Goal: Task Accomplishment & Management: Complete application form

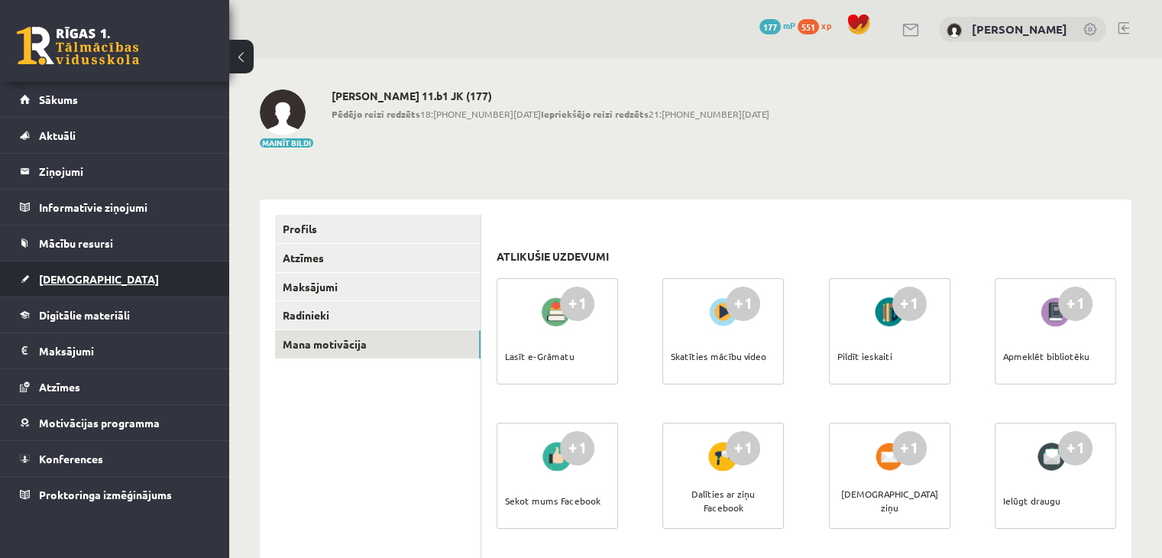
click at [52, 285] on link "[DEMOGRAPHIC_DATA]" at bounding box center [115, 278] width 190 height 35
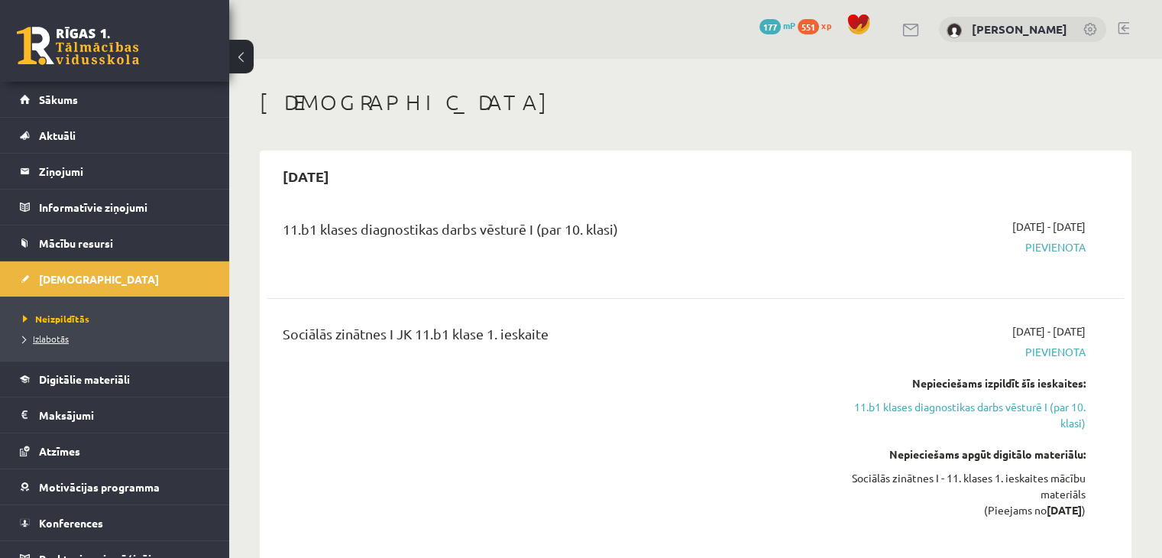
click at [47, 338] on span "Izlabotās" at bounding box center [46, 338] width 46 height 12
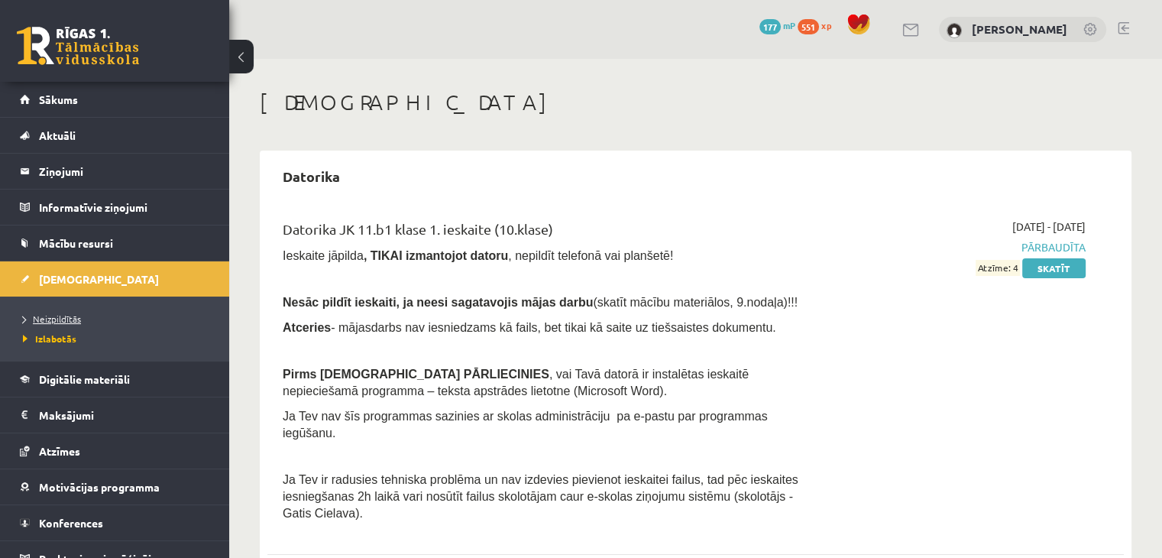
click at [62, 321] on span "Neizpildītās" at bounding box center [52, 319] width 58 height 12
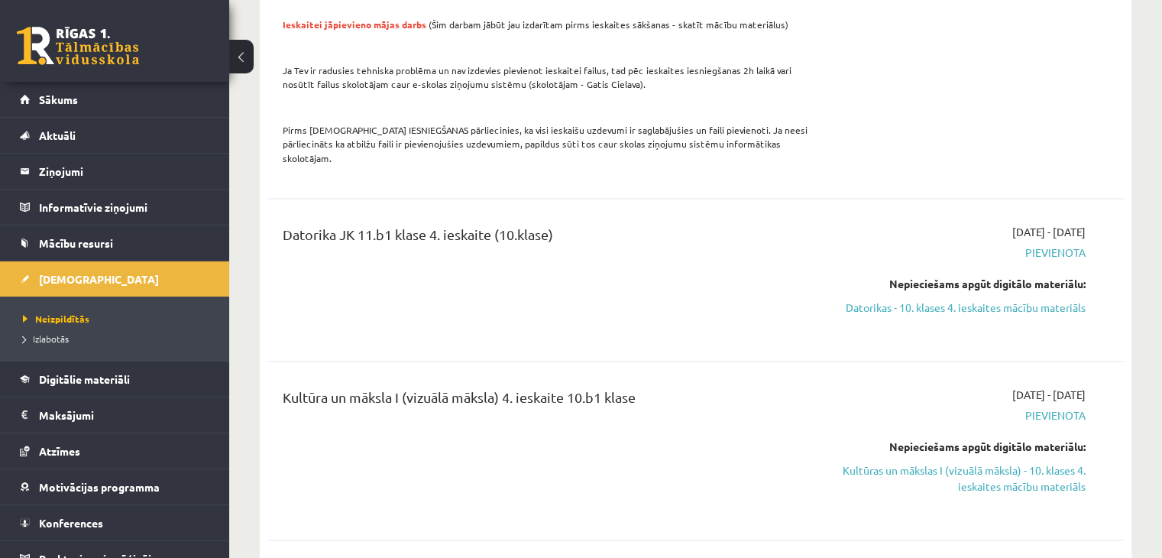
scroll to position [2827, 0]
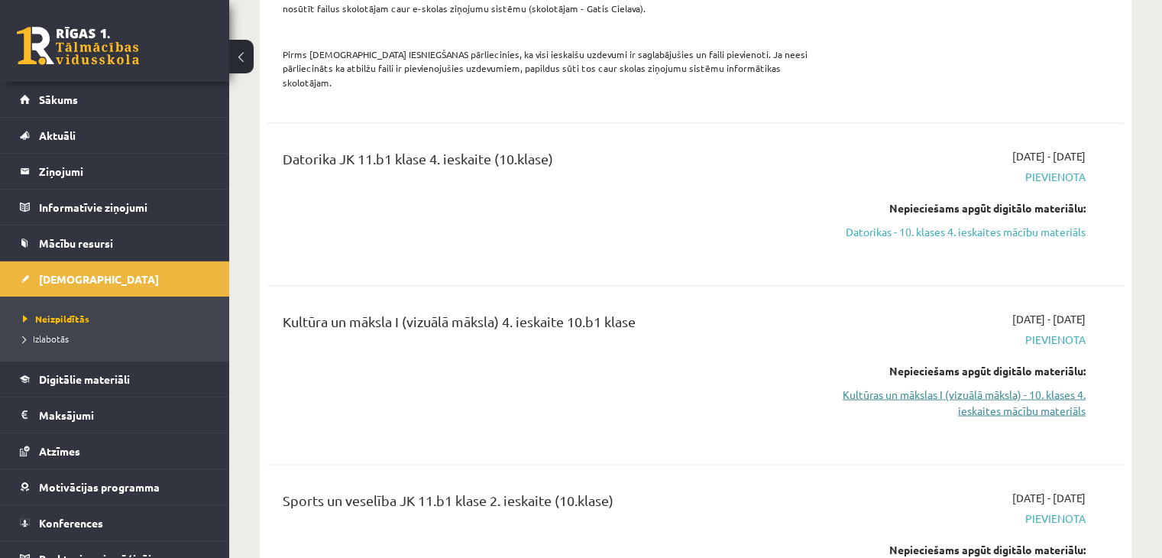
click at [1028, 386] on link "Kultūras un mākslas I (vizuālā māksla) - 10. klases 4. ieskaites mācību materiā…" at bounding box center [960, 402] width 252 height 32
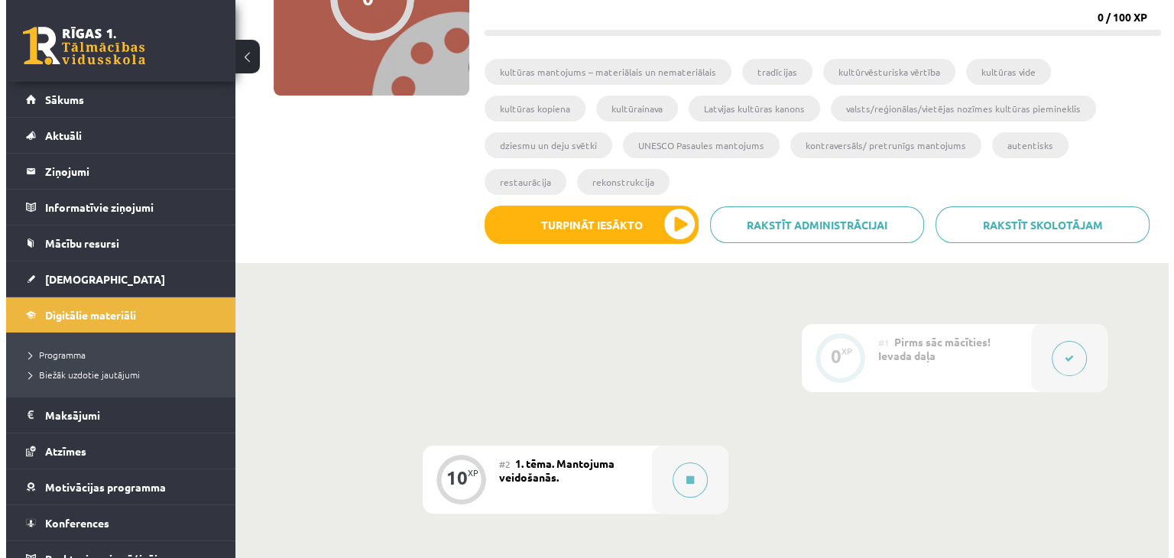
scroll to position [229, 0]
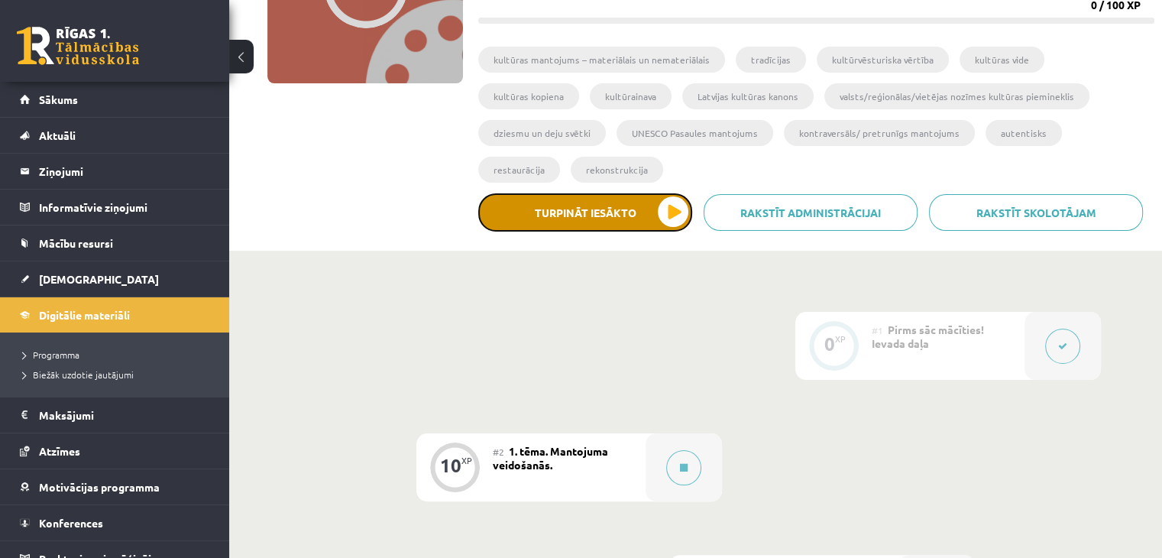
click at [675, 193] on button "Turpināt iesākto" at bounding box center [585, 212] width 214 height 38
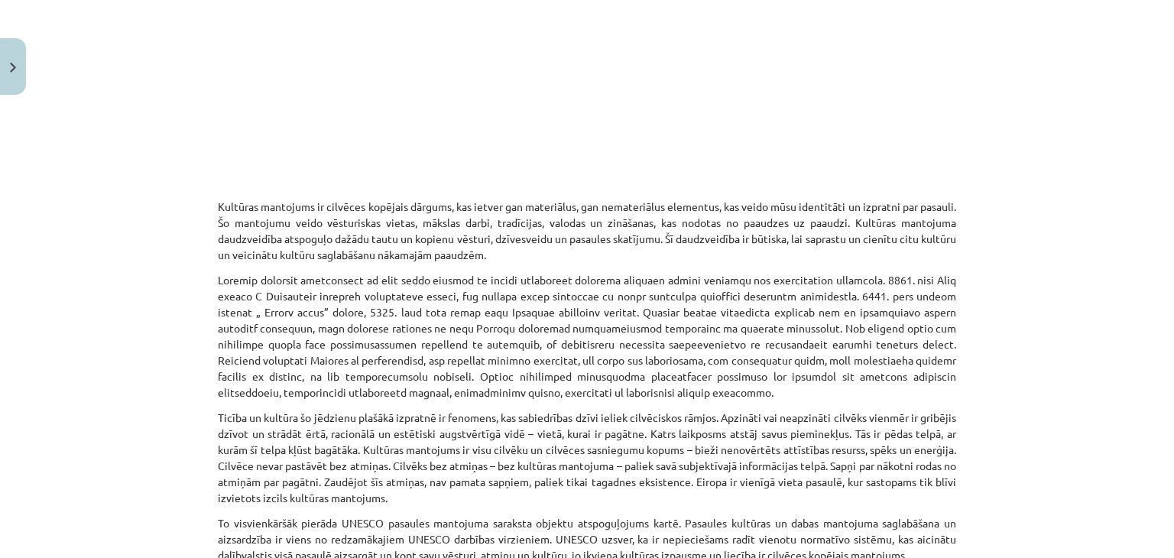
scroll to position [688, 0]
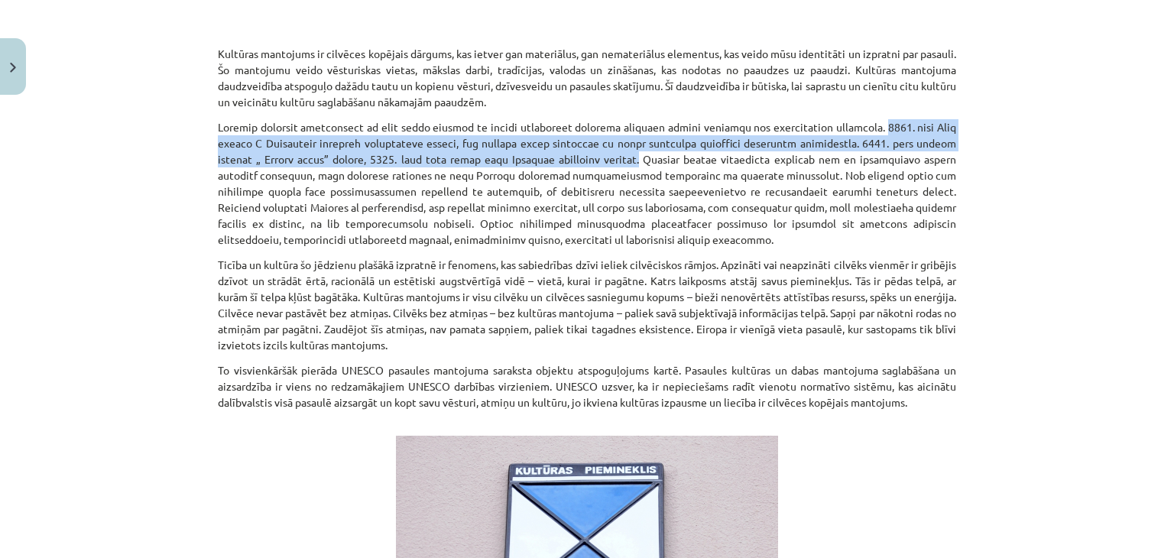
drag, startPoint x: 603, startPoint y: 160, endPoint x: 872, endPoint y: 129, distance: 270.8
click at [872, 129] on p at bounding box center [587, 183] width 738 height 128
copy p "1873. gadā Rīgā notika I Vispārējie latviešu dziedāšanas svētki, kas aizsāka ja…"
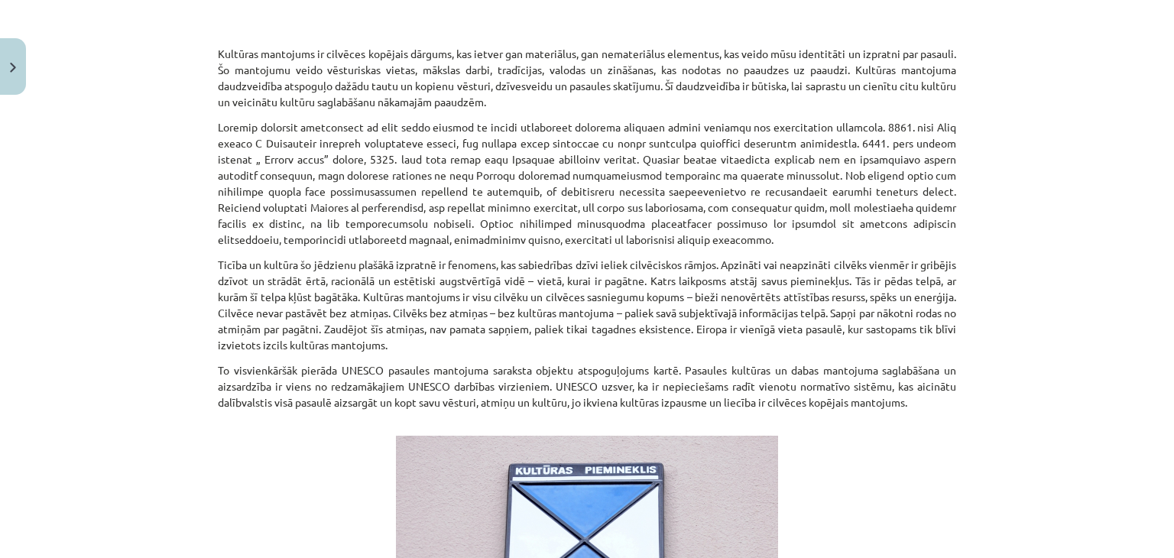
click at [580, 188] on p at bounding box center [587, 183] width 738 height 128
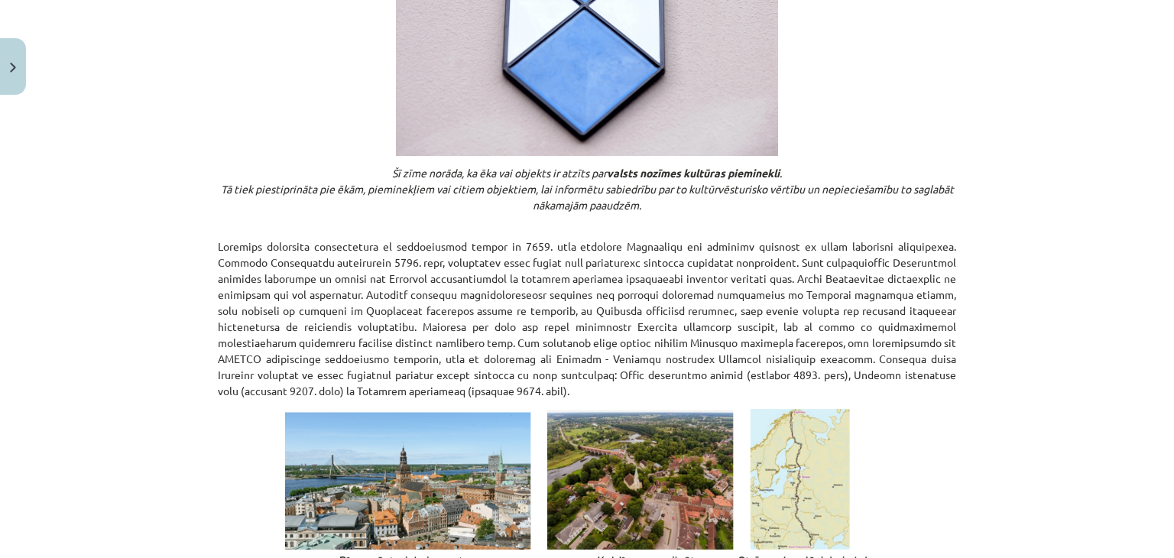
scroll to position [1299, 0]
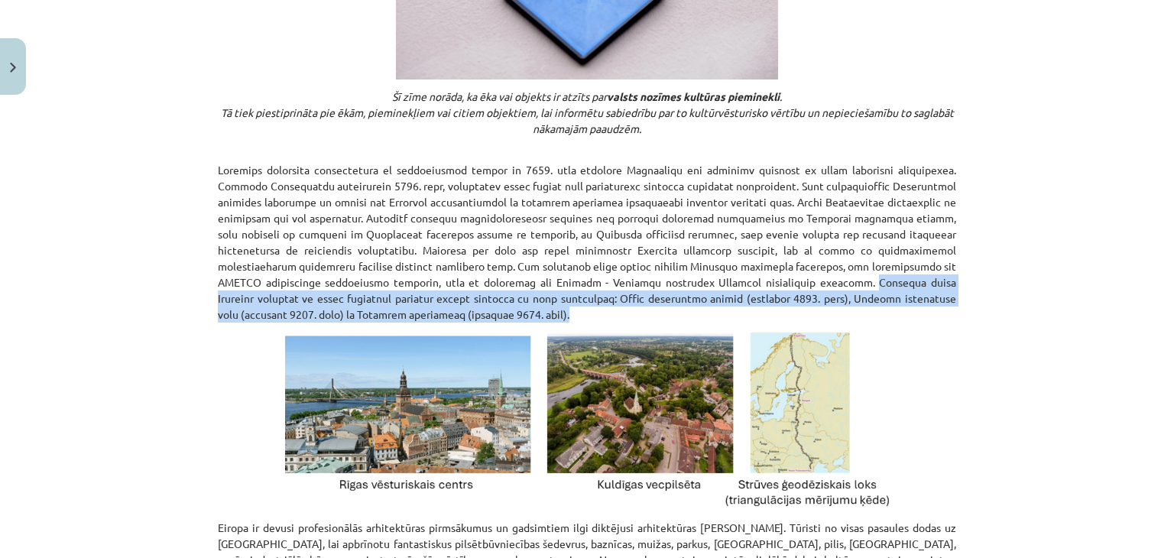
drag, startPoint x: 749, startPoint y: 280, endPoint x: 747, endPoint y: 312, distance: 32.1
click at [747, 312] on p at bounding box center [587, 242] width 738 height 160
copy p "Latvijas vārds Pasaules kultūras un dabas mantojuma sarakstā minēts saistībā ar…"
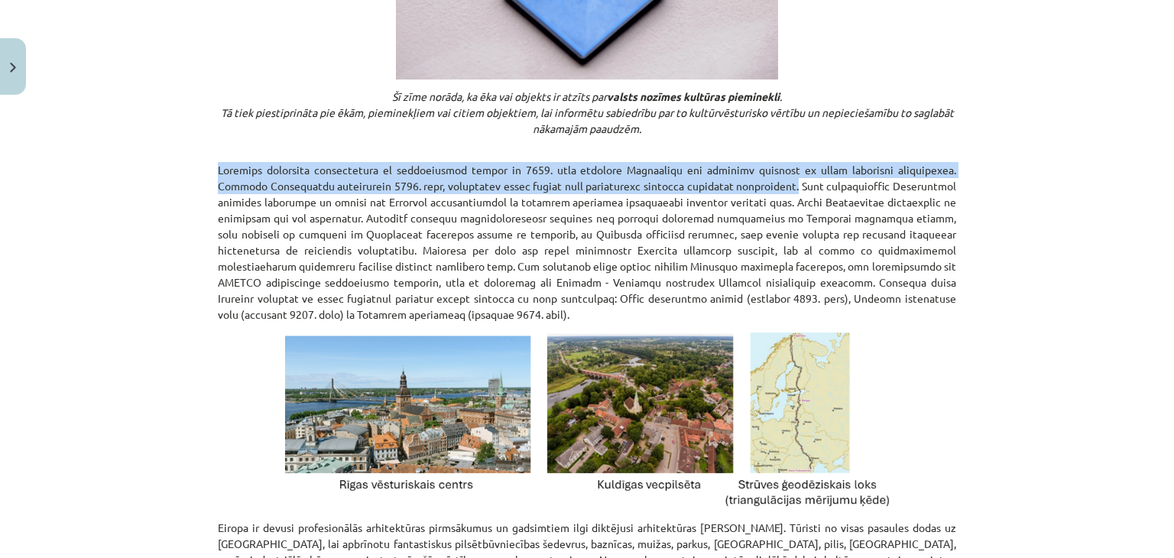
drag, startPoint x: 791, startPoint y: 186, endPoint x: 193, endPoint y: 167, distance: 598.6
click at [193, 167] on div "Mācību tēma: Kultūras un mākslas i (vizuālā māksla) - 10. klases 4. ieskaites m…" at bounding box center [587, 279] width 1174 height 558
copy p "Pasaules mantojuma saglabāšanas un aizsardzības pamatā ir 1972. gadā pieņemtā K…"
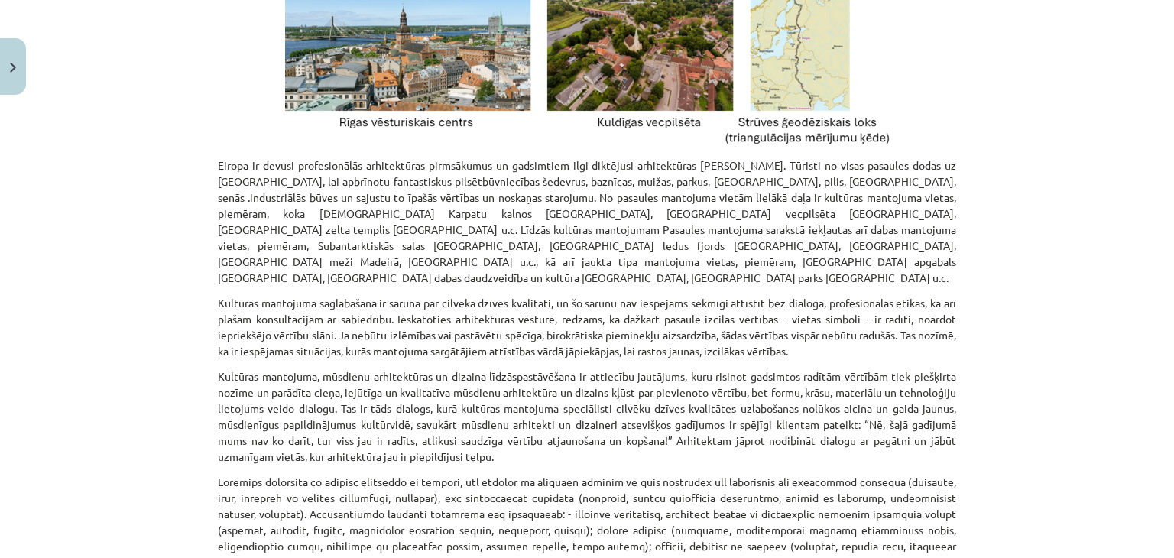
scroll to position [1681, 0]
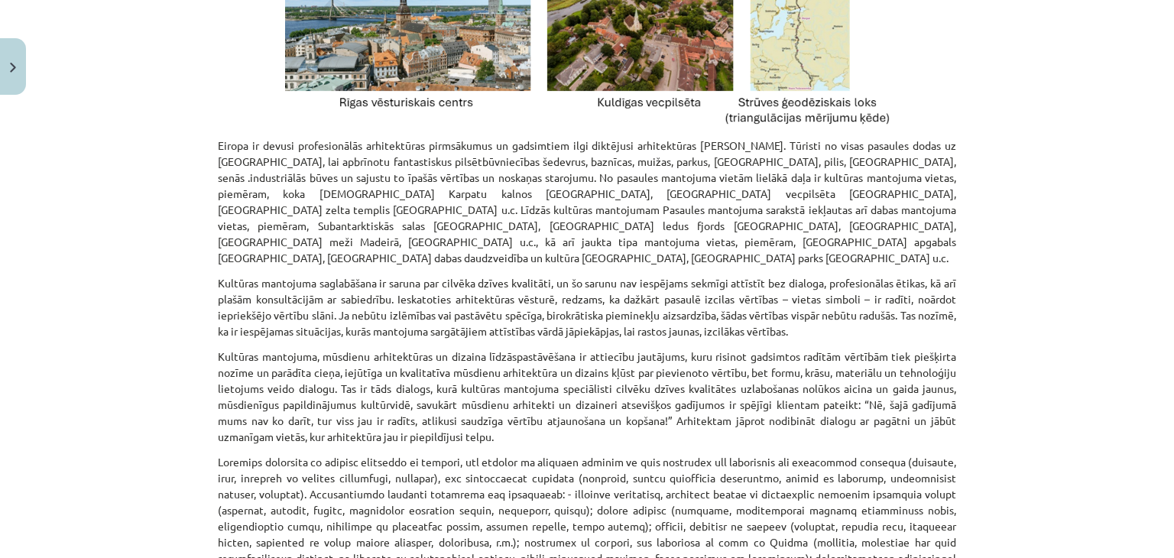
click at [396, 195] on p "Eiropa ir devusi profesionālās arhitektūras pirmsākumus un gadsimtiem ilgi dikt…" at bounding box center [587, 202] width 738 height 128
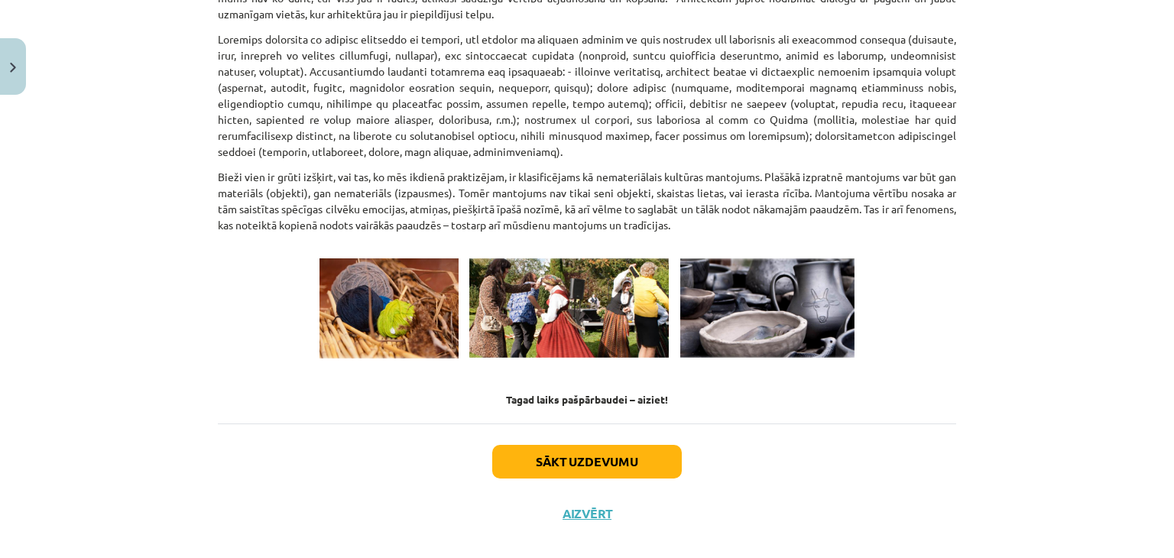
scroll to position [2107, 0]
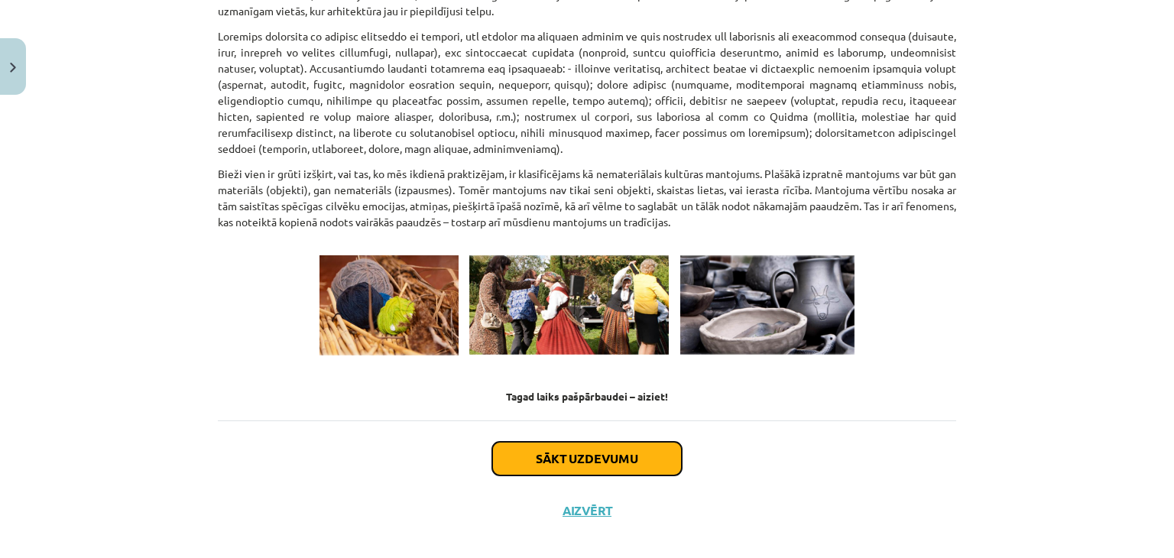
click at [584, 442] on button "Sākt uzdevumu" at bounding box center [586, 459] width 189 height 34
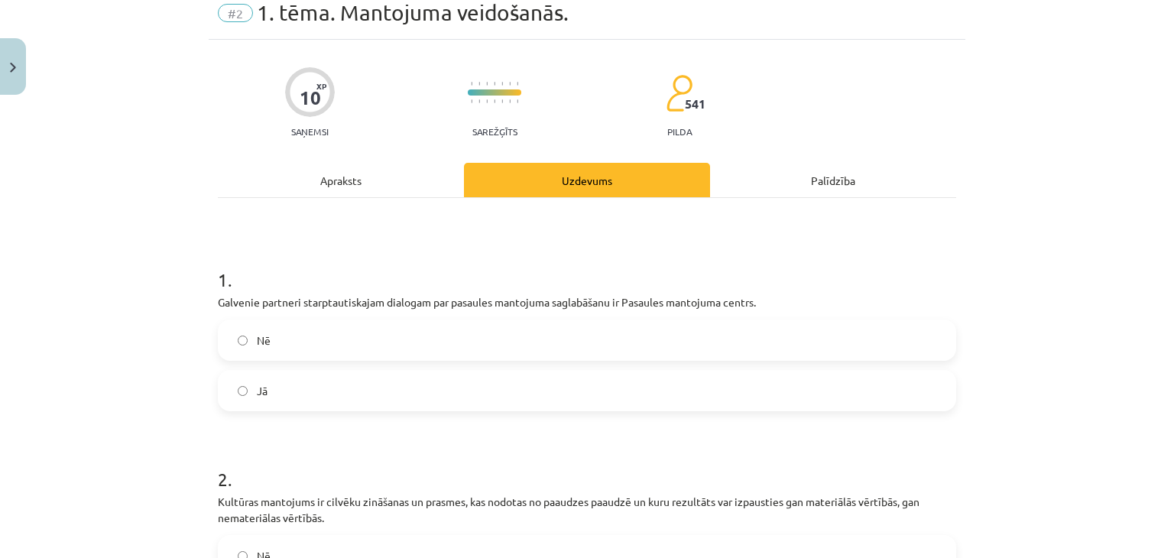
scroll to position [38, 0]
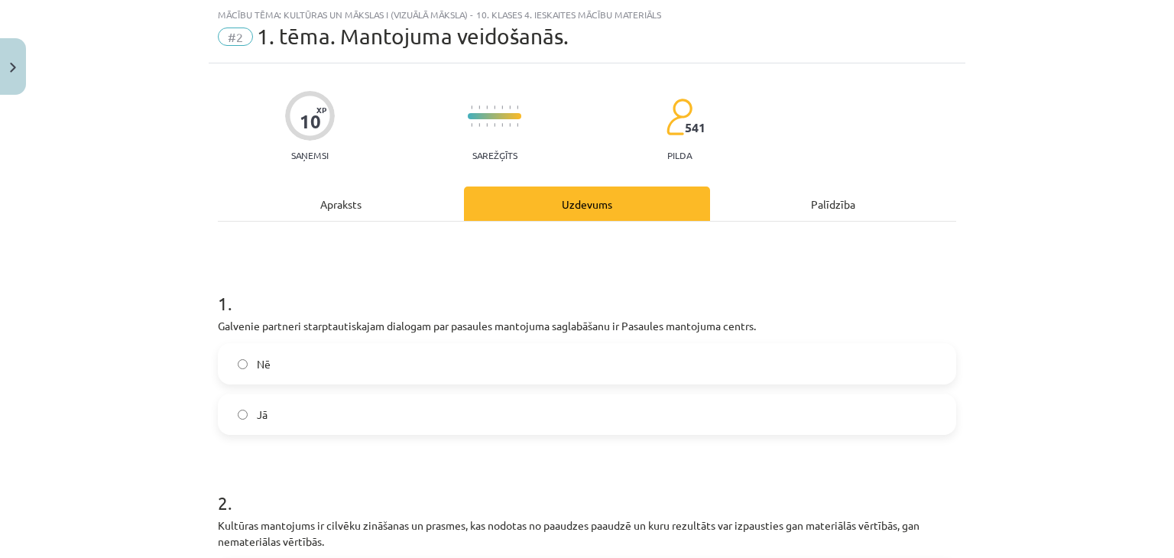
click at [449, 412] on label "Jā" at bounding box center [586, 414] width 735 height 38
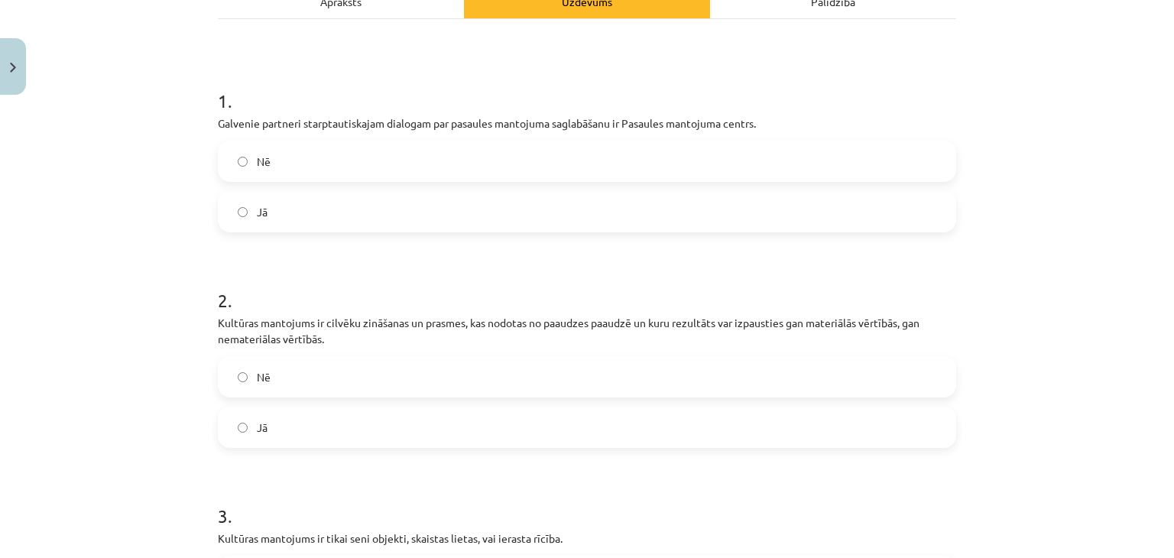
scroll to position [267, 0]
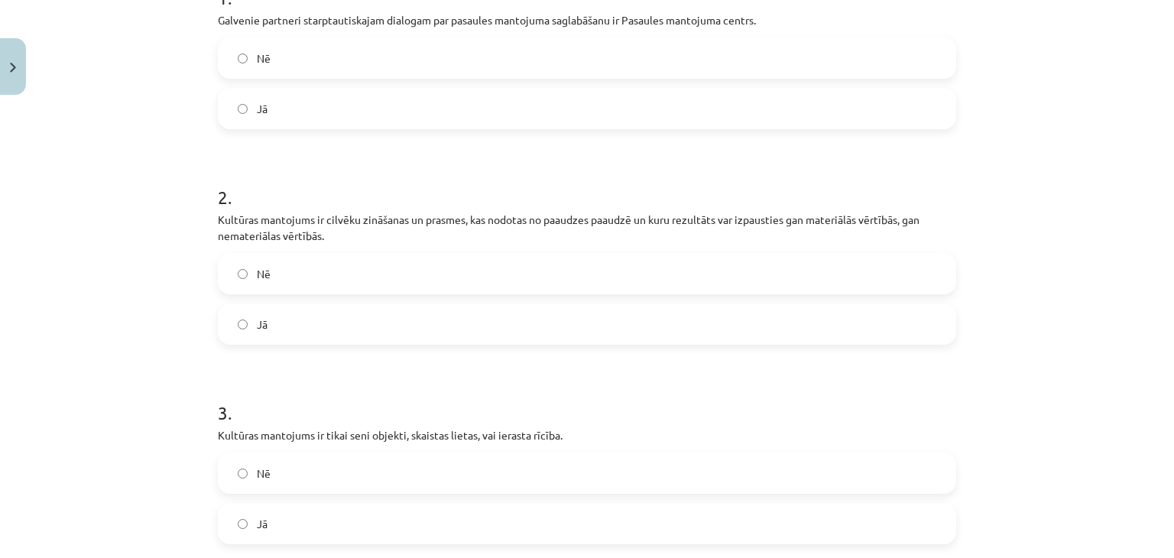
click at [371, 332] on label "Jā" at bounding box center [586, 324] width 735 height 38
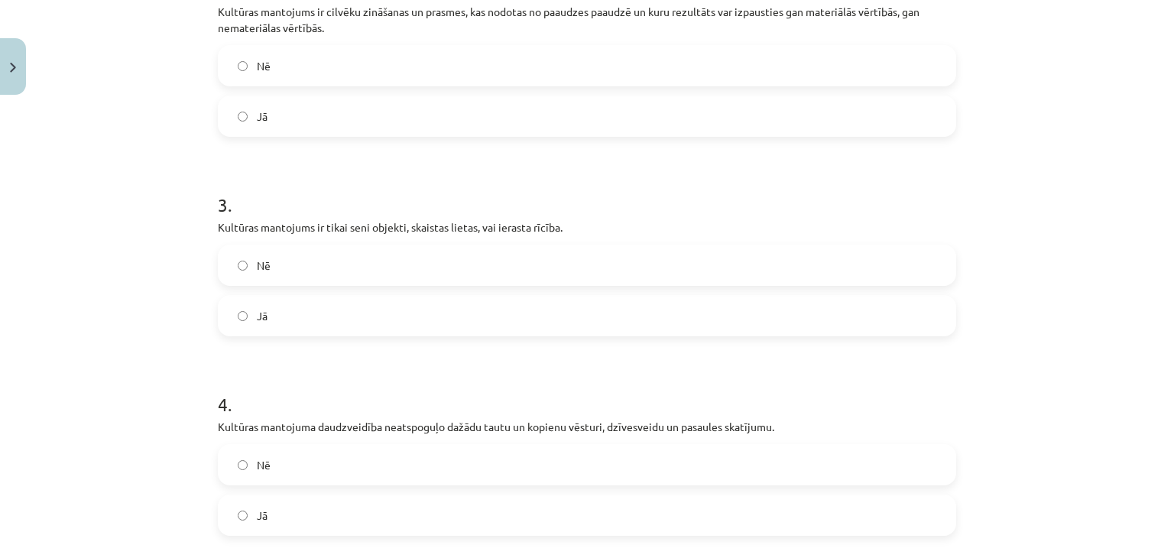
scroll to position [573, 0]
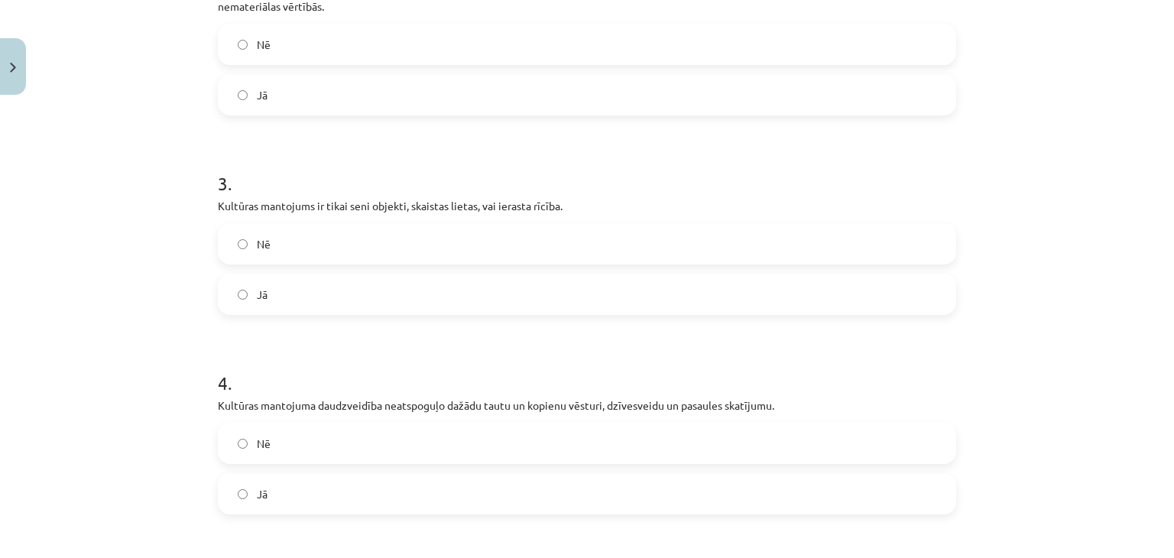
click at [399, 239] on label "Nē" at bounding box center [586, 244] width 735 height 38
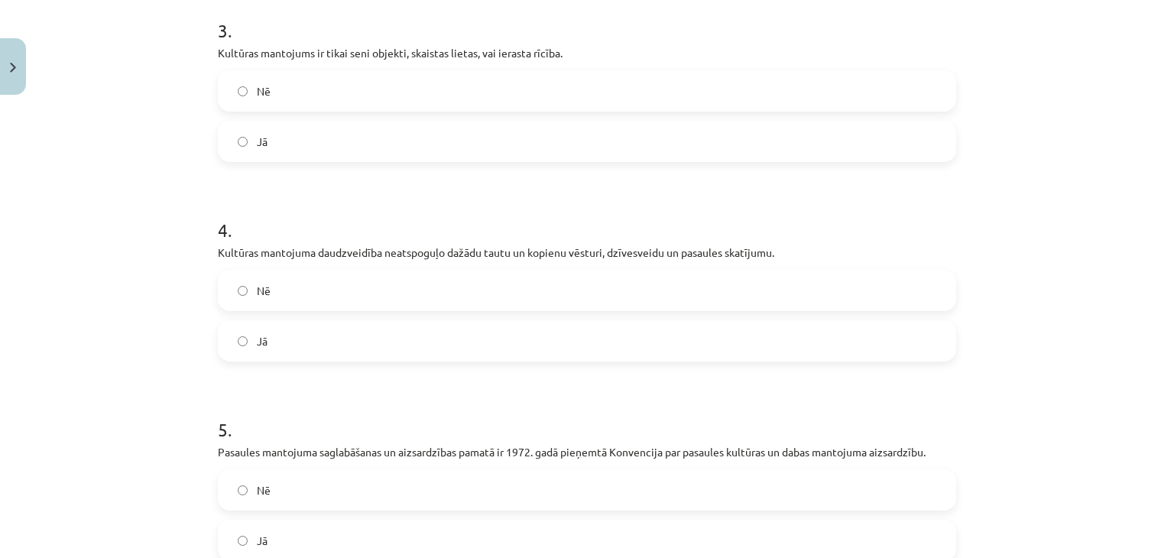
scroll to position [802, 0]
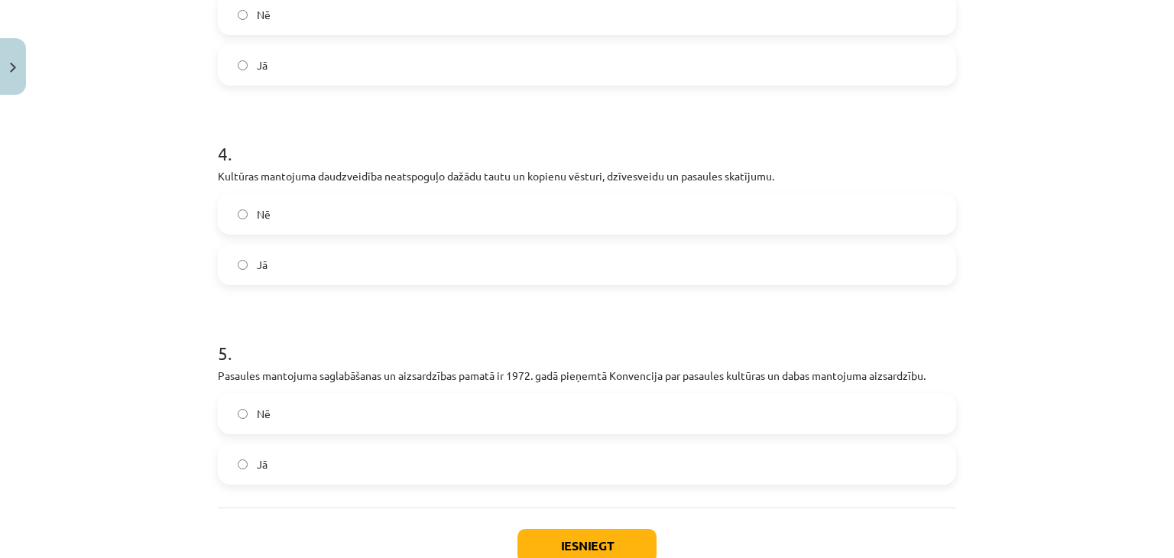
click at [331, 219] on label "Nē" at bounding box center [586, 214] width 735 height 38
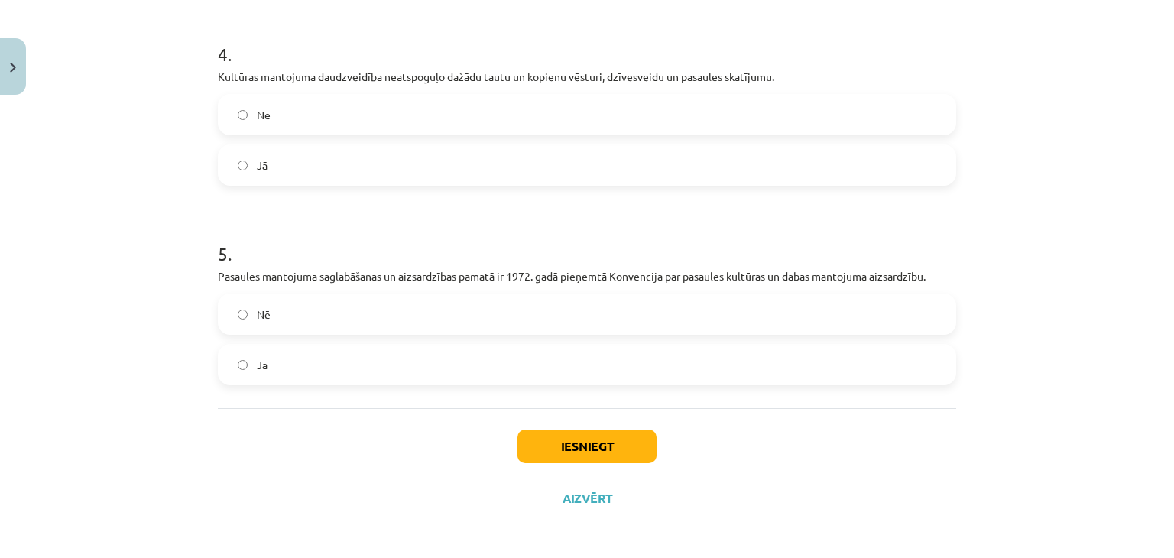
scroll to position [905, 0]
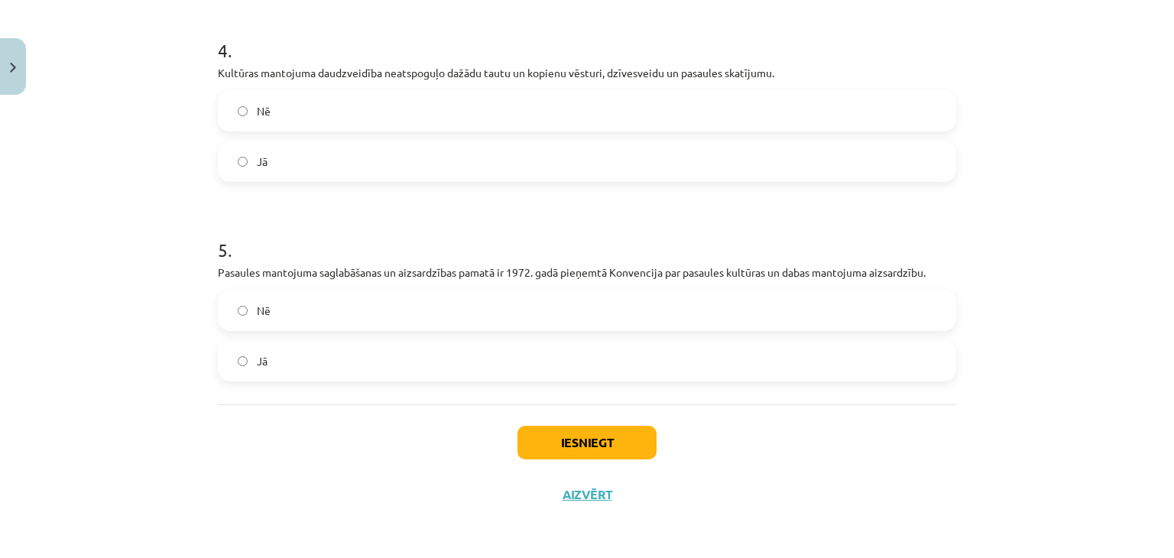
click at [283, 361] on label "Jā" at bounding box center [586, 361] width 735 height 38
click at [559, 438] on button "Iesniegt" at bounding box center [586, 443] width 139 height 34
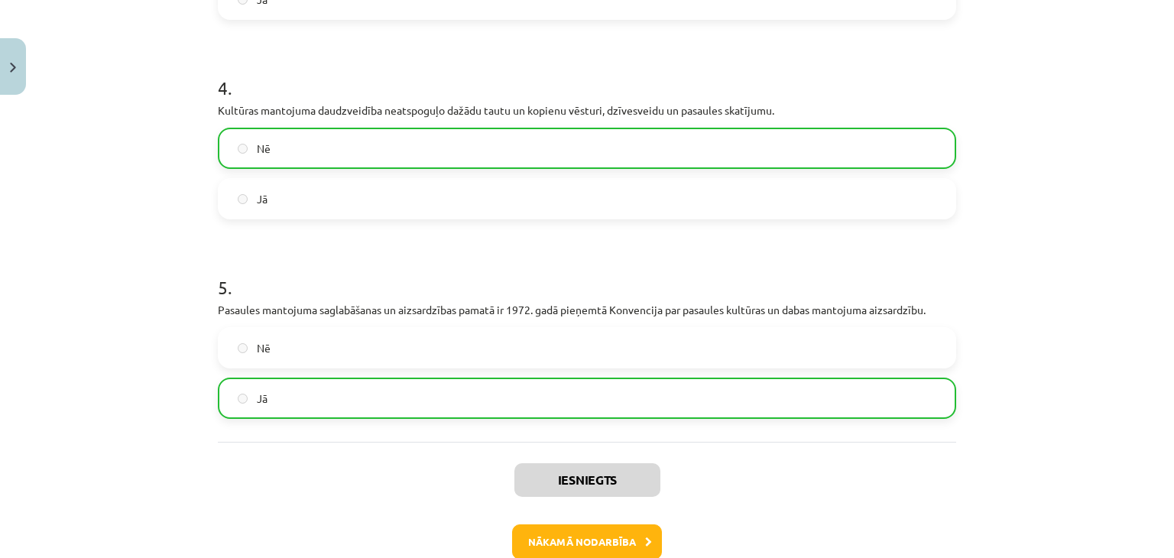
scroll to position [954, 0]
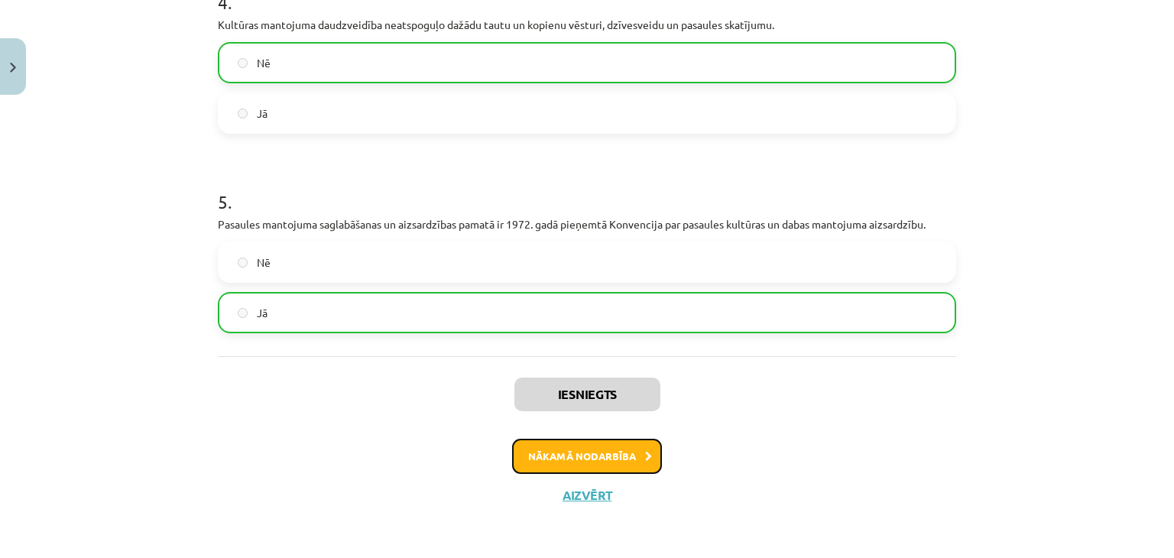
click at [567, 453] on button "Nākamā nodarbība" at bounding box center [587, 456] width 150 height 35
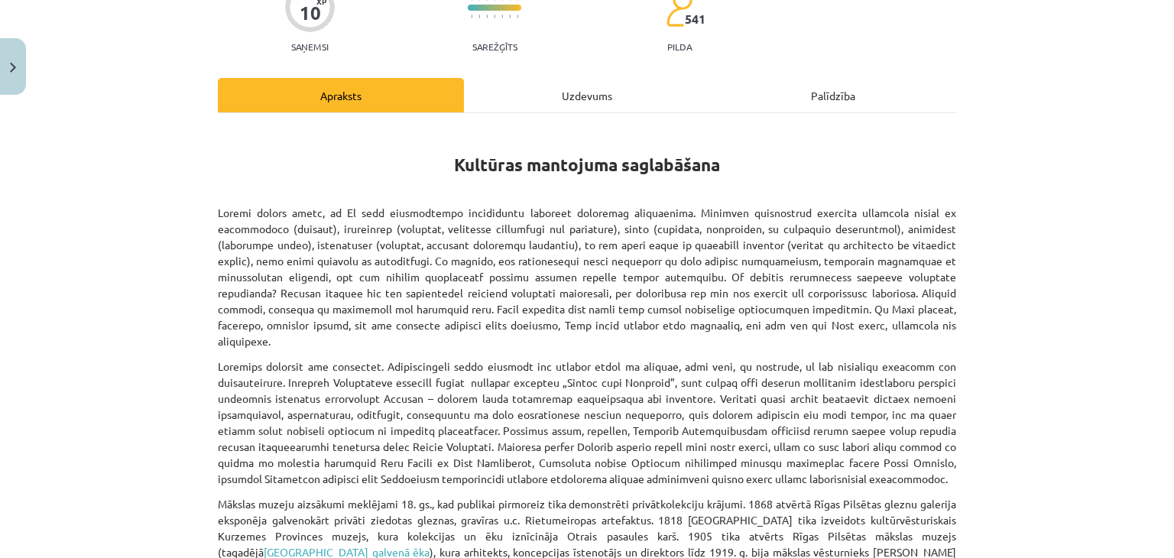
scroll to position [229, 0]
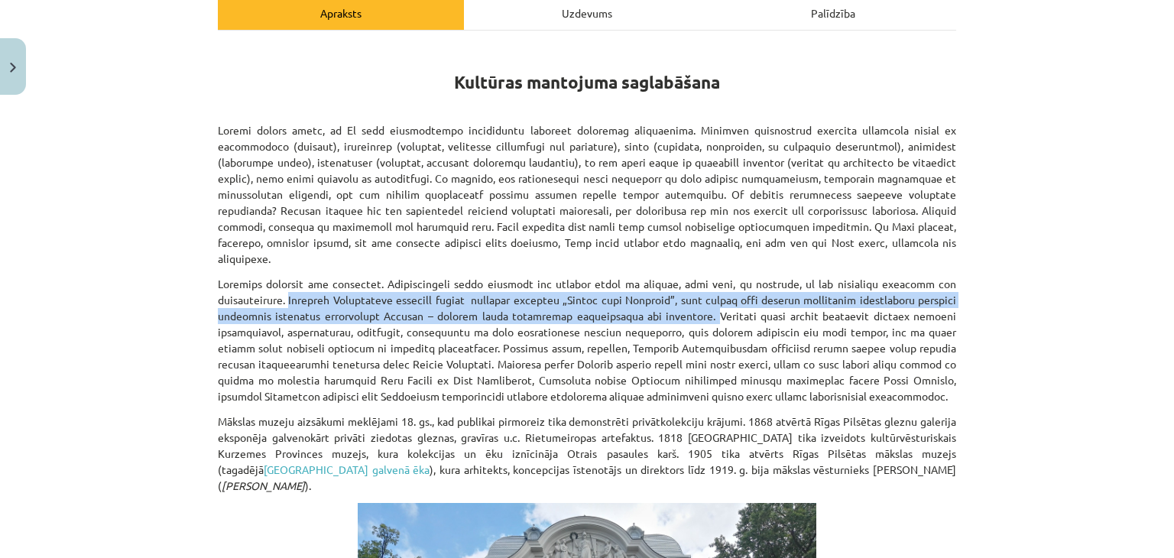
drag, startPoint x: 663, startPoint y: 297, endPoint x: 284, endPoint y: 284, distance: 379.2
click at [284, 284] on p at bounding box center [587, 340] width 738 height 128
copy p "Latvijas Nacionālais kultūras centrs īstenoja projektu „Satiec savu Meistaru”, …"
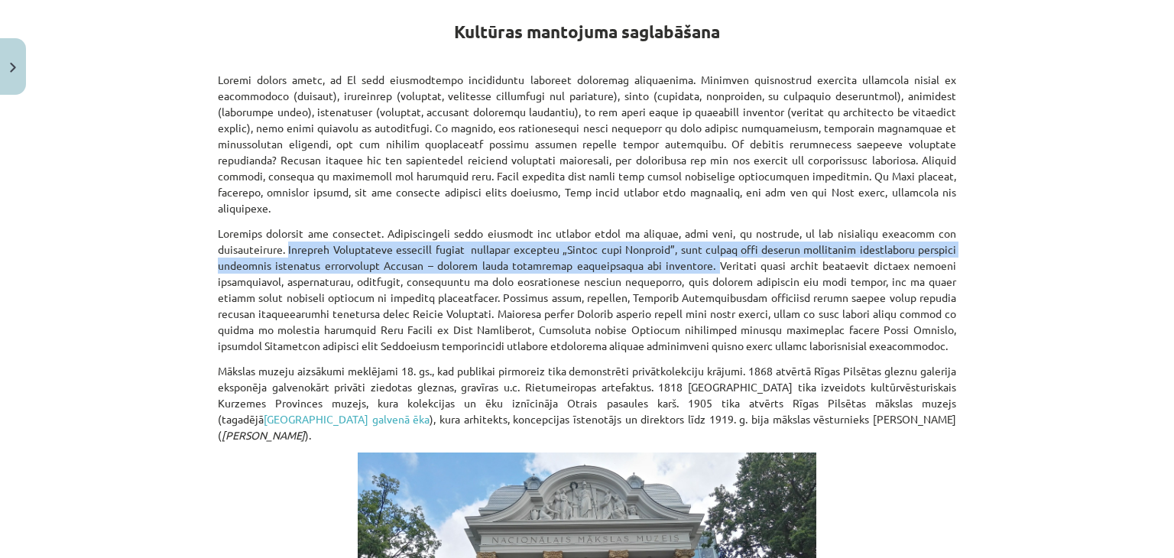
scroll to position [382, 0]
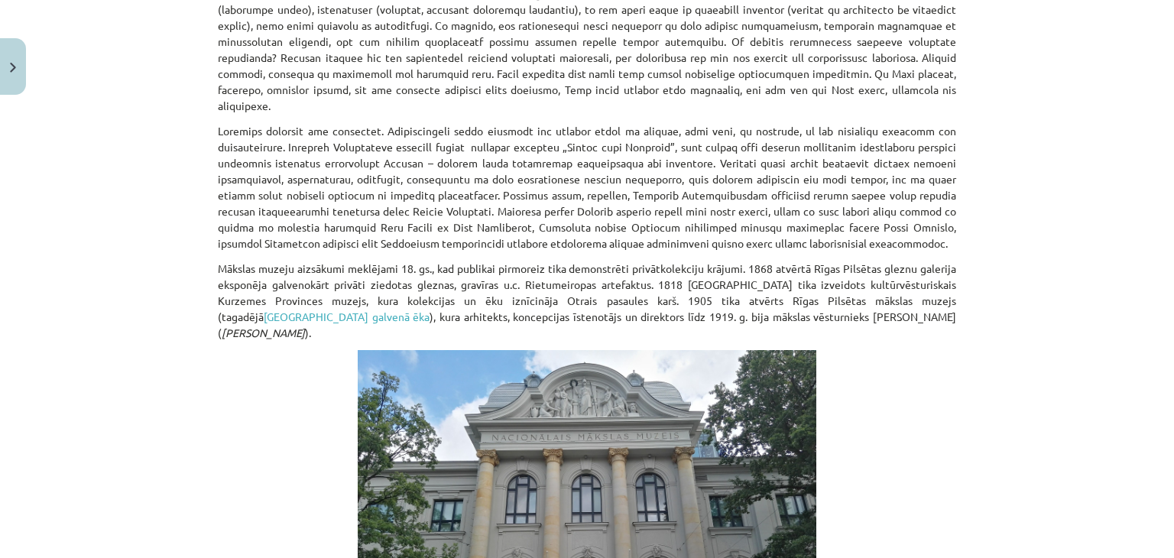
click at [706, 174] on p at bounding box center [587, 187] width 738 height 128
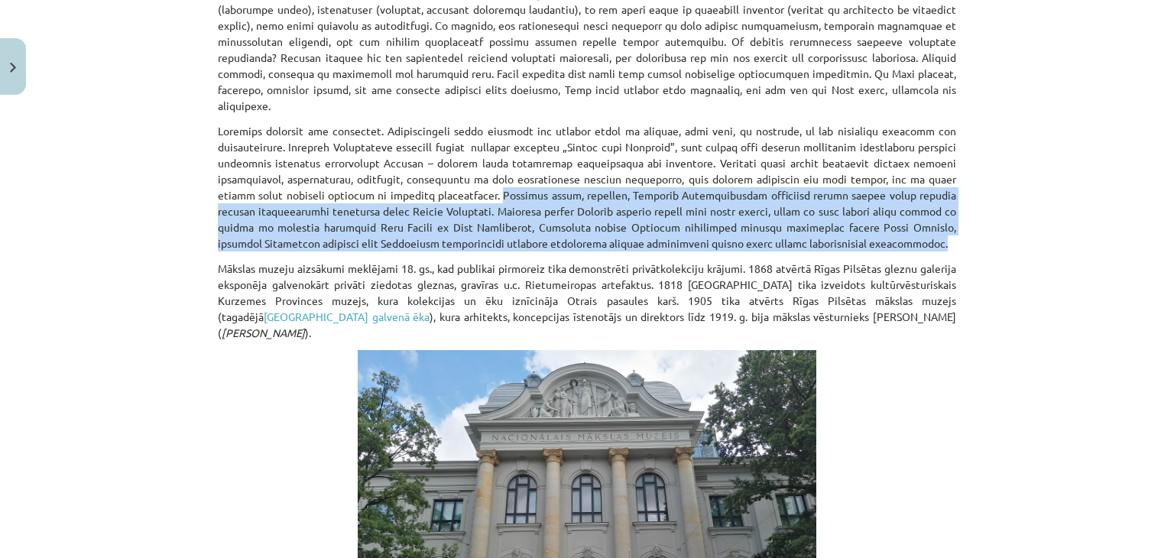
drag, startPoint x: 813, startPoint y: 221, endPoint x: 394, endPoint y: 174, distance: 421.3
click at [394, 174] on p at bounding box center [587, 187] width 738 height 128
copy p "Projekta laikā, piemēram, Latvijas Etnogrāfiskajā brīvdabas muzejā kalēja amata…"
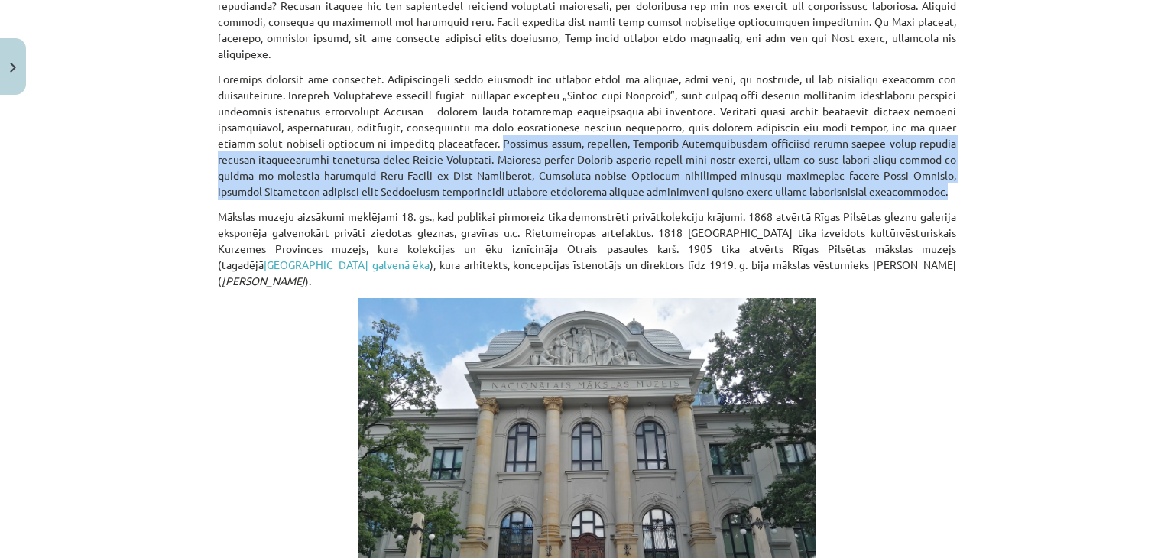
scroll to position [458, 0]
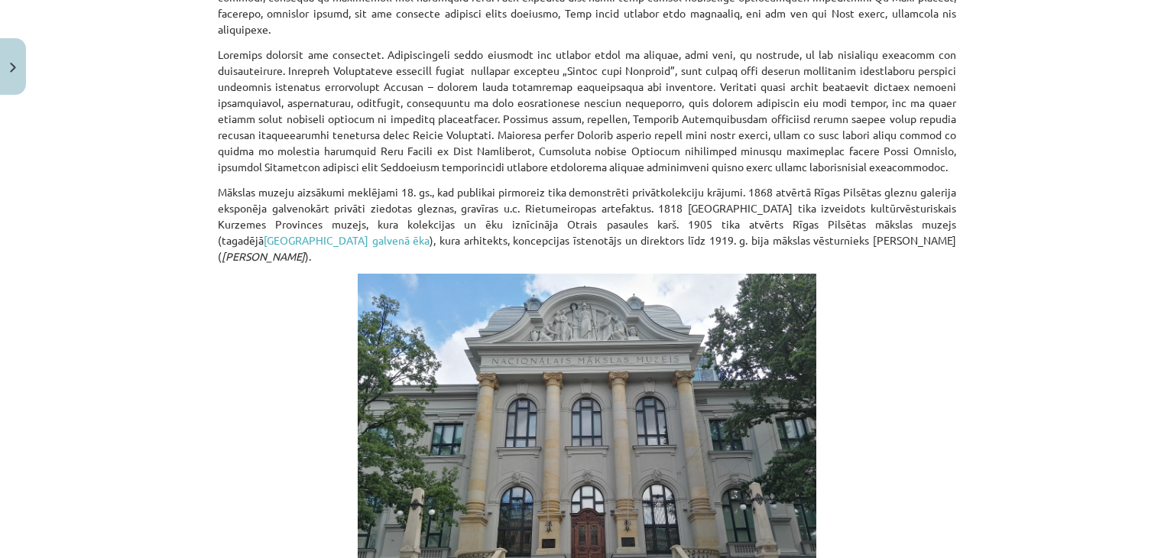
click at [228, 191] on p "Mākslas muzeju aizsākumi meklējami 18. gs., kad publikai pirmoreiz tika demonst…" at bounding box center [587, 224] width 738 height 80
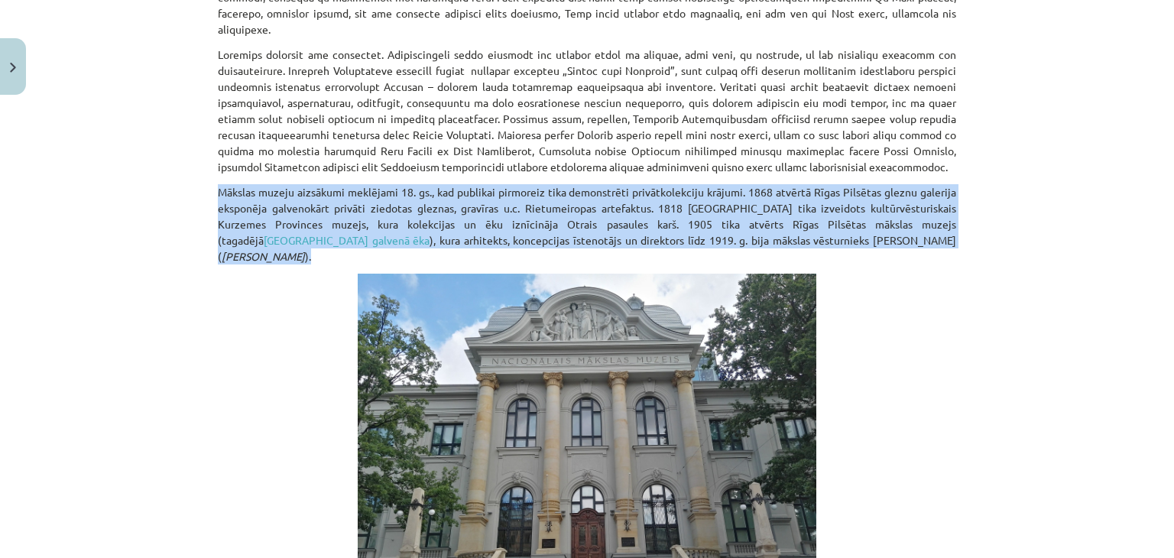
drag, startPoint x: 911, startPoint y: 225, endPoint x: 211, endPoint y: 178, distance: 701.4
click at [211, 178] on div "10 XP Saņemsi Sarežģīts 541 pilda Apraksts Uzdevums Palīdzība Kultūras mantojum…" at bounding box center [587, 462] width 756 height 1638
copy p "Mākslas muzeju aizsākumi meklējami 18. gs., kad publikai pirmoreiz tika demonst…"
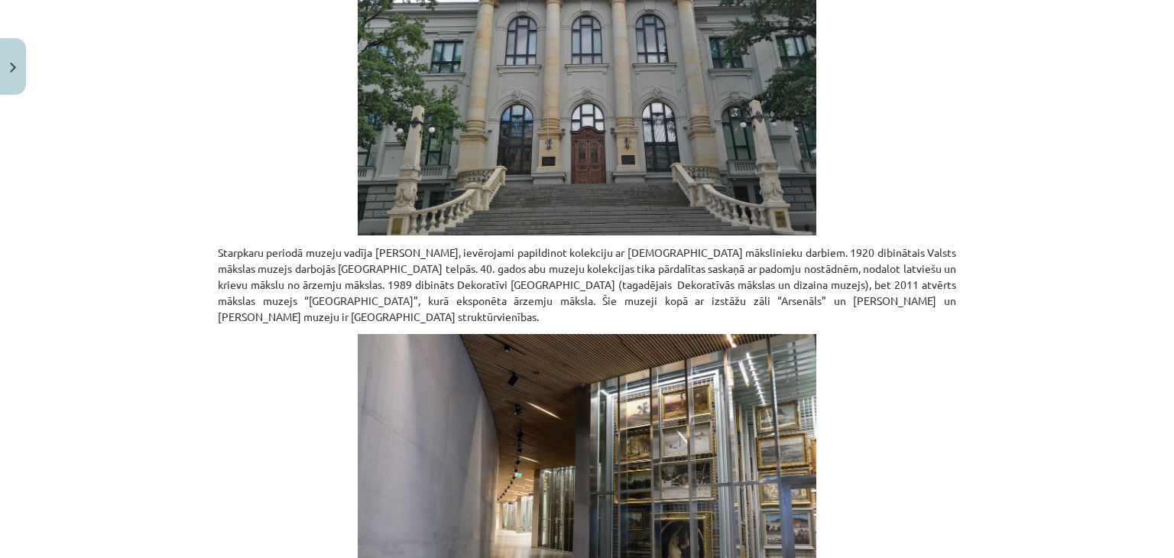
scroll to position [917, 0]
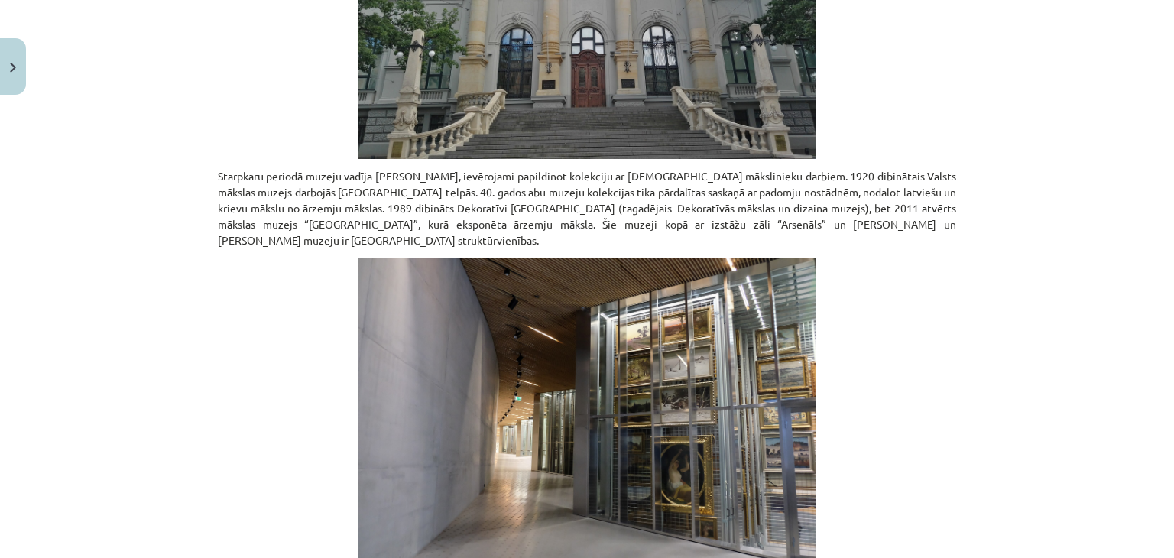
drag, startPoint x: 416, startPoint y: 209, endPoint x: 156, endPoint y: 147, distance: 267.1
click at [156, 147] on div "Mācību tēma: Kultūras un mākslas i (vizuālā māksla) - 10. klases 4. ieskaites m…" at bounding box center [587, 279] width 1174 height 558
click at [209, 290] on div "10 XP Saņemsi Sarežģīts 541 pilda Apraksts Uzdevums Palīdzība Kultūras mantojum…" at bounding box center [587, 4] width 756 height 1638
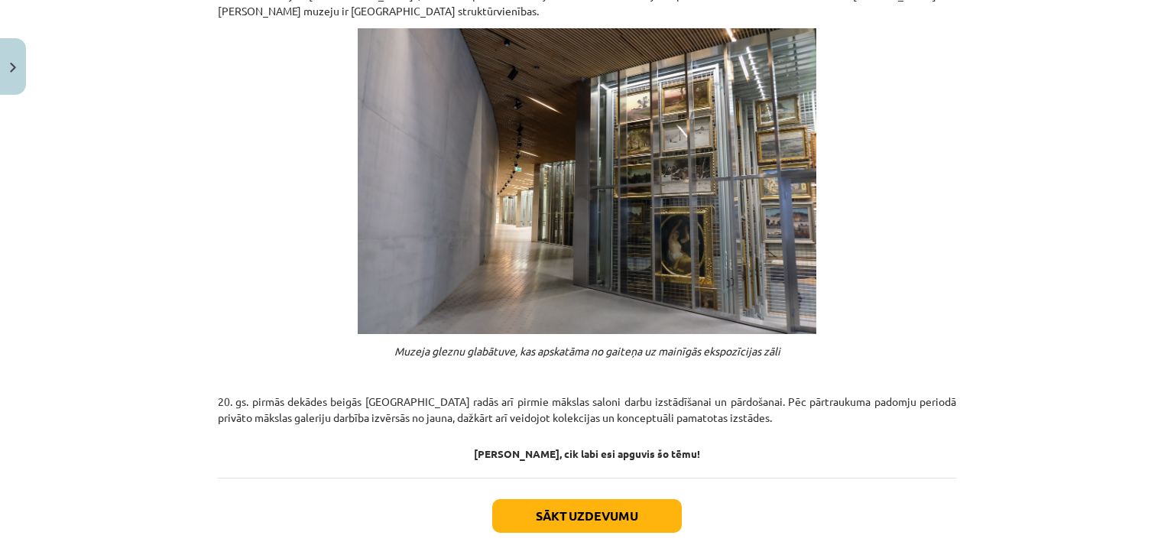
scroll to position [1187, 0]
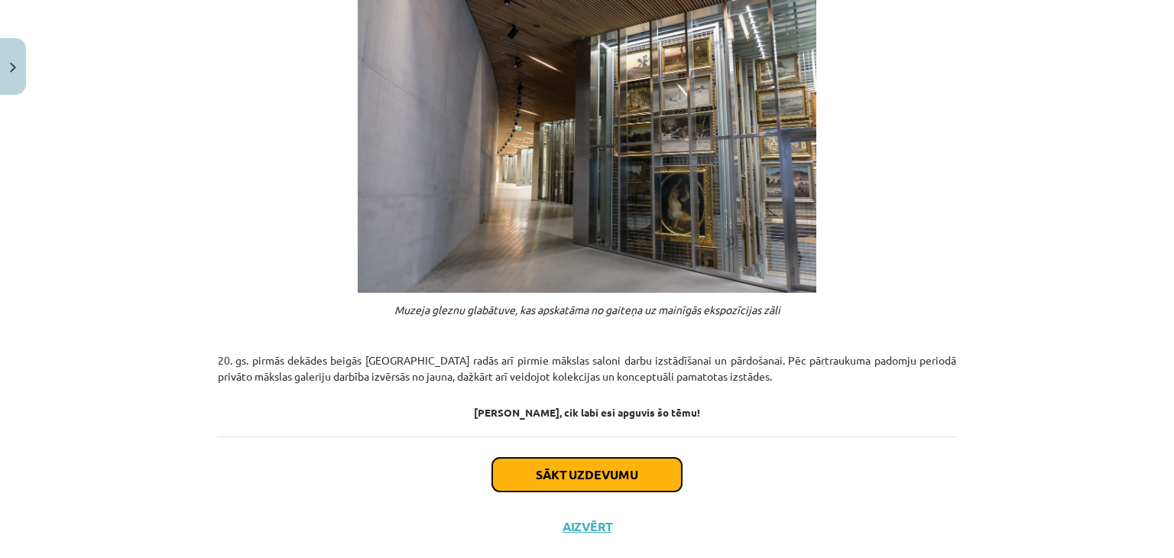
click at [549, 458] on button "Sākt uzdevumu" at bounding box center [586, 475] width 189 height 34
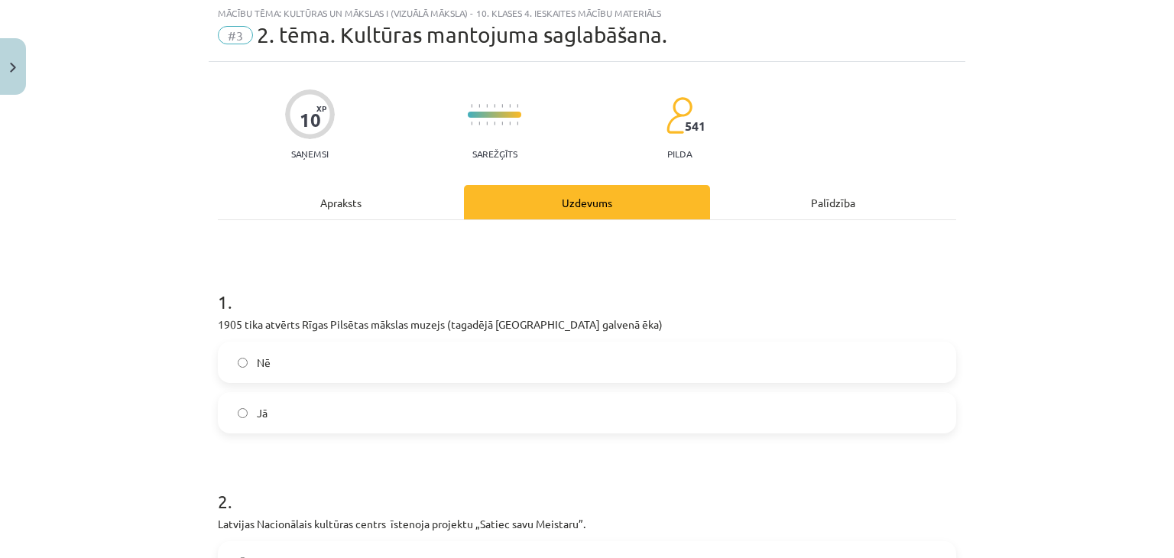
scroll to position [38, 0]
click at [336, 363] on label "Nē" at bounding box center [586, 364] width 735 height 38
click at [321, 403] on label "Jā" at bounding box center [586, 414] width 735 height 38
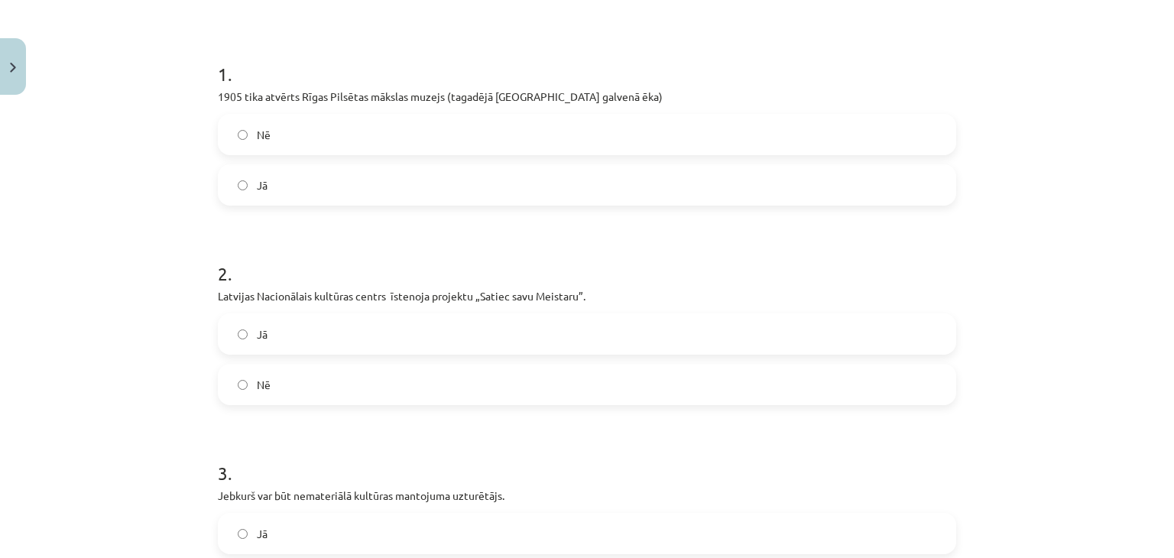
click at [318, 370] on label "Nē" at bounding box center [586, 384] width 735 height 38
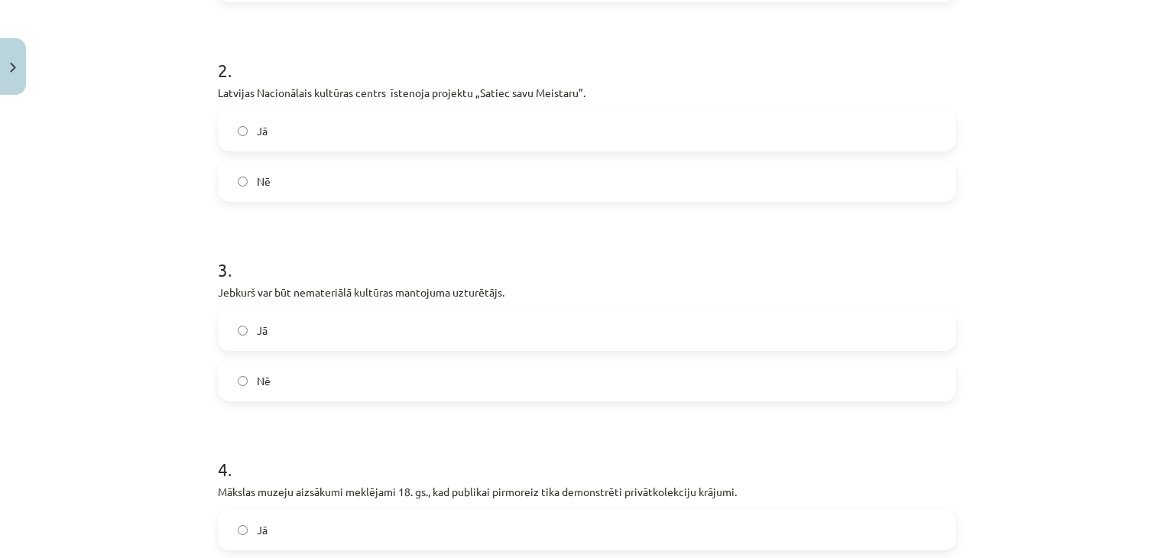
scroll to position [497, 0]
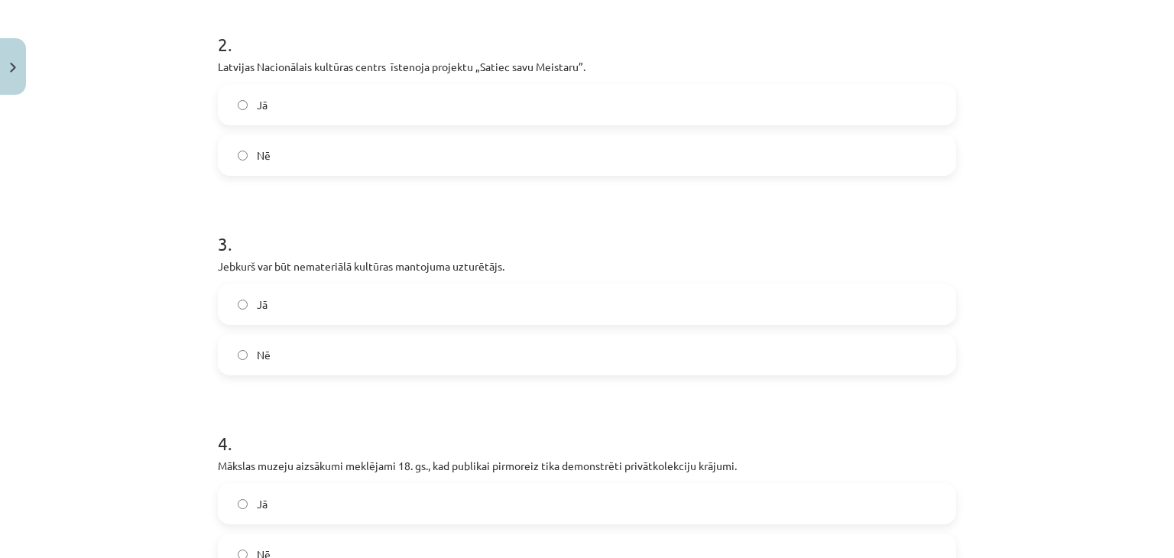
click at [364, 309] on label "Jā" at bounding box center [586, 304] width 735 height 38
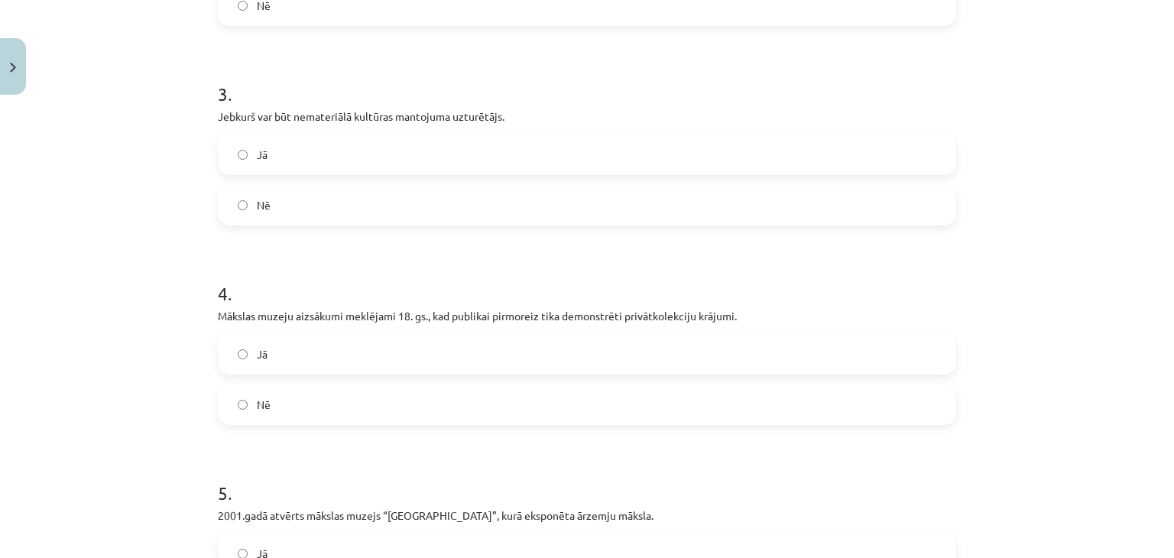
scroll to position [649, 0]
click at [393, 361] on label "Jā" at bounding box center [586, 351] width 735 height 38
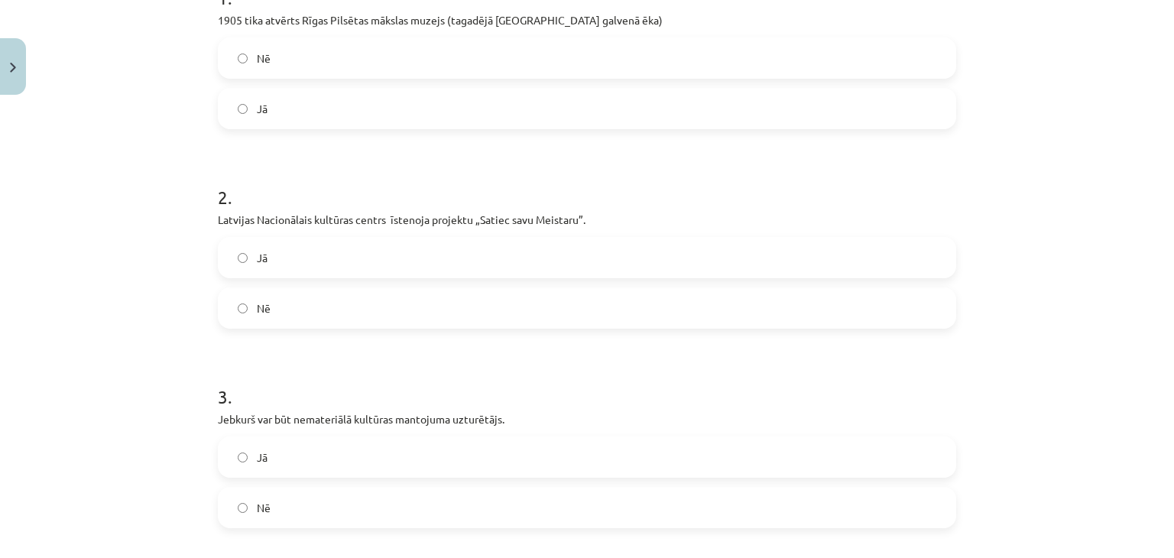
scroll to position [38, 0]
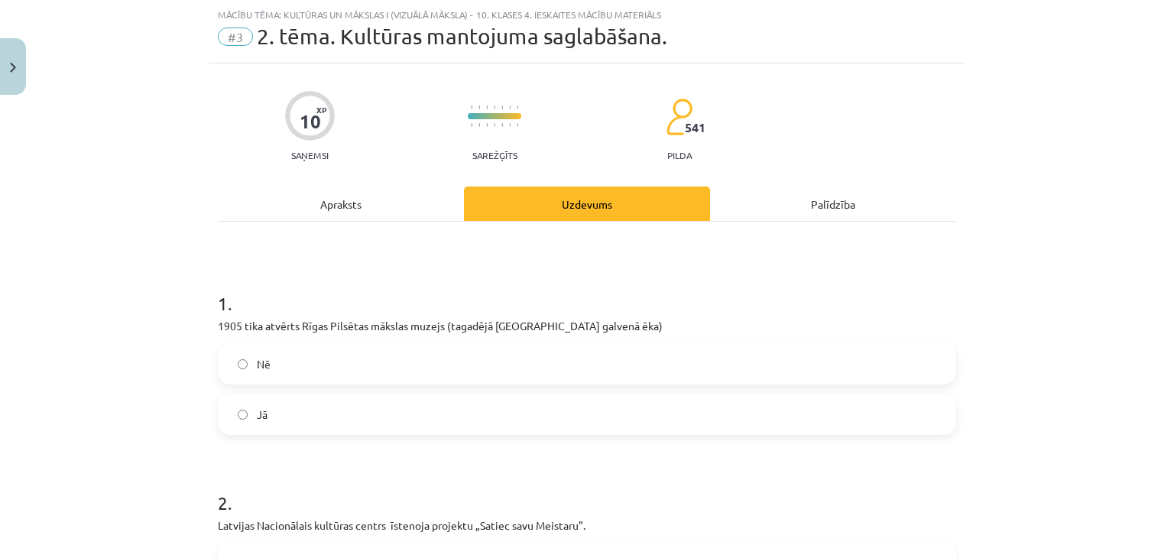
click at [337, 213] on div "Apraksts" at bounding box center [341, 203] width 246 height 34
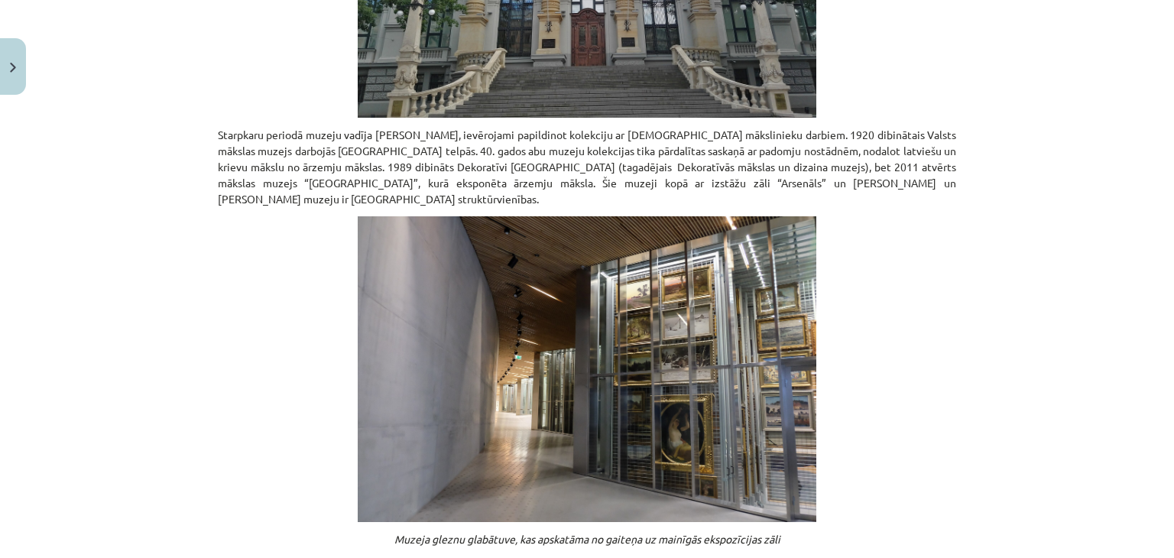
scroll to position [1187, 0]
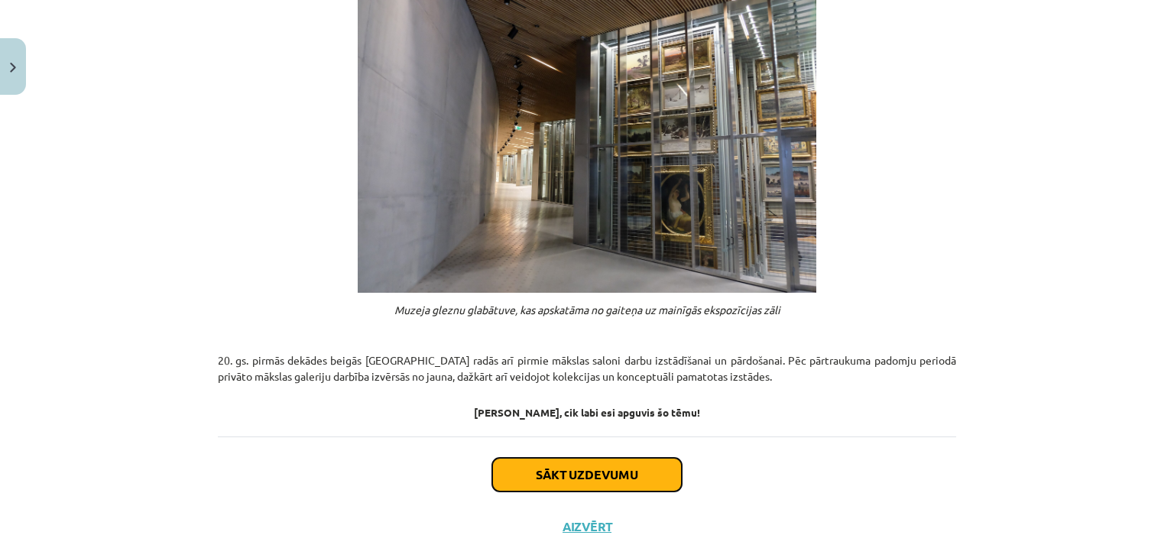
click at [587, 458] on button "Sākt uzdevumu" at bounding box center [586, 475] width 189 height 34
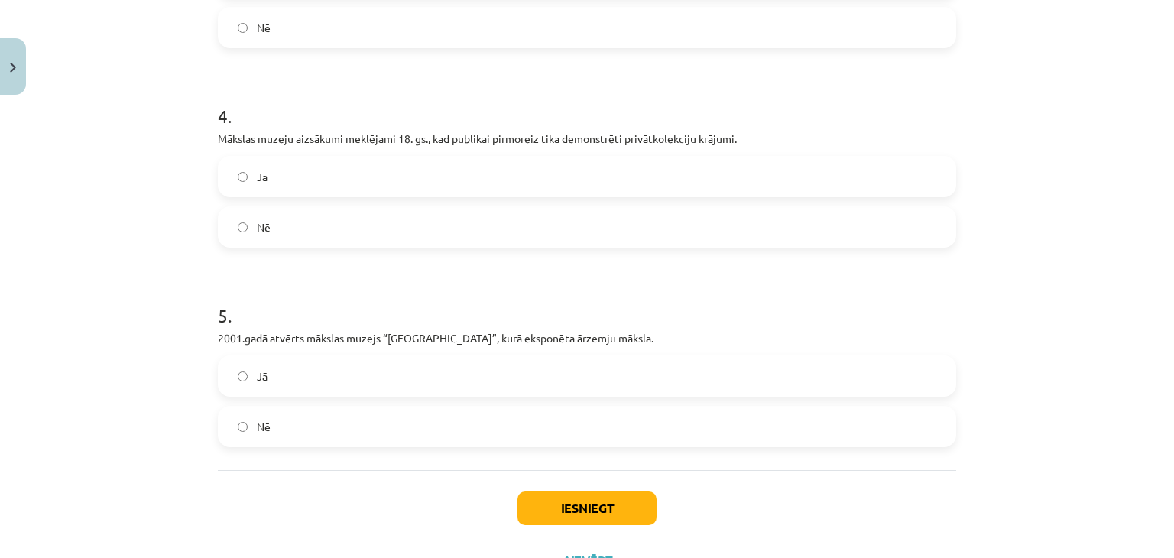
scroll to position [889, 0]
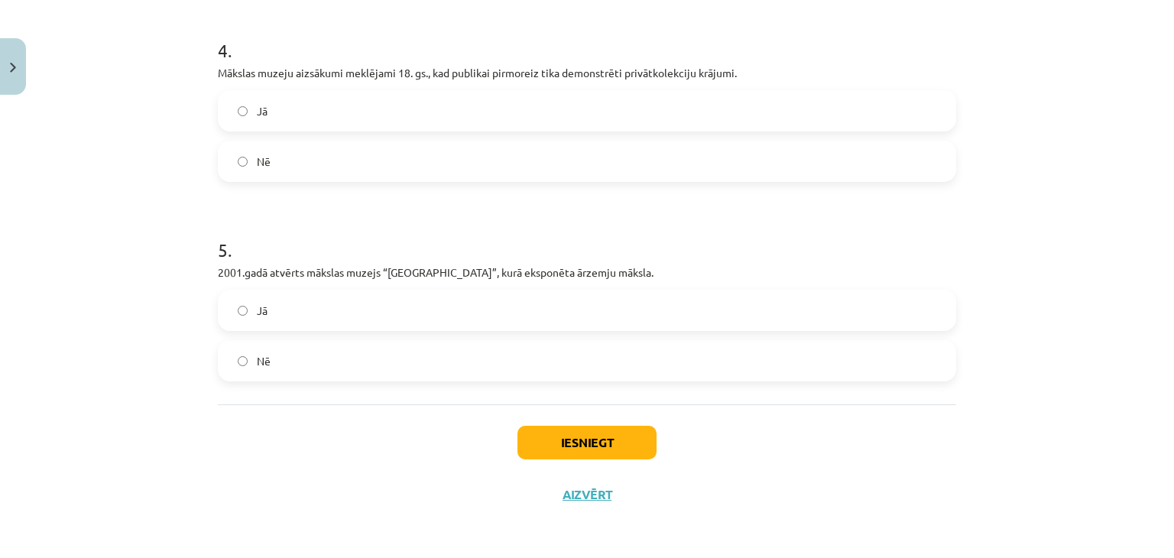
click at [334, 342] on label "Nē" at bounding box center [586, 361] width 735 height 38
click at [590, 442] on button "Iesniegt" at bounding box center [586, 443] width 139 height 34
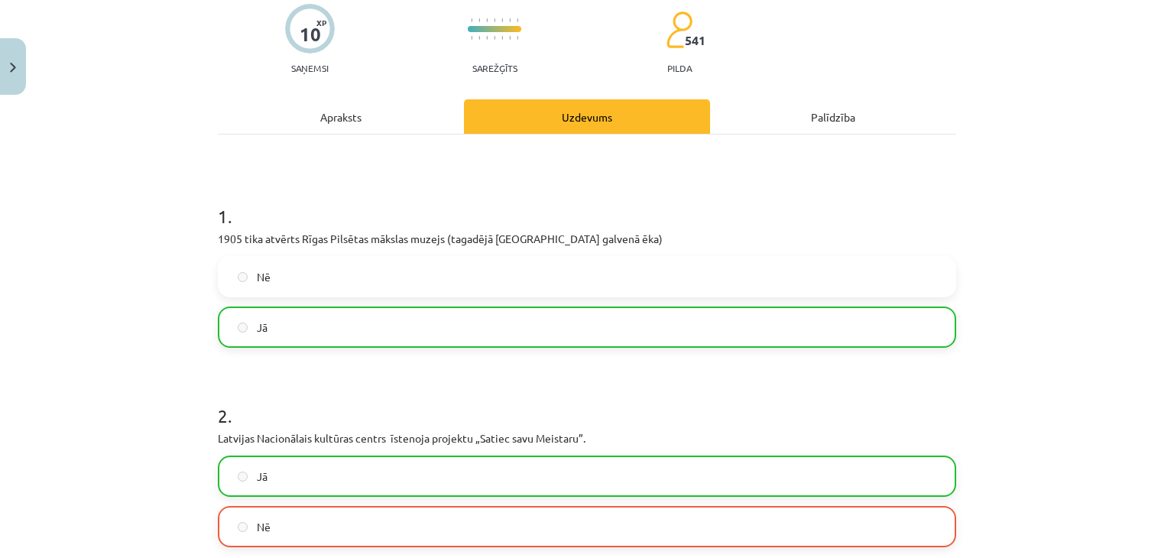
scroll to position [202, 0]
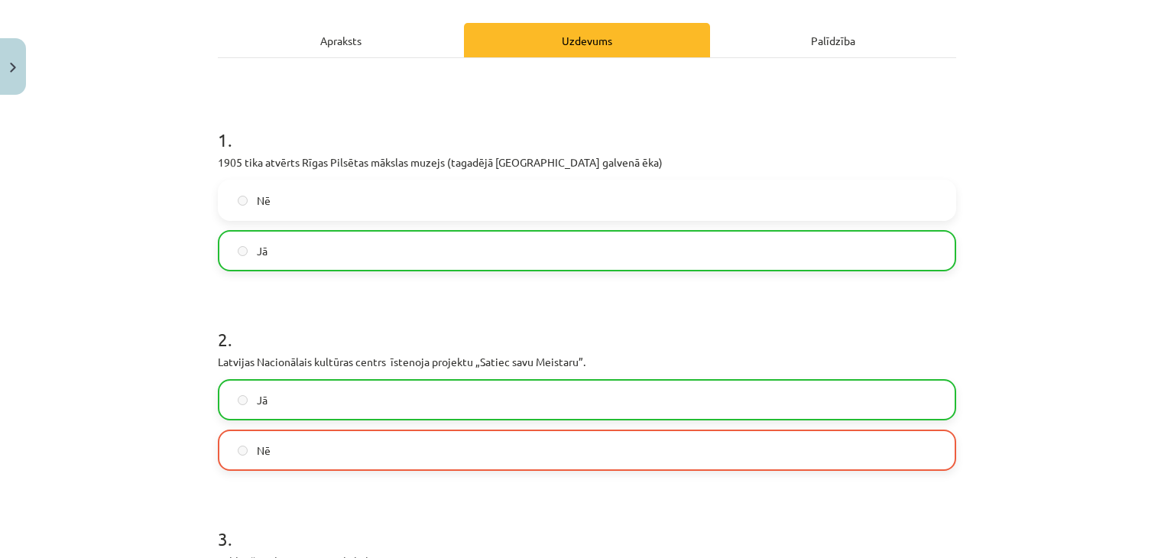
click at [547, 406] on label "Jā" at bounding box center [586, 400] width 735 height 38
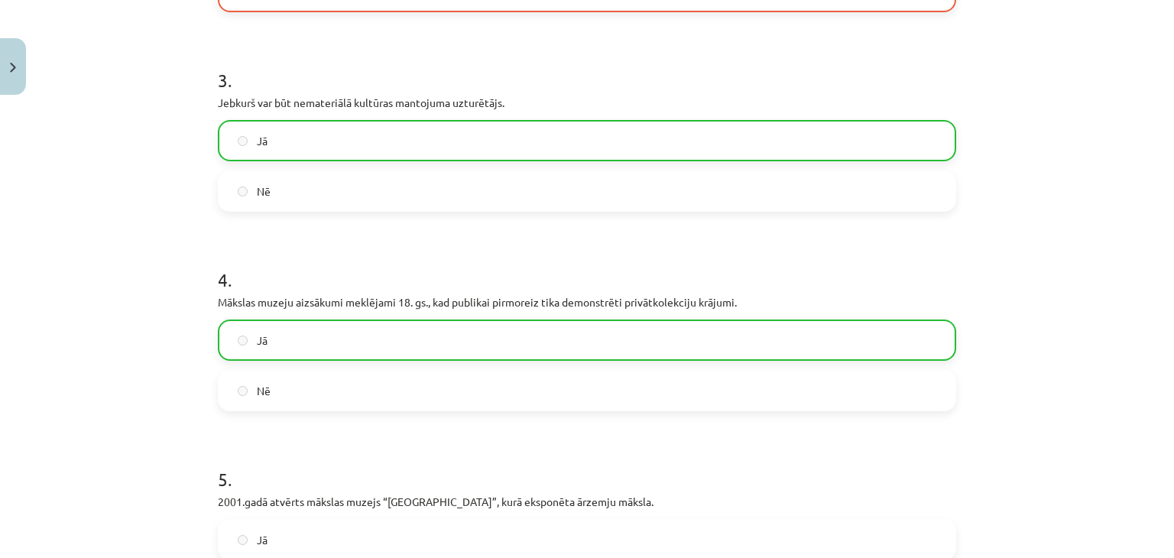
scroll to position [938, 0]
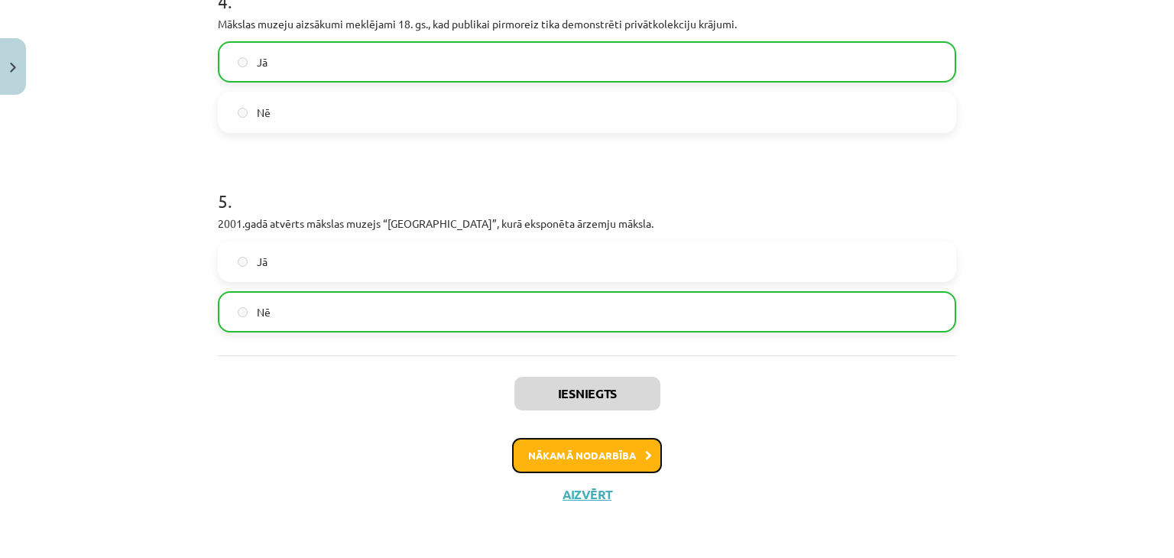
click at [551, 459] on button "Nākamā nodarbība" at bounding box center [587, 455] width 150 height 35
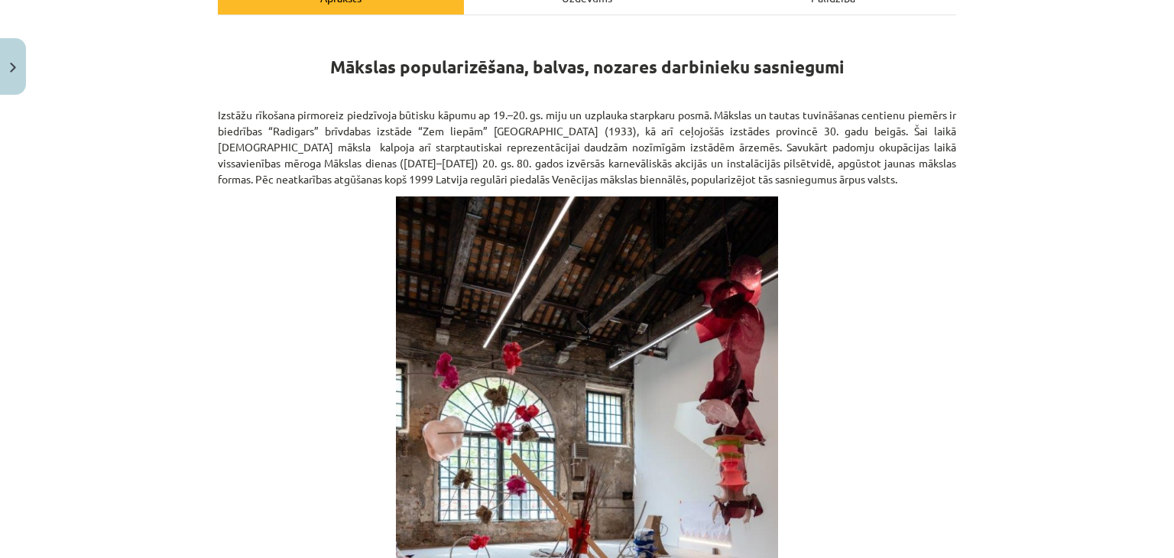
scroll to position [220, 0]
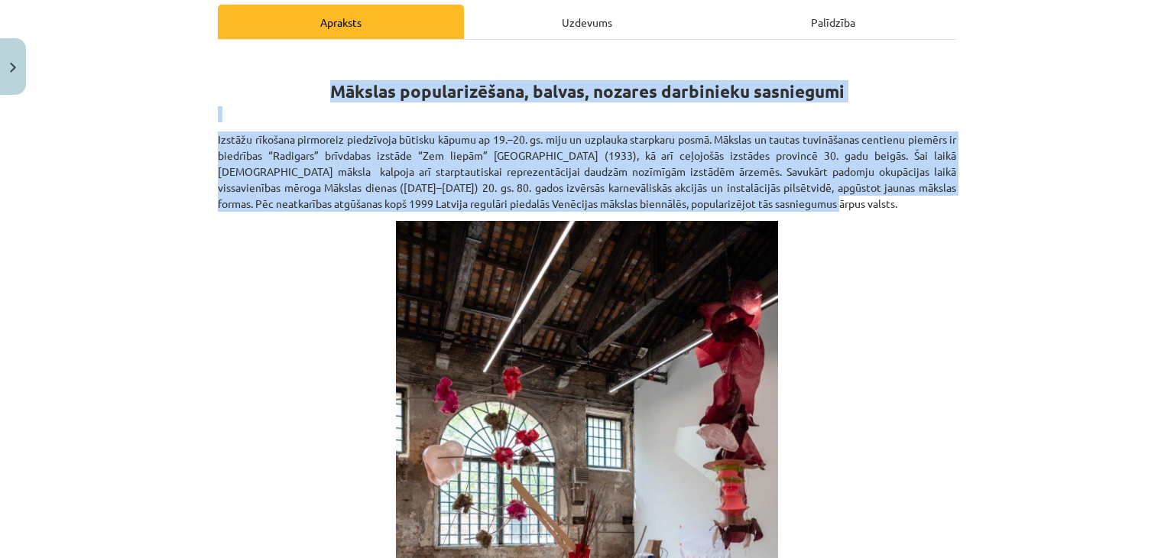
drag, startPoint x: 812, startPoint y: 228, endPoint x: 220, endPoint y: 118, distance: 602.4
click at [220, 118] on div "Mākslas popularizēšana, balvas, nozares darbinieku sasniegumi Izstāžu rīkošana …" at bounding box center [587, 512] width 738 height 919
copy div "Mākslas popularizēšana, balvas, nozares darbinieku sasniegumi Izstāžu rīkošana …"
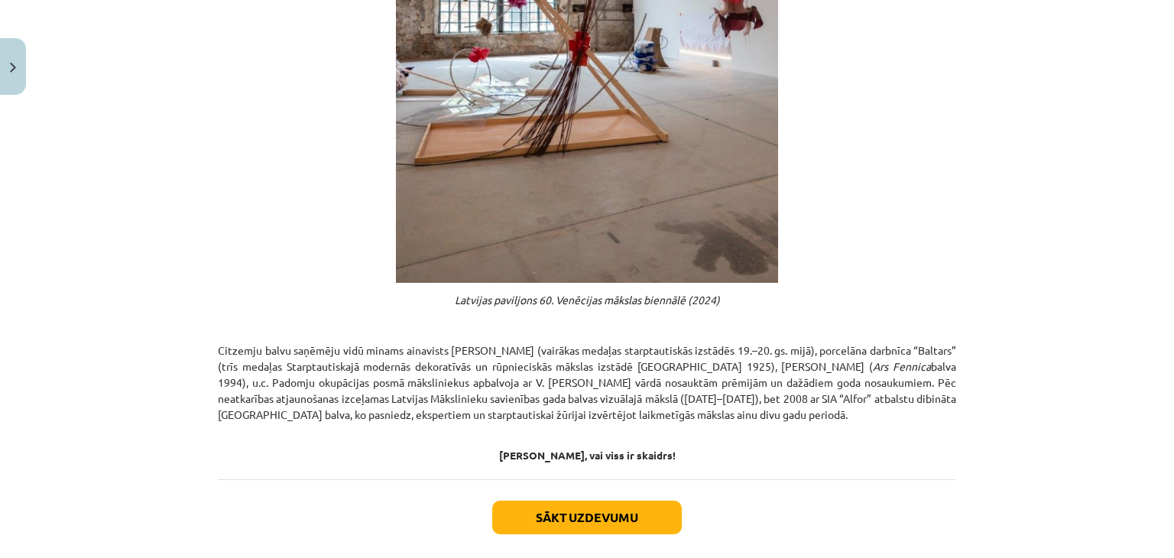
scroll to position [831, 0]
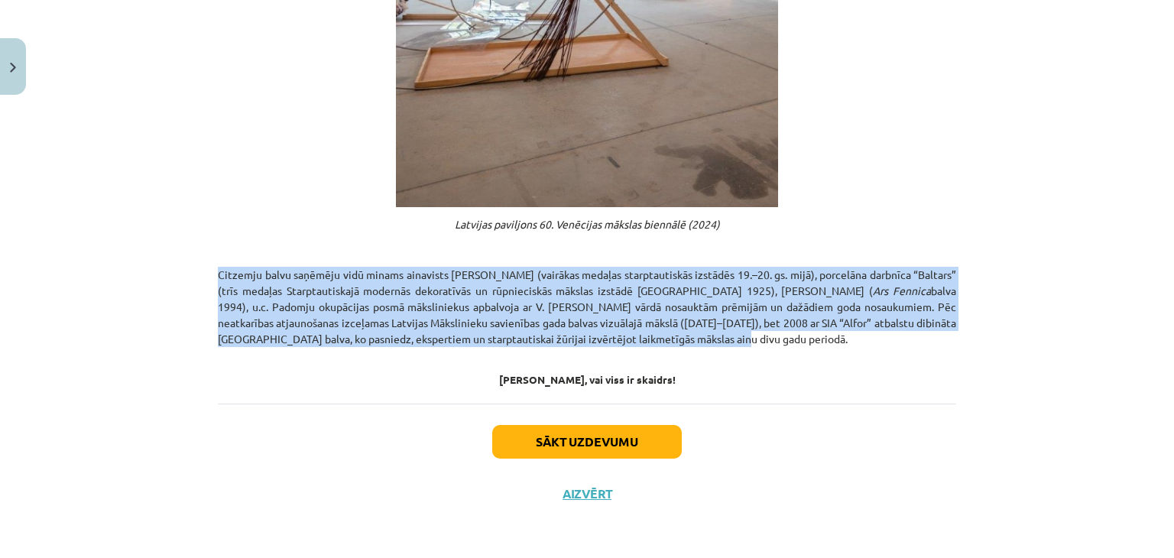
drag, startPoint x: 623, startPoint y: 337, endPoint x: 206, endPoint y: 257, distance: 424.7
copy p "Citzemju balvu saņēmēju vidū minams ainavists V. Purvītis (vairākas medaļas sta…"
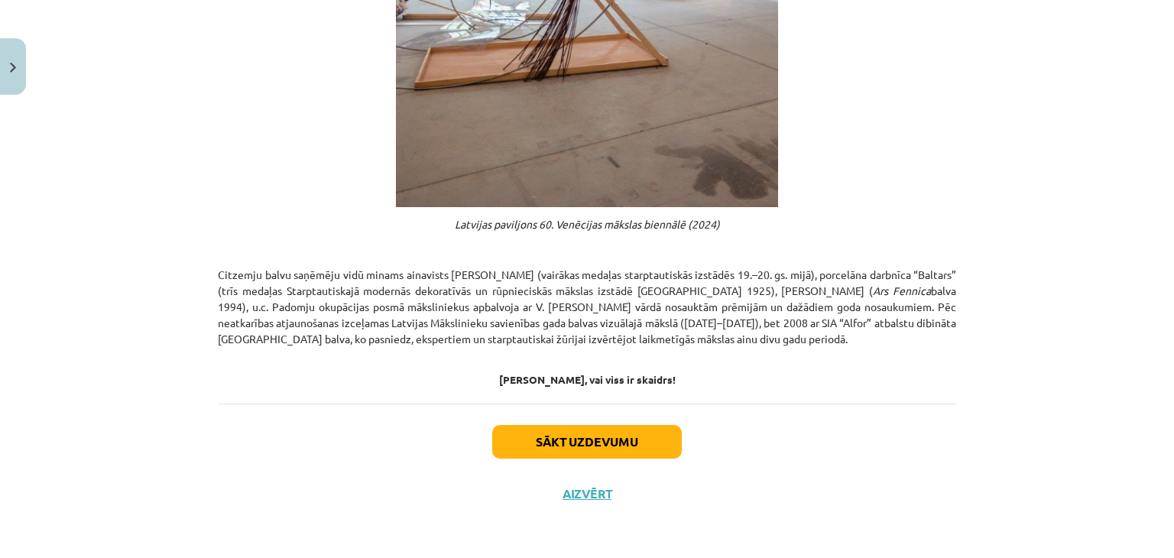
click at [377, 359] on h4 at bounding box center [587, 362] width 738 height 12
click at [627, 448] on button "Sākt uzdevumu" at bounding box center [586, 442] width 189 height 34
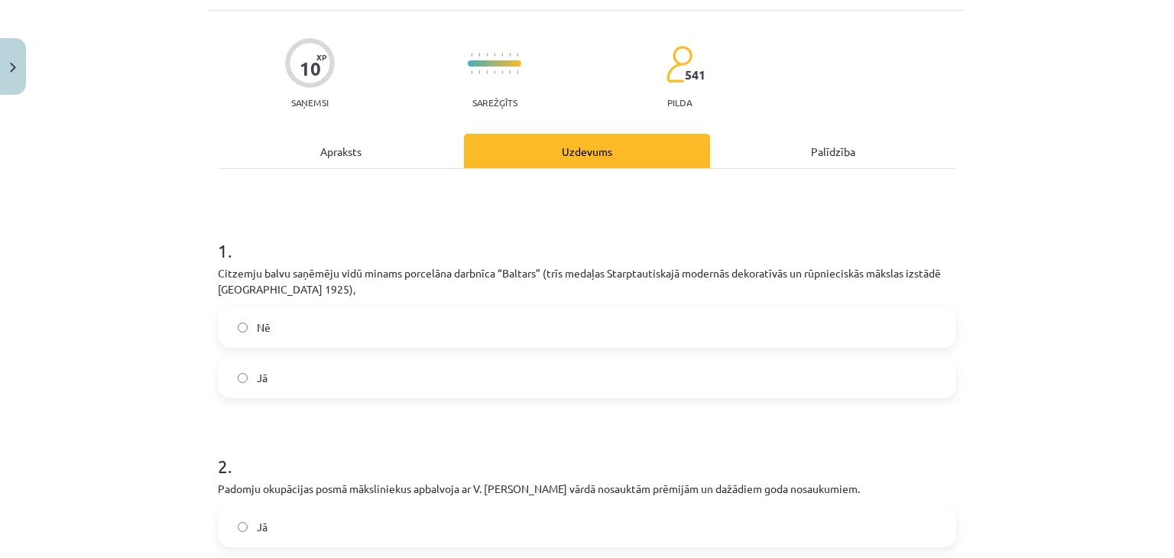
scroll to position [115, 0]
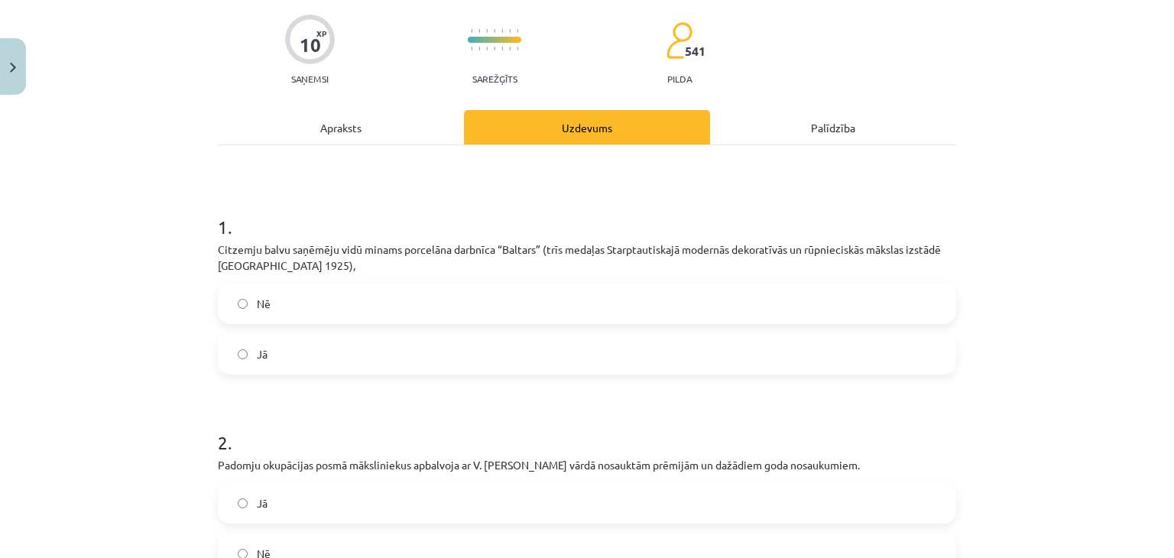
click at [318, 369] on label "Jā" at bounding box center [586, 354] width 735 height 38
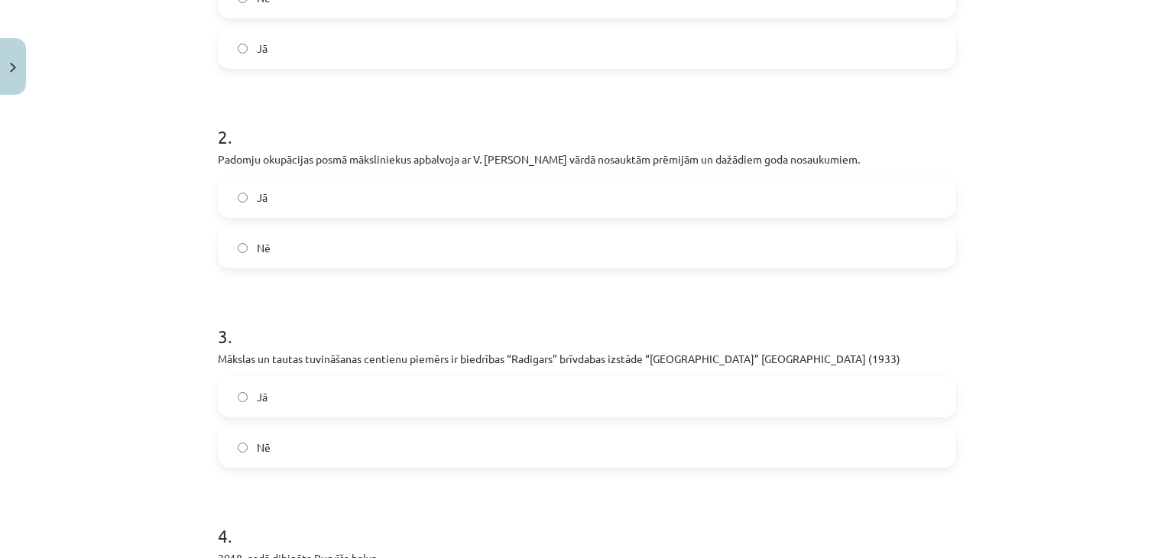
scroll to position [344, 0]
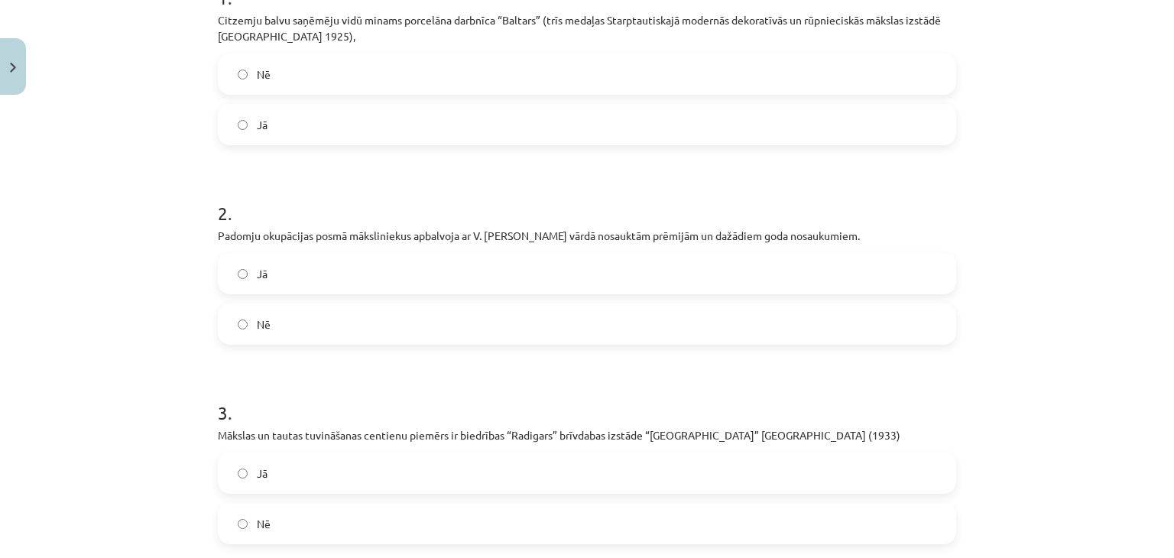
click at [344, 293] on label "Jā" at bounding box center [586, 273] width 735 height 38
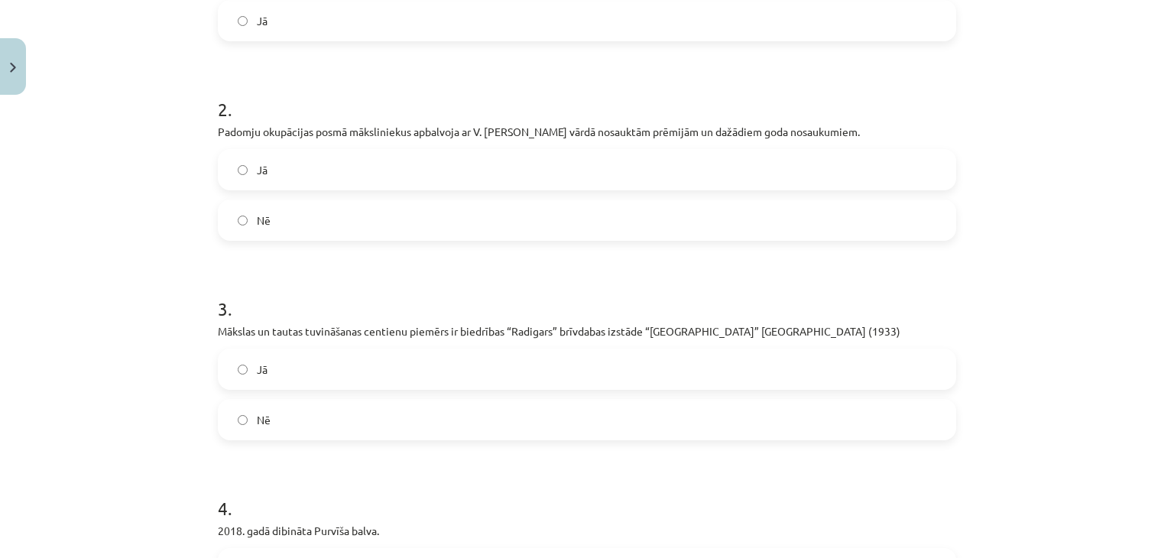
scroll to position [573, 0]
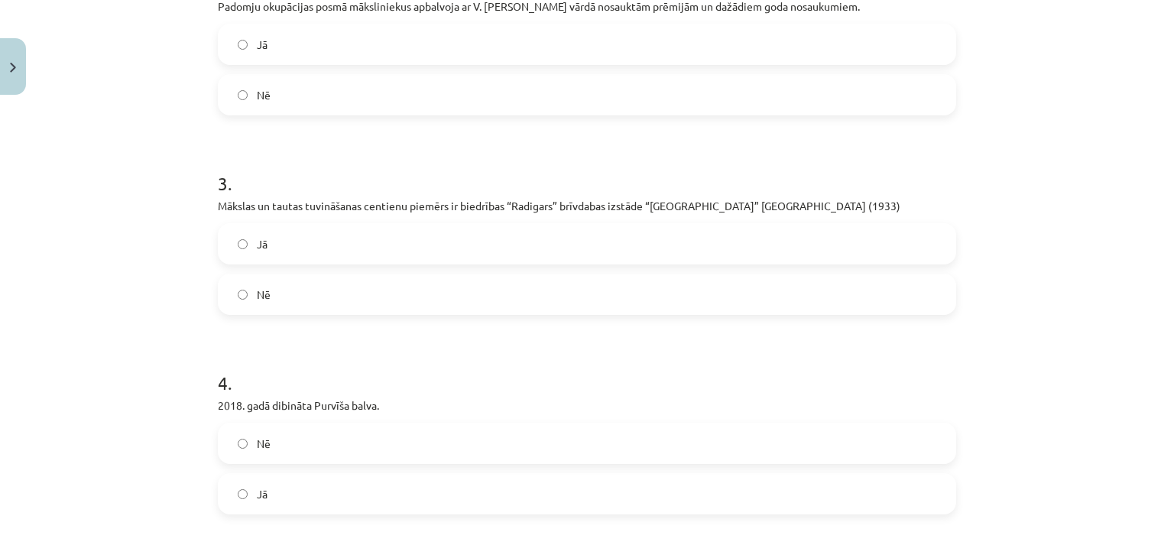
click at [382, 262] on label "Jā" at bounding box center [586, 244] width 735 height 38
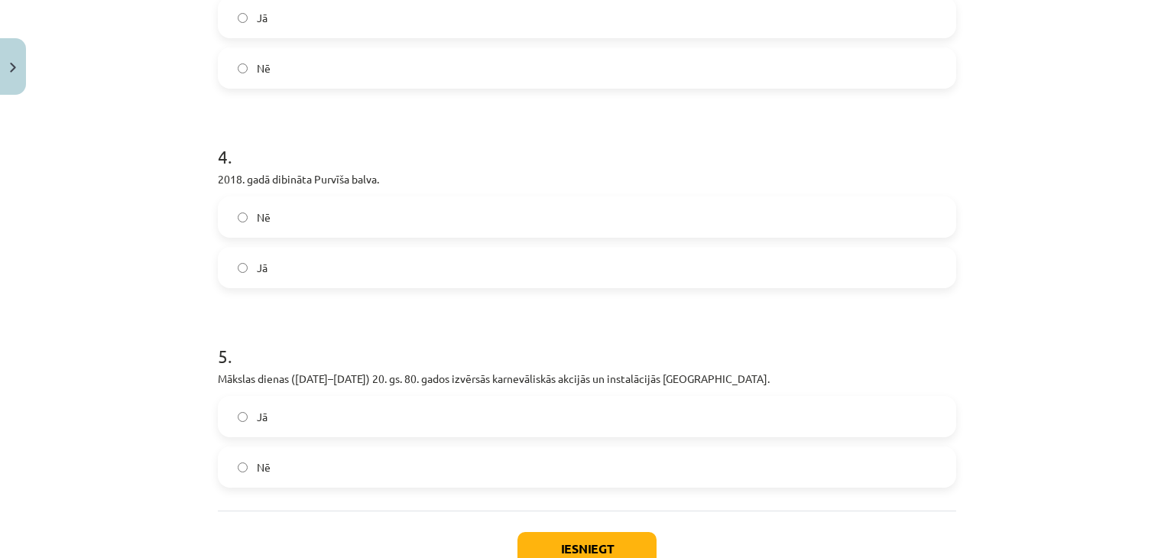
scroll to position [802, 0]
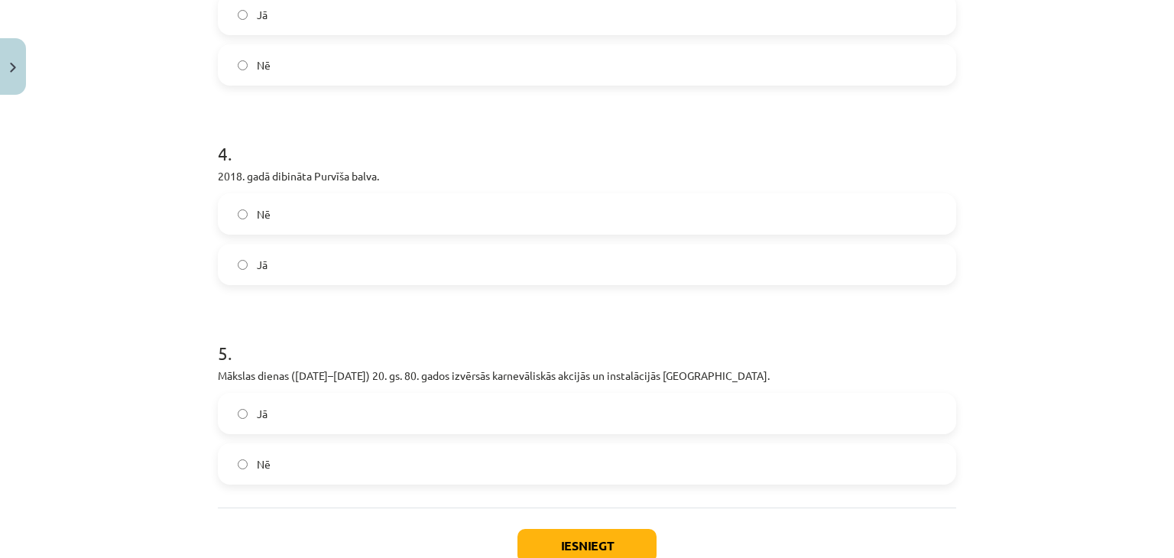
click at [380, 233] on label "Nē" at bounding box center [586, 214] width 735 height 38
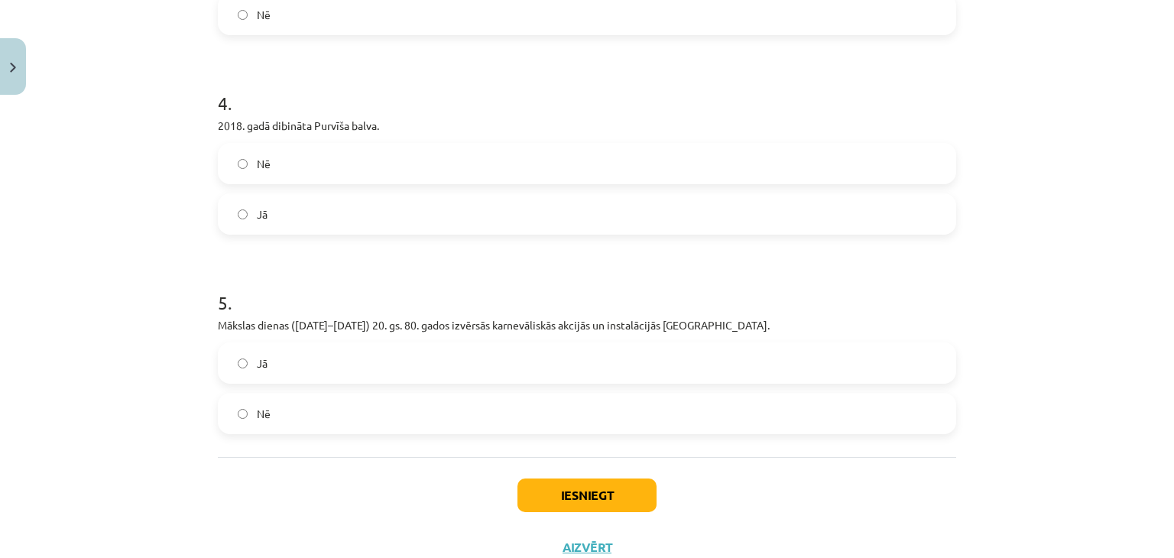
scroll to position [930, 0]
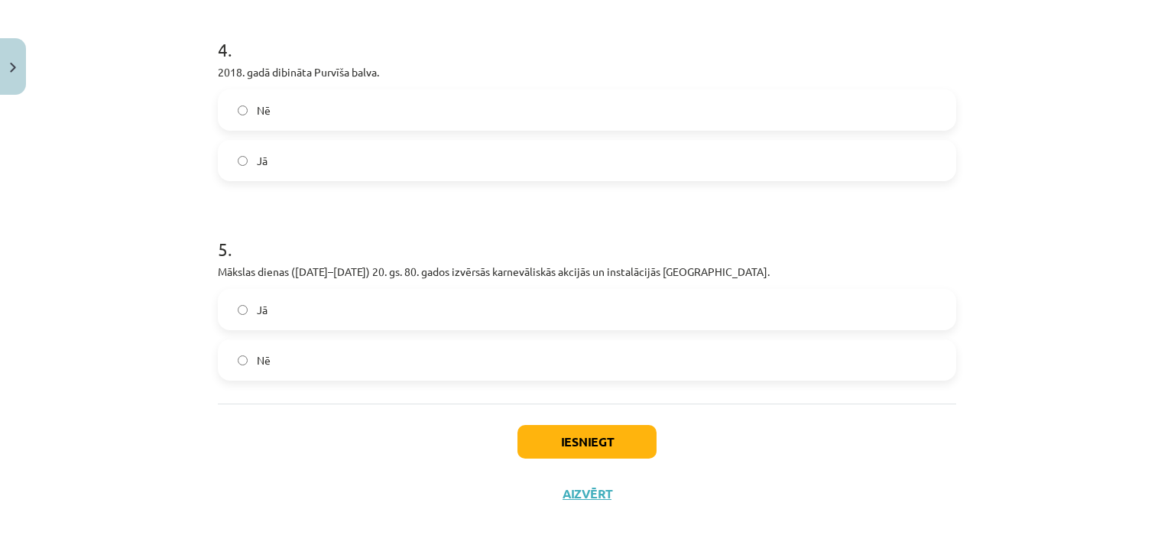
click at [272, 316] on label "Jā" at bounding box center [586, 309] width 735 height 38
click at [572, 435] on button "Iesniegt" at bounding box center [586, 442] width 139 height 34
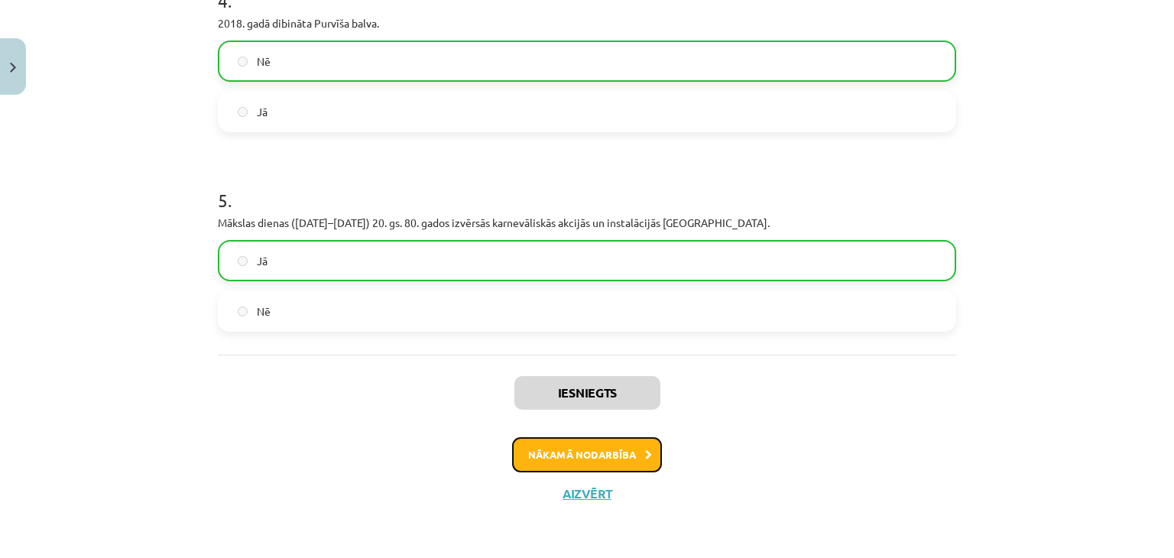
click at [579, 458] on button "Nākamā nodarbība" at bounding box center [587, 454] width 150 height 35
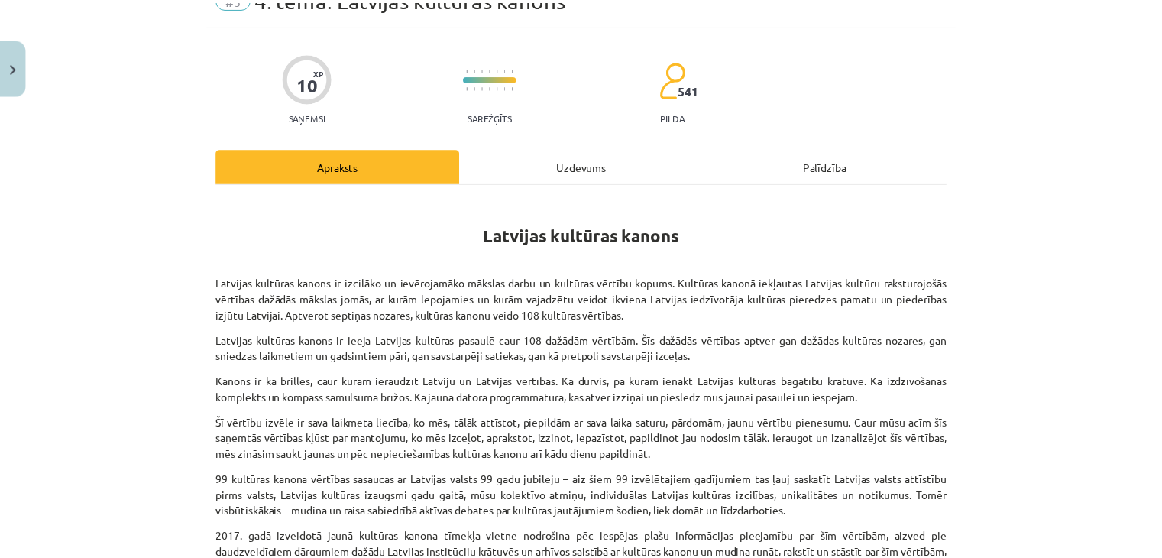
scroll to position [153, 0]
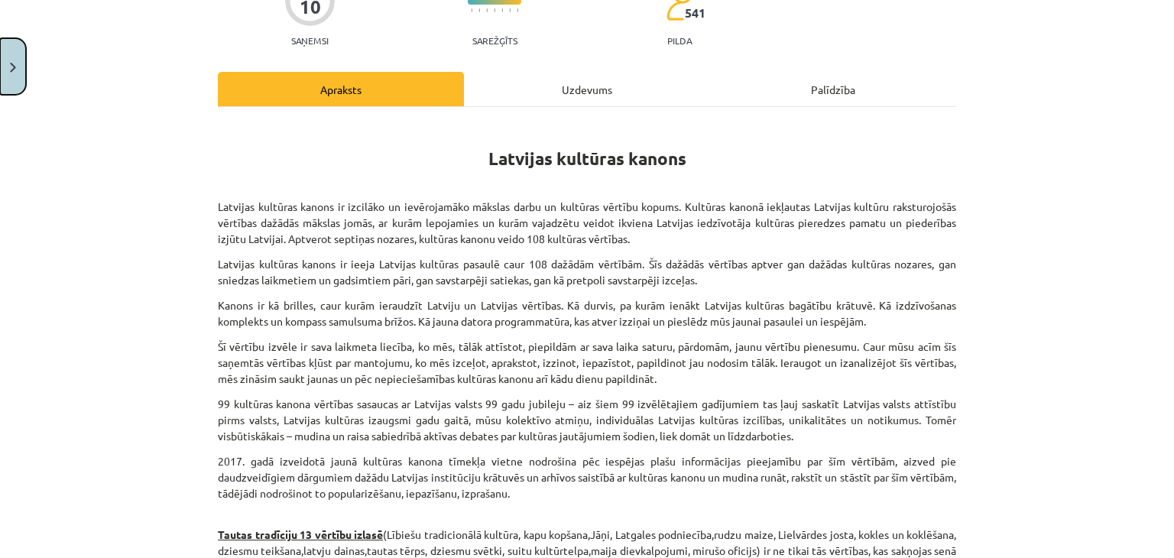
click at [14, 56] on button "Close" at bounding box center [13, 66] width 26 height 57
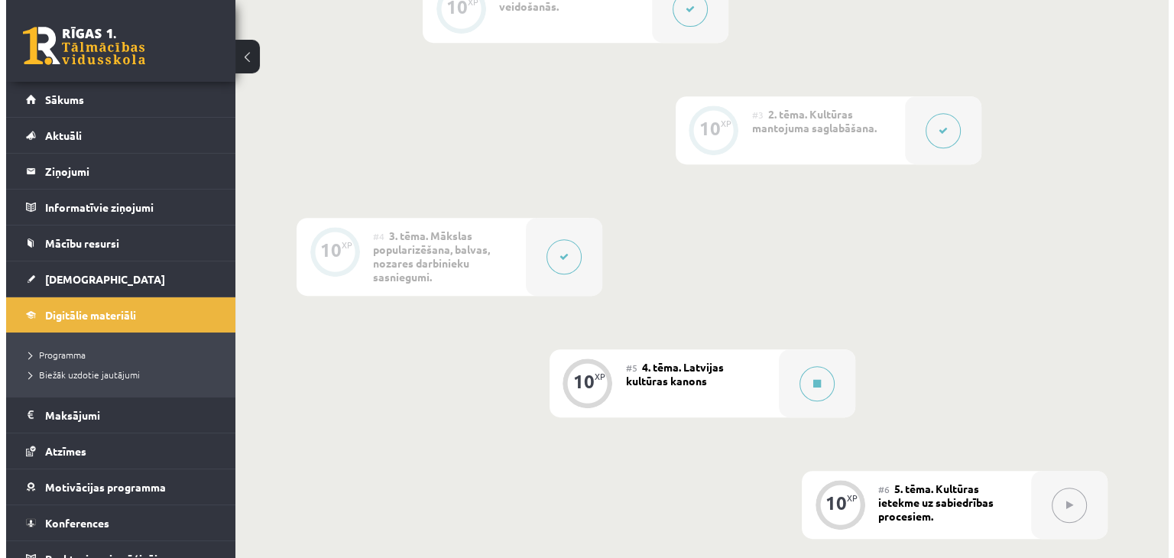
scroll to position [684, 0]
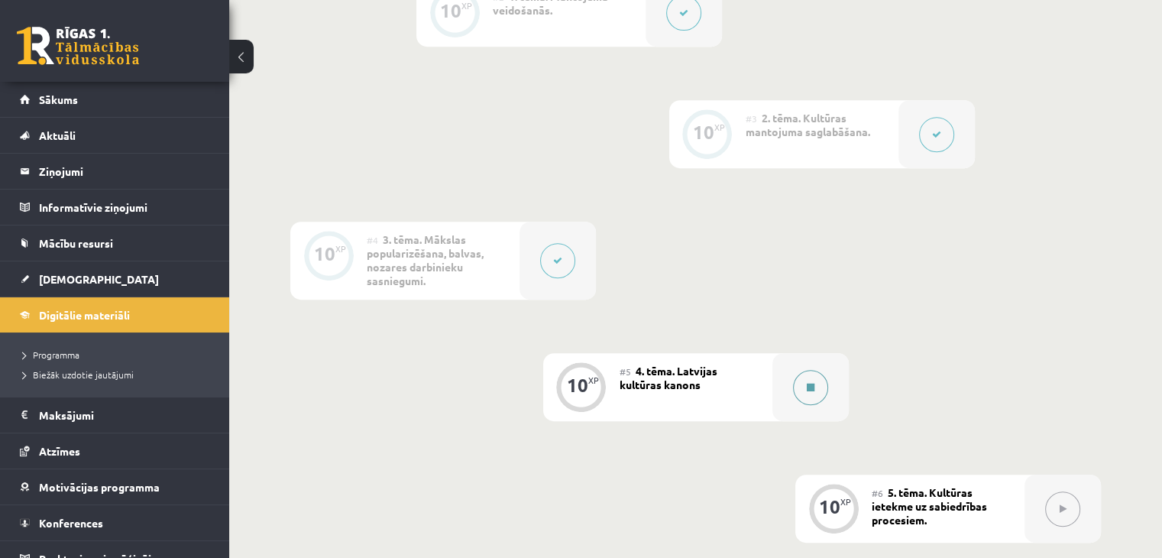
click at [801, 370] on button at bounding box center [810, 387] width 35 height 35
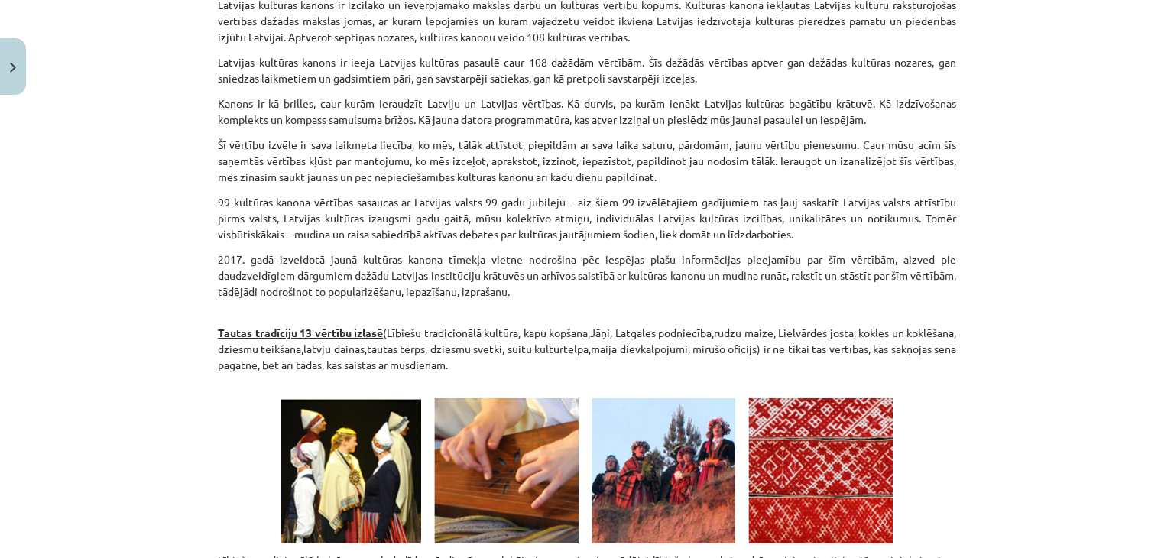
scroll to position [382, 0]
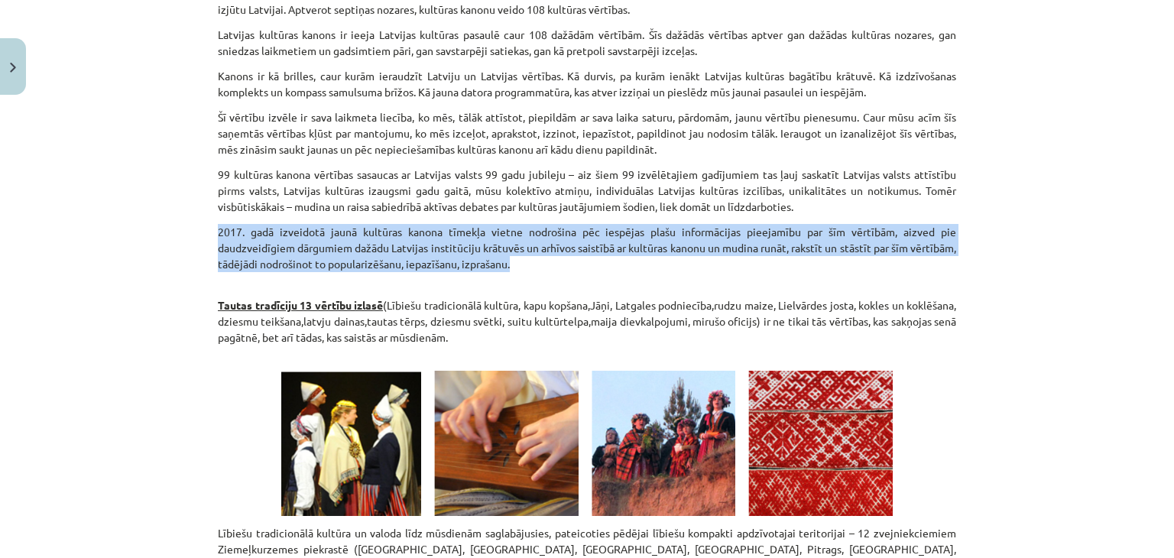
drag, startPoint x: 581, startPoint y: 260, endPoint x: 202, endPoint y: 225, distance: 381.4
copy p "2017. gadā izveidotā jaunā kultūras kanona tīmekļa vietne nodrošina pēc iespēja…"
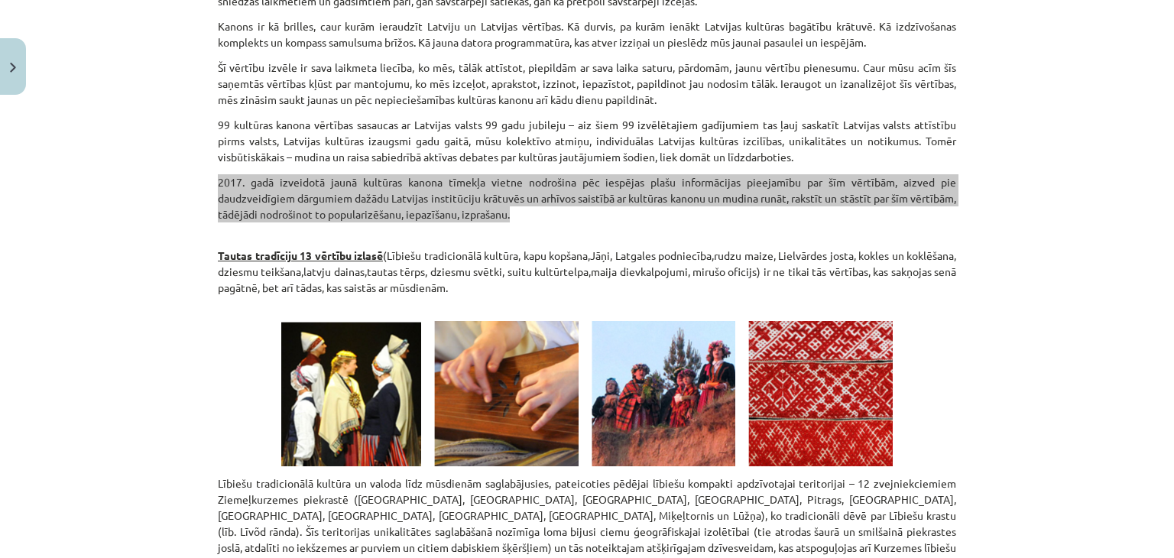
scroll to position [458, 0]
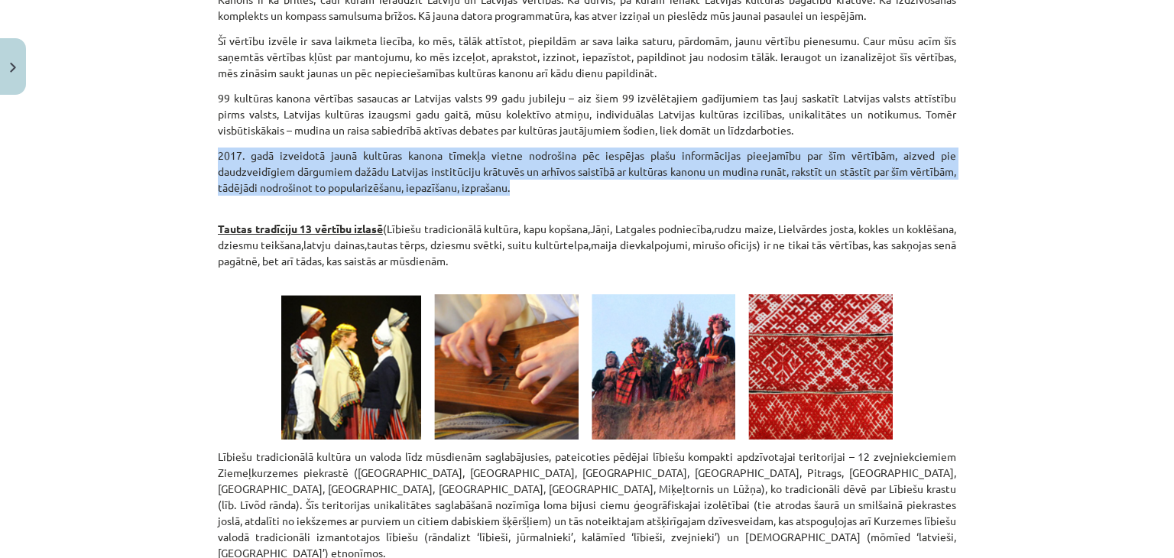
click at [400, 232] on p "Tautas tradīciju 13 vērtību izlasē (Lībiešu tradicionālā kultūra, kapu kopšana,…" at bounding box center [587, 245] width 738 height 80
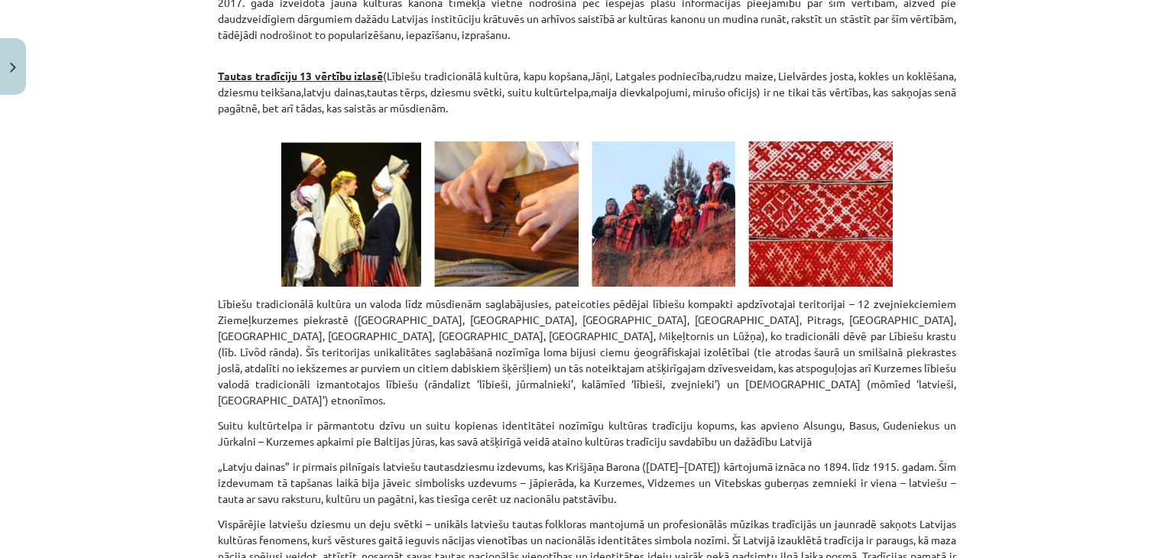
scroll to position [688, 0]
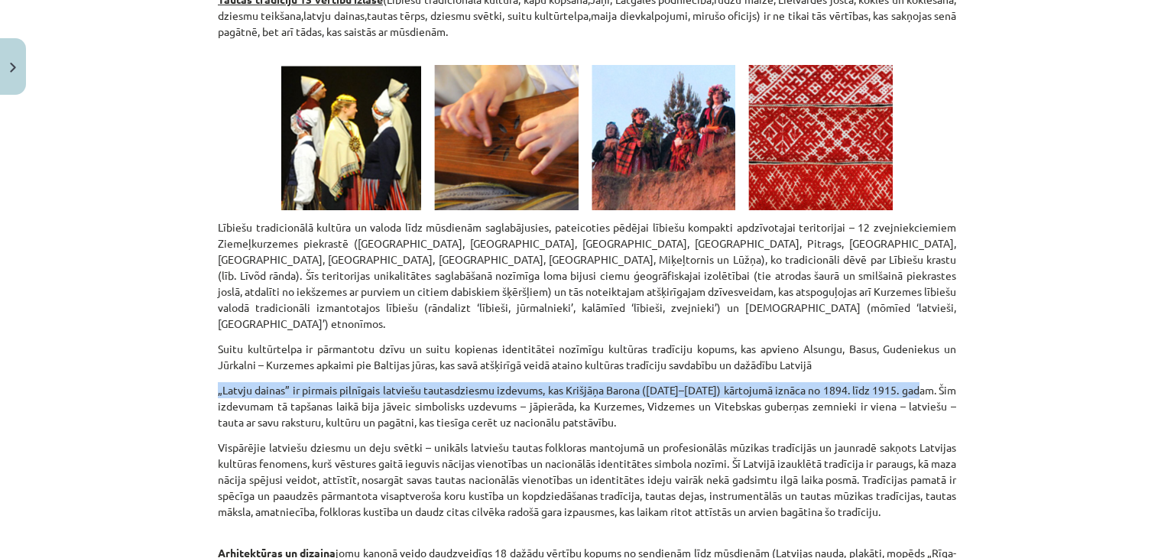
drag, startPoint x: 931, startPoint y: 371, endPoint x: 160, endPoint y: 368, distance: 771.0
click at [160, 368] on div "Mācību tēma: Kultūras un mākslas i (vizuālā māksla) - 10. klases 4. ieskaites m…" at bounding box center [587, 279] width 1174 height 558
copy p "„Latvju dainas” ir pirmais pilnīgais latviešu tautasdziesmu izdevums, kas Krišj…"
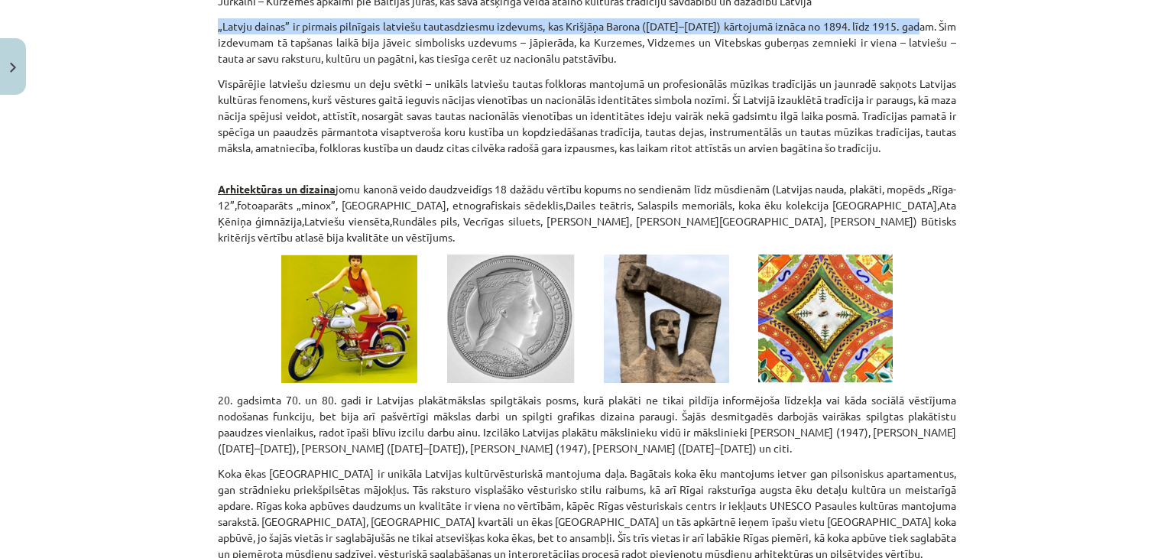
scroll to position [1070, 0]
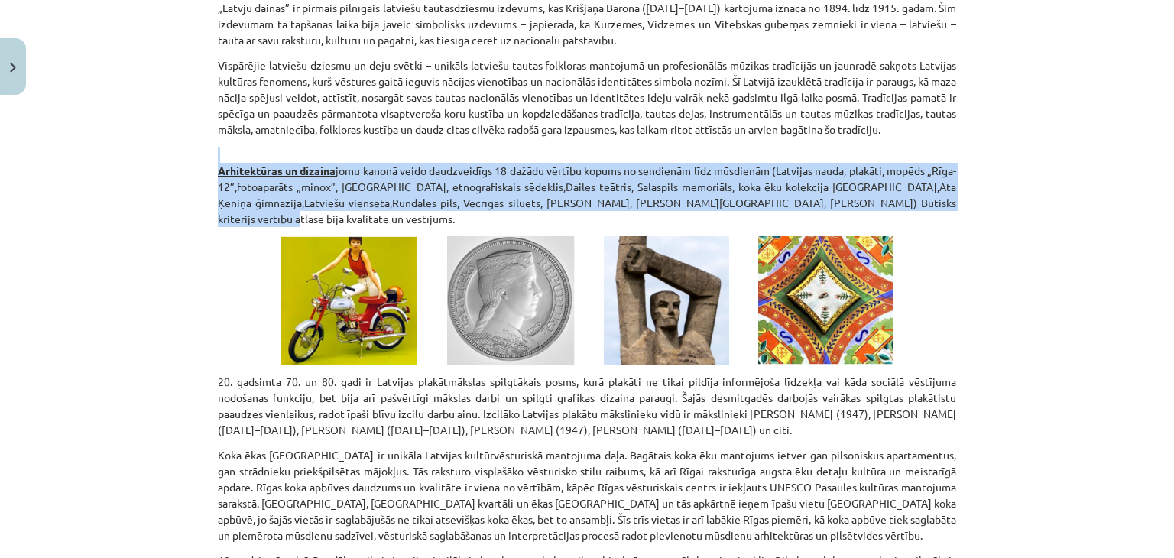
drag, startPoint x: 275, startPoint y: 210, endPoint x: 199, endPoint y: 143, distance: 101.8
click at [199, 143] on div "Mācību tēma: Kultūras un mākslas i (vizuālā māksla) - 10. klases 4. ieskaites m…" at bounding box center [587, 279] width 1174 height 558
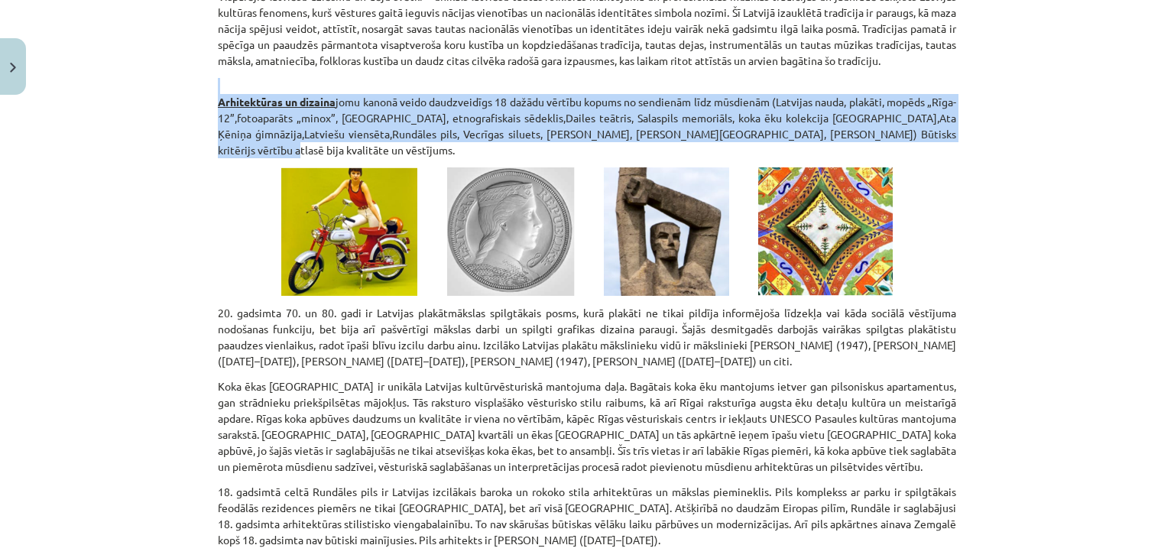
scroll to position [1223, 0]
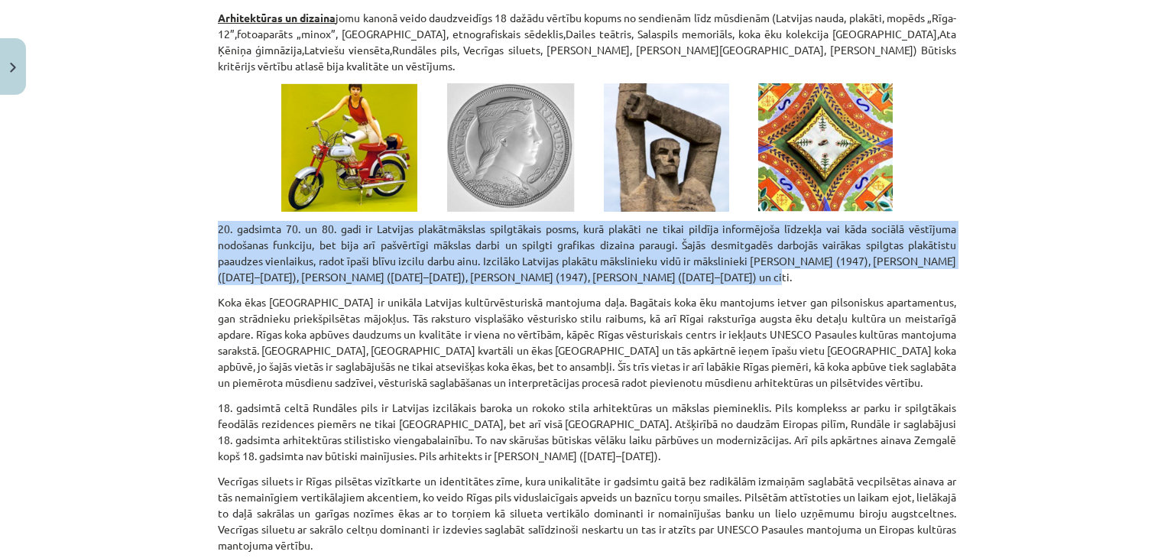
drag, startPoint x: 735, startPoint y: 282, endPoint x: 142, endPoint y: 221, distance: 596.1
click at [142, 221] on div "Mācību tēma: Kultūras un mākslas i (vizuālā māksla) - 10. klases 4. ieskaites m…" at bounding box center [587, 279] width 1174 height 558
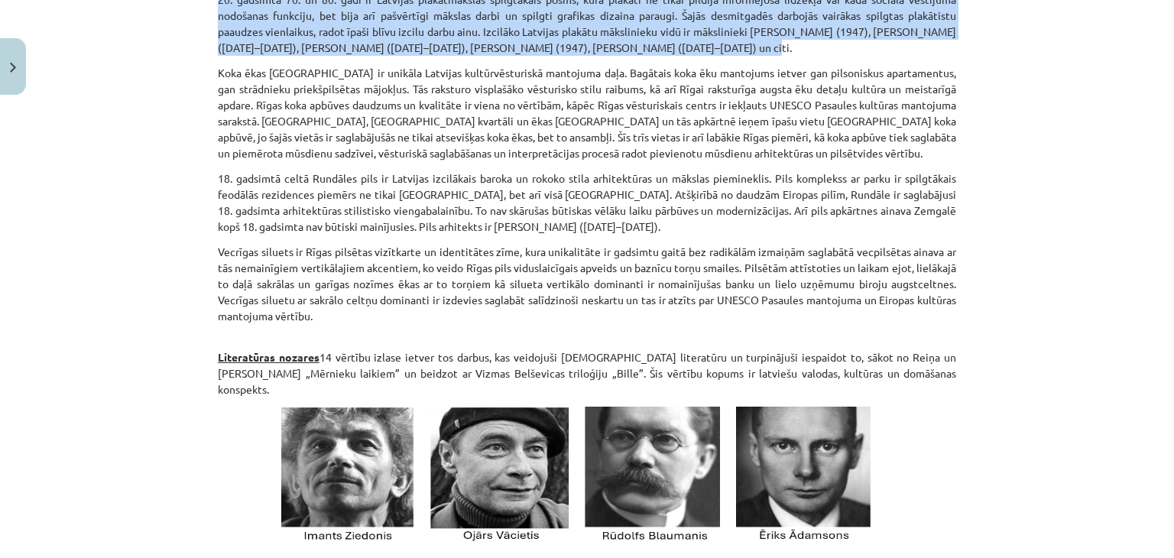
scroll to position [1528, 0]
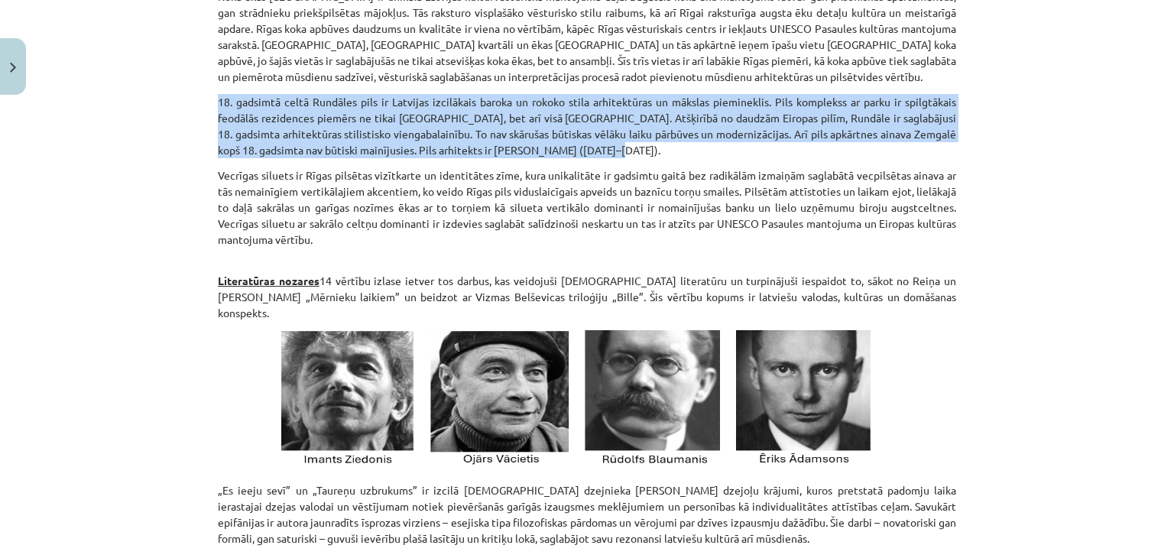
drag, startPoint x: 617, startPoint y: 151, endPoint x: 207, endPoint y: 99, distance: 413.5
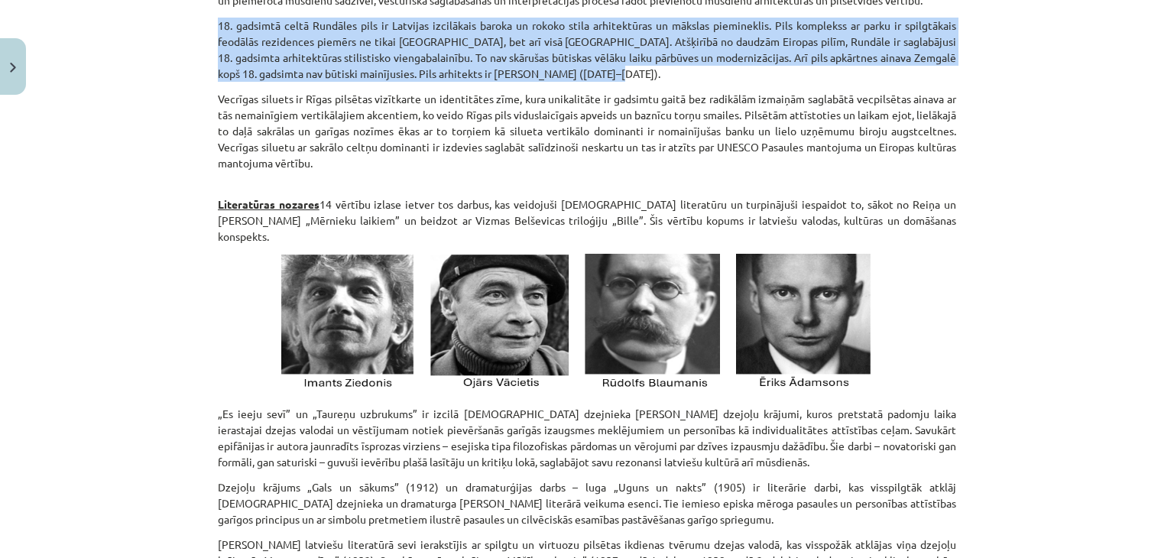
click at [389, 127] on p "Vecrīgas siluets ir Rīgas pilsētas vizītkarte un identitātes zīme, kura unikali…" at bounding box center [587, 131] width 738 height 80
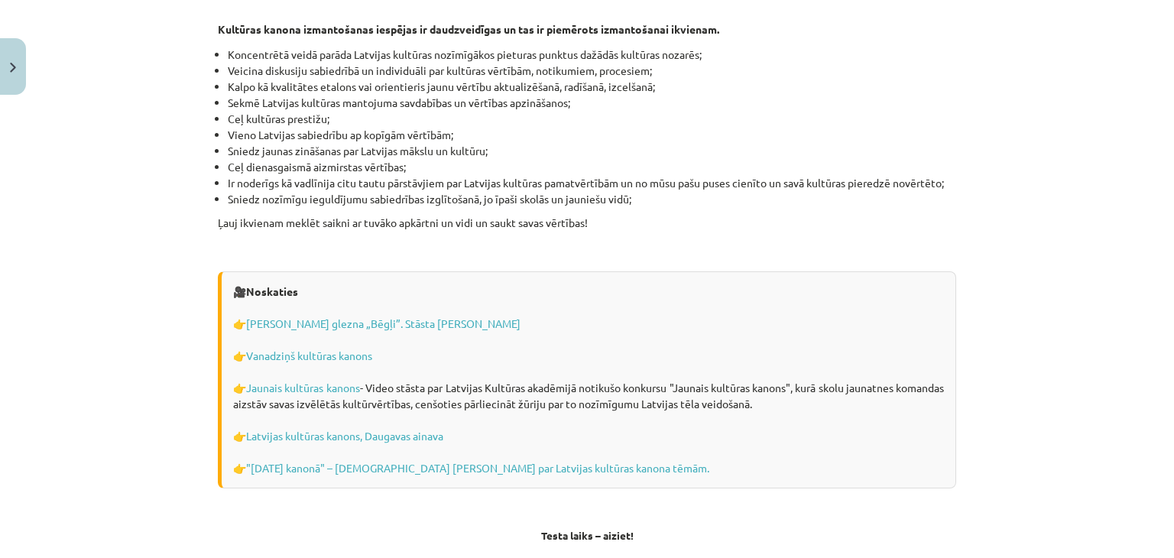
scroll to position [4355, 0]
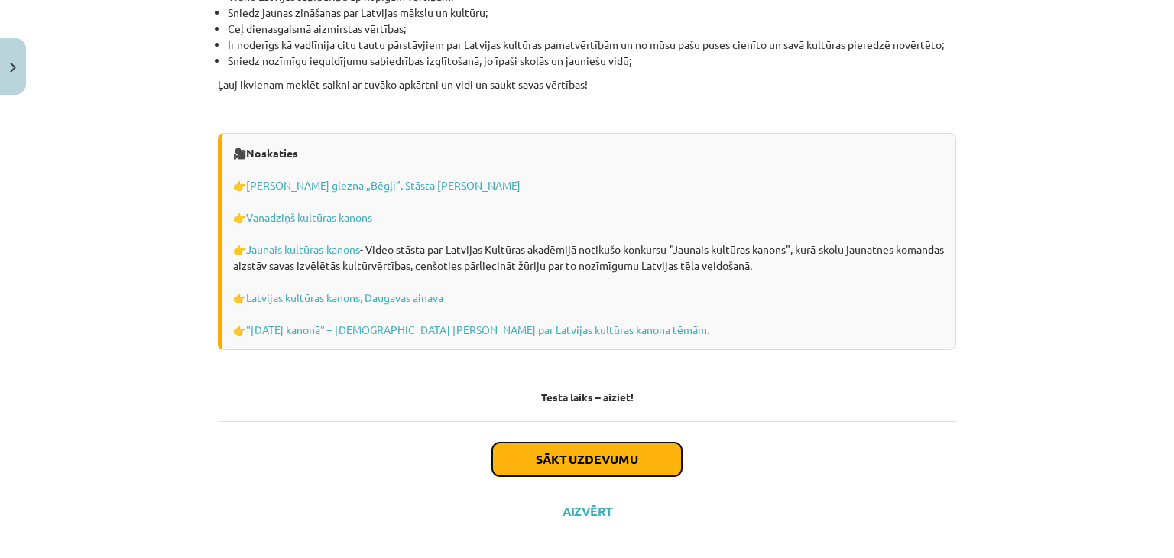
click at [541, 442] on button "Sākt uzdevumu" at bounding box center [586, 459] width 189 height 34
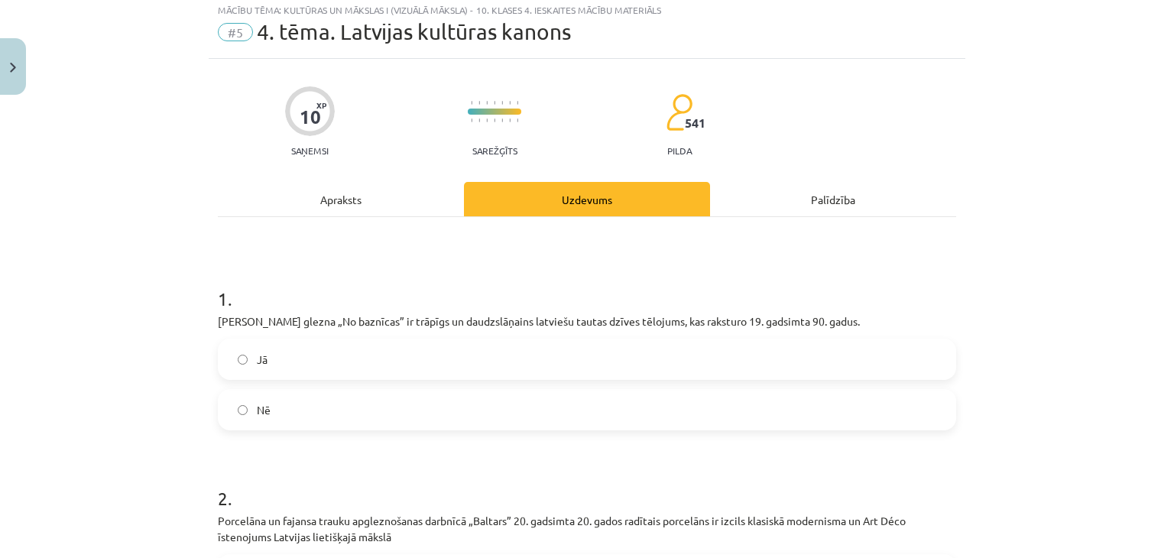
scroll to position [38, 0]
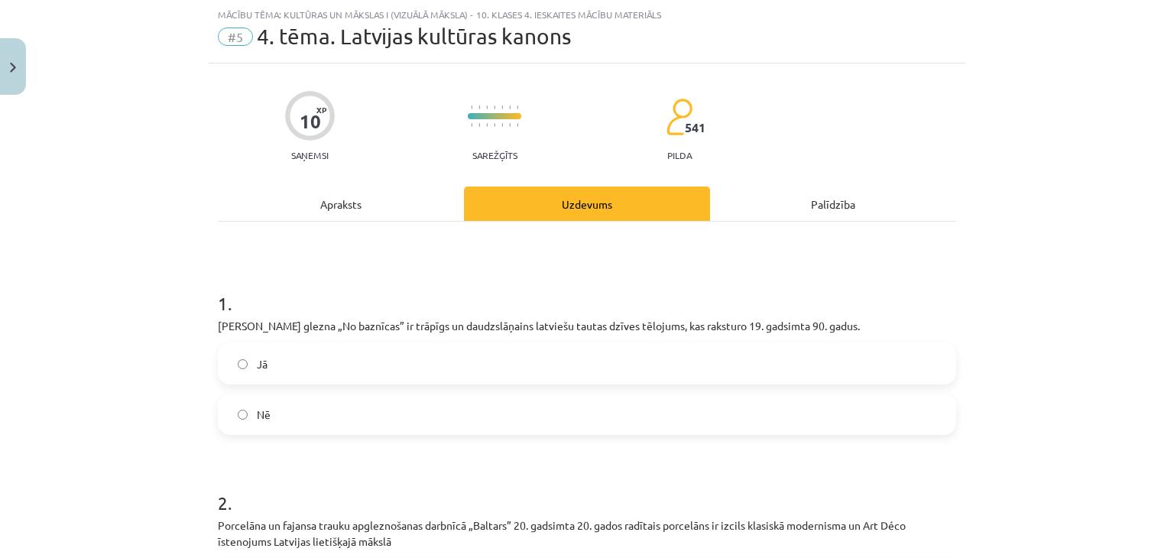
click at [345, 358] on label "Jā" at bounding box center [586, 364] width 735 height 38
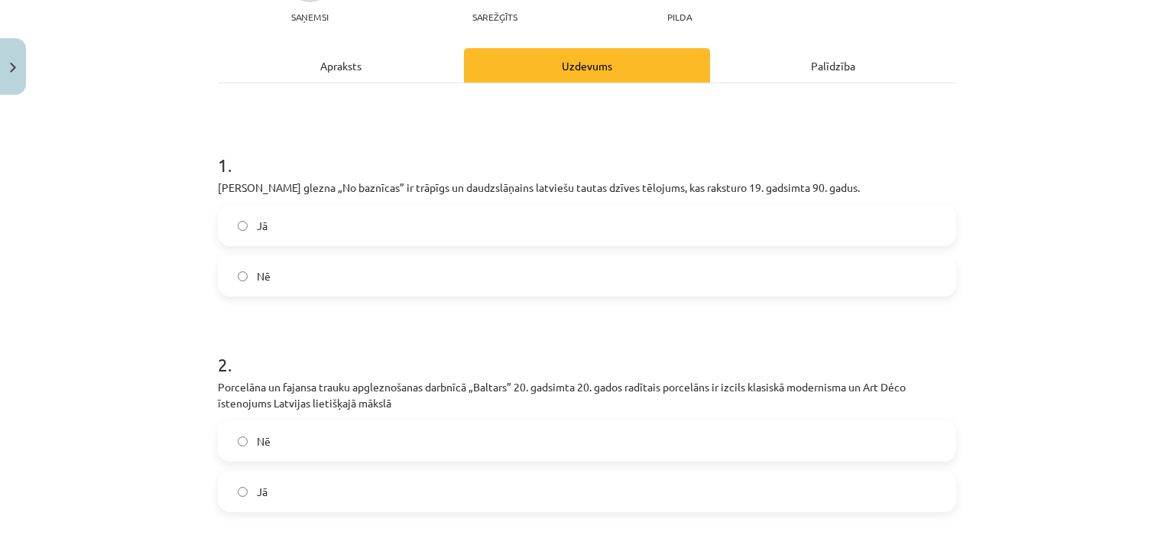
scroll to position [267, 0]
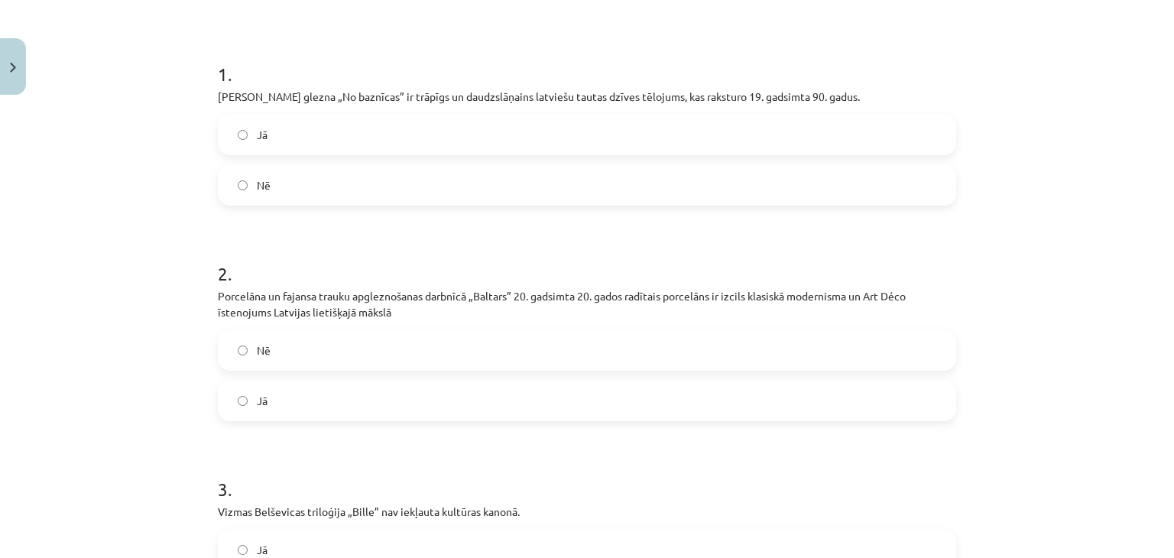
click at [284, 392] on label "Jā" at bounding box center [586, 400] width 735 height 38
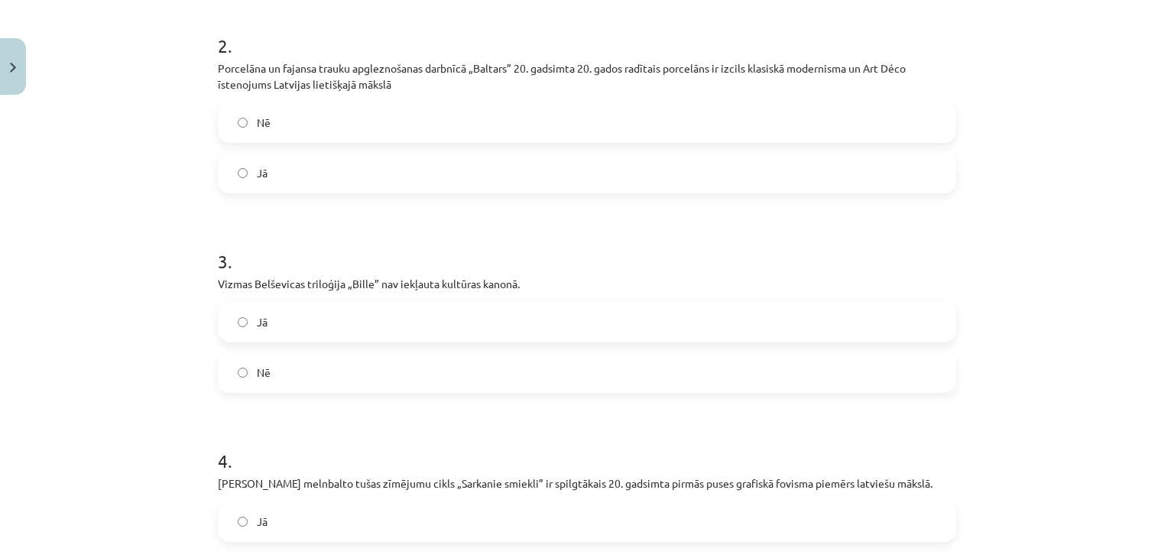
scroll to position [497, 0]
click at [376, 319] on label "Jā" at bounding box center [586, 320] width 735 height 38
click at [370, 354] on label "Nē" at bounding box center [586, 370] width 735 height 38
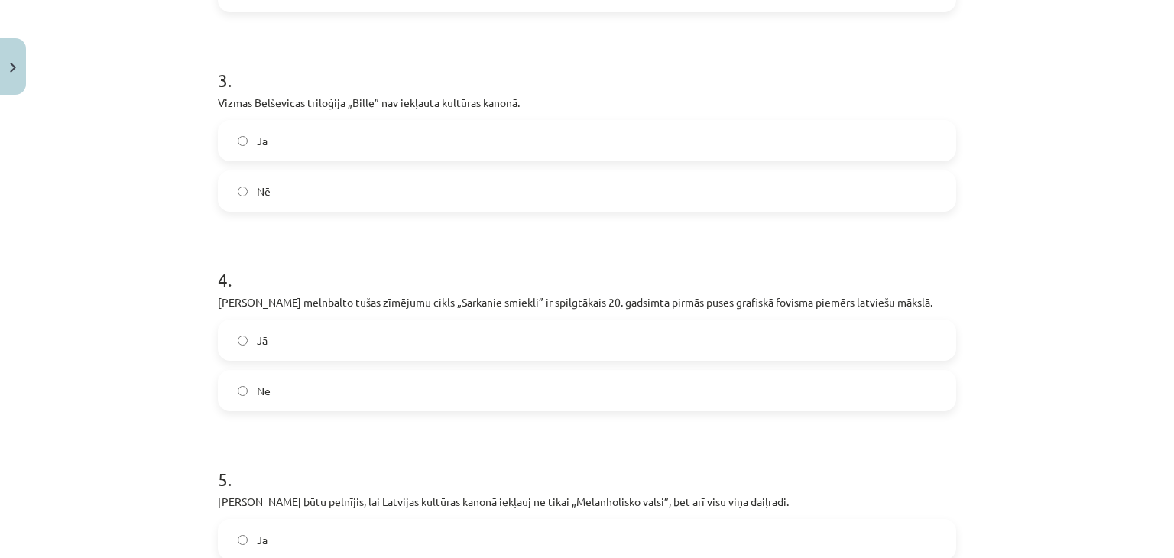
scroll to position [802, 0]
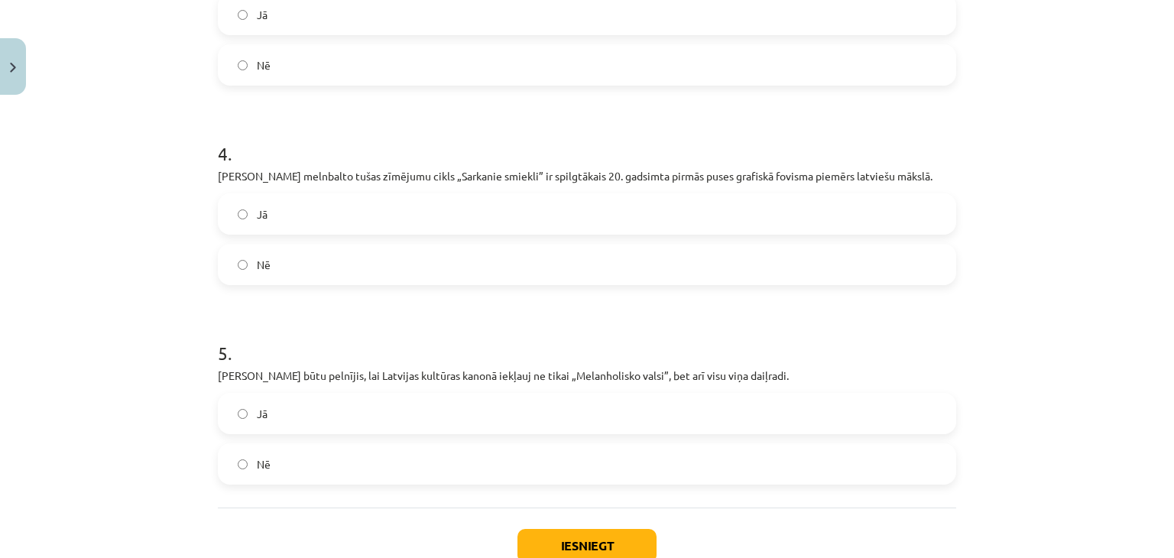
click at [451, 215] on label "Jā" at bounding box center [586, 214] width 735 height 38
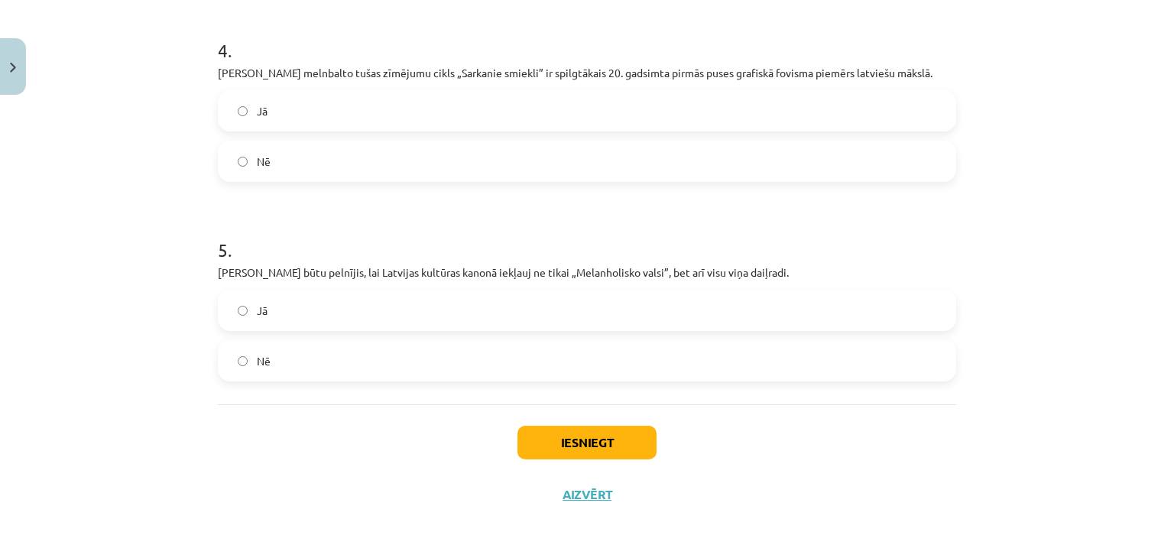
click at [257, 362] on span "Nē" at bounding box center [264, 361] width 14 height 16
click at [308, 319] on label "Jā" at bounding box center [586, 310] width 735 height 38
click at [533, 435] on button "Iesniegt" at bounding box center [586, 443] width 139 height 34
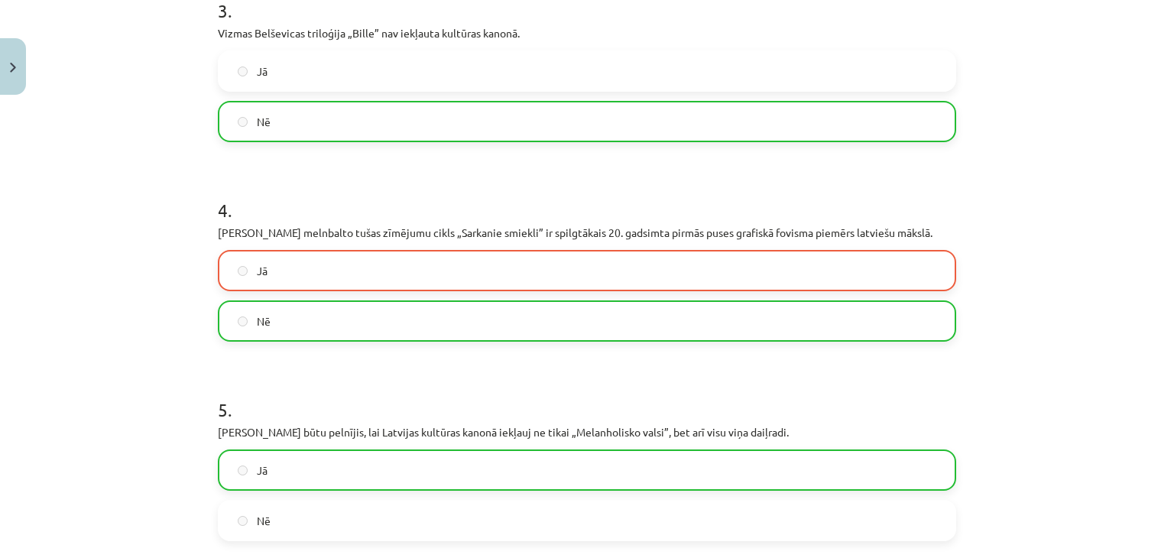
scroll to position [917, 0]
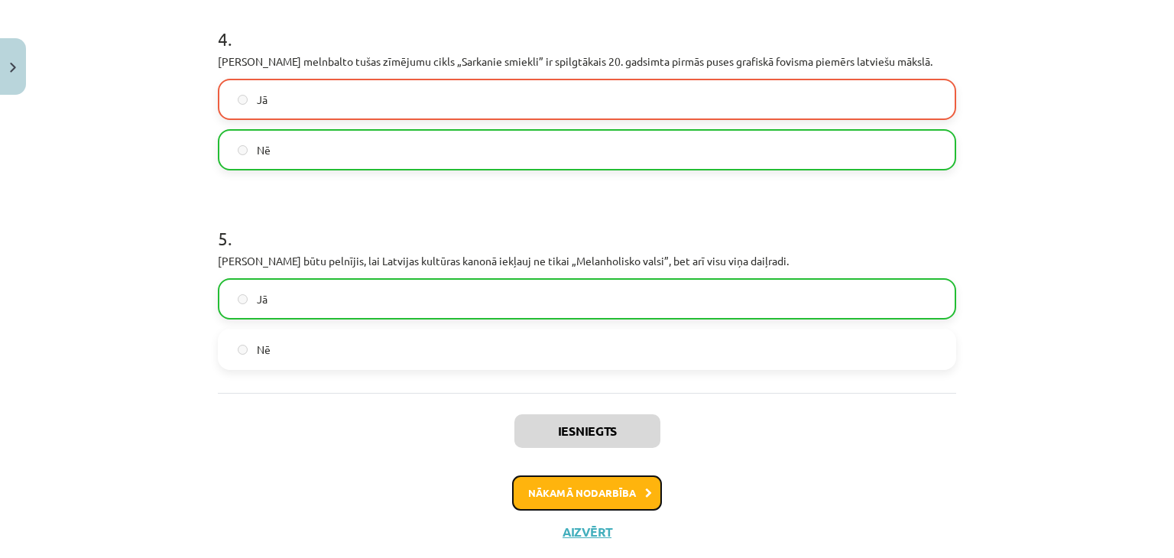
click at [562, 485] on button "Nākamā nodarbība" at bounding box center [587, 492] width 150 height 35
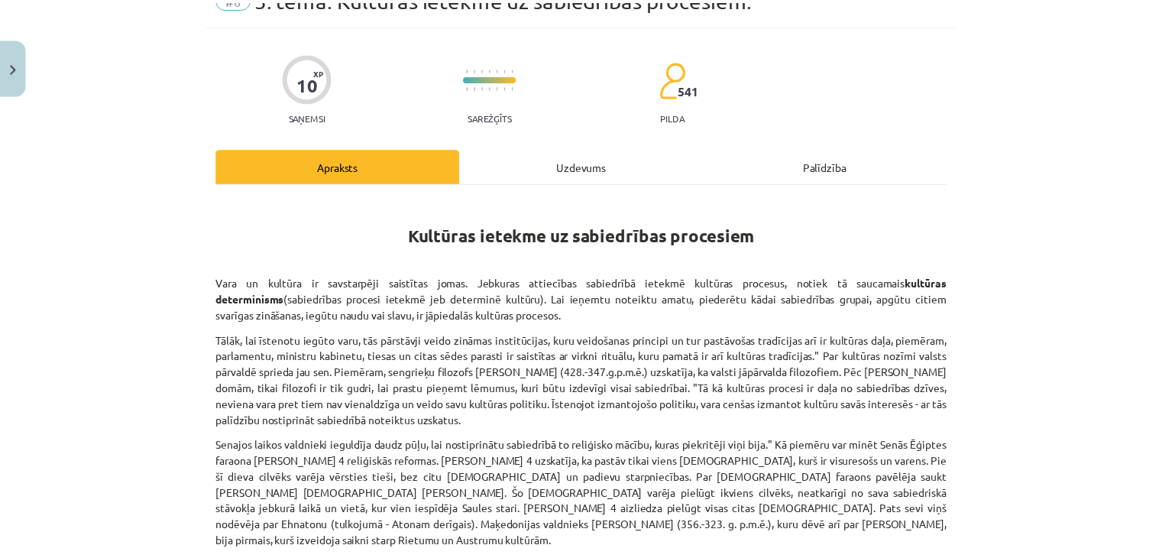
scroll to position [38, 0]
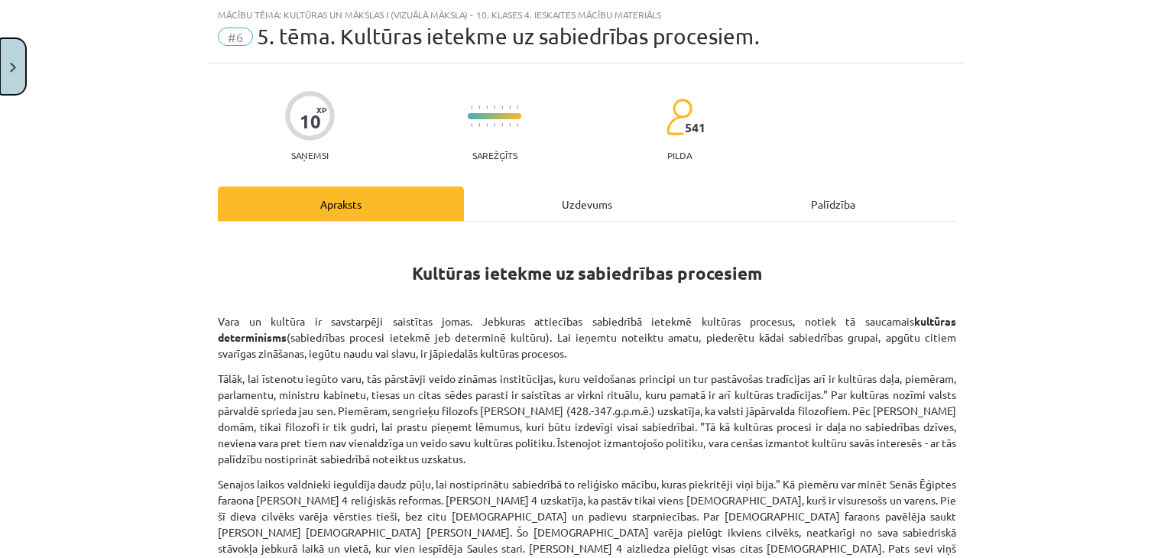
click at [14, 69] on img "Close" at bounding box center [13, 68] width 6 height 10
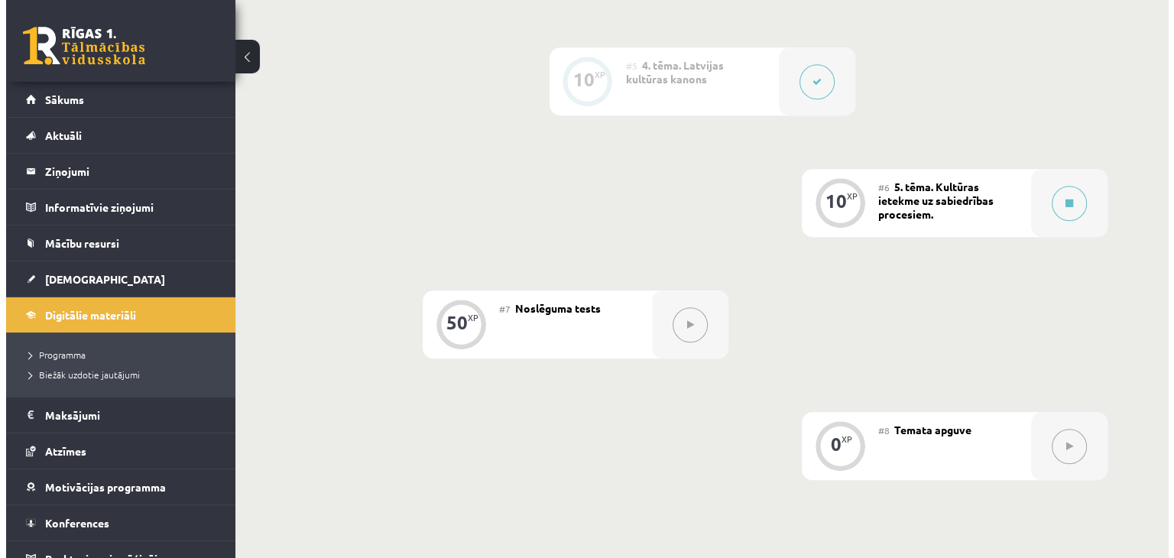
scroll to position [1066, 0]
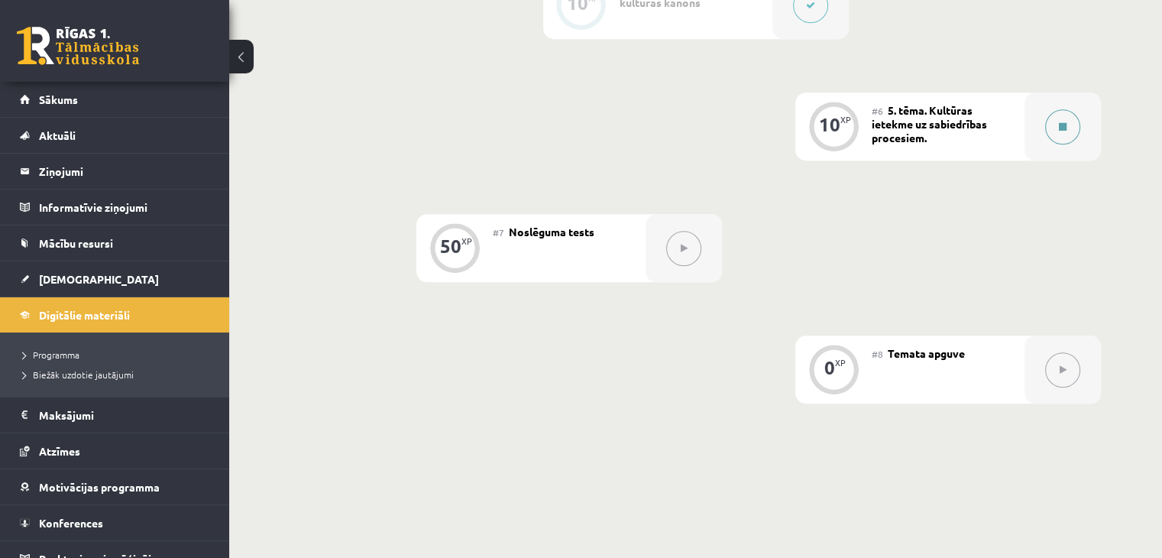
click at [1077, 109] on button at bounding box center [1062, 126] width 35 height 35
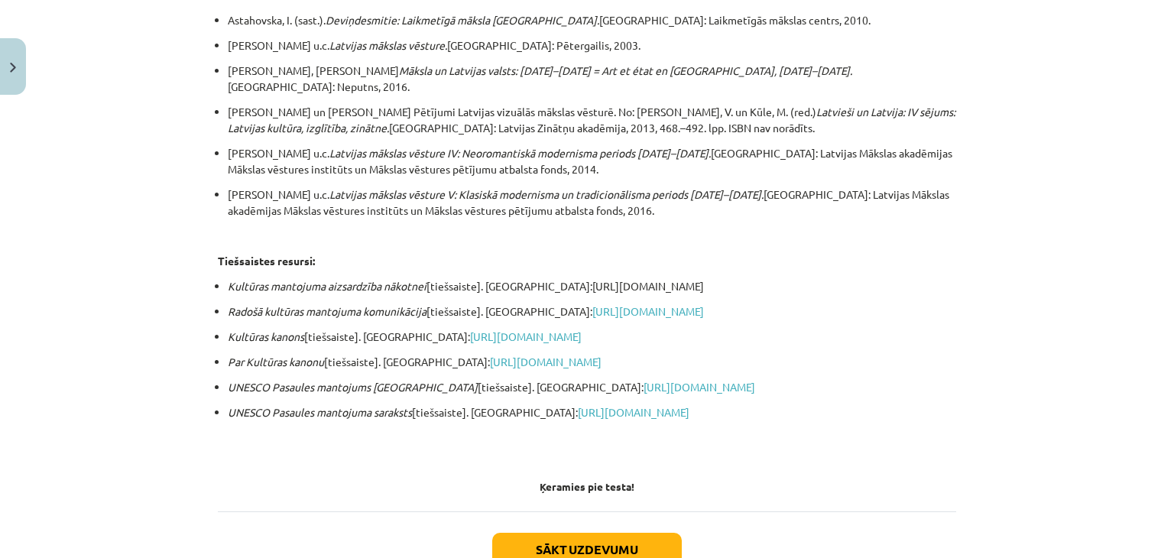
scroll to position [2891, 0]
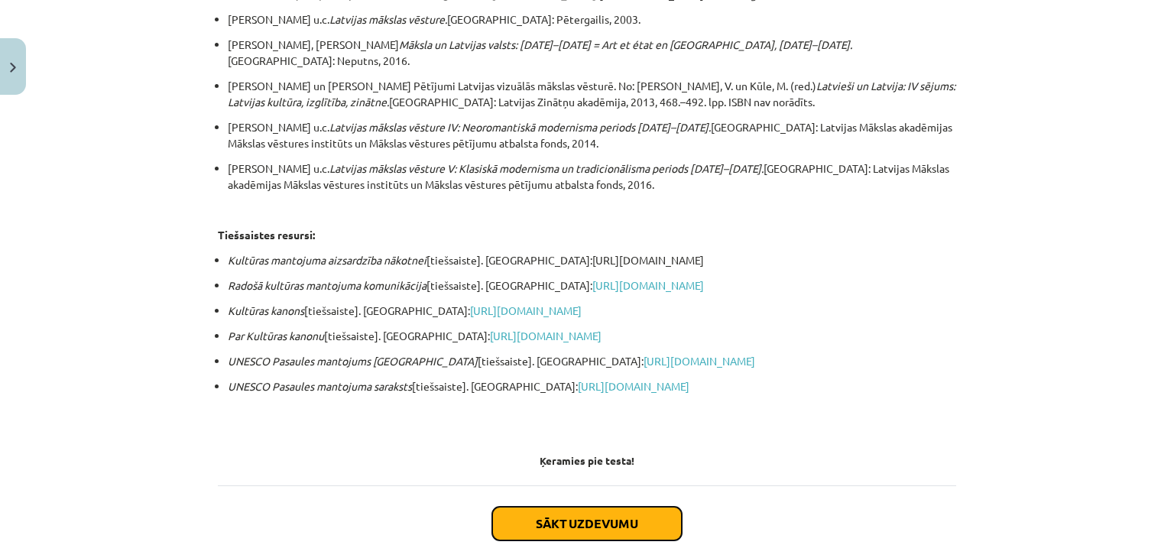
click at [570, 507] on button "Sākt uzdevumu" at bounding box center [586, 524] width 189 height 34
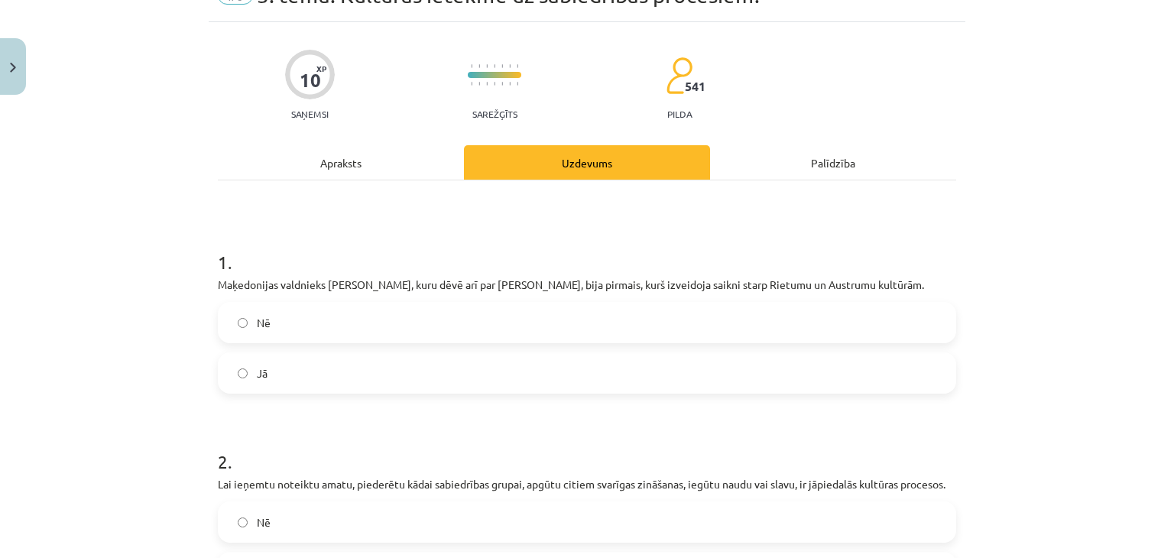
scroll to position [38, 0]
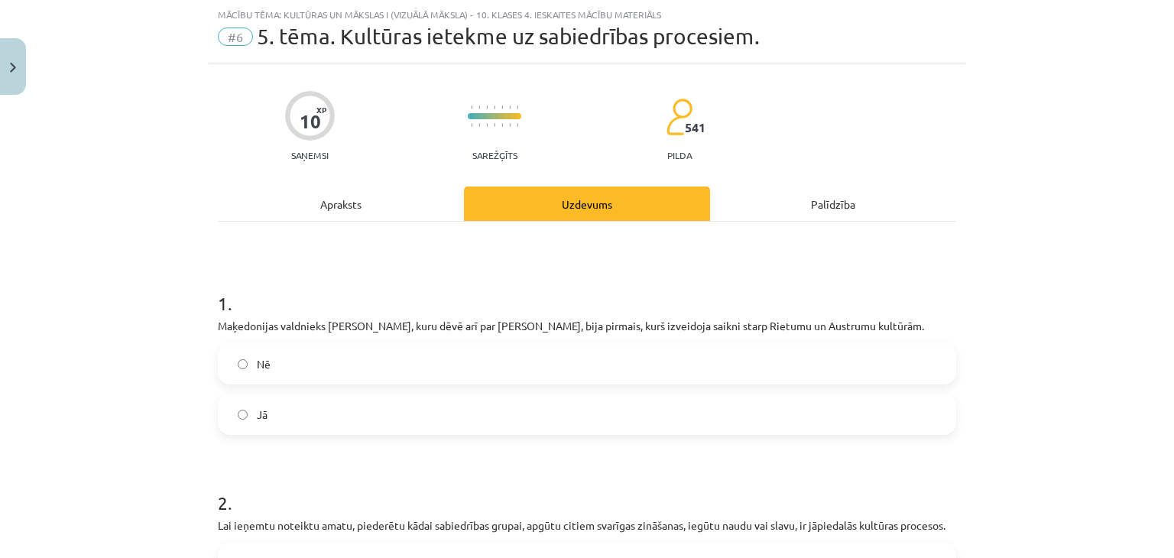
click at [480, 398] on label "Jā" at bounding box center [586, 414] width 735 height 38
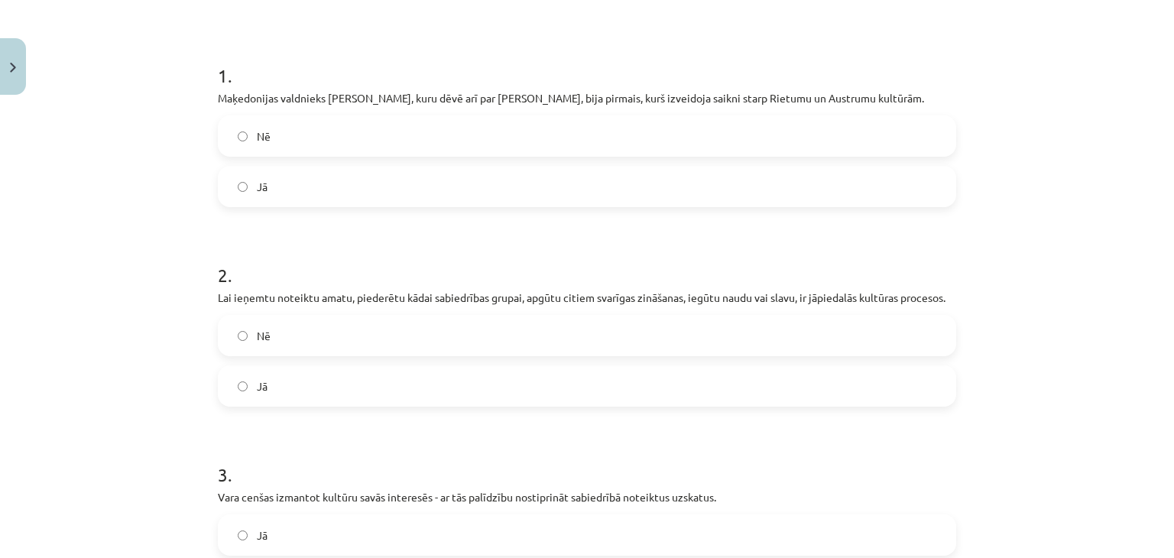
scroll to position [267, 0]
click at [315, 332] on label "Nē" at bounding box center [586, 334] width 735 height 38
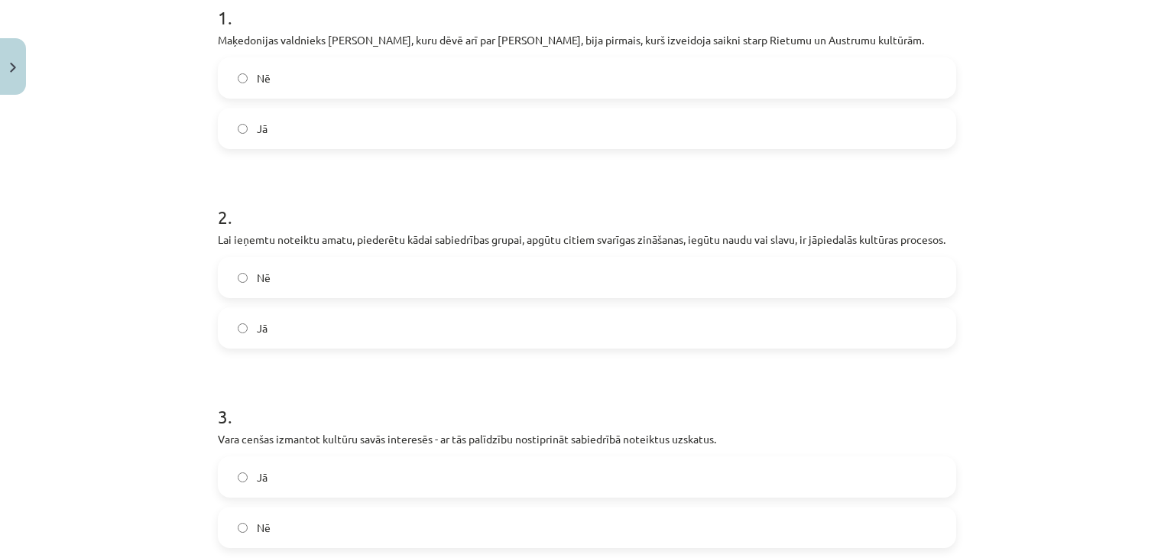
scroll to position [420, 0]
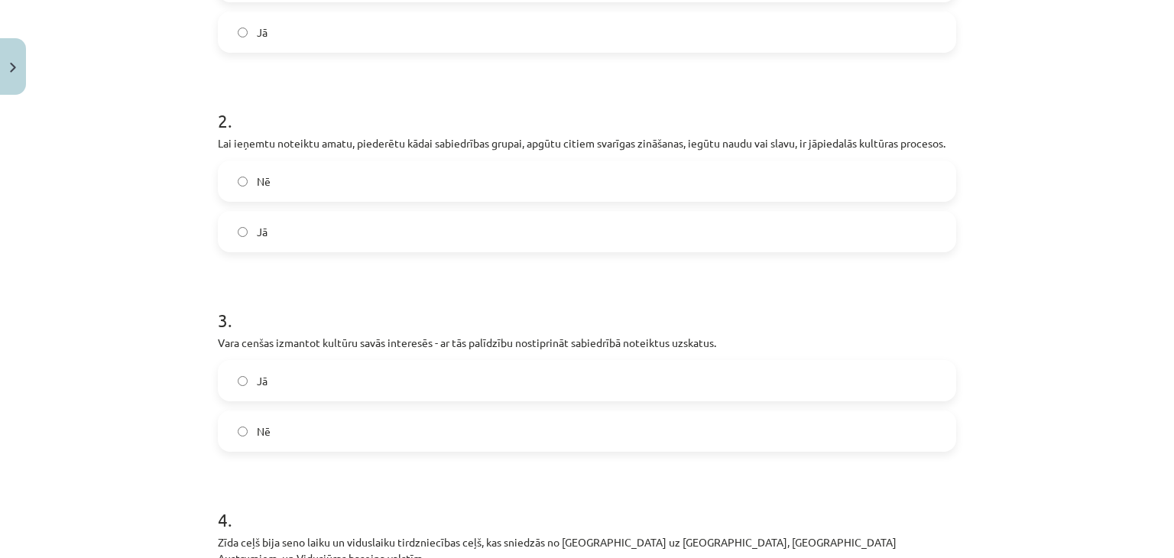
click at [412, 371] on label "Jā" at bounding box center [586, 380] width 735 height 38
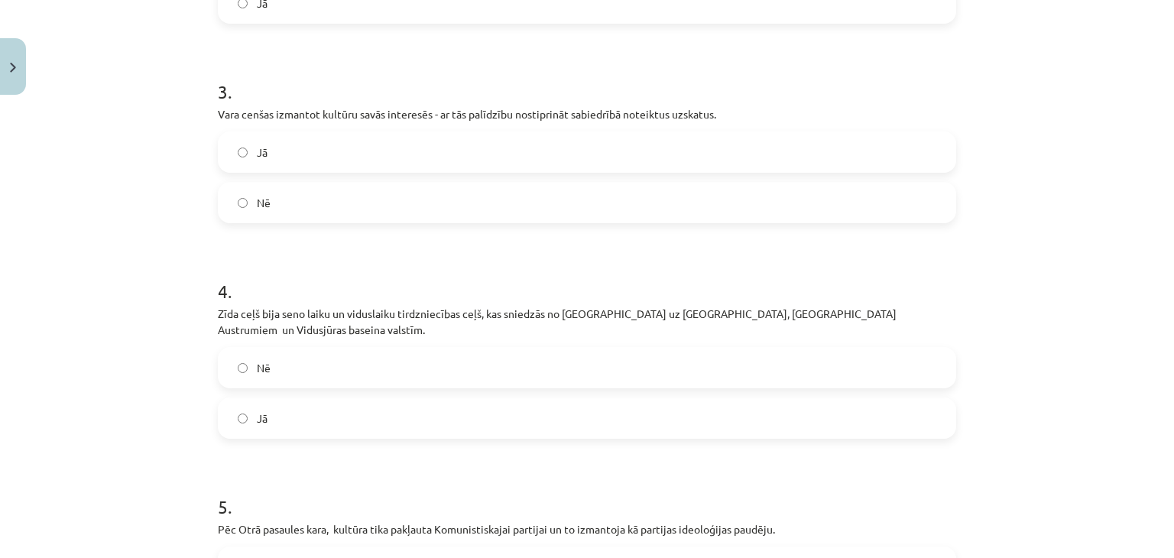
scroll to position [649, 0]
click at [555, 398] on label "Jā" at bounding box center [586, 417] width 735 height 38
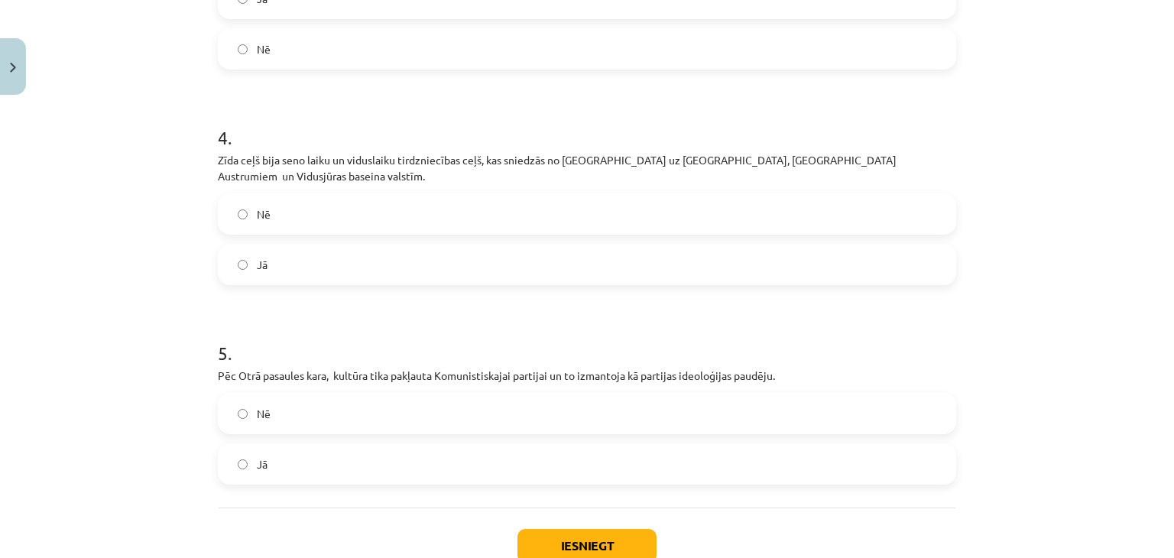
click at [306, 452] on label "Jā" at bounding box center [586, 464] width 735 height 38
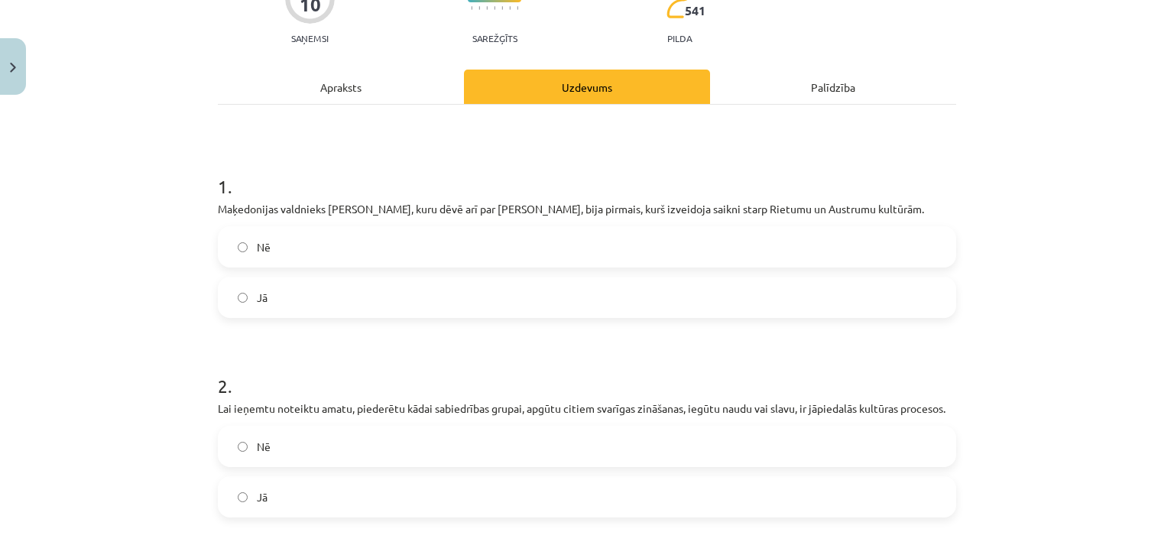
scroll to position [306, 0]
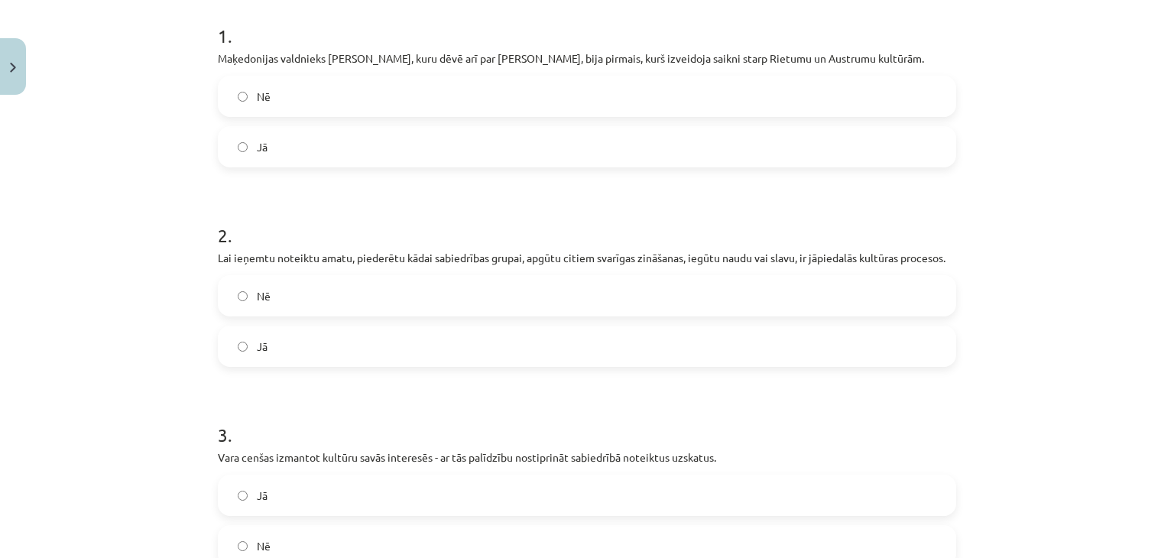
click at [302, 352] on label "Jā" at bounding box center [586, 346] width 735 height 38
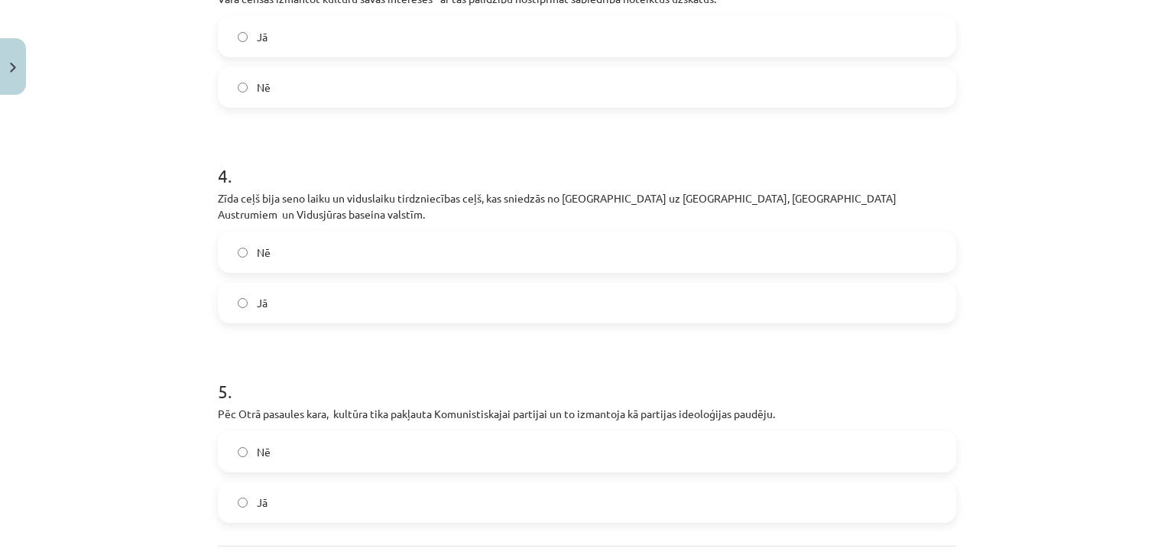
scroll to position [889, 0]
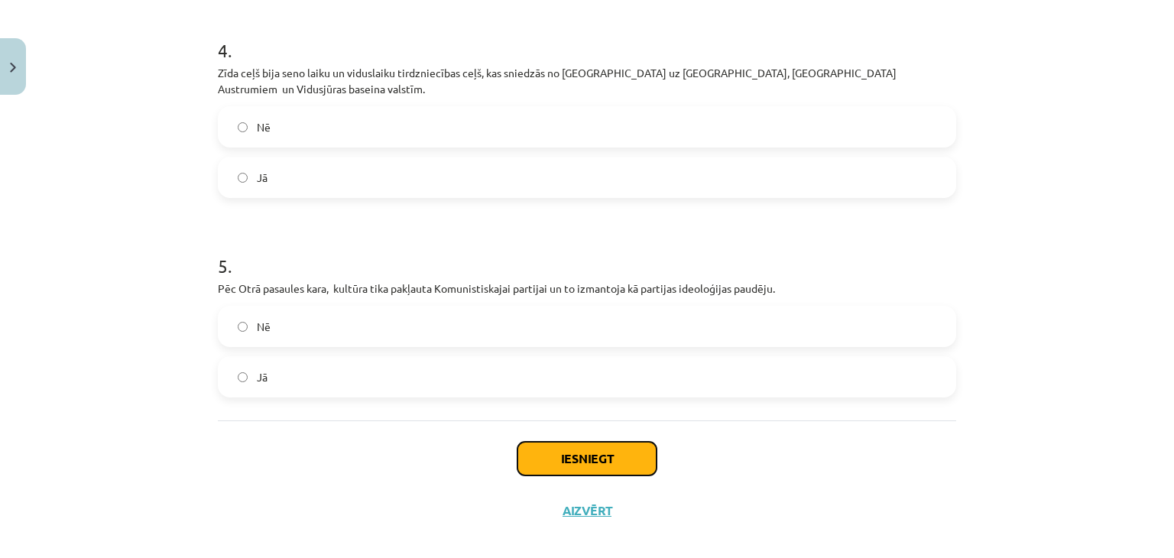
click at [591, 442] on button "Iesniegt" at bounding box center [586, 459] width 139 height 34
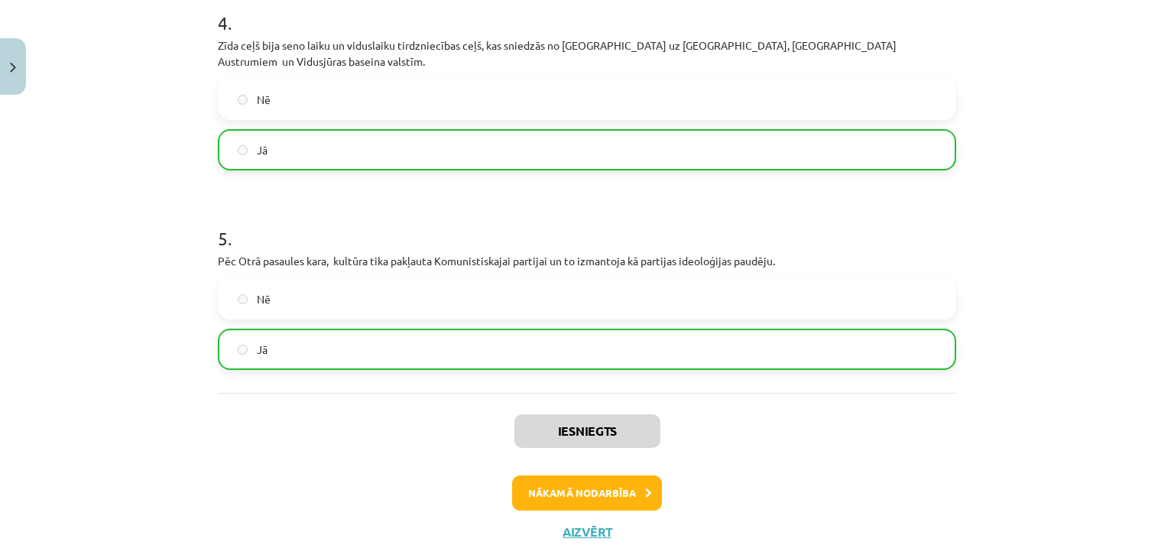
scroll to position [938, 0]
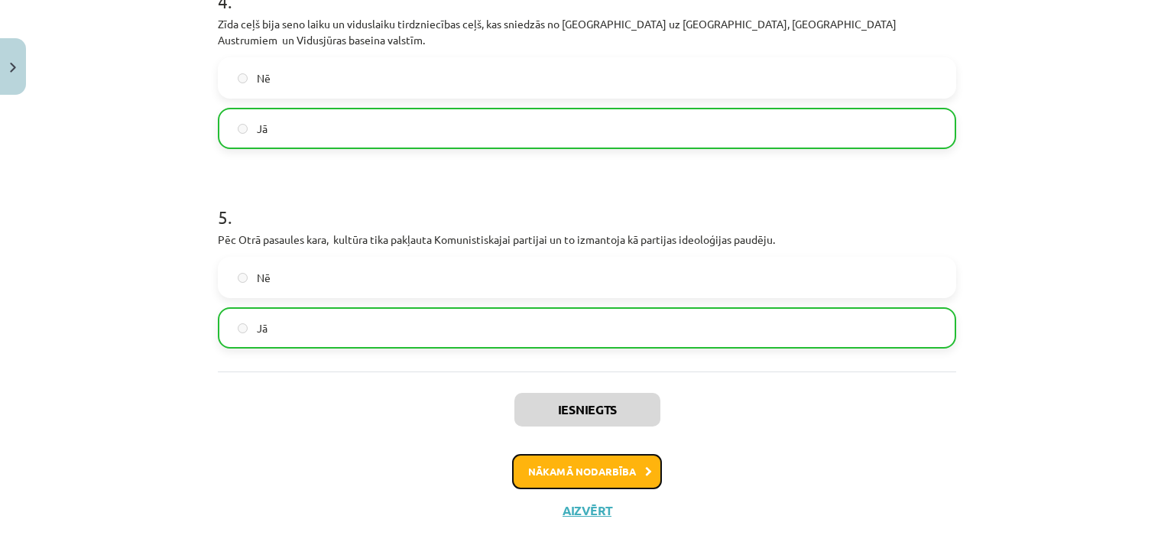
click at [585, 454] on button "Nākamā nodarbība" at bounding box center [587, 471] width 150 height 35
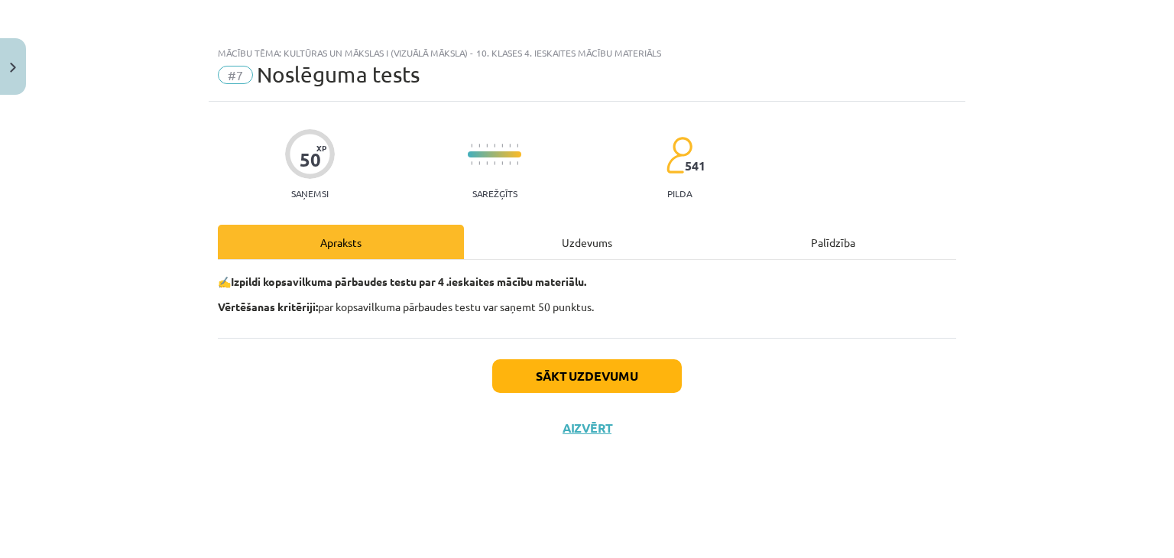
scroll to position [0, 0]
click at [575, 248] on div "Uzdevums" at bounding box center [587, 242] width 246 height 34
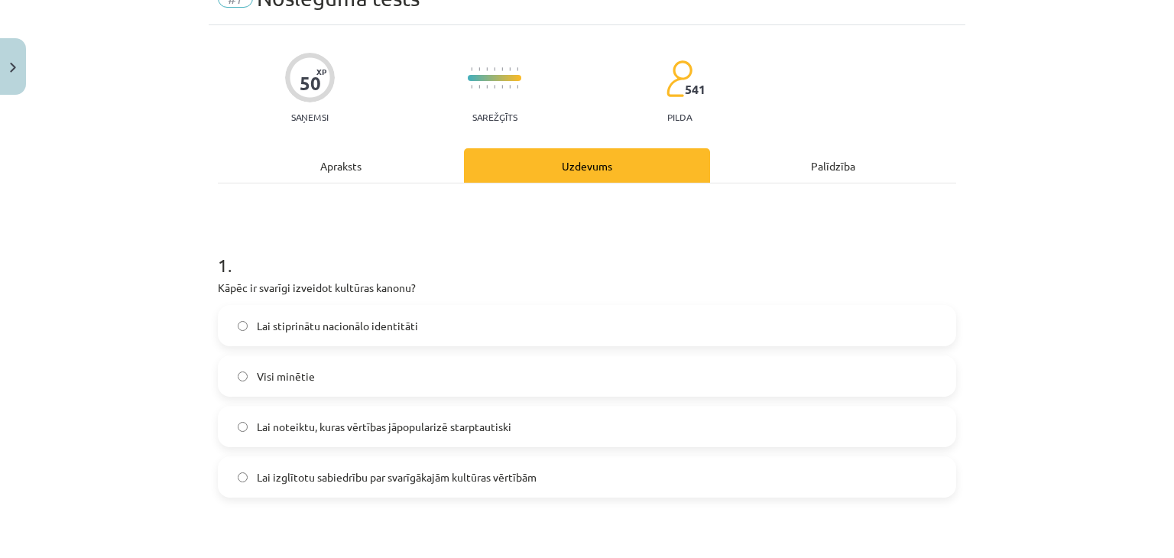
scroll to position [229, 0]
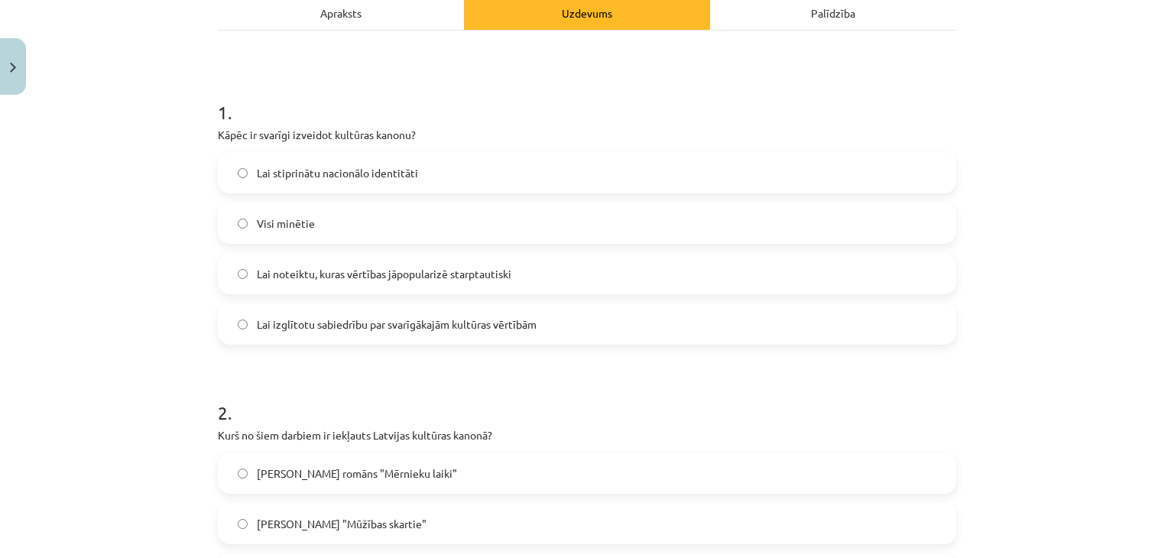
click at [352, 216] on label "Visi minētie" at bounding box center [586, 223] width 735 height 38
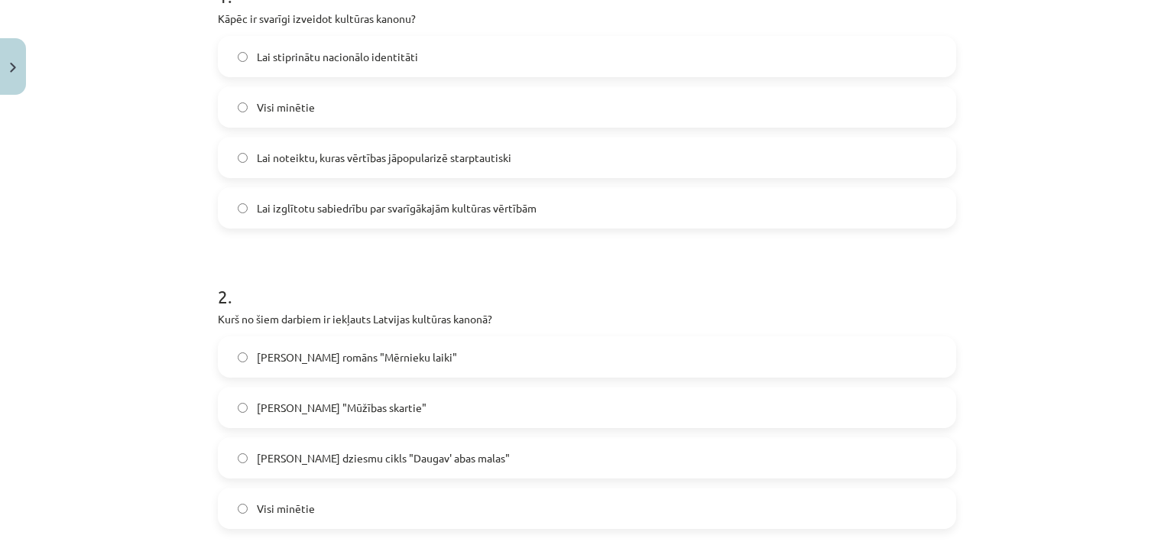
scroll to position [382, 0]
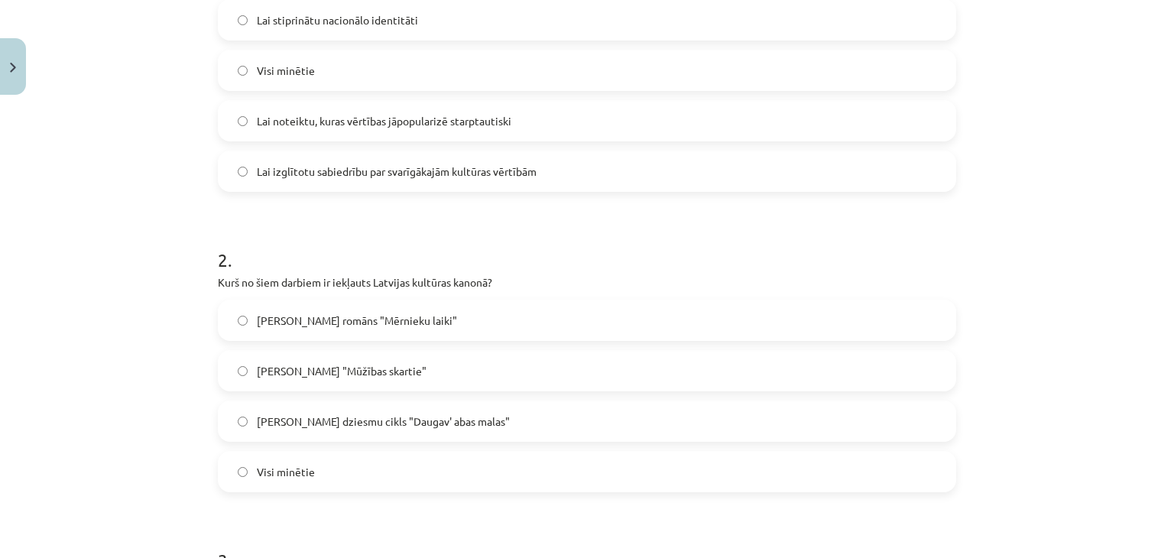
click at [291, 176] on span "Lai izglītotu sabiedrību par svarīgākajām kultūras vērtībām" at bounding box center [397, 172] width 280 height 16
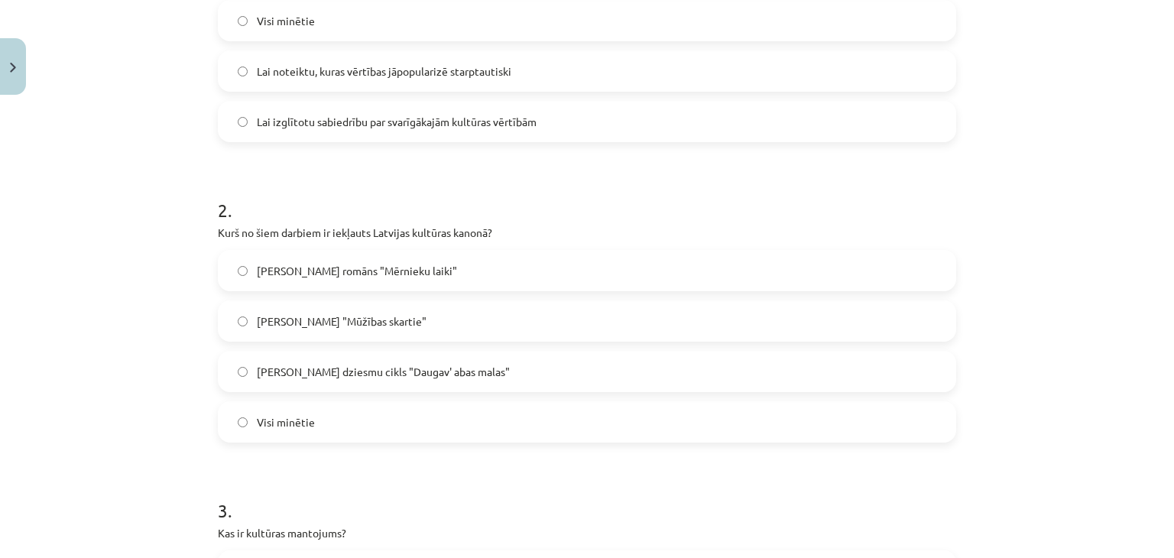
scroll to position [458, 0]
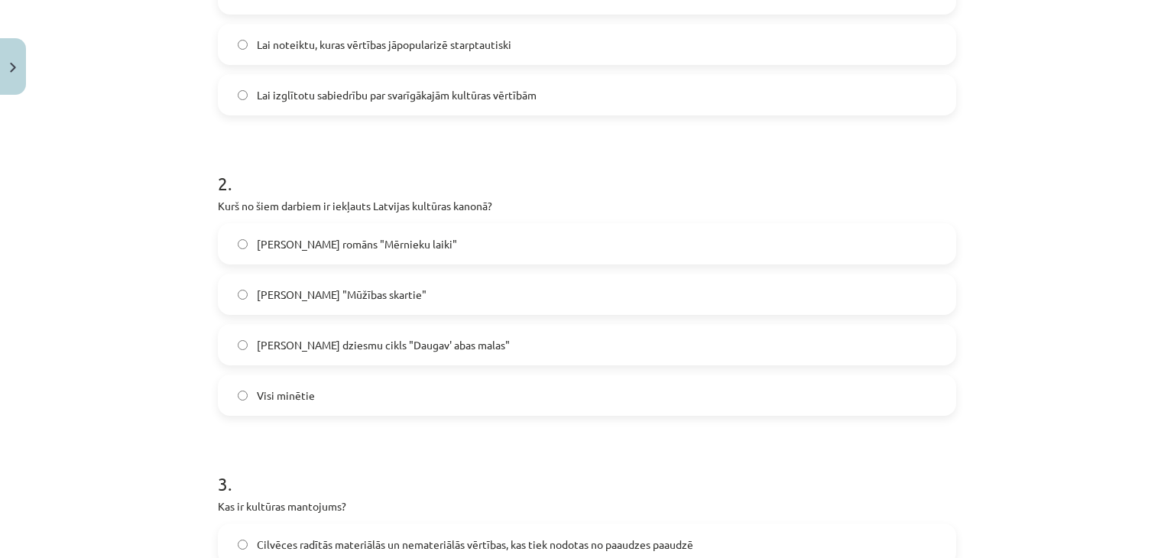
click at [416, 343] on span "Imanta Kalniņa dziesmu cikls "Daugav' abas malas"" at bounding box center [383, 345] width 253 height 16
click at [390, 394] on label "Visi minētie" at bounding box center [586, 395] width 735 height 38
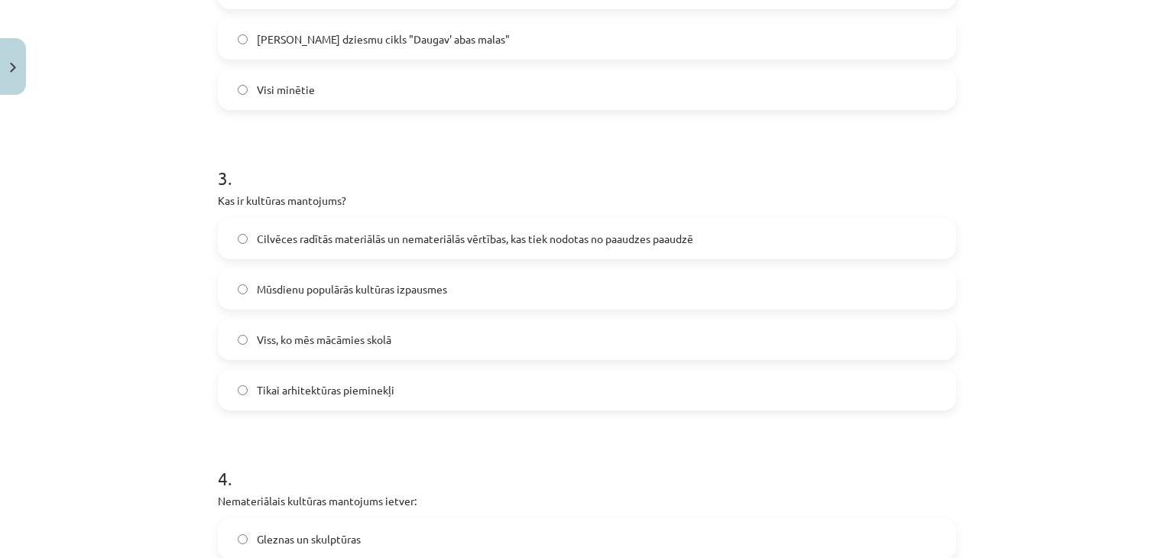
click at [270, 233] on span "Cilvēces radītās materiālās un nemateriālās vērtības, kas tiek nodotas no paaud…" at bounding box center [475, 239] width 436 height 16
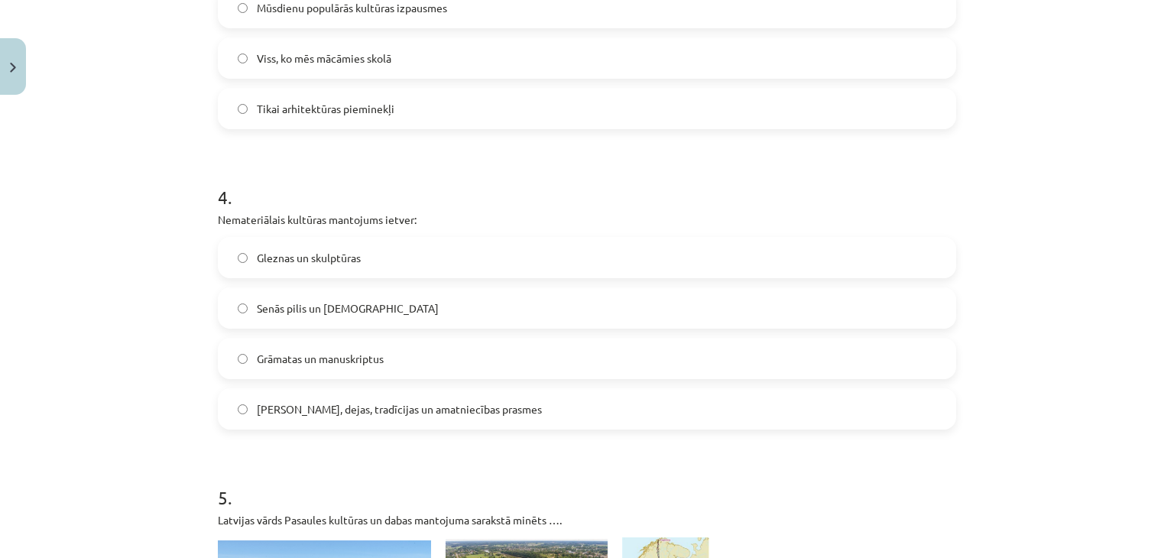
scroll to position [1070, 0]
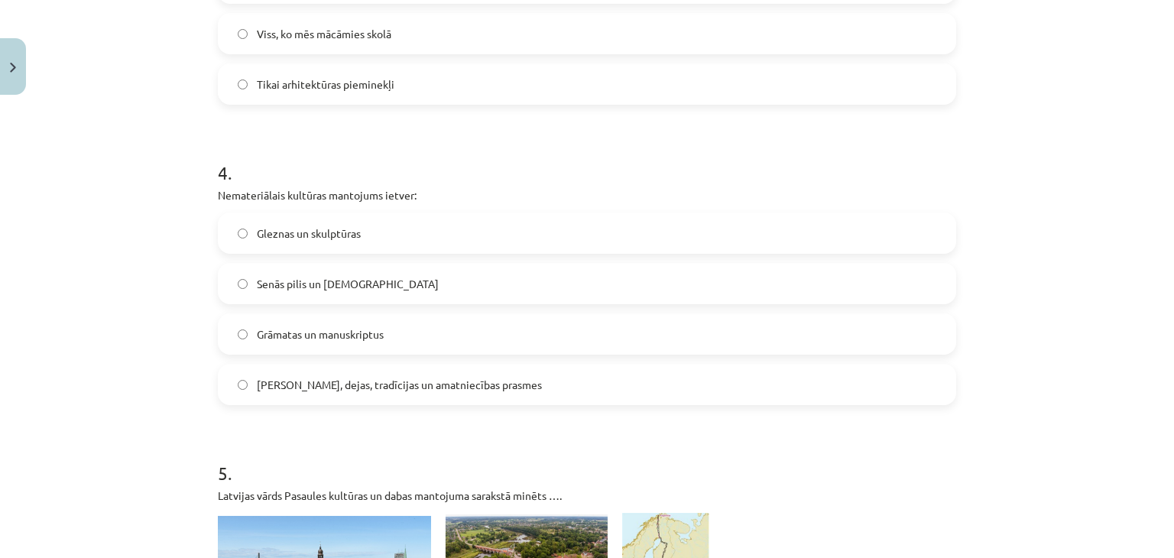
click at [303, 385] on span "Dziesmas, dejas, tradīcijas un amatniecības prasmes" at bounding box center [399, 385] width 285 height 16
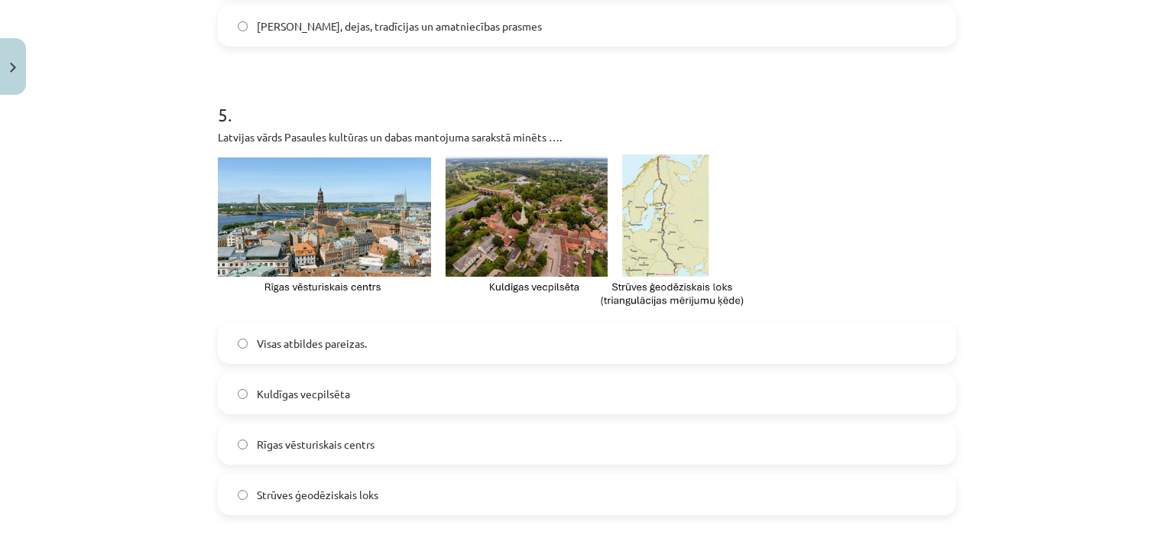
scroll to position [1452, 0]
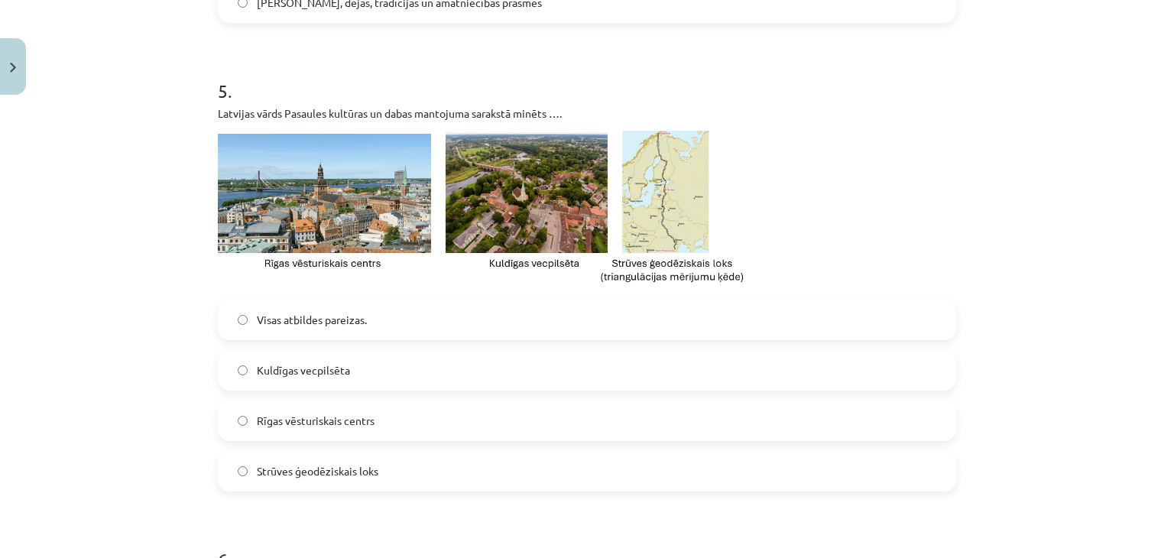
click at [344, 306] on label "Visas atbildes pareizas." at bounding box center [586, 319] width 735 height 38
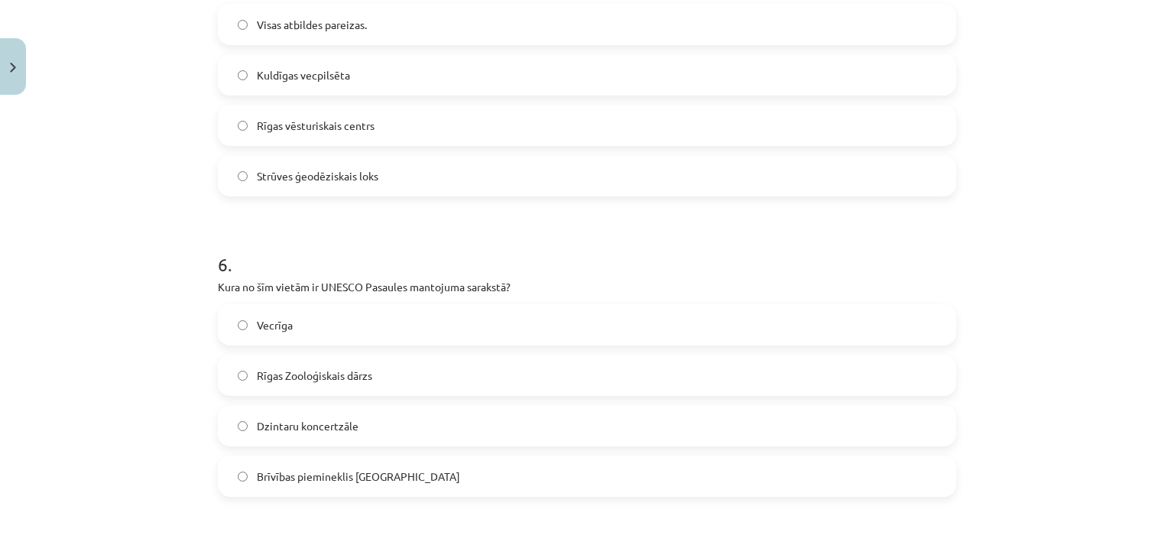
scroll to position [1834, 0]
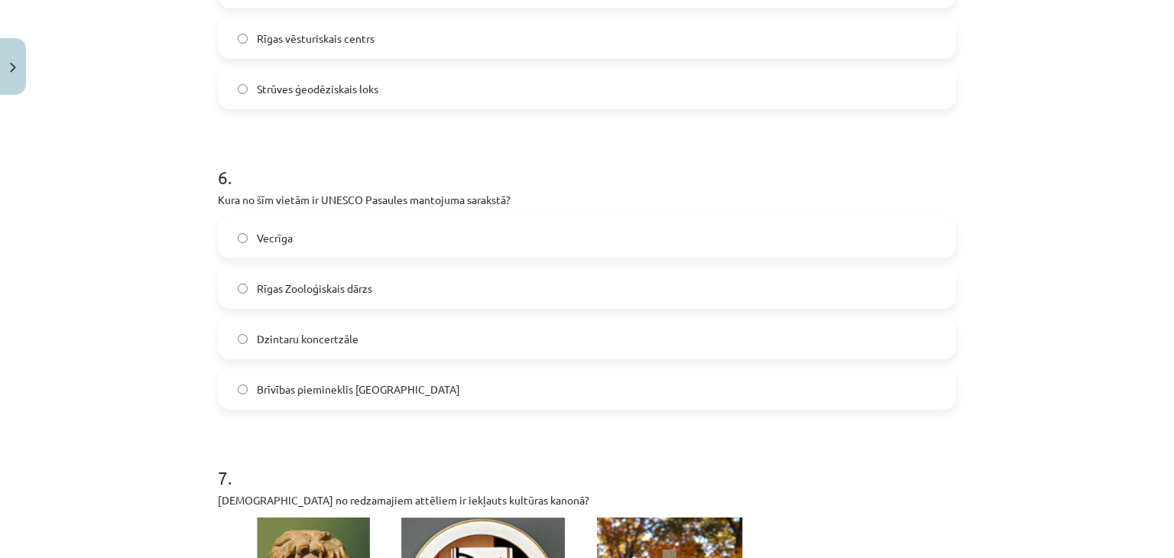
click at [346, 233] on label "Vecrīga" at bounding box center [586, 238] width 735 height 38
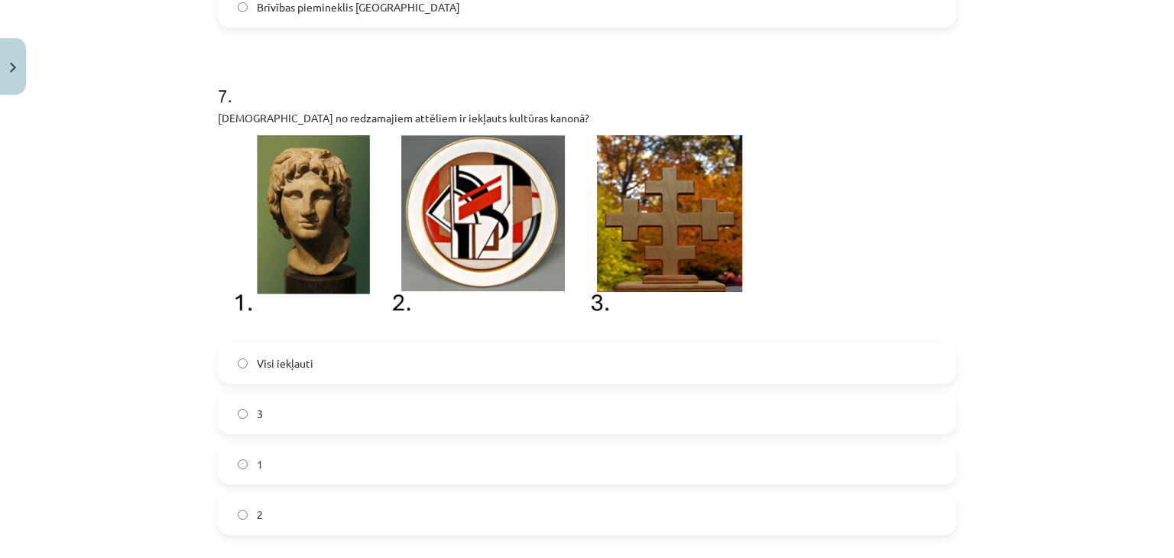
scroll to position [2292, 0]
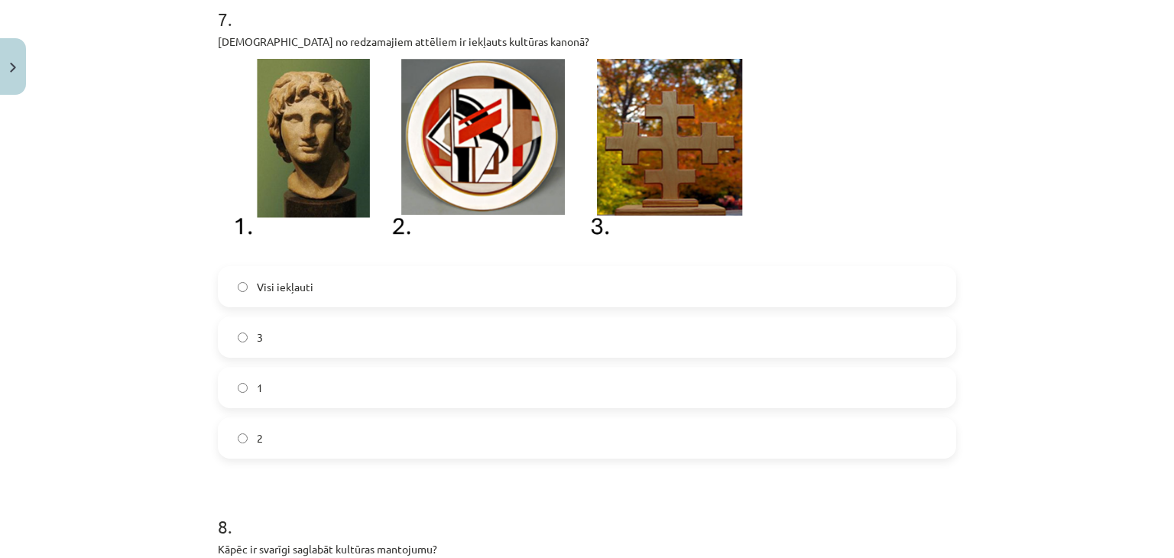
click at [333, 291] on label "Visi iekļauti" at bounding box center [586, 286] width 735 height 38
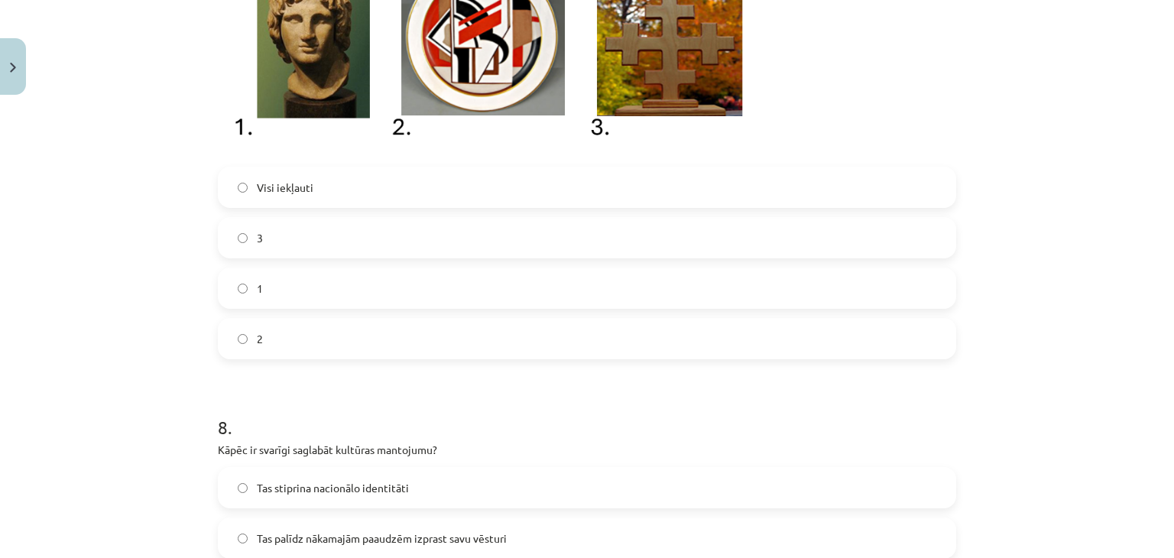
scroll to position [2369, 0]
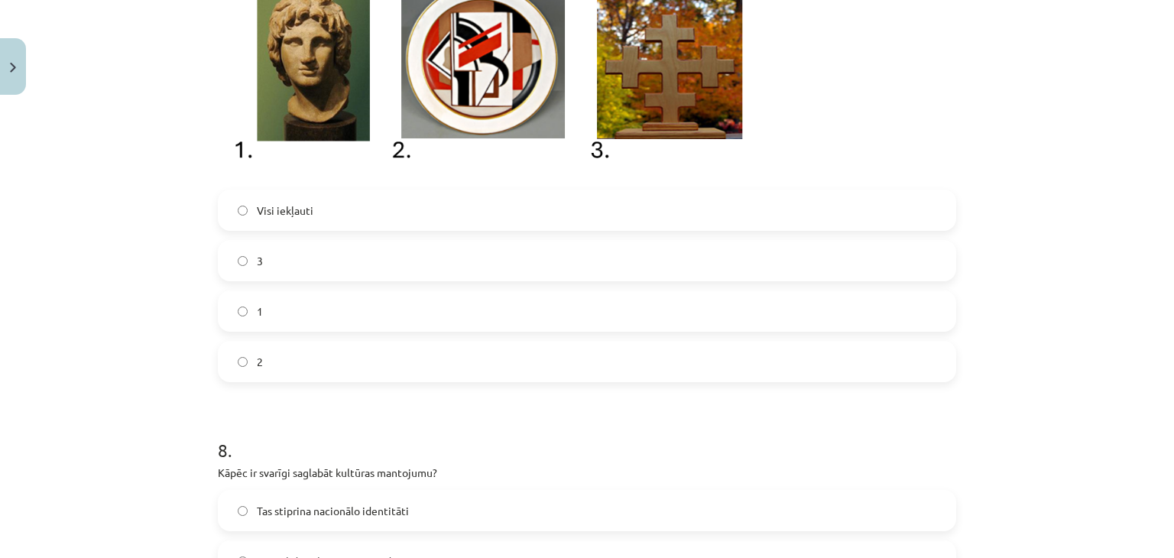
click at [309, 361] on label "2" at bounding box center [586, 361] width 735 height 38
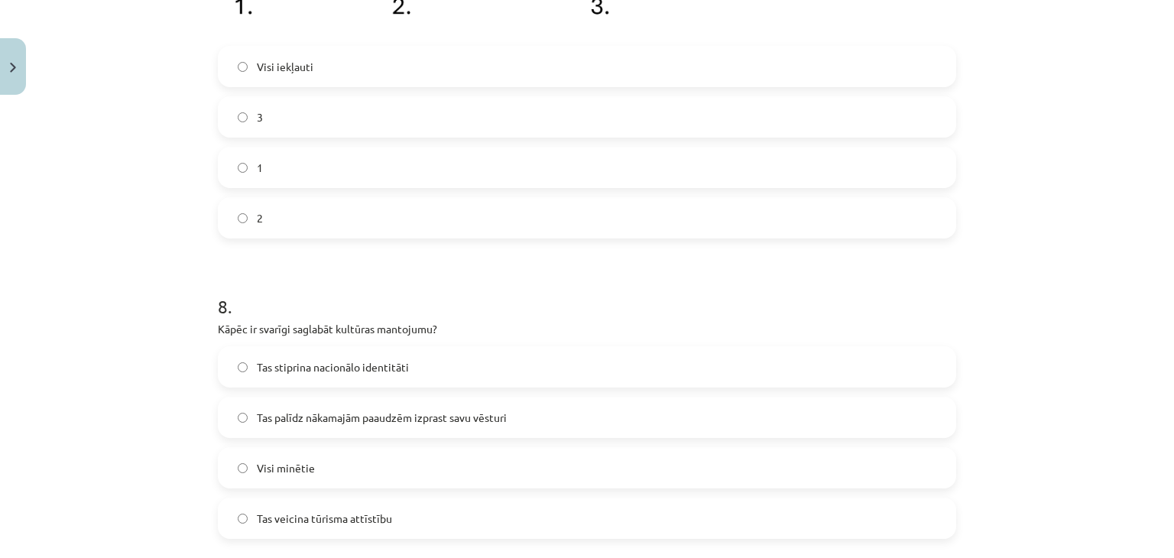
scroll to position [2674, 0]
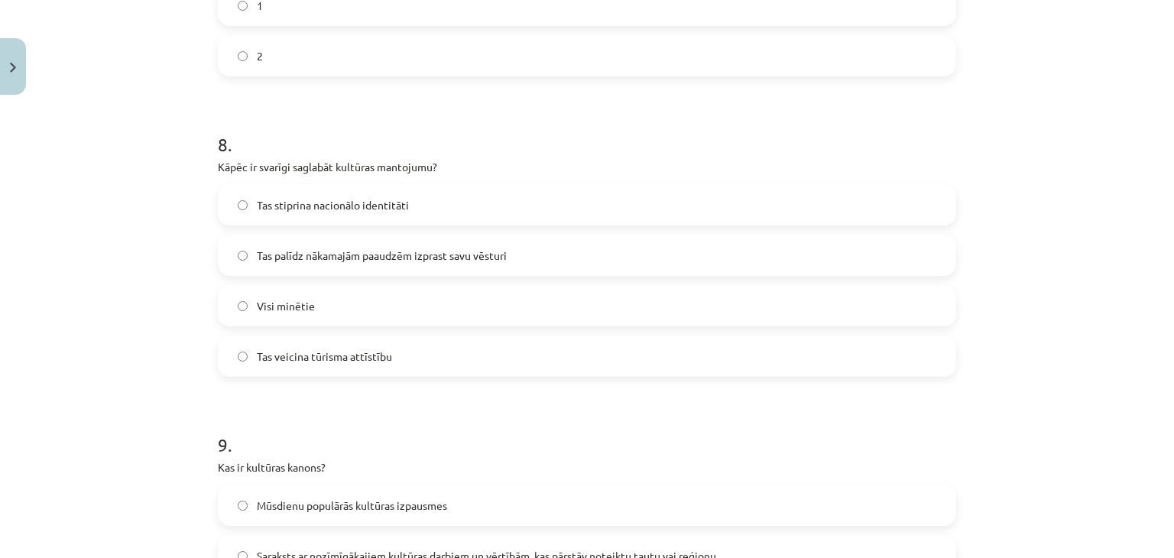
click at [322, 254] on span "Tas palīdz nākamajām paaudzēm izprast savu vēsturi" at bounding box center [382, 256] width 250 height 16
click at [355, 214] on label "Tas stiprina nacionālo identitāti" at bounding box center [586, 205] width 735 height 38
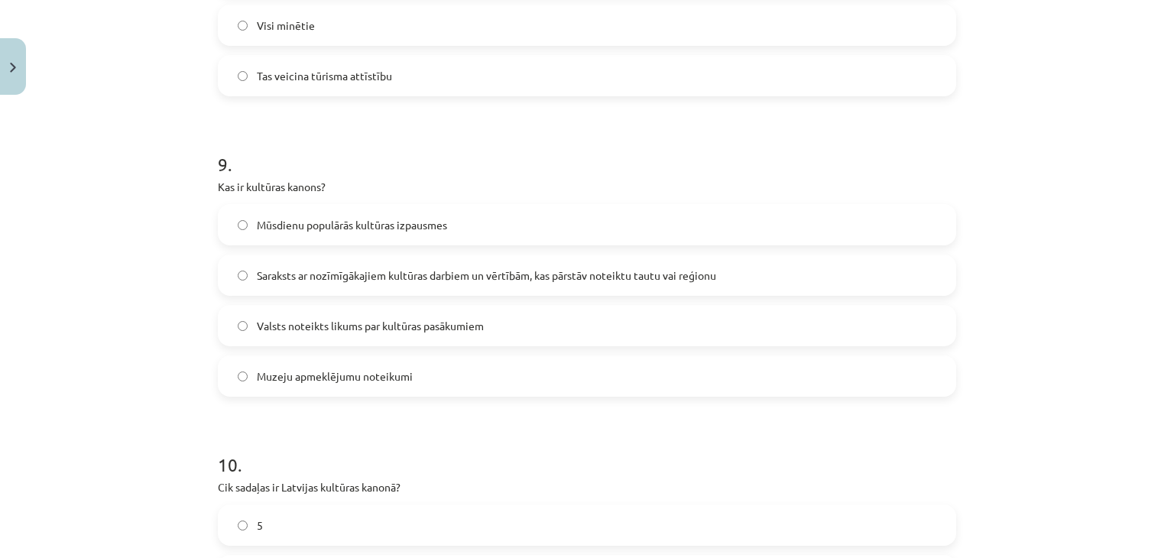
scroll to position [2980, 0]
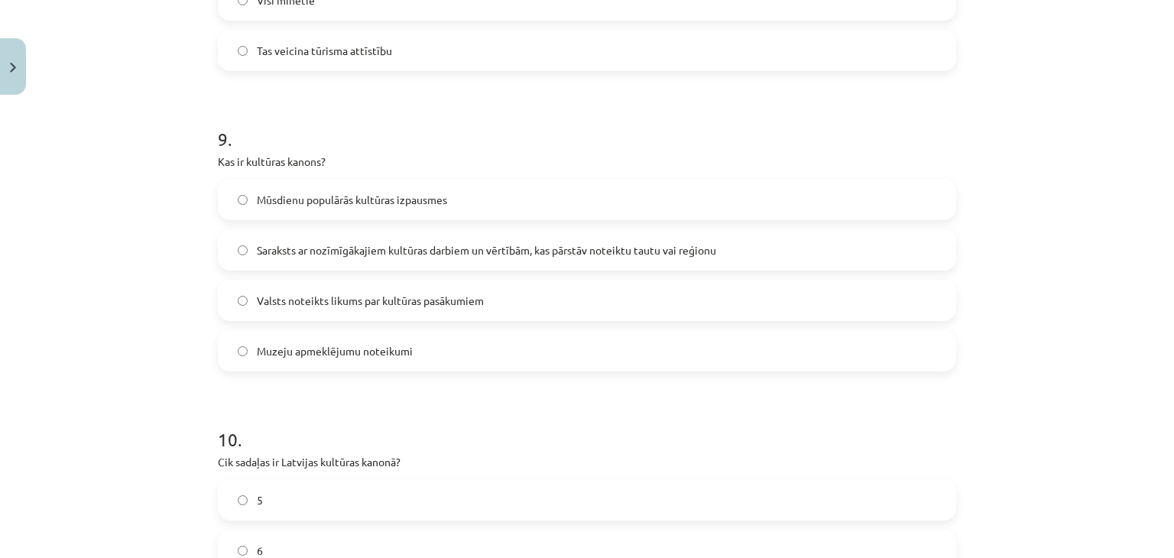
click at [494, 246] on span "Saraksts ar nozīmīgākajiem kultūras darbiem un vērtībām, kas pārstāv noteiktu t…" at bounding box center [486, 250] width 459 height 16
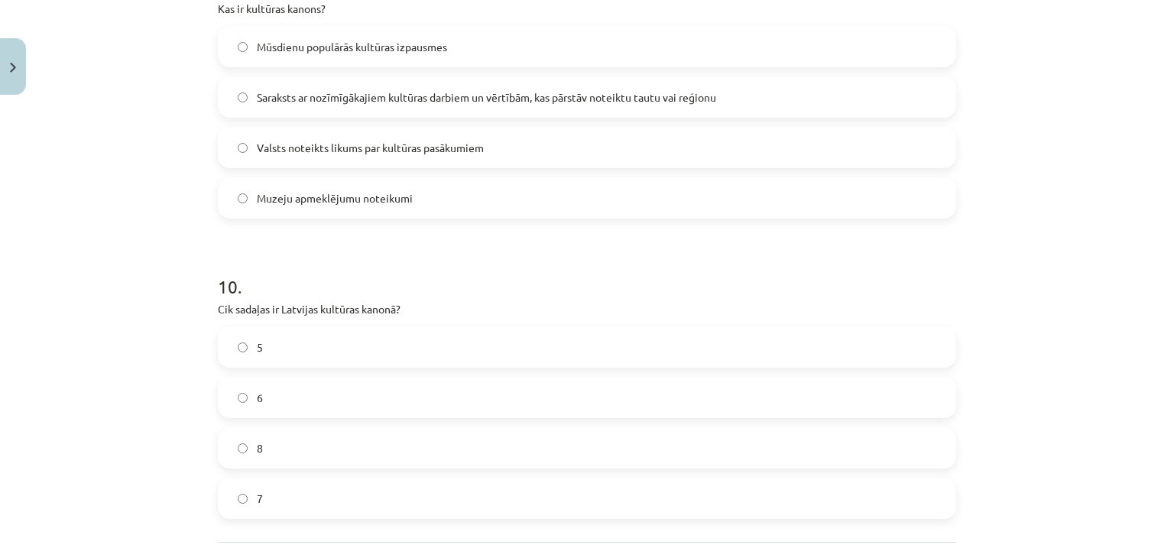
scroll to position [3270, 0]
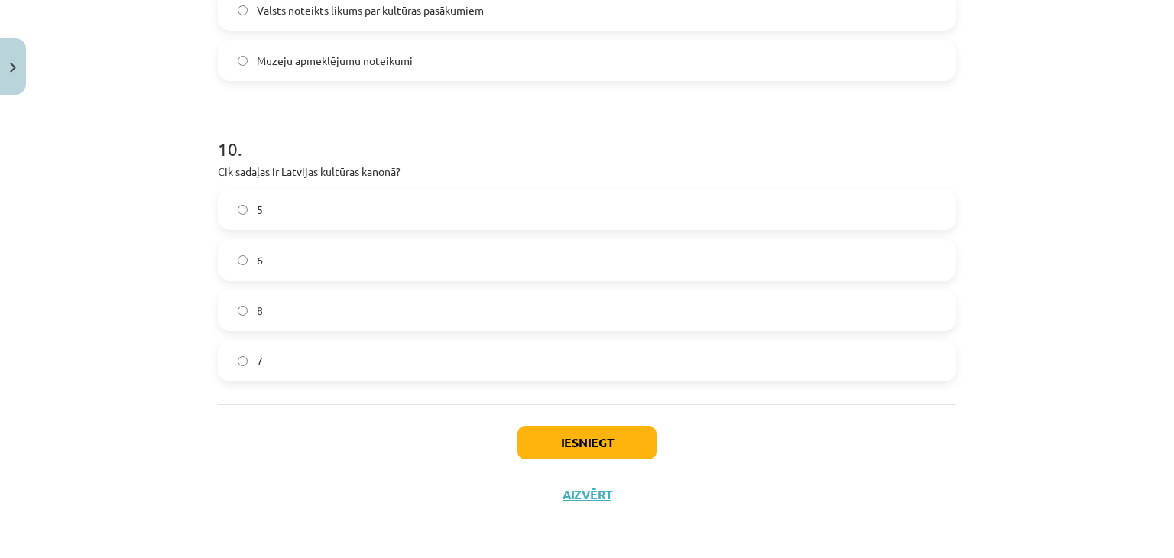
click at [281, 346] on label "7" at bounding box center [586, 361] width 735 height 38
click at [566, 435] on button "Iesniegt" at bounding box center [586, 443] width 139 height 34
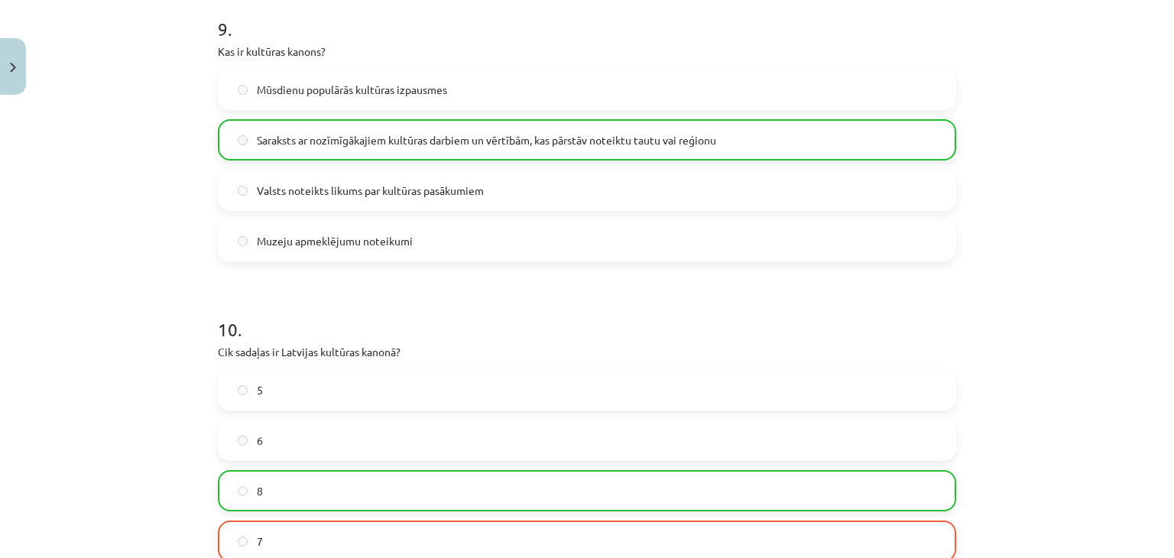
scroll to position [3319, 0]
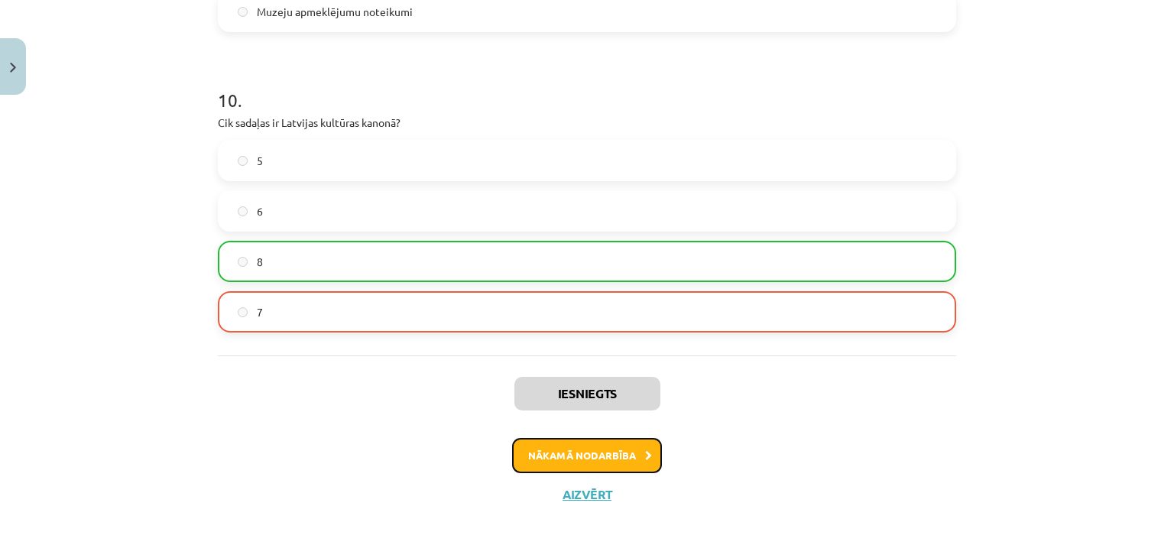
click at [585, 447] on button "Nākamā nodarbība" at bounding box center [587, 455] width 150 height 35
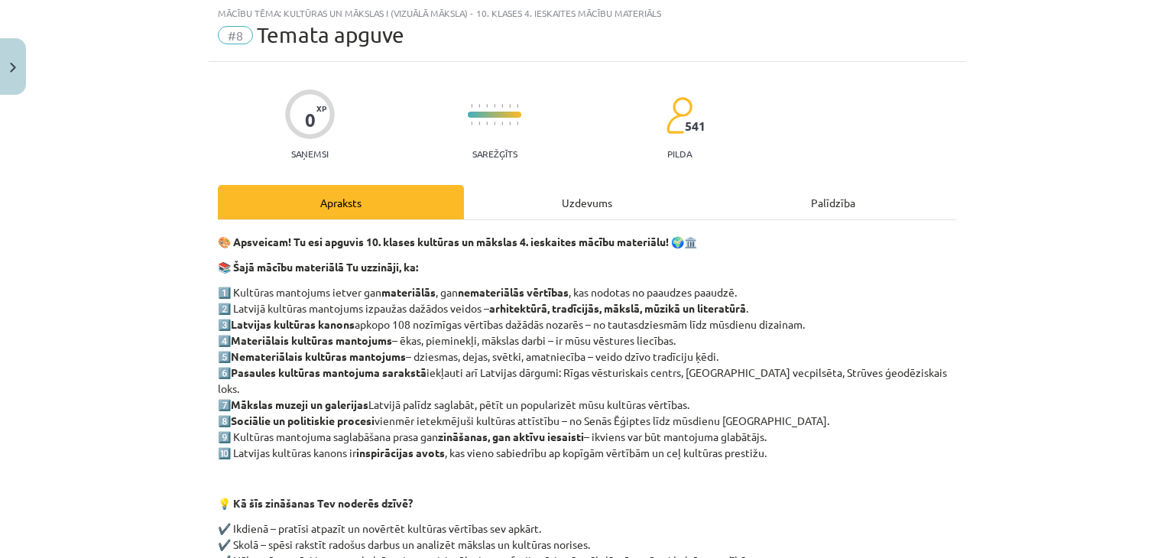
scroll to position [38, 0]
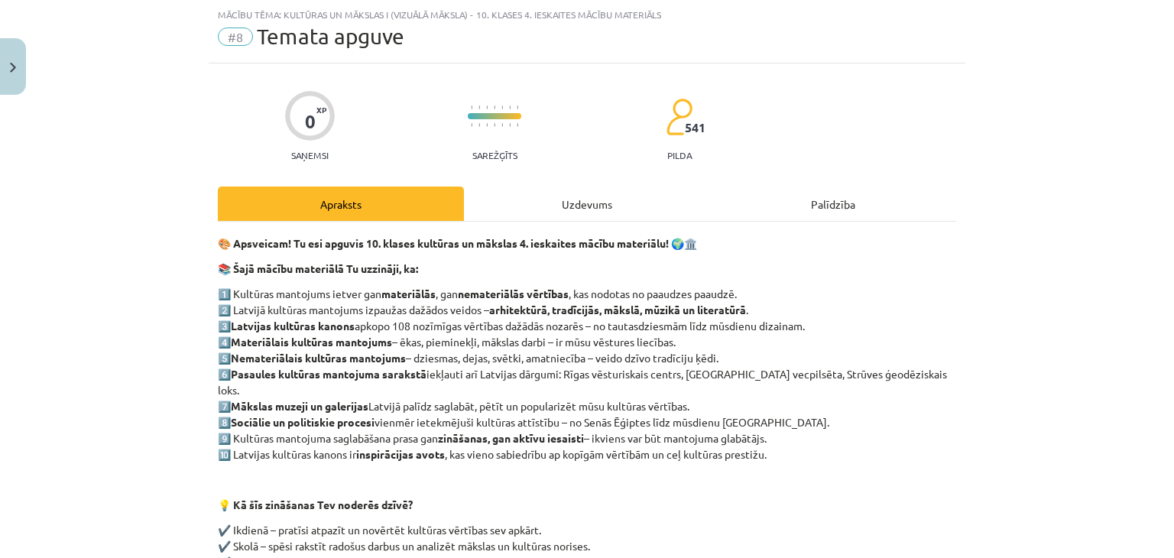
click at [593, 202] on div "Uzdevums" at bounding box center [587, 203] width 246 height 34
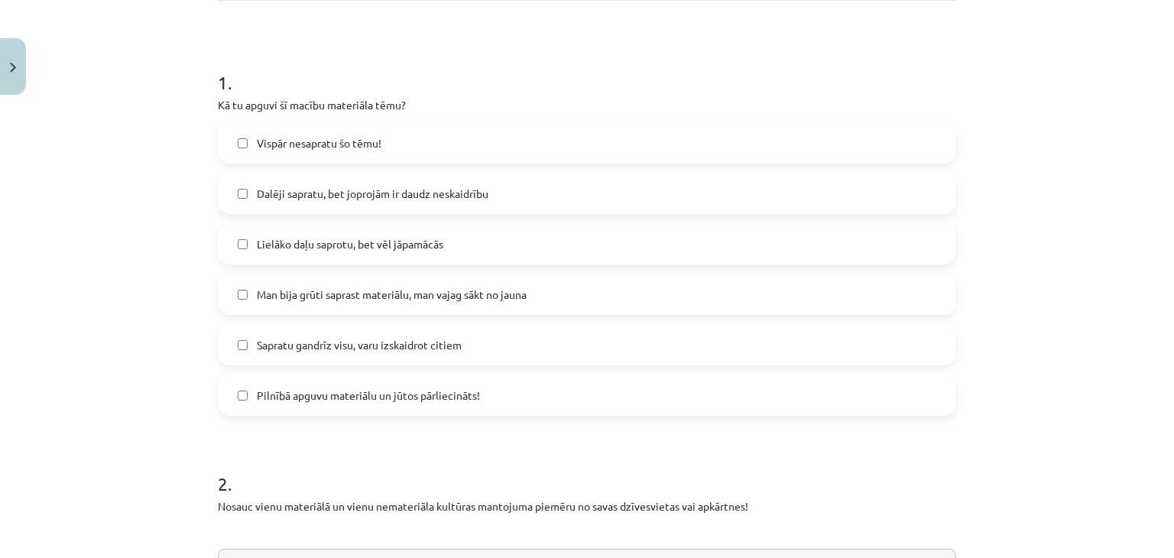
scroll to position [267, 0]
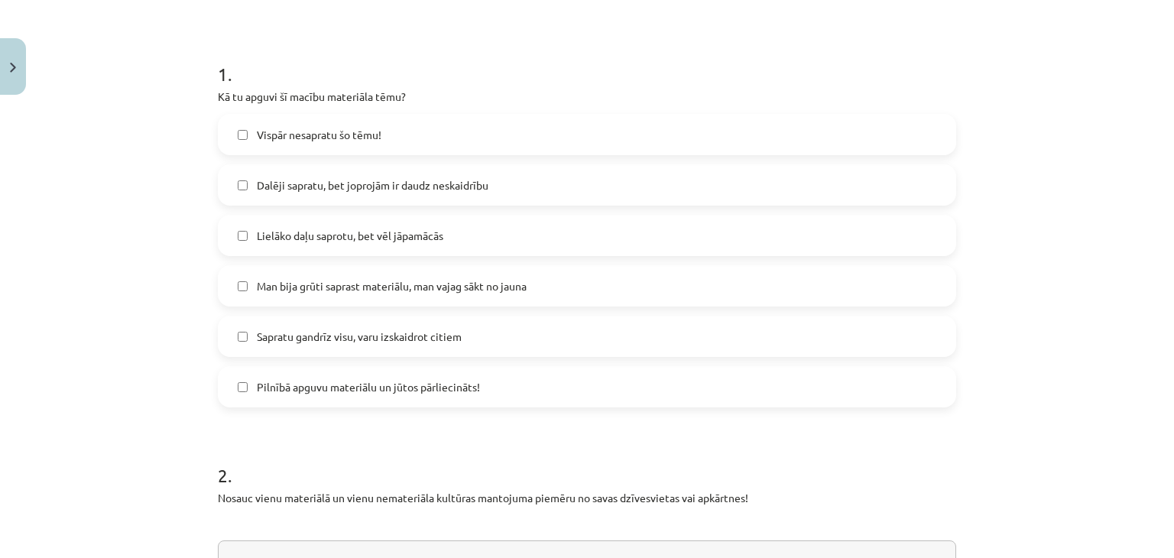
click at [324, 138] on span "Vispār nesapratu šo tēmu!" at bounding box center [319, 135] width 125 height 16
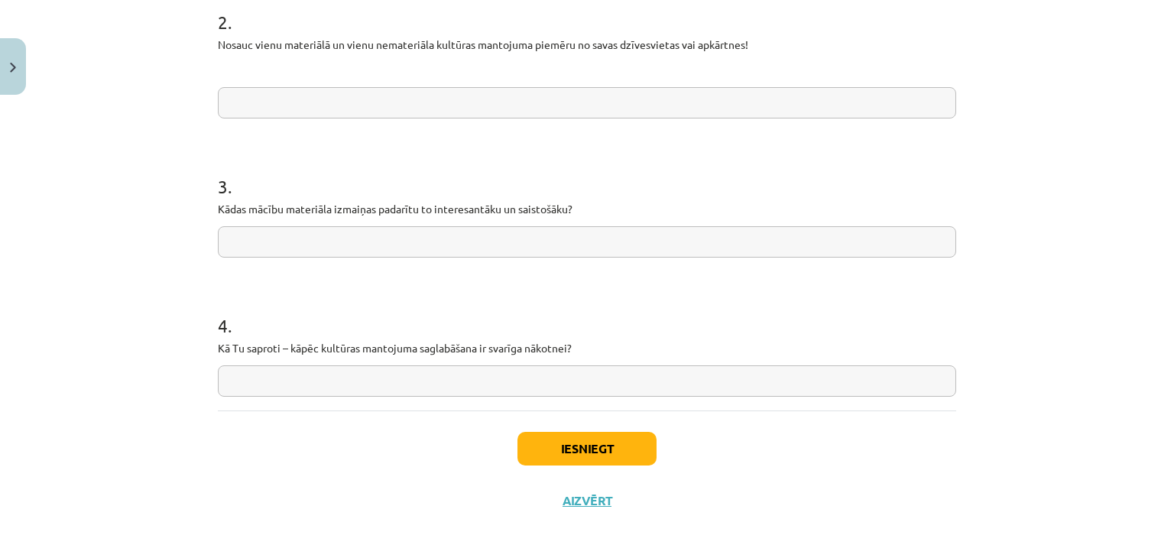
scroll to position [727, 0]
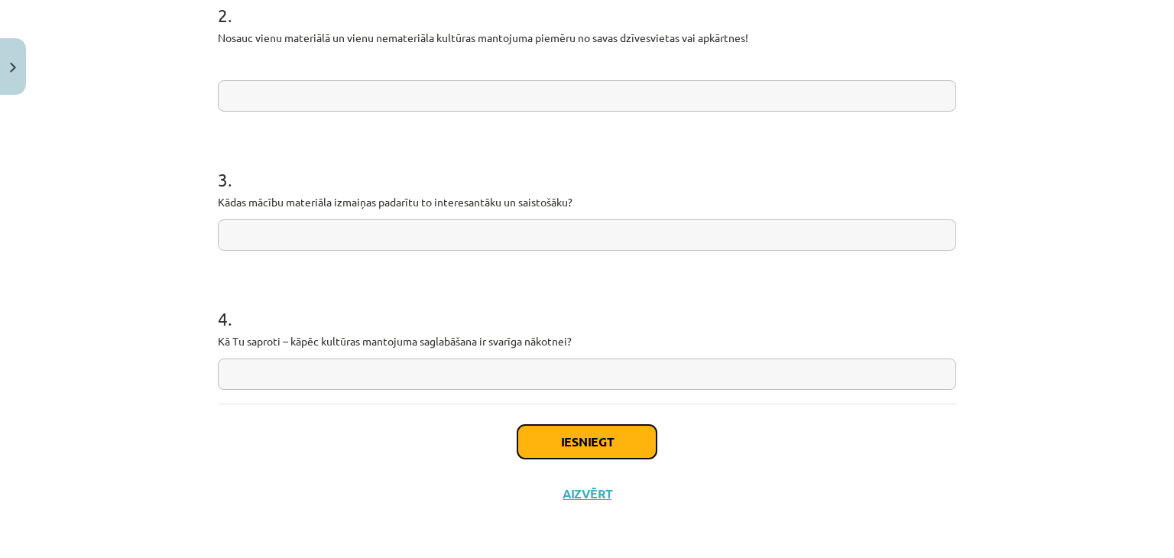
click at [594, 445] on button "Iesniegt" at bounding box center [586, 442] width 139 height 34
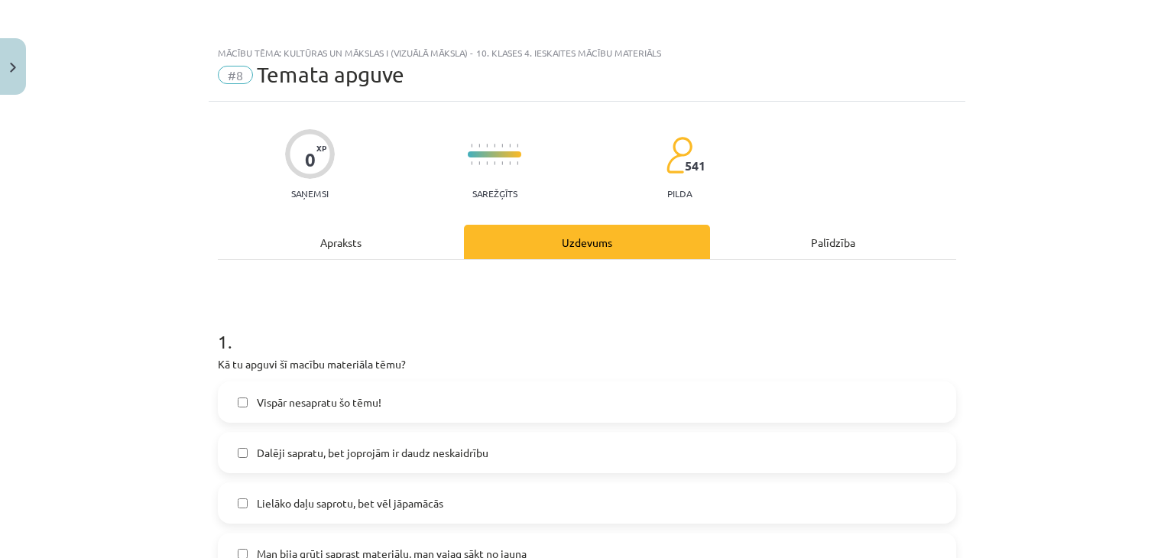
scroll to position [1064, 0]
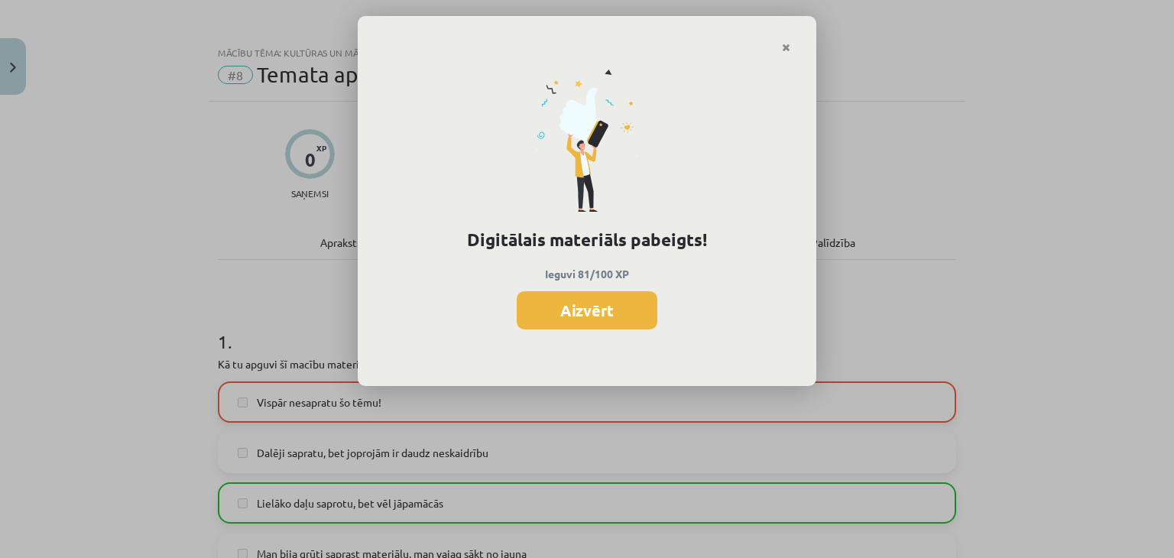
click at [614, 308] on button "Aizvērt" at bounding box center [587, 310] width 141 height 38
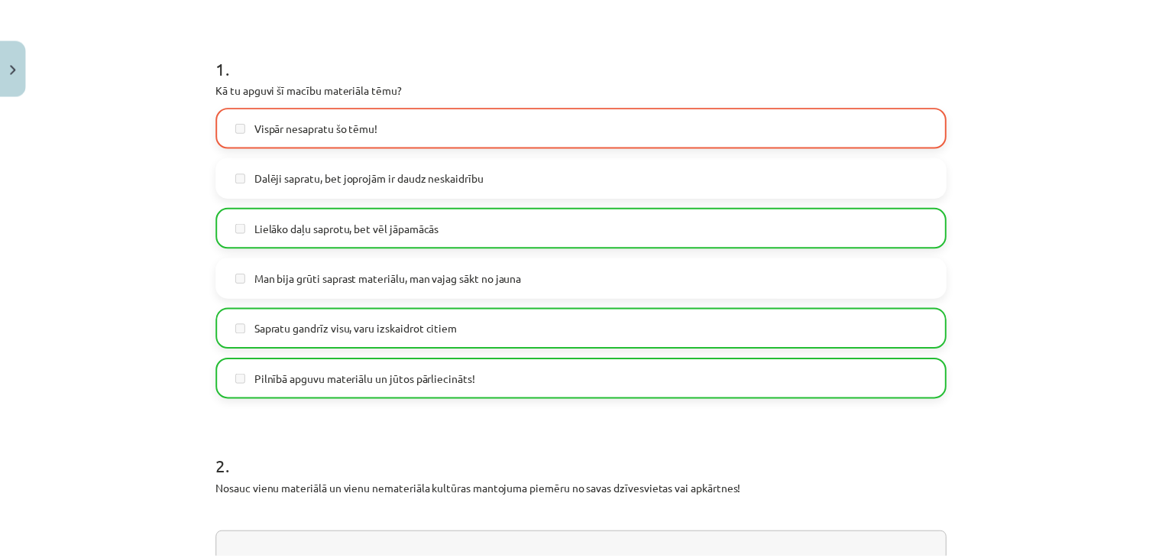
scroll to position [306, 0]
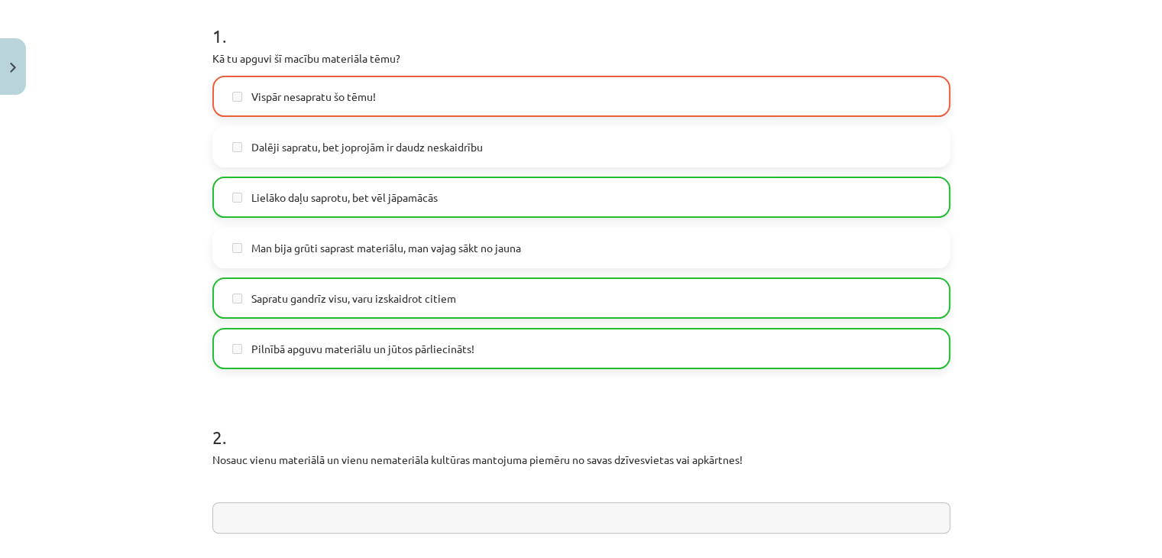
click at [238, 197] on label "Lielāko daļu saprotu, bet vēl jāpamācās" at bounding box center [581, 197] width 735 height 38
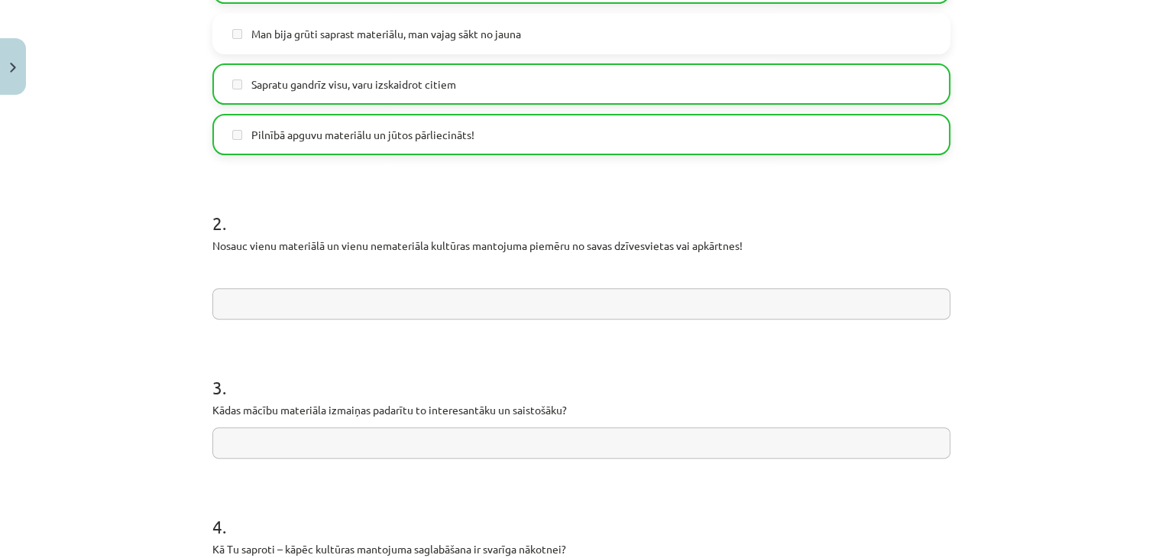
scroll to position [727, 0]
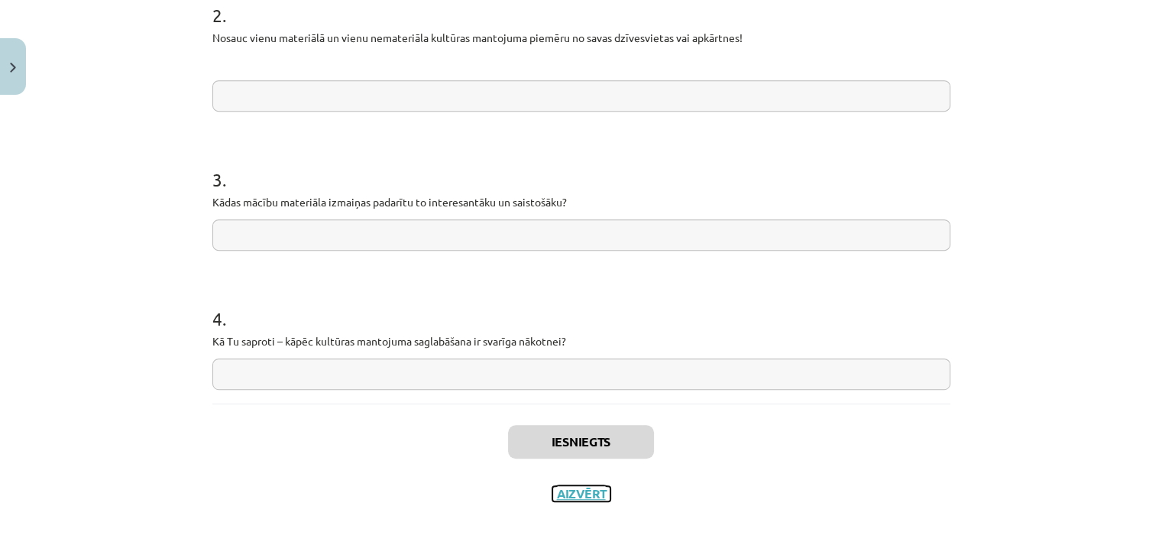
click at [585, 493] on button "Aizvērt" at bounding box center [581, 493] width 58 height 15
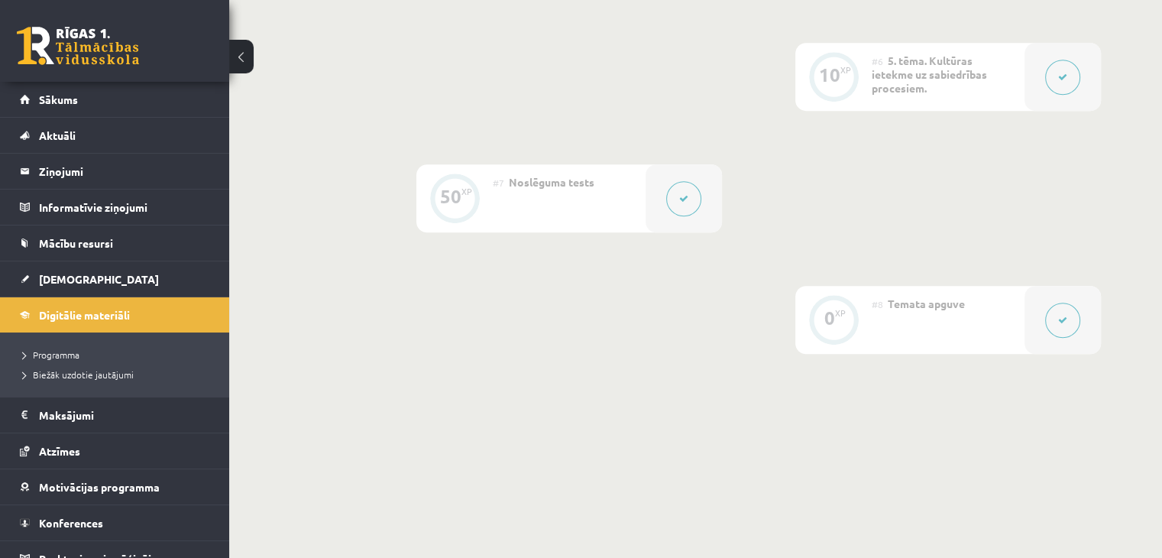
scroll to position [1141, 0]
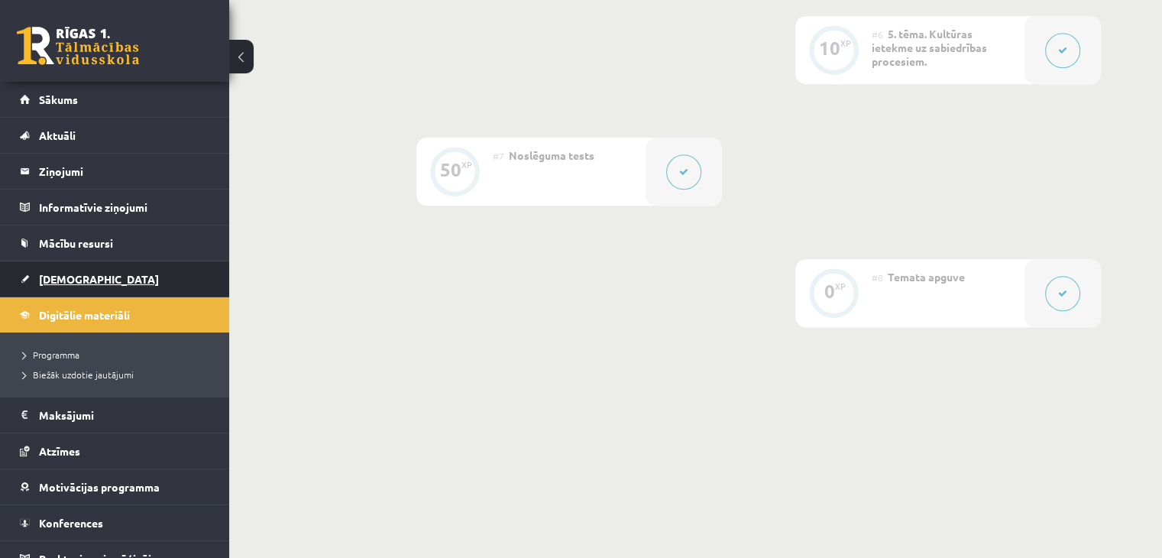
click at [61, 281] on span "[DEMOGRAPHIC_DATA]" at bounding box center [99, 279] width 120 height 14
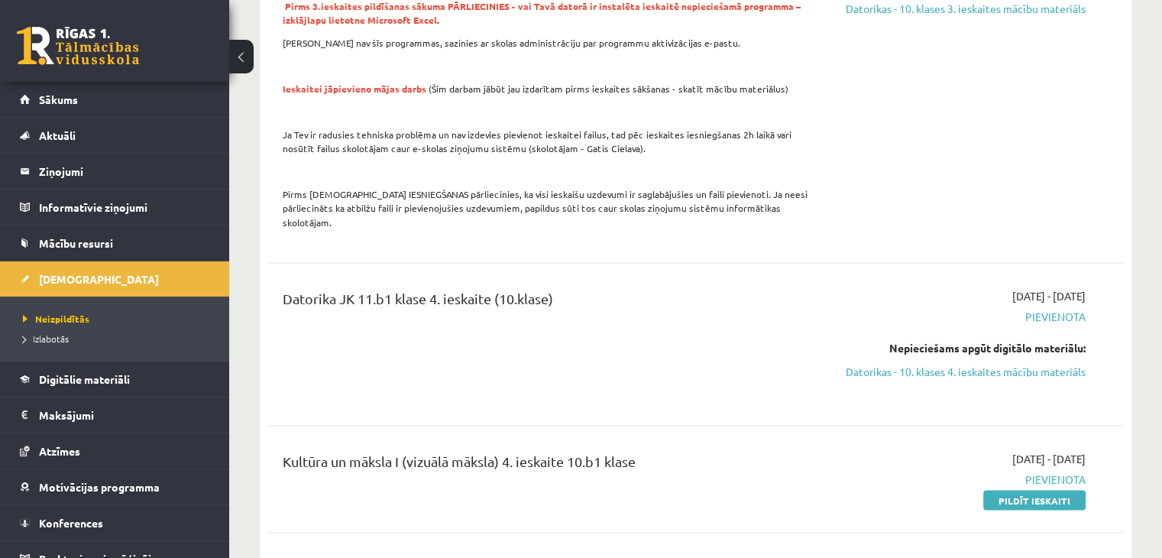
scroll to position [2827, 0]
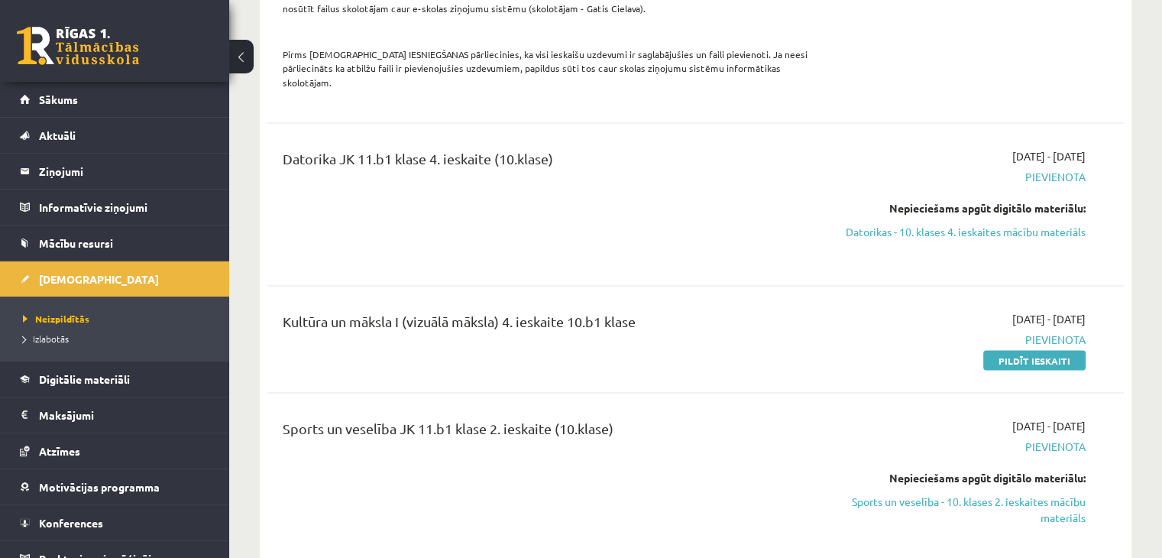
drag, startPoint x: 1056, startPoint y: 279, endPoint x: 655, endPoint y: 74, distance: 450.4
click at [1056, 350] on link "Pildīt ieskaiti" at bounding box center [1034, 360] width 102 height 20
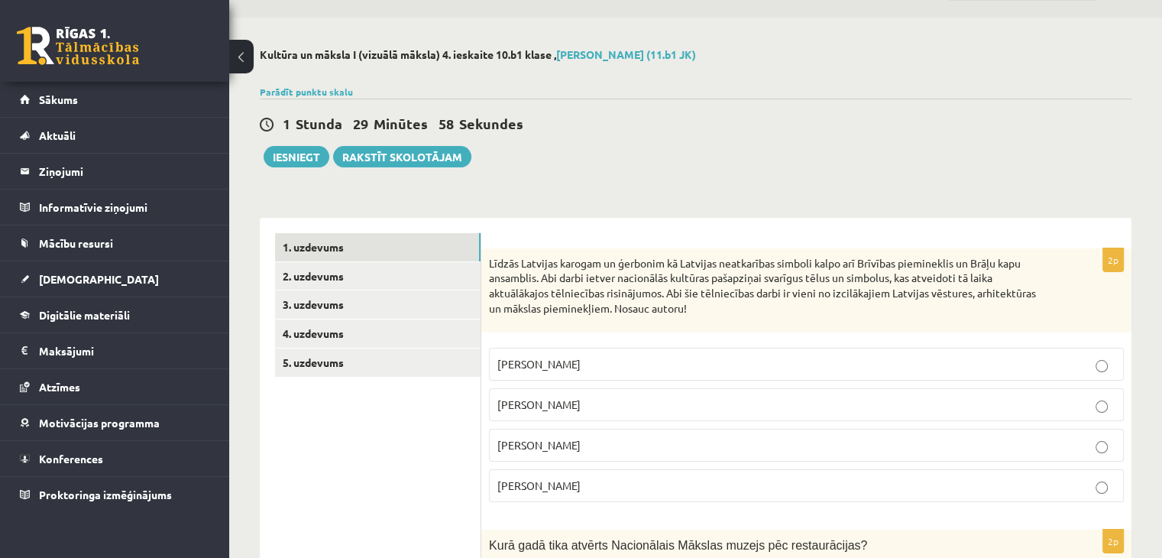
scroll to position [76, 0]
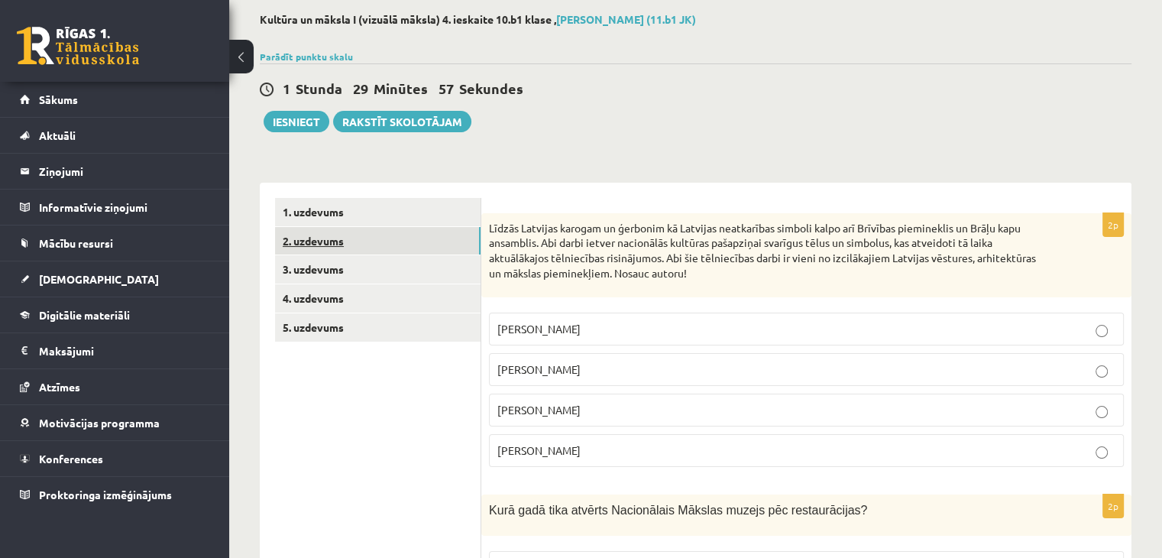
click at [345, 241] on link "2. uzdevums" at bounding box center [378, 241] width 206 height 28
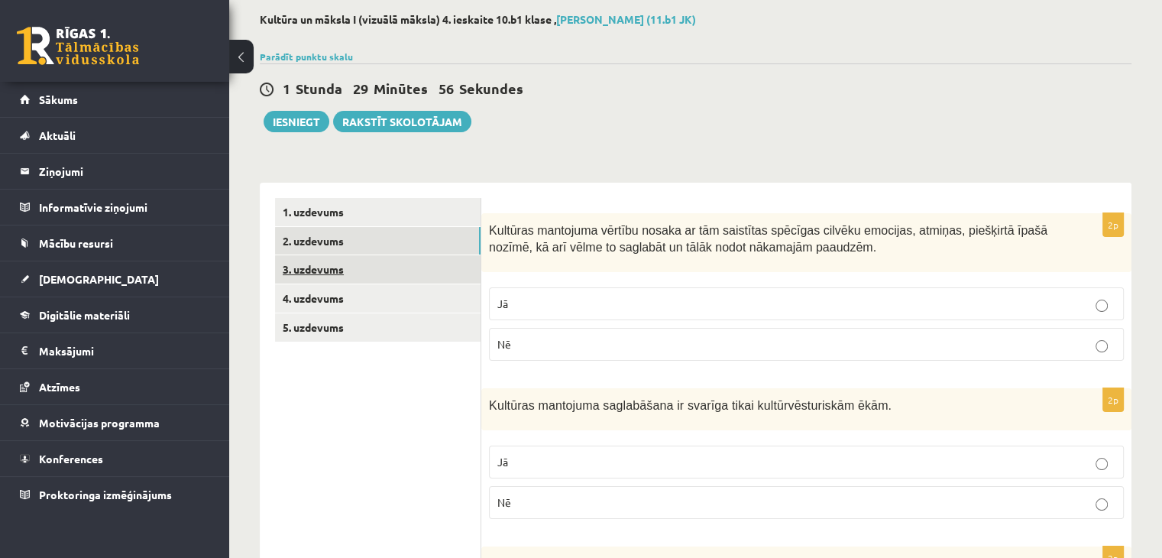
click at [333, 270] on link "3. uzdevums" at bounding box center [378, 269] width 206 height 28
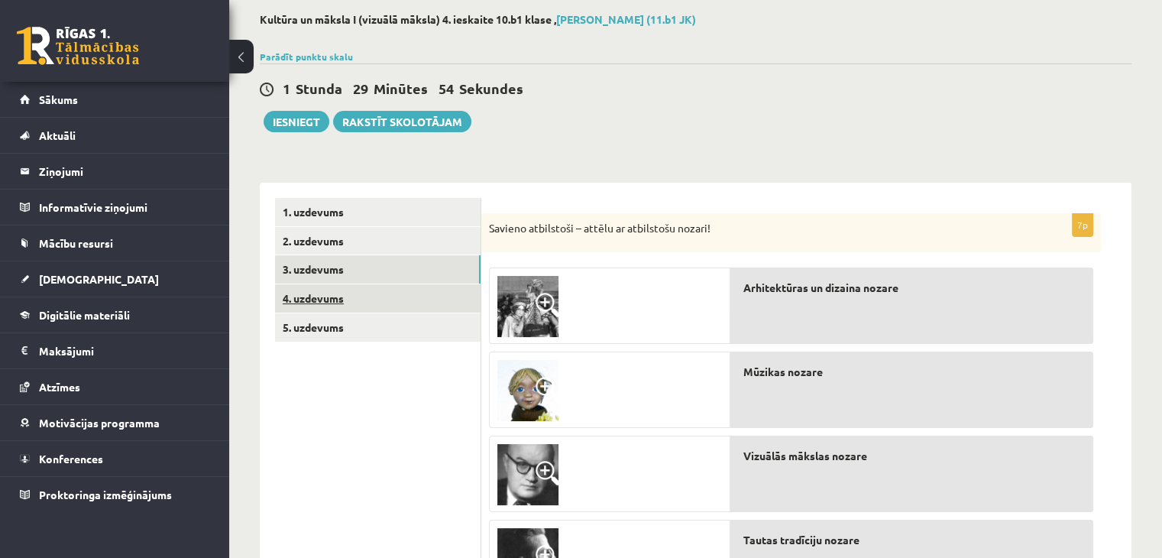
click at [330, 295] on link "4. uzdevums" at bounding box center [378, 298] width 206 height 28
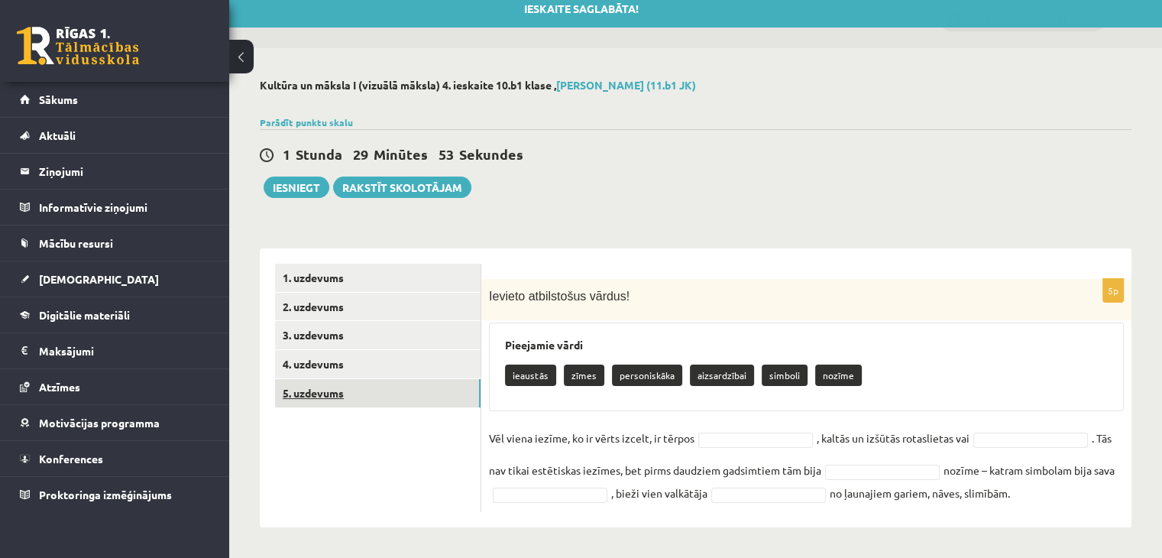
click at [319, 394] on link "5. uzdevums" at bounding box center [378, 393] width 206 height 28
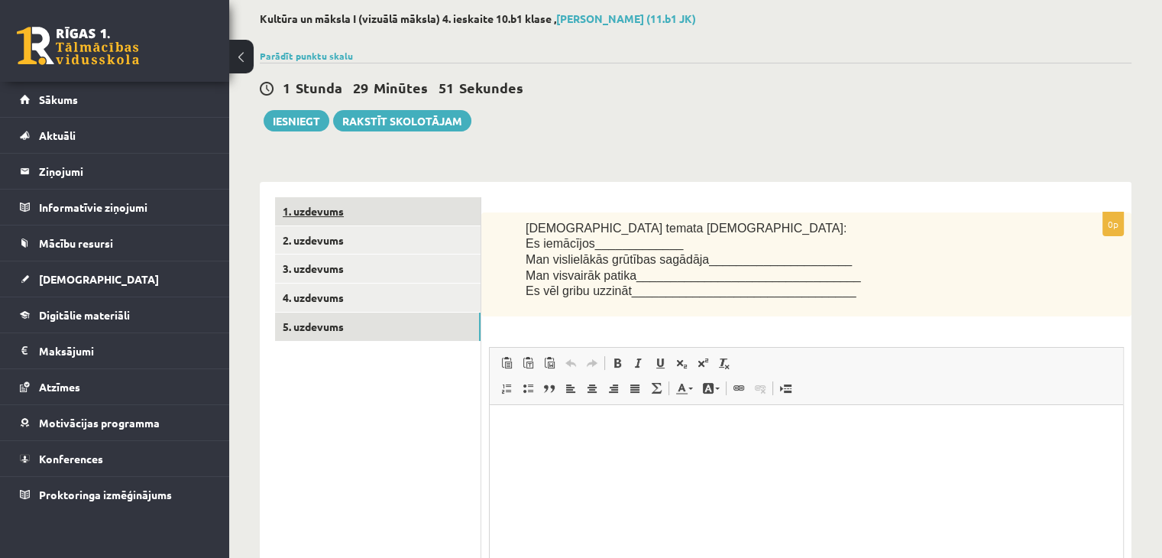
scroll to position [0, 0]
click at [302, 211] on link "1. uzdevums" at bounding box center [378, 211] width 206 height 28
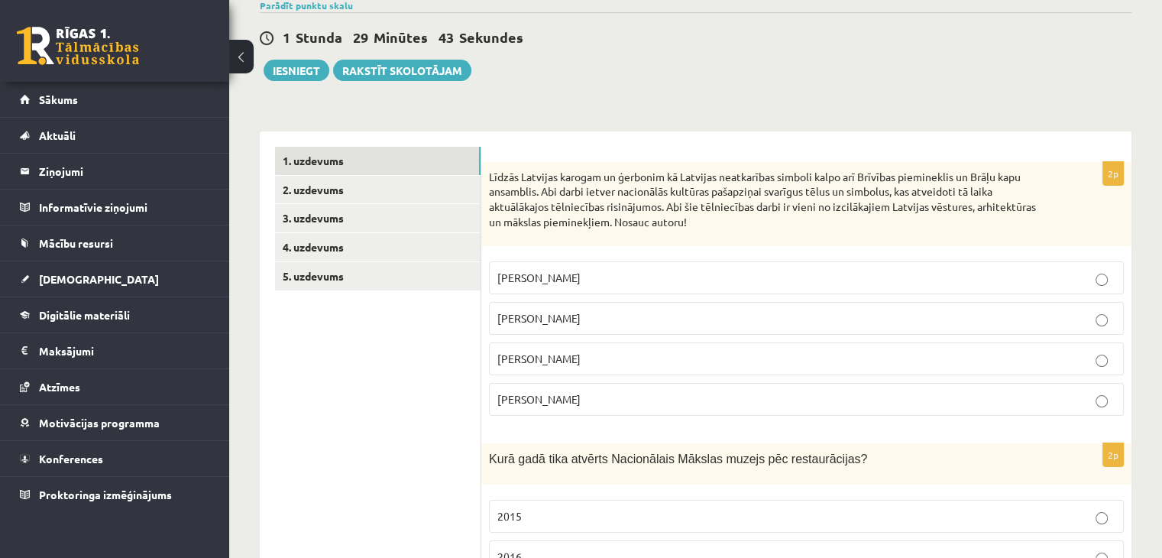
scroll to position [154, 0]
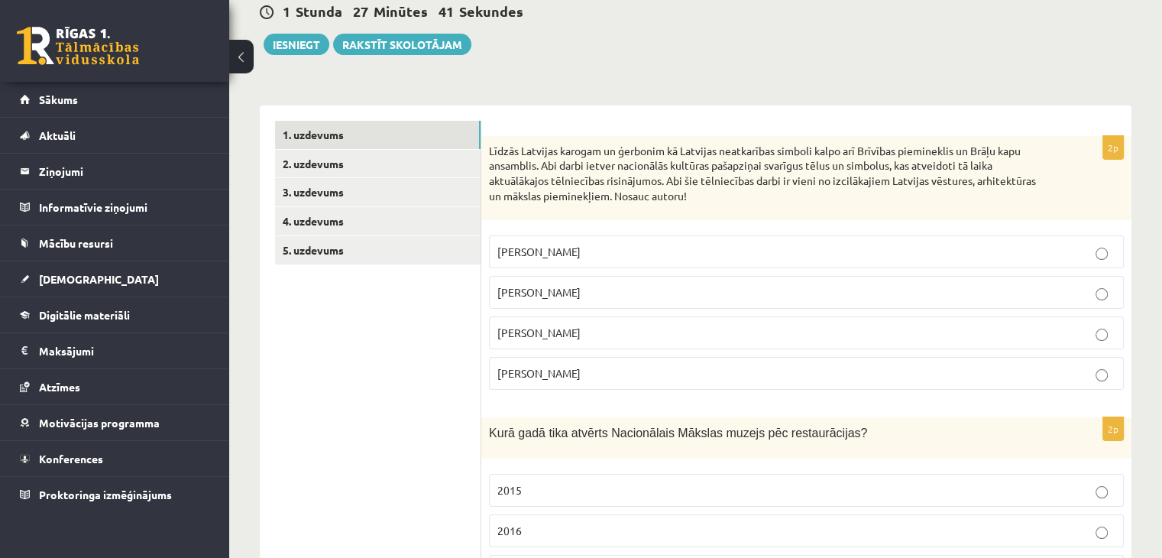
click at [669, 254] on p "Kārlis Zāle" at bounding box center [806, 252] width 618 height 16
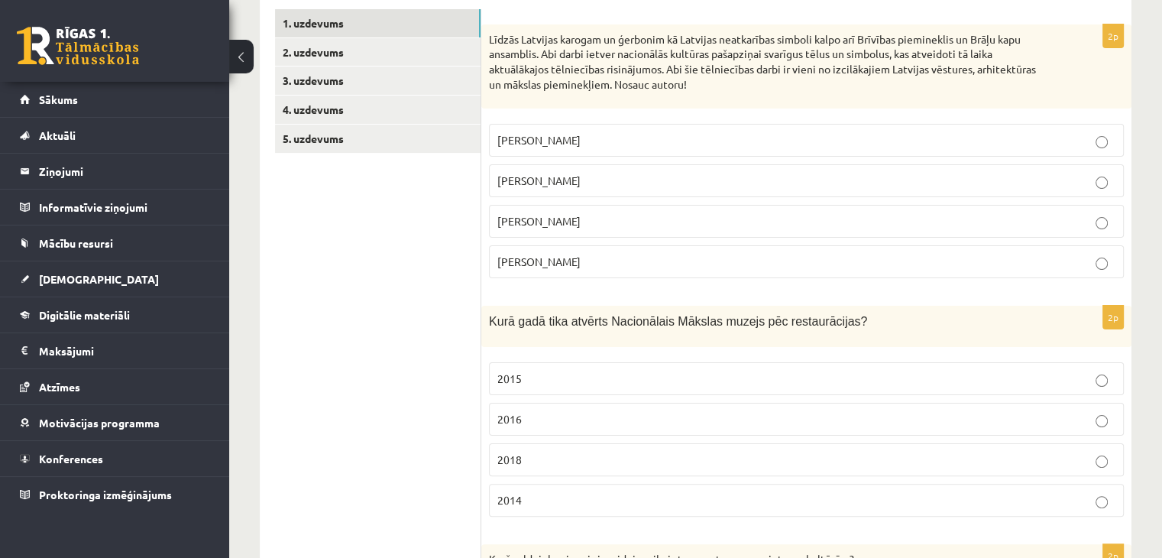
scroll to position [383, 0]
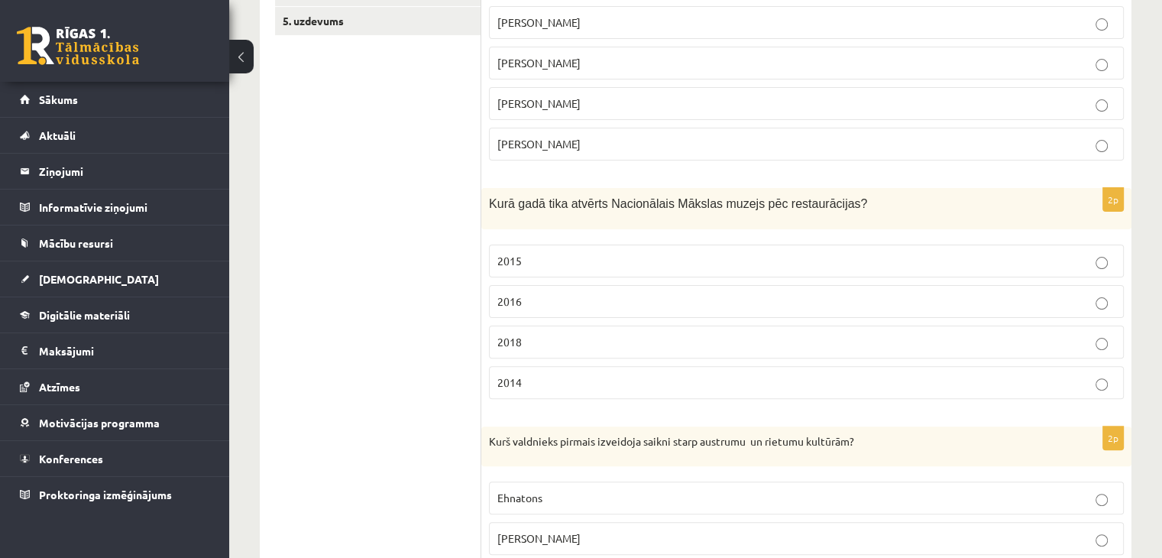
click at [575, 294] on p "2016" at bounding box center [806, 301] width 618 height 16
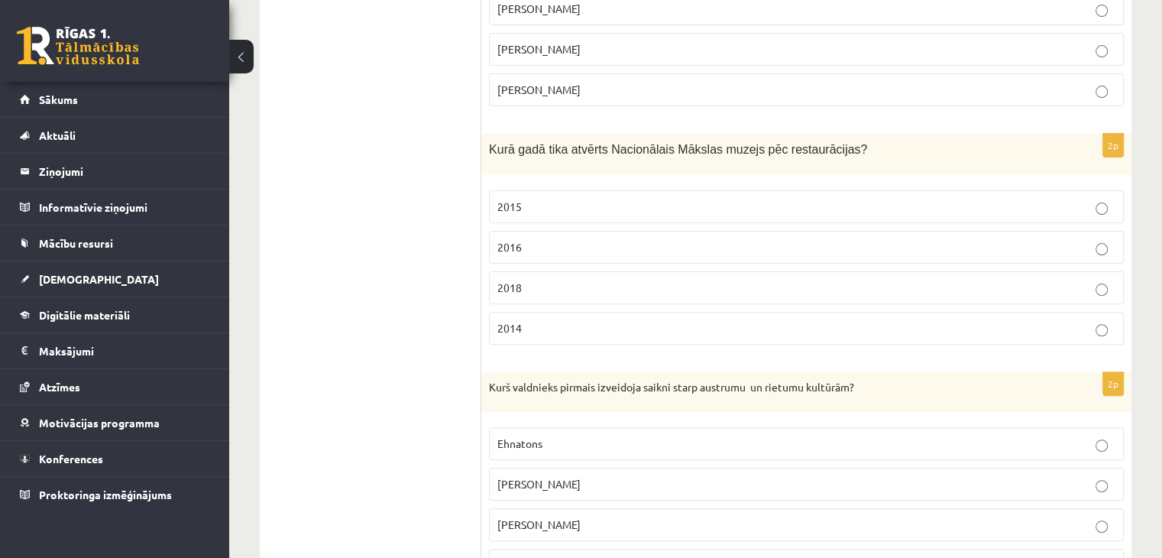
scroll to position [612, 0]
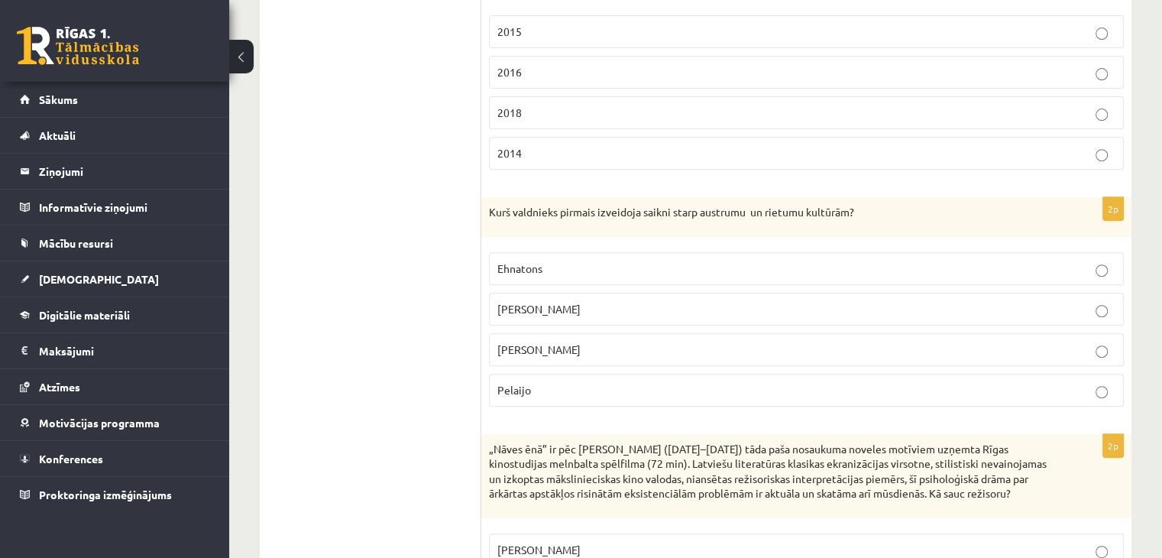
click at [581, 309] on span "Aleksandrs Lielais" at bounding box center [538, 309] width 83 height 14
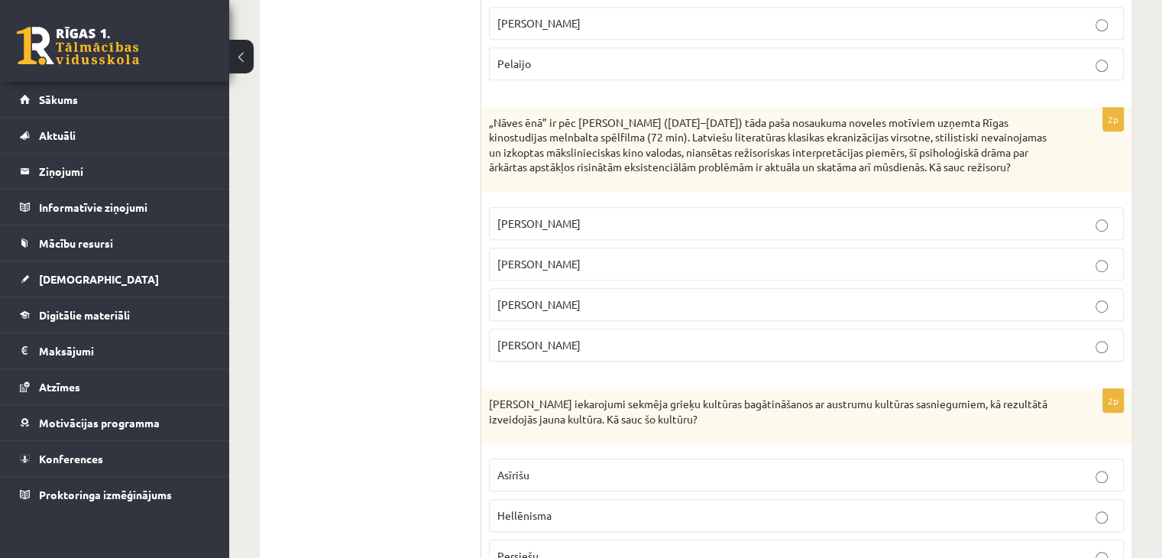
scroll to position [994, 0]
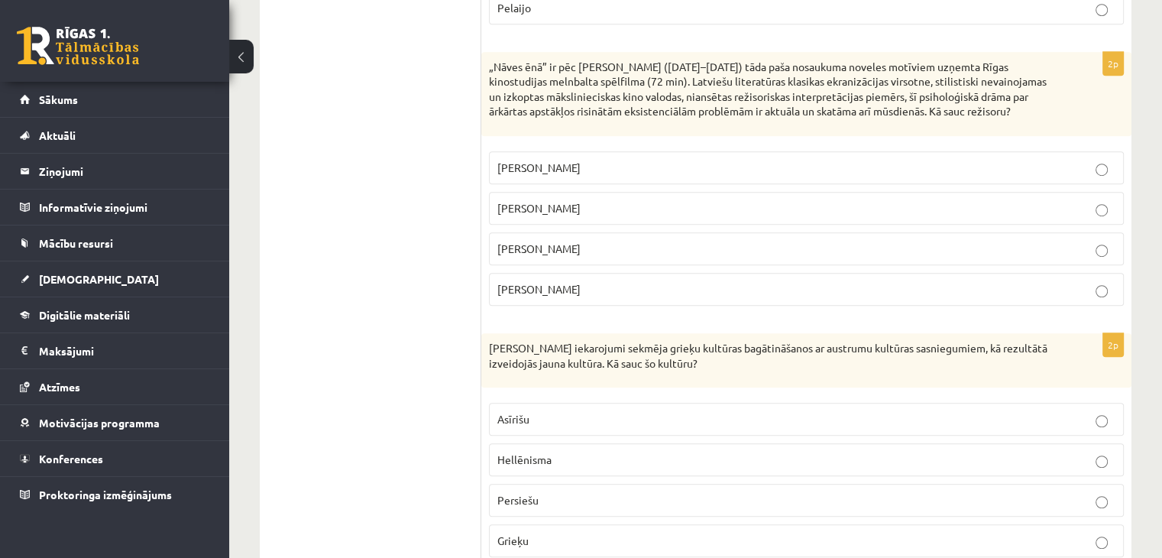
click at [575, 468] on p "Hellēnisma" at bounding box center [806, 460] width 618 height 16
click at [590, 297] on p "Gunārs Piesis" at bounding box center [806, 289] width 618 height 16
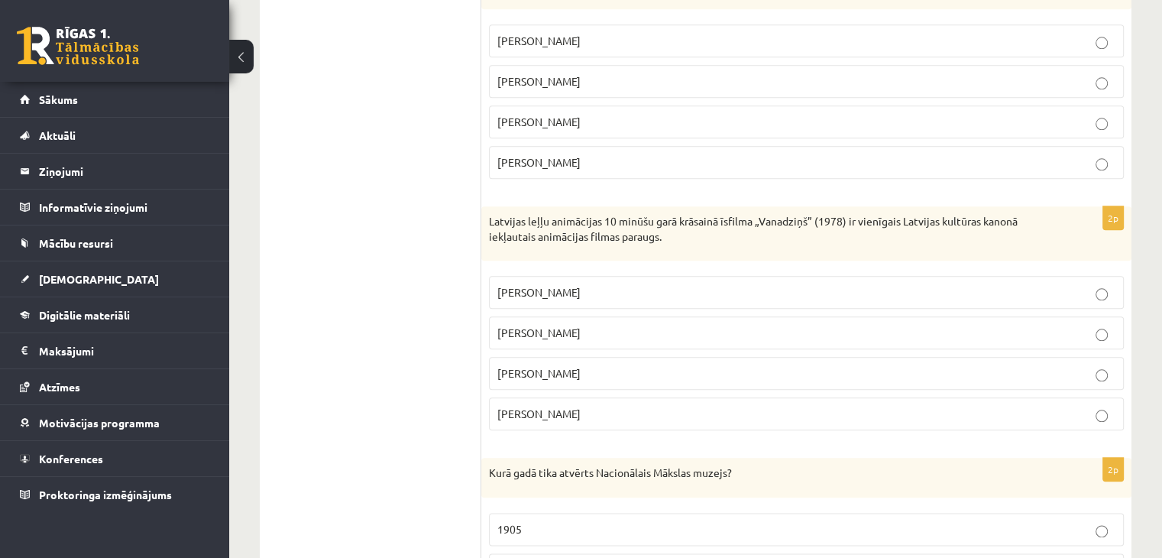
scroll to position [1682, 0]
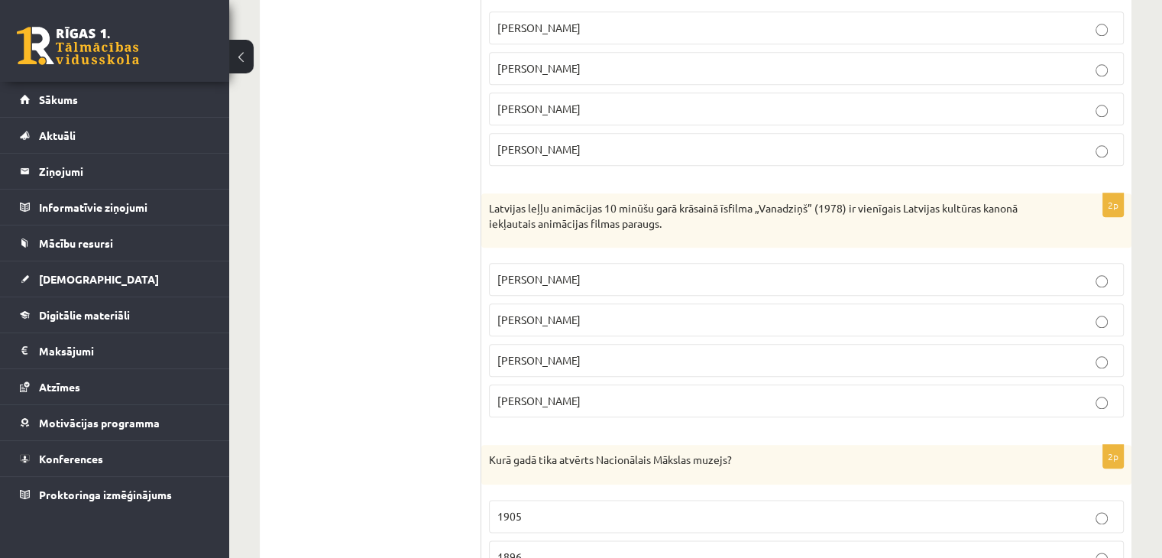
click at [557, 30] on p "Rihards Zariņš" at bounding box center [806, 28] width 618 height 16
click at [588, 368] on p "Arnolds Burovs" at bounding box center [806, 360] width 618 height 16
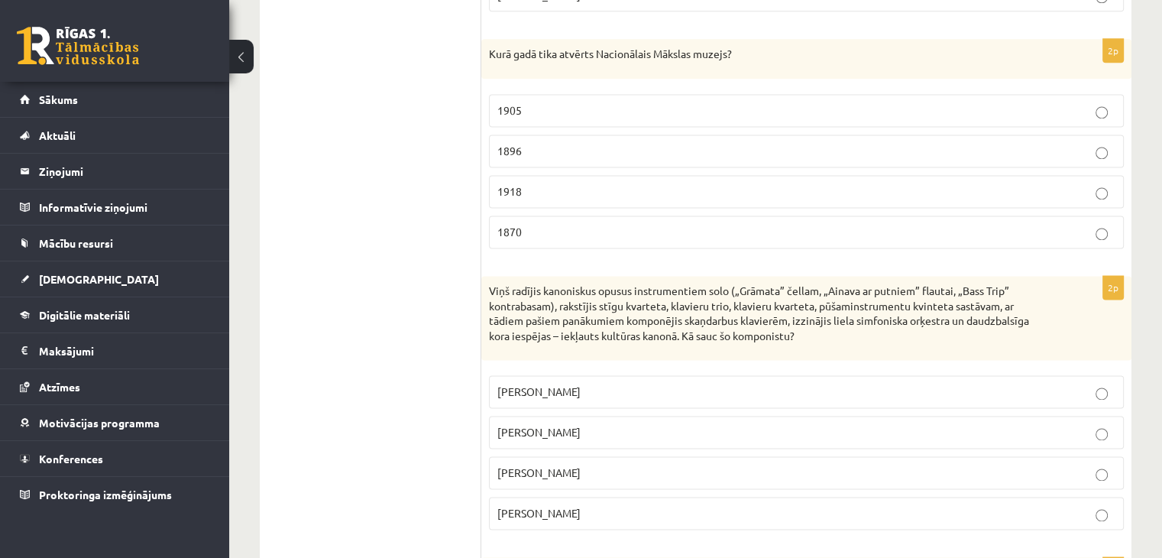
scroll to position [2064, 0]
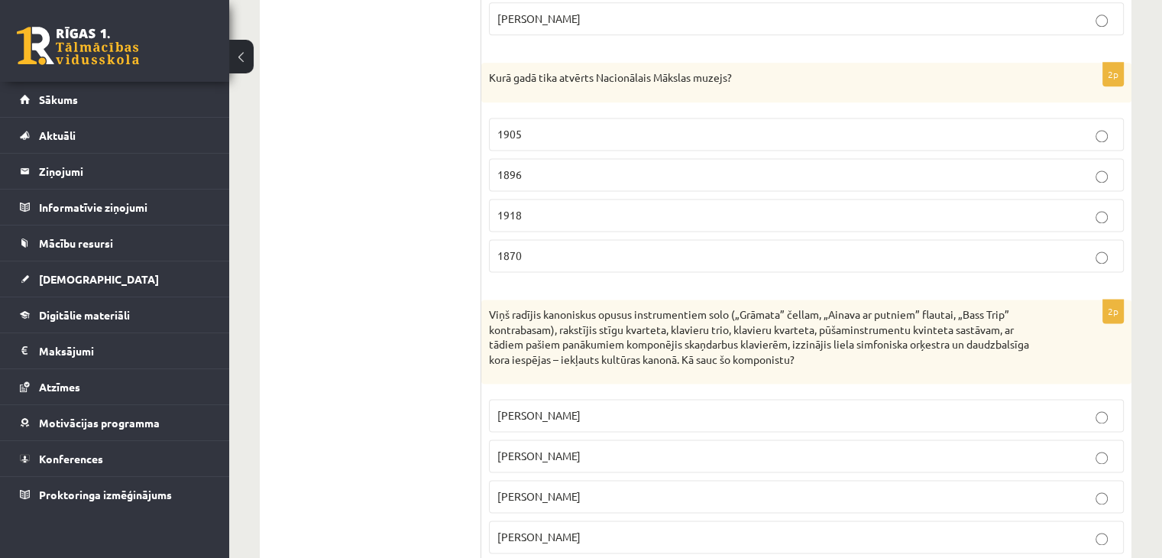
click at [627, 142] on p "1905" at bounding box center [806, 134] width 618 height 16
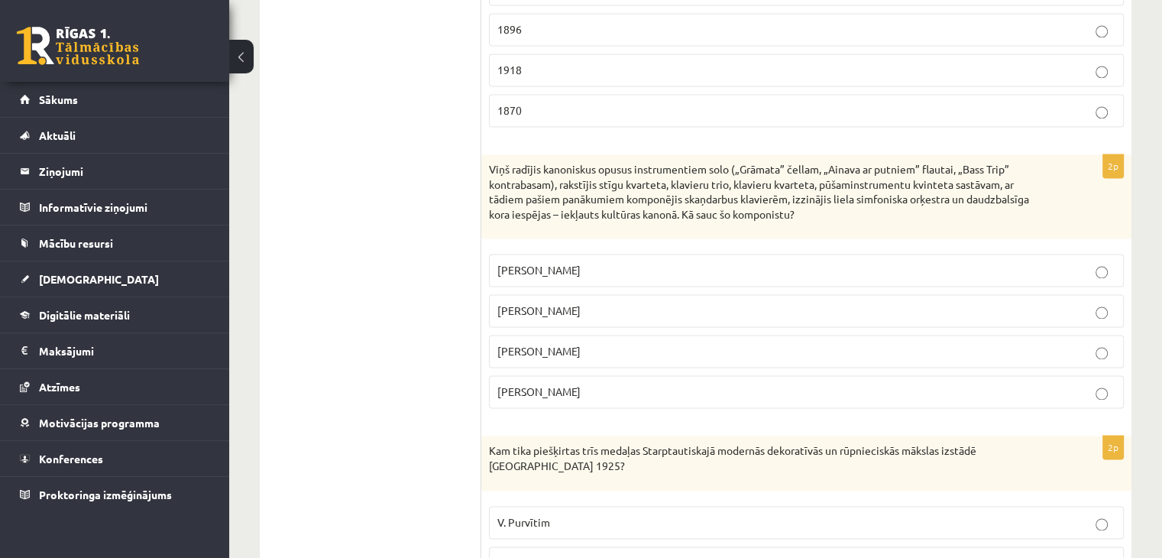
scroll to position [2217, 0]
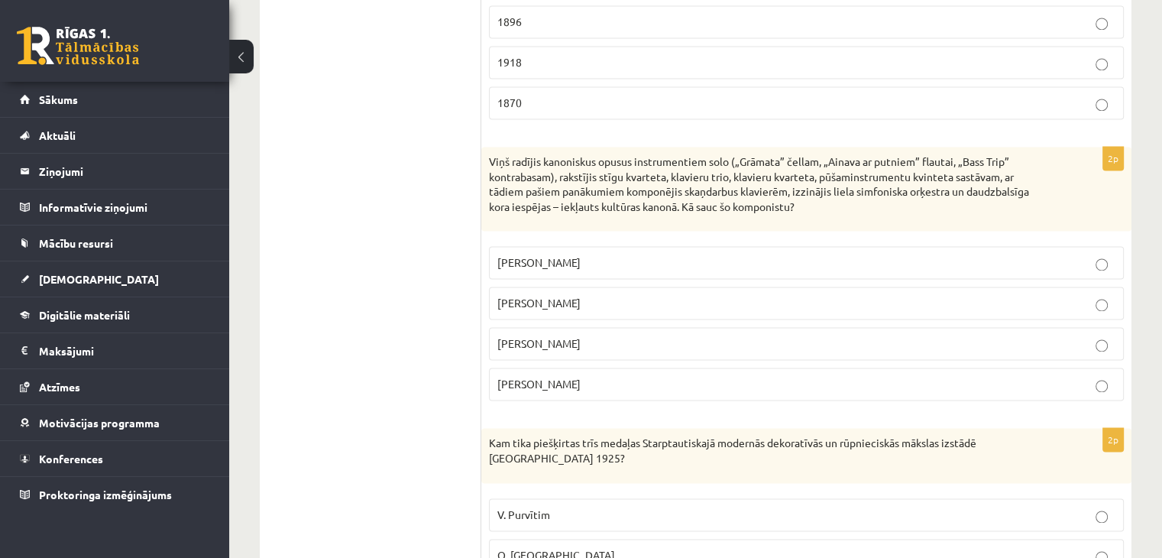
click at [583, 270] on p "Pēteris Vasks" at bounding box center [806, 262] width 618 height 16
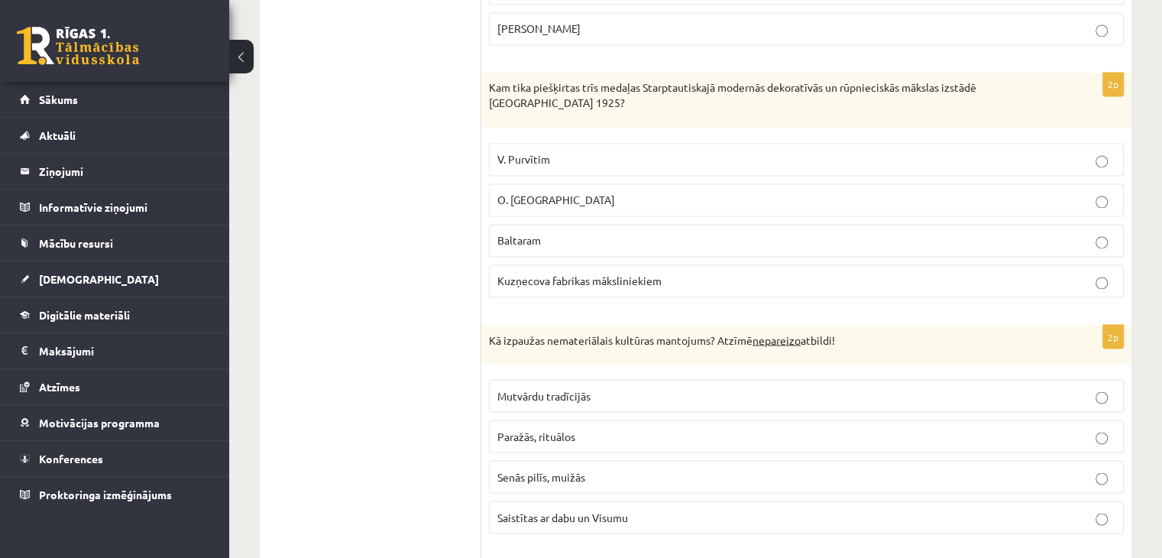
scroll to position [2599, 0]
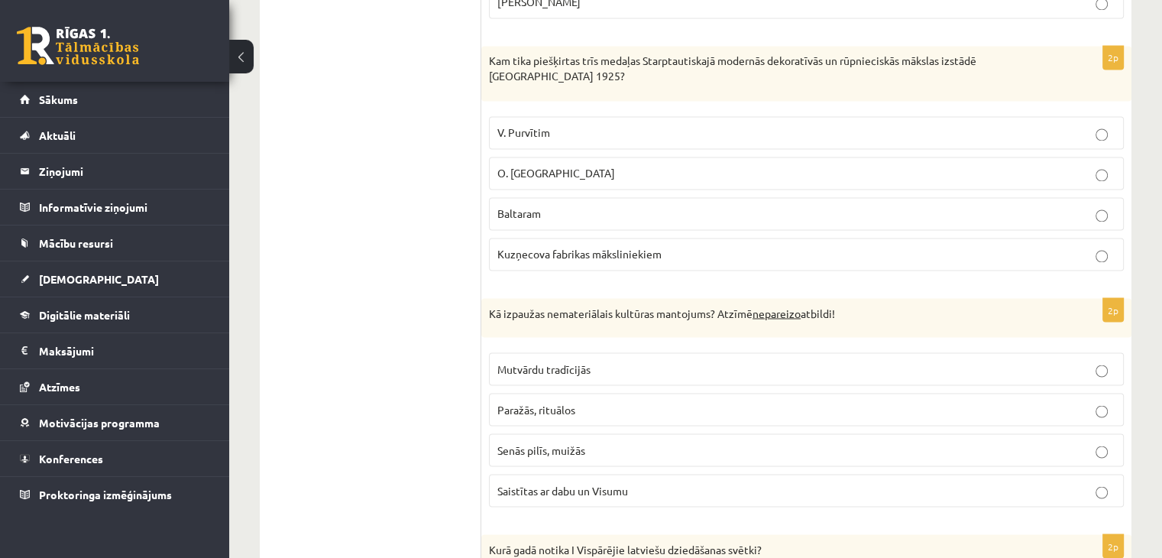
click at [578, 157] on label "O. Tilbergam" at bounding box center [806, 173] width 635 height 33
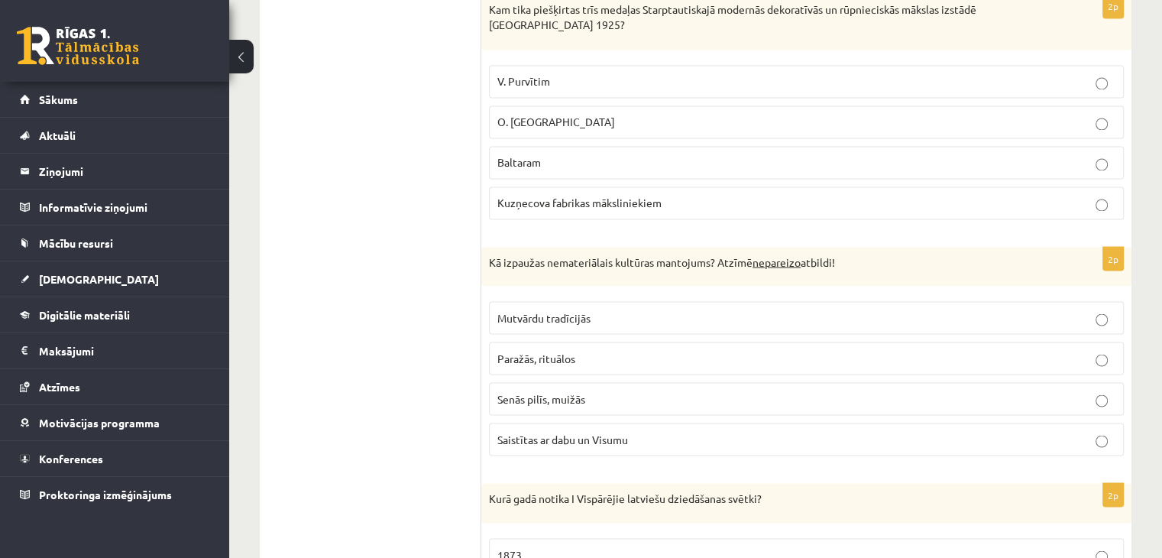
scroll to position [2675, 0]
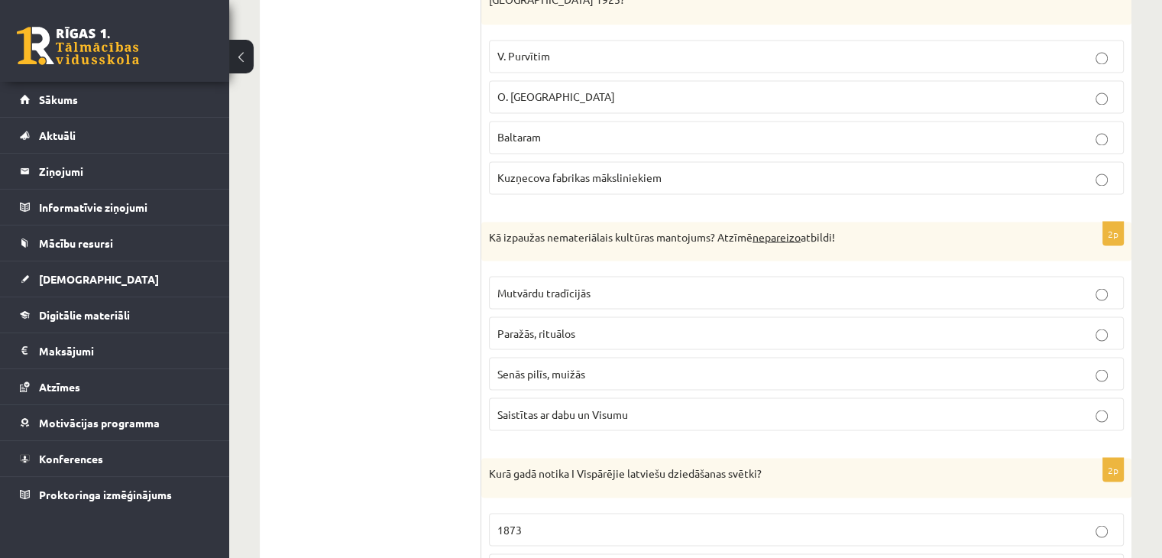
click at [556, 285] on span "Mutvārdu tradīcijās" at bounding box center [543, 292] width 93 height 14
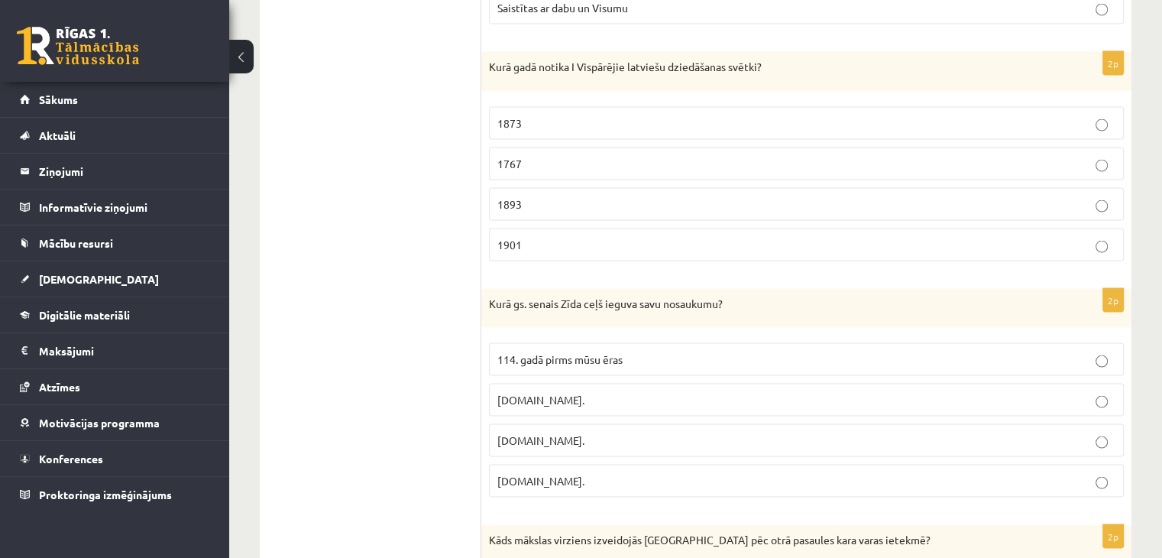
scroll to position [3057, 0]
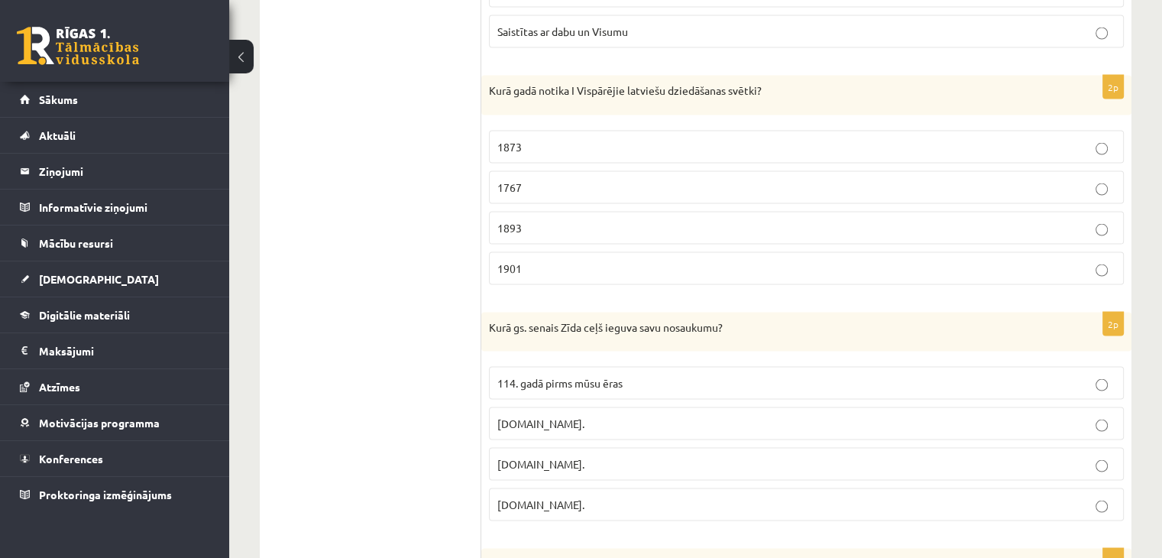
click at [559, 139] on p "1873" at bounding box center [806, 147] width 618 height 16
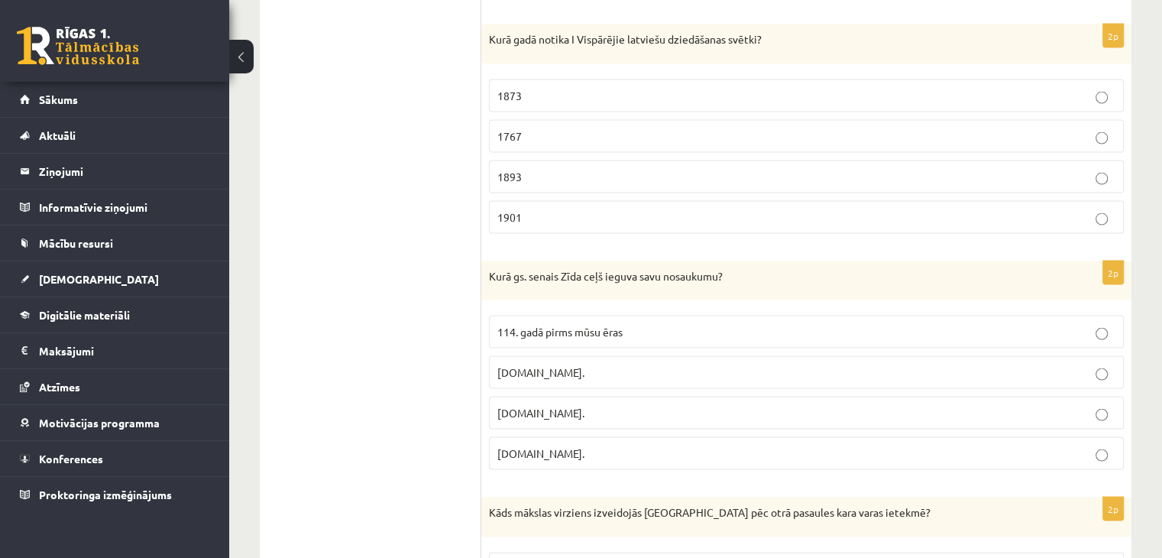
scroll to position [3133, 0]
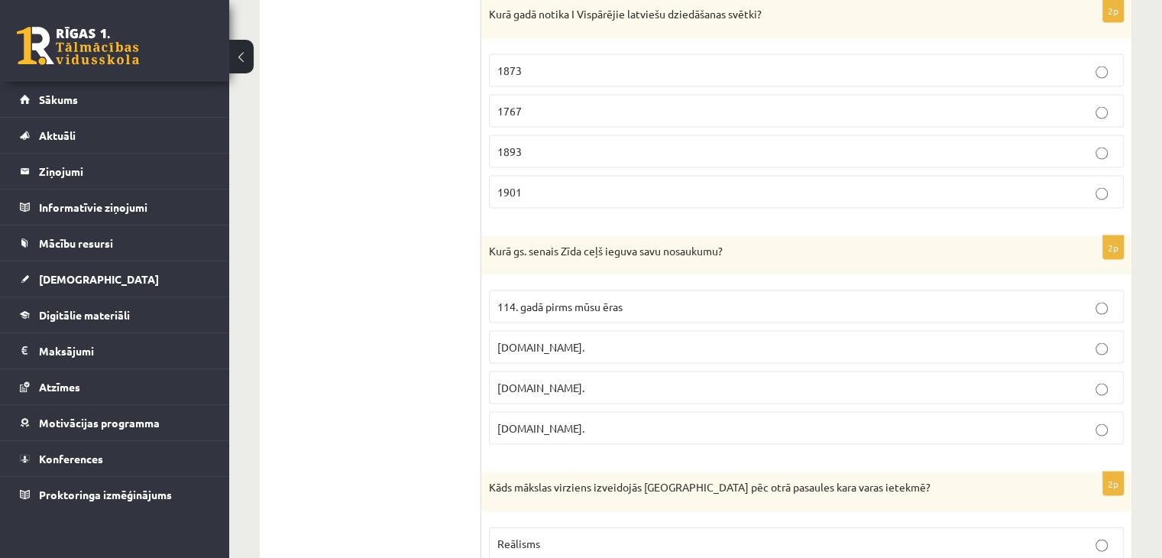
click at [525, 421] on span "19.gs." at bounding box center [540, 428] width 87 height 14
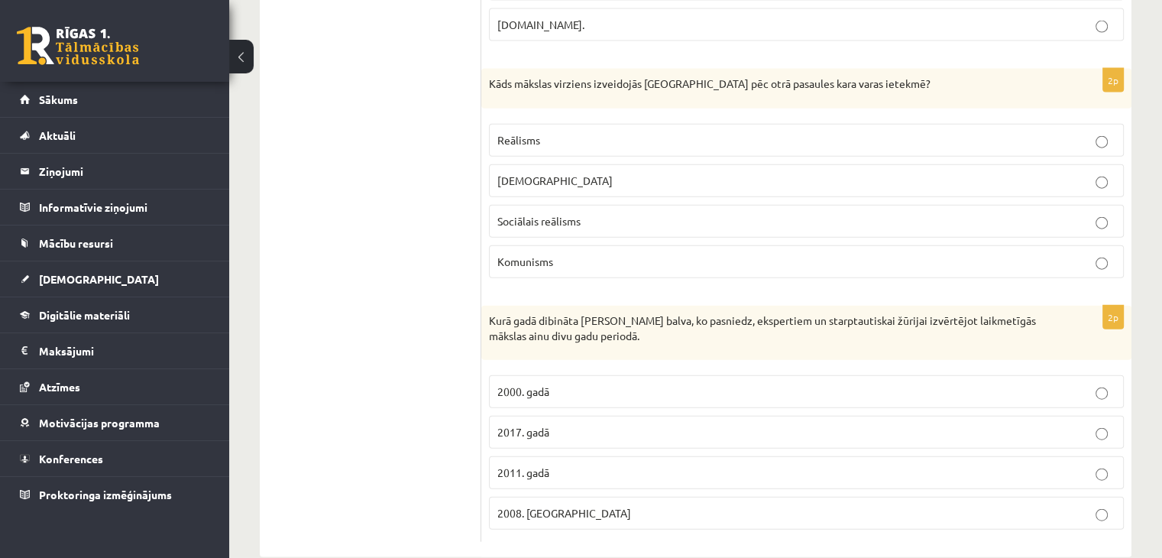
scroll to position [3549, 0]
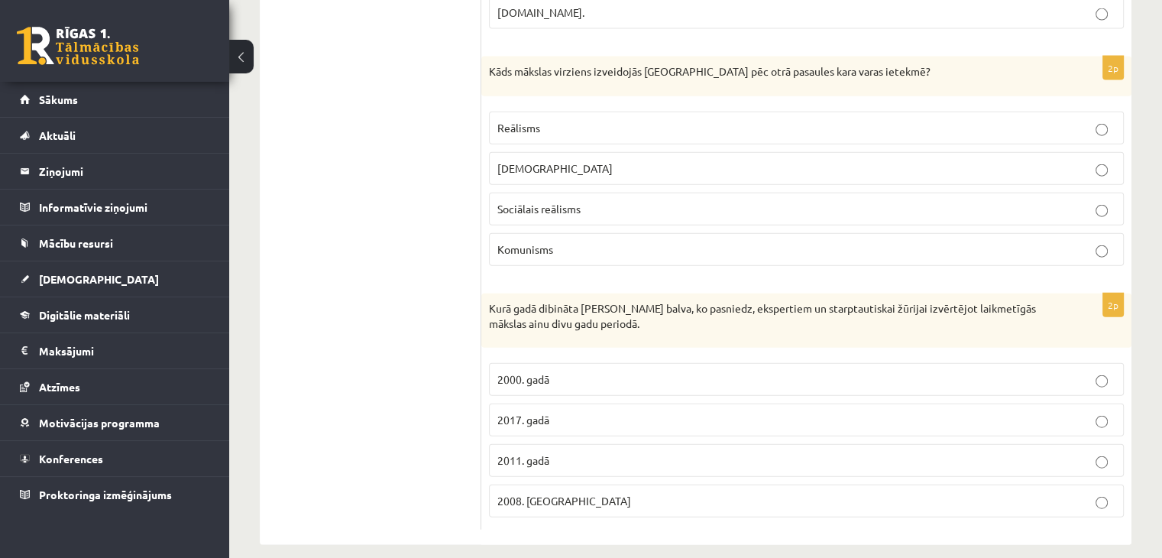
click at [620, 201] on p "Sociālais reālisms" at bounding box center [806, 209] width 618 height 16
click at [544, 494] on span "2008. Gadā" at bounding box center [564, 501] width 134 height 14
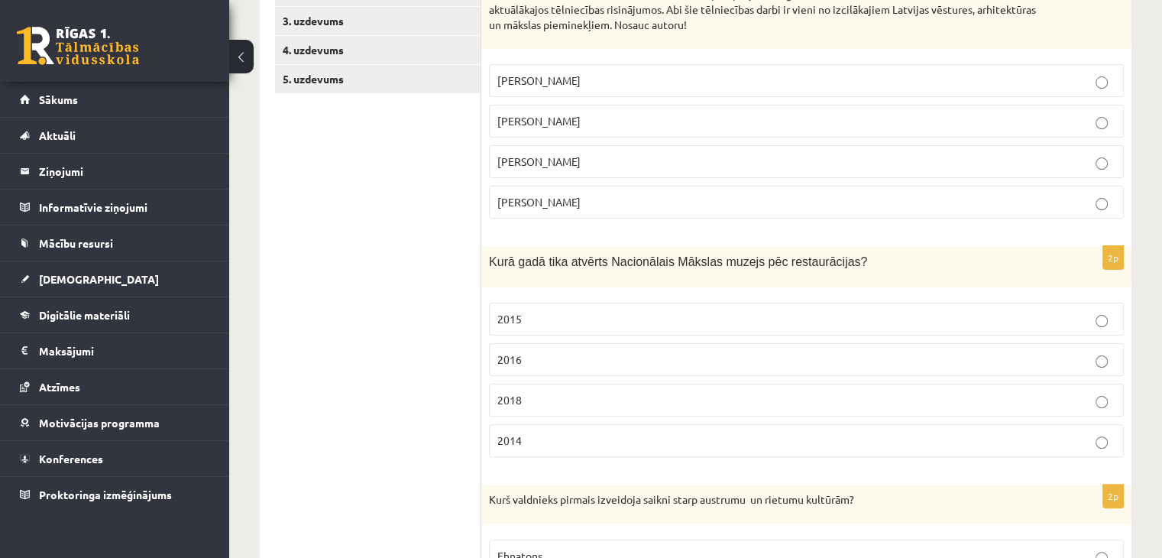
scroll to position [0, 0]
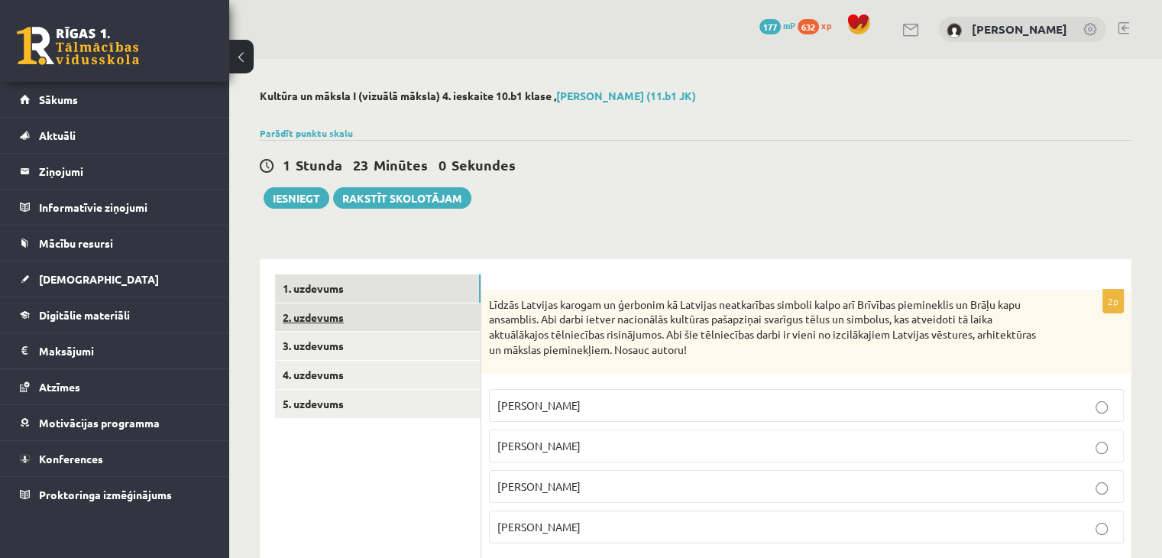
click at [322, 322] on link "2. uzdevums" at bounding box center [378, 317] width 206 height 28
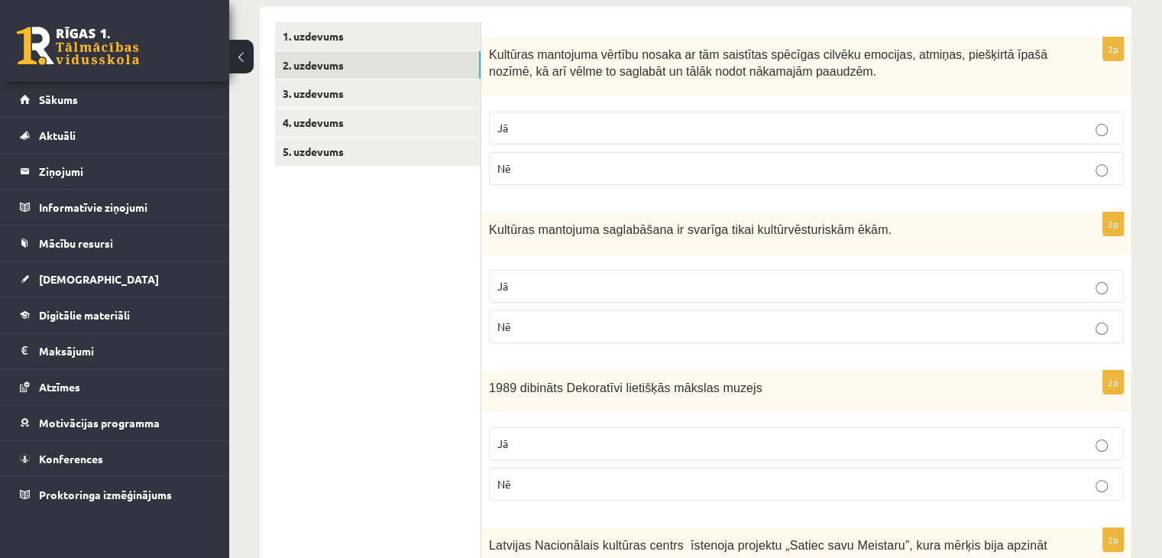
scroll to position [229, 0]
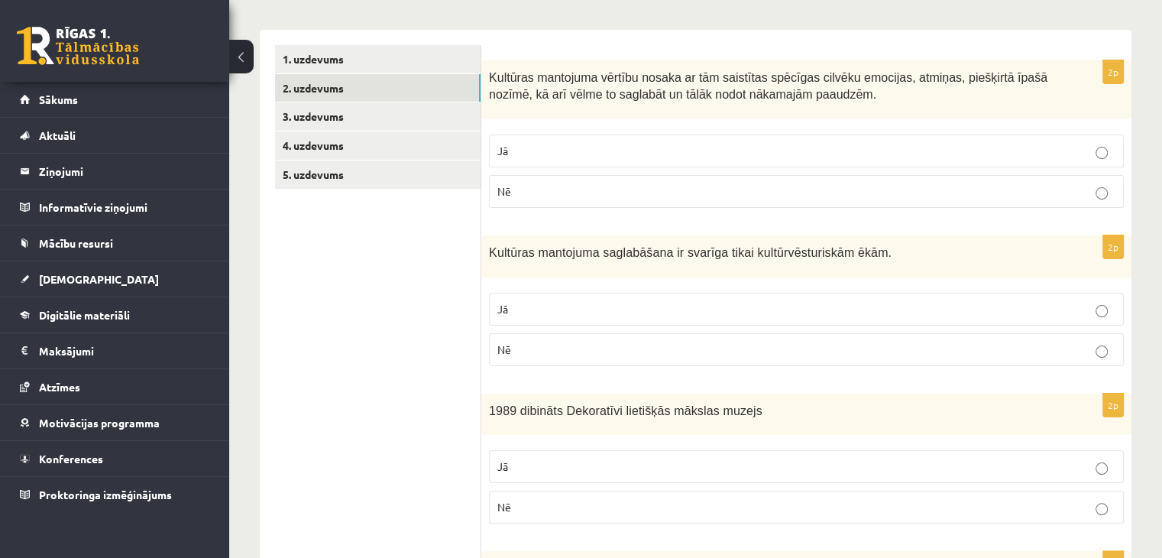
click at [614, 147] on p "Jā" at bounding box center [806, 151] width 618 height 16
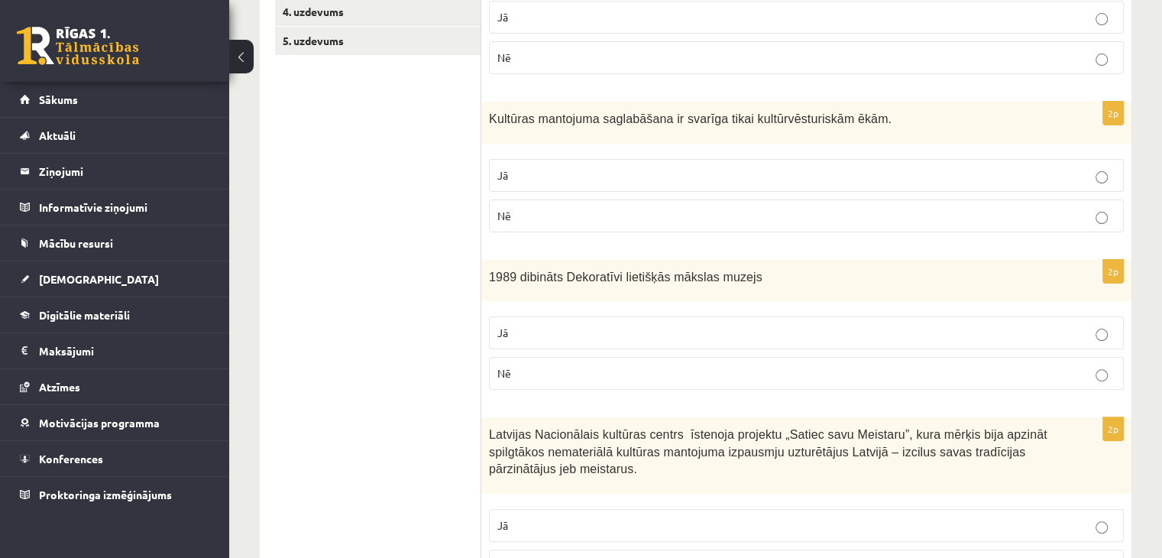
scroll to position [382, 0]
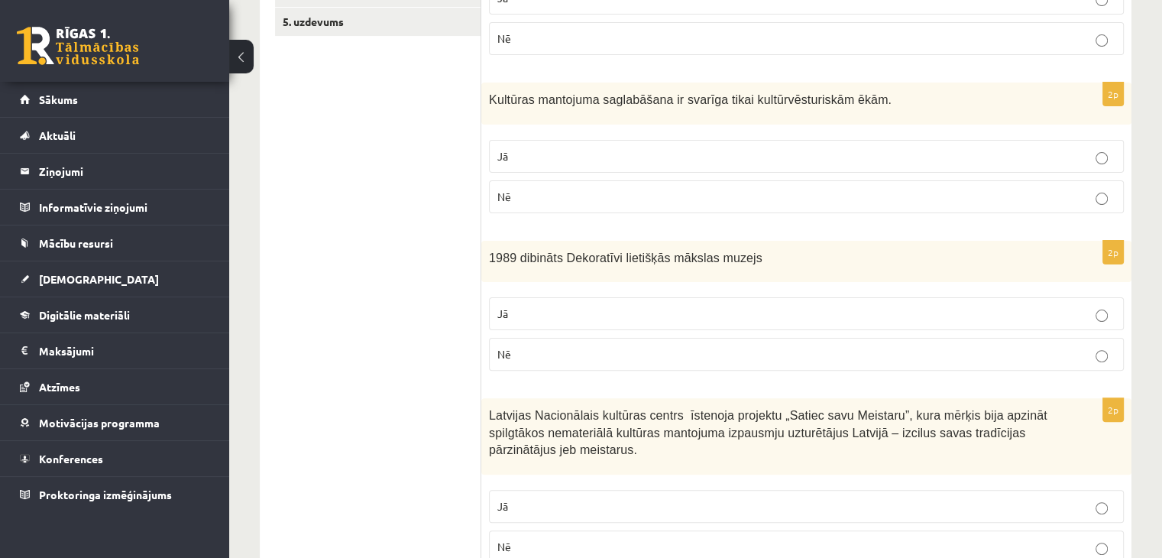
click at [645, 181] on label "Nē" at bounding box center [806, 196] width 635 height 33
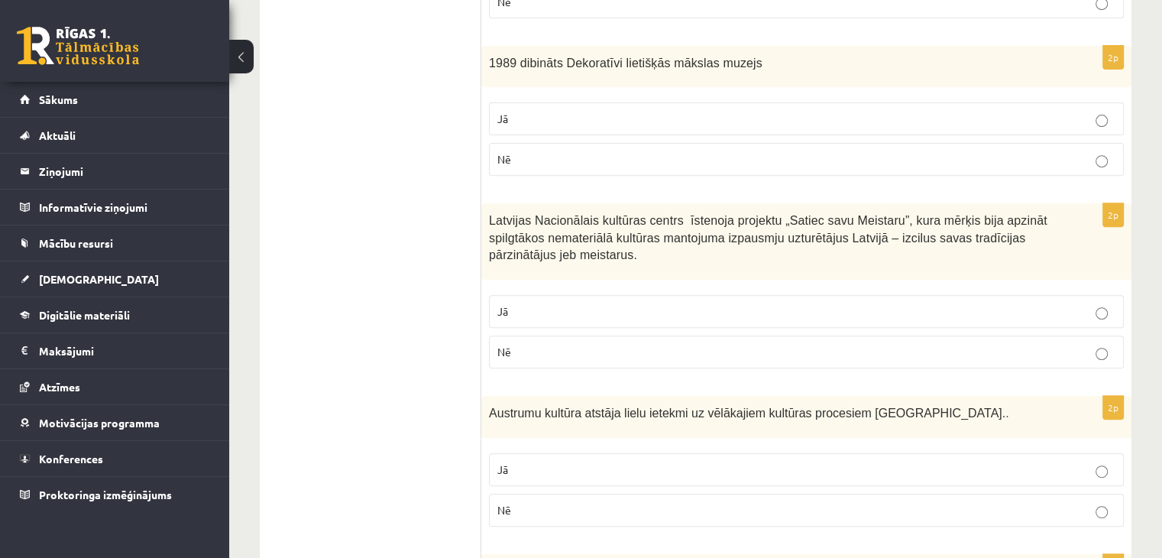
scroll to position [611, 0]
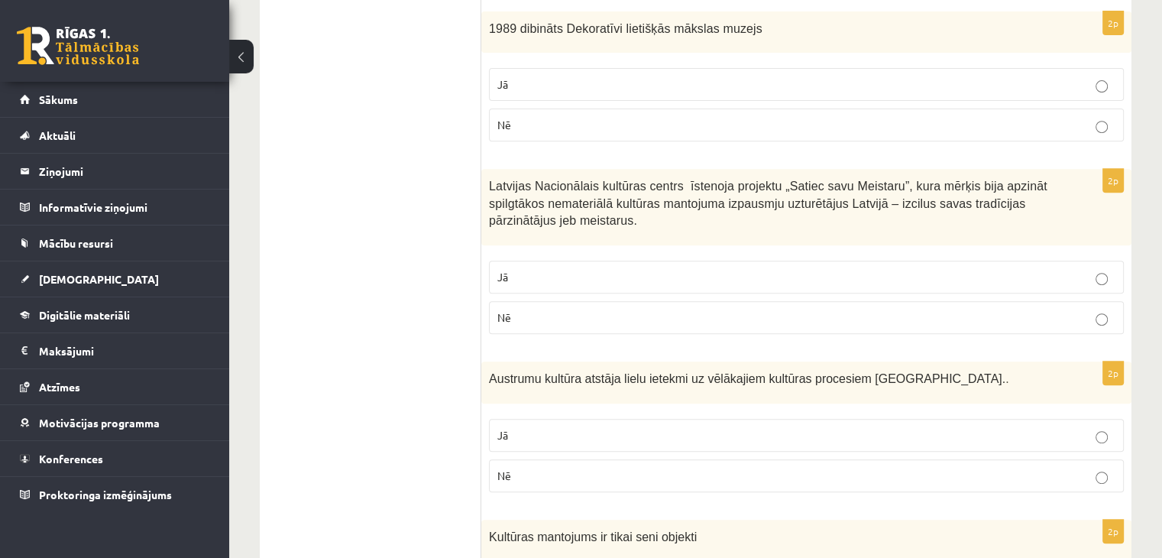
click at [861, 429] on p "Jā" at bounding box center [806, 435] width 618 height 16
click at [701, 117] on p "Nē" at bounding box center [806, 125] width 618 height 16
click at [633, 270] on p "Jā" at bounding box center [806, 277] width 618 height 16
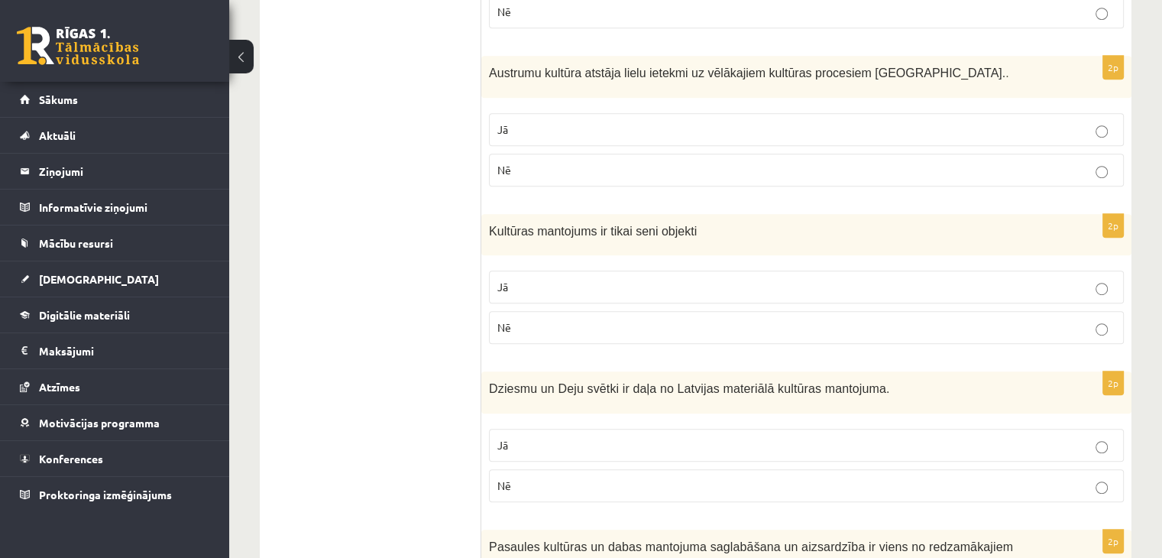
scroll to position [993, 0]
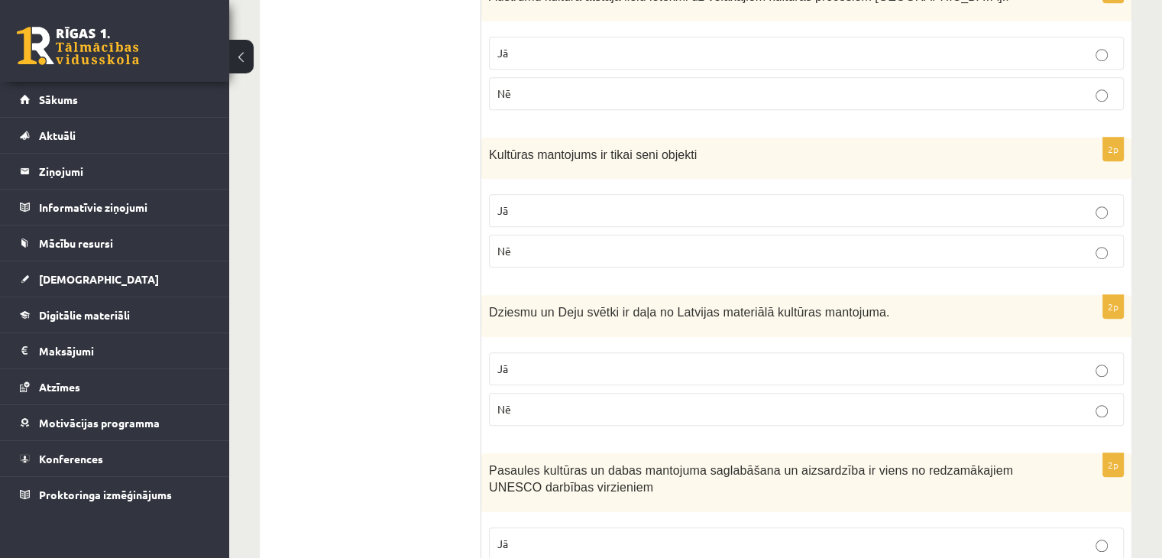
click at [536, 243] on p "Nē" at bounding box center [806, 251] width 618 height 16
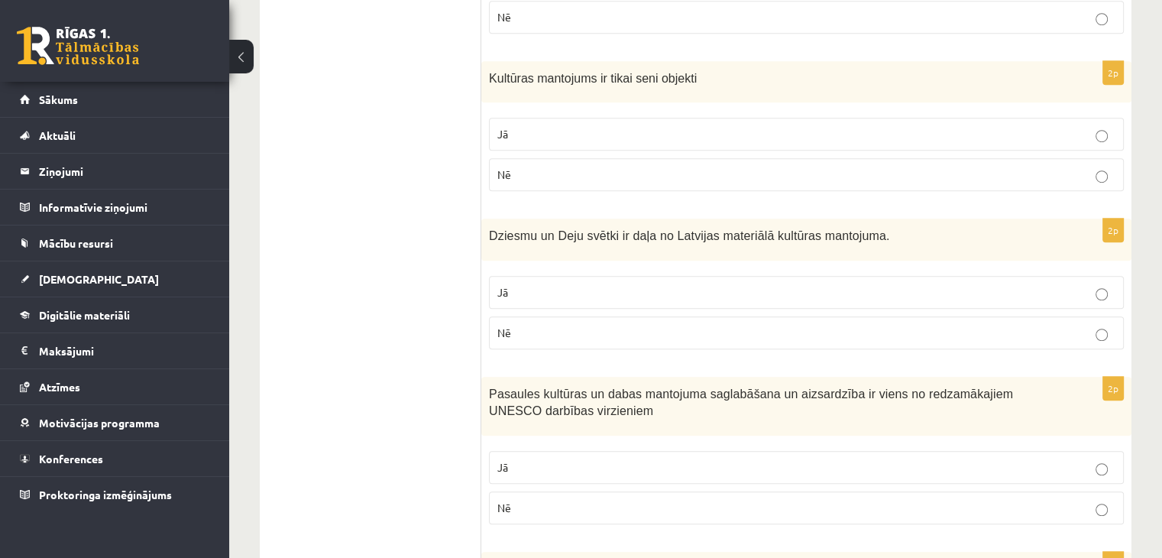
click at [629, 284] on p "Jā" at bounding box center [806, 292] width 618 height 16
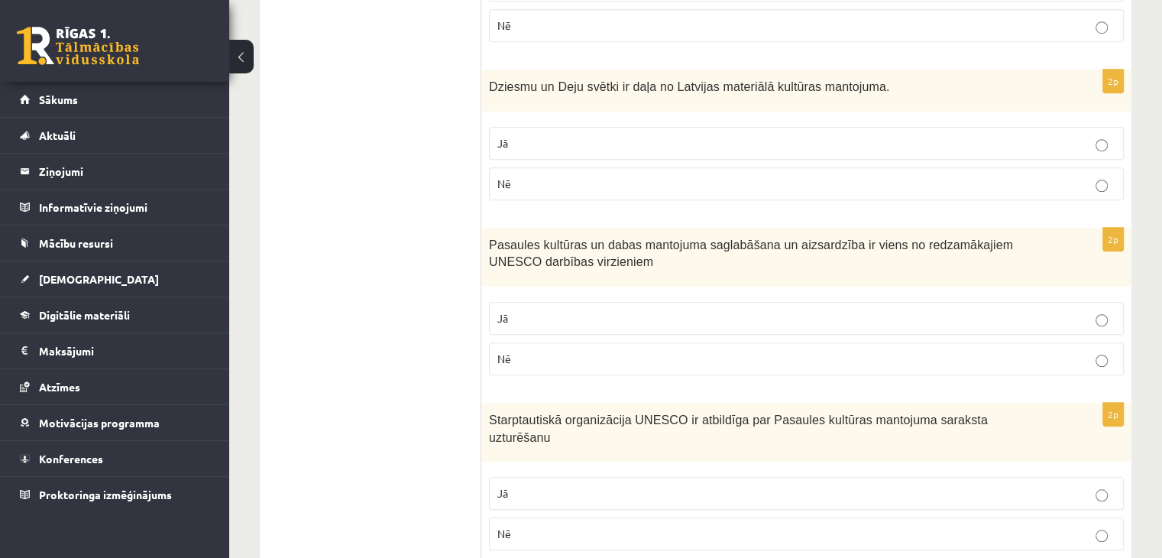
scroll to position [1223, 0]
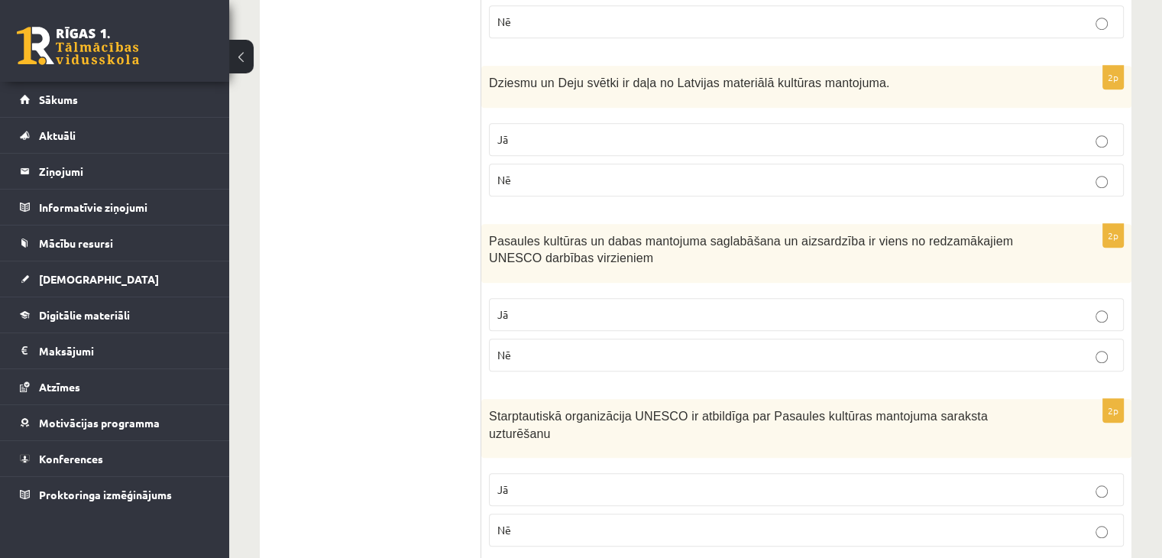
click at [698, 306] on p "Jā" at bounding box center [806, 314] width 618 height 16
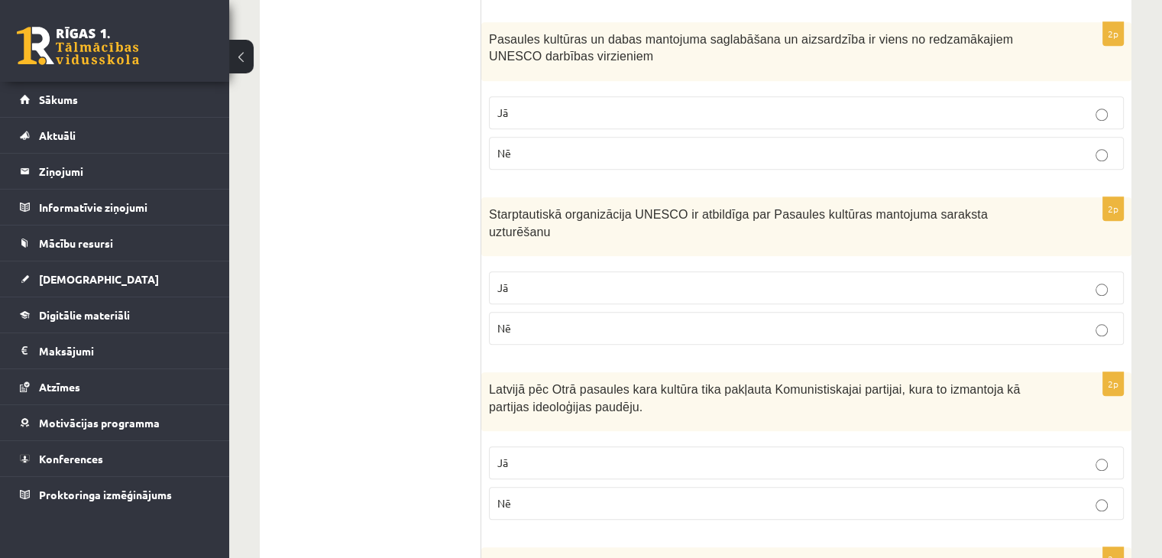
scroll to position [1452, 0]
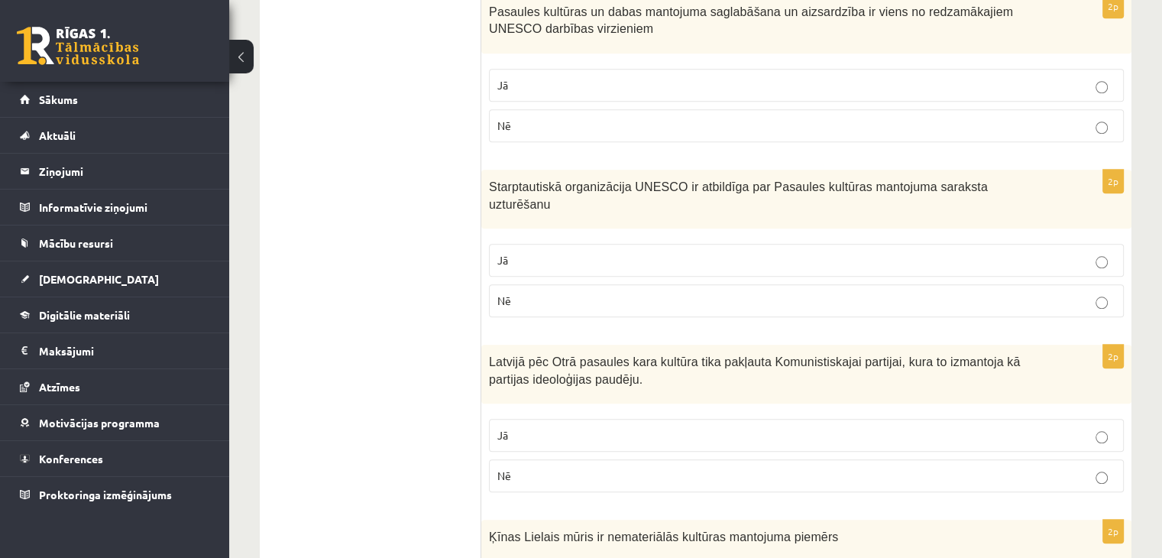
click at [840, 252] on p "Jā" at bounding box center [806, 260] width 618 height 16
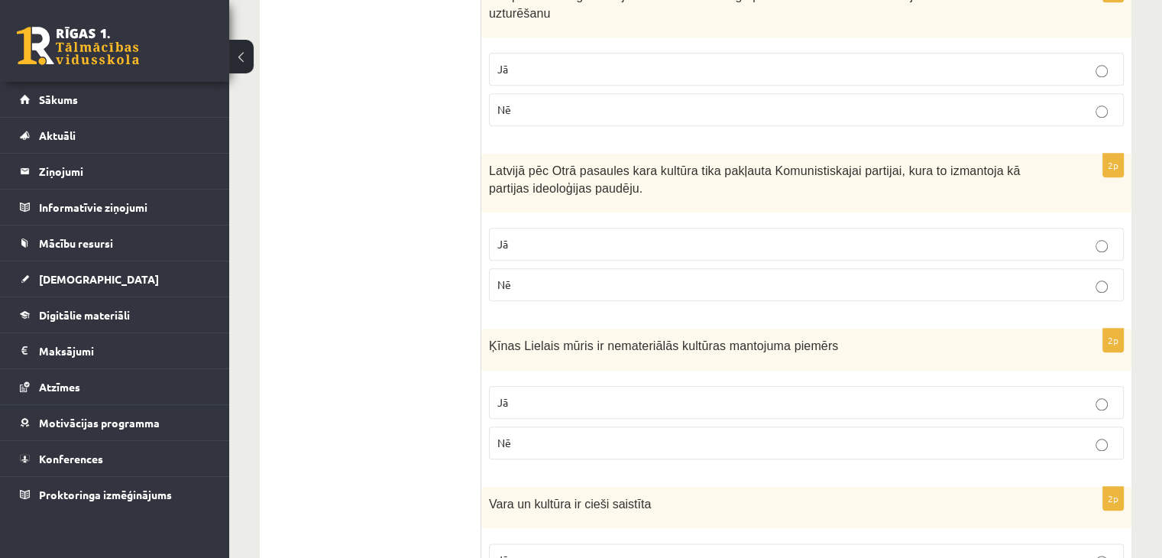
scroll to position [1681, 0]
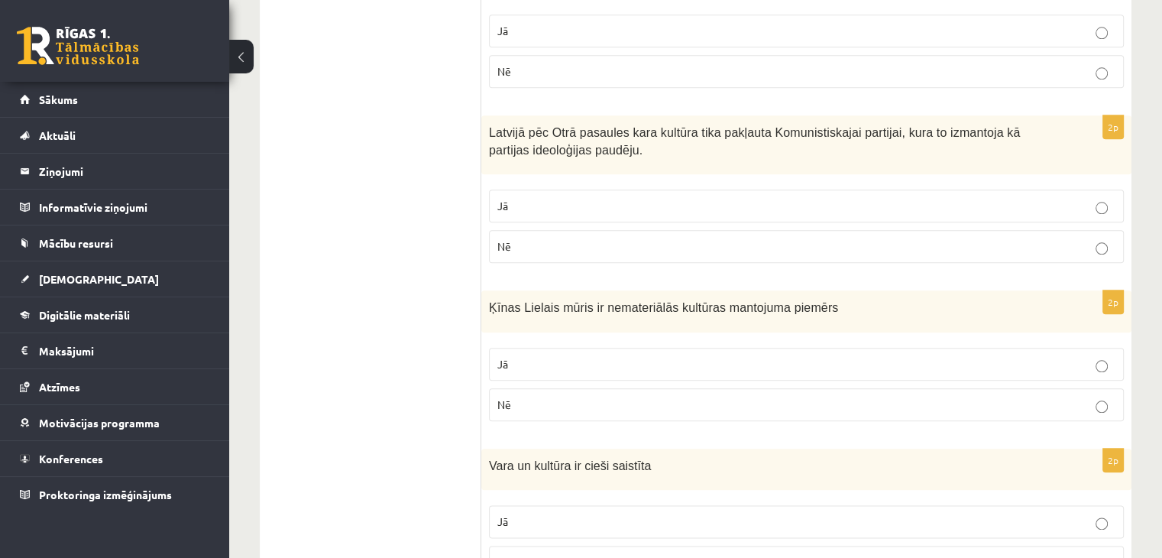
click at [643, 198] on p "Jā" at bounding box center [806, 206] width 618 height 16
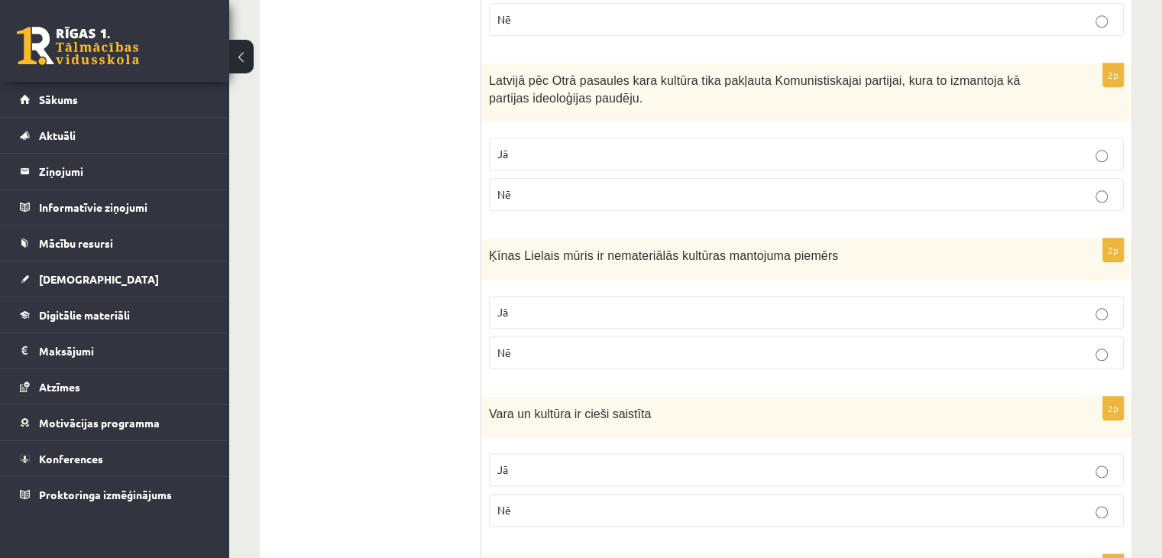
scroll to position [1757, 0]
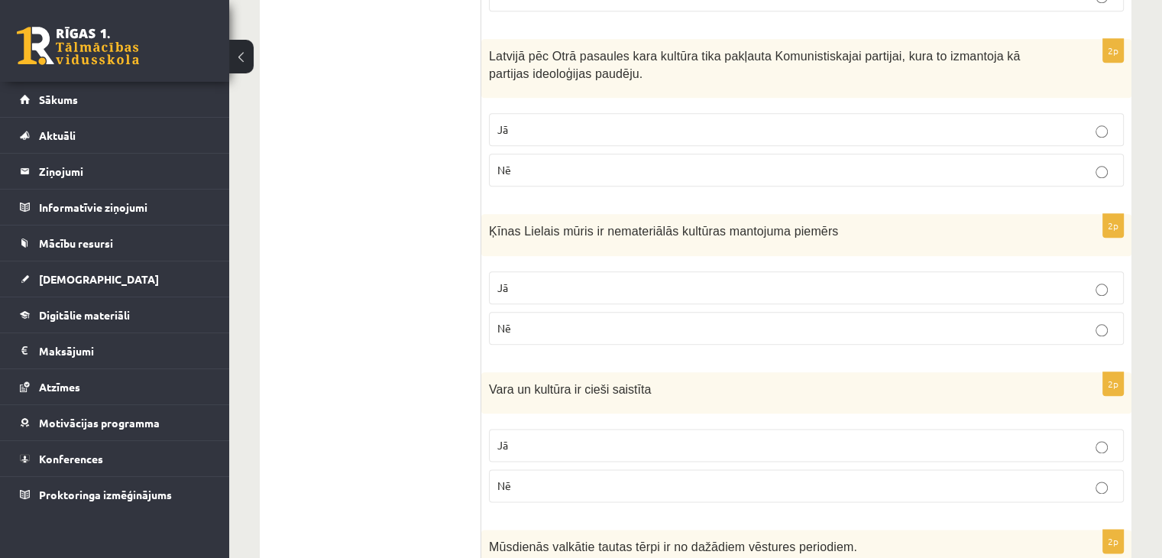
click at [642, 320] on p "Nē" at bounding box center [806, 328] width 618 height 16
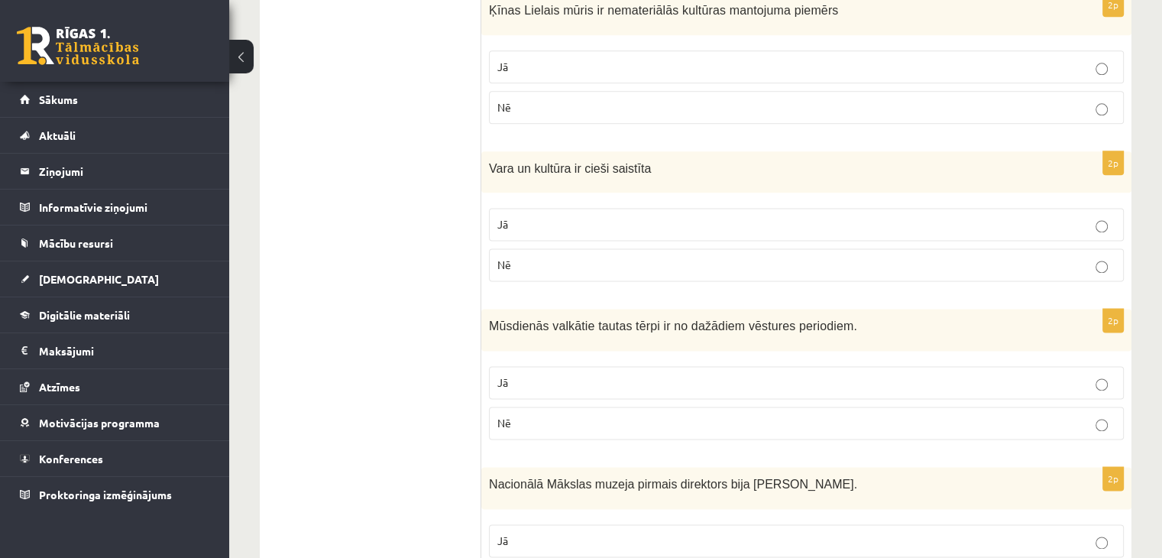
scroll to position [1987, 0]
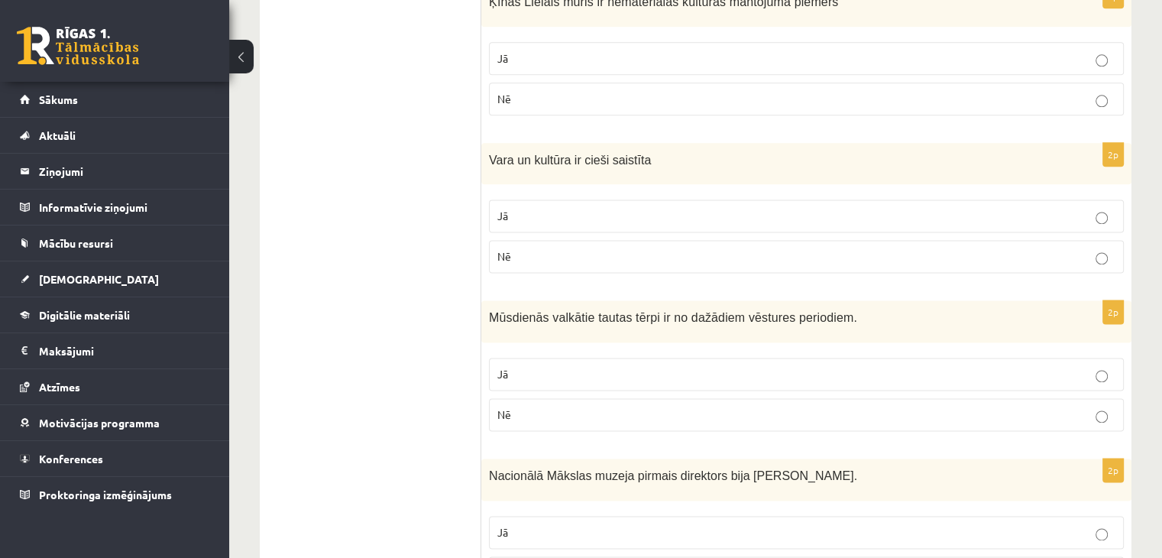
click at [582, 208] on p "Jā" at bounding box center [806, 216] width 618 height 16
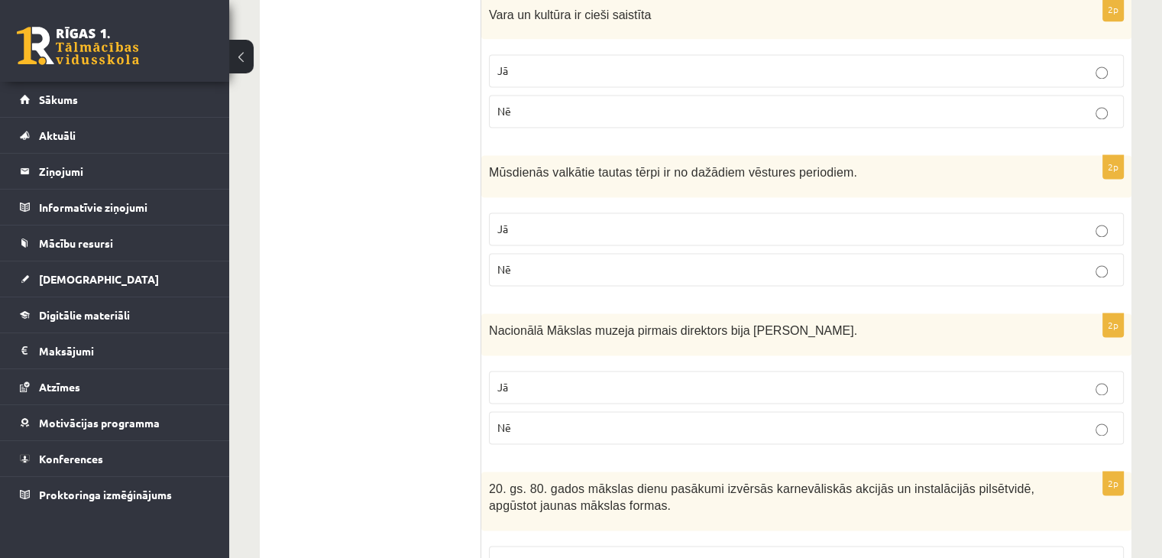
scroll to position [2139, 0]
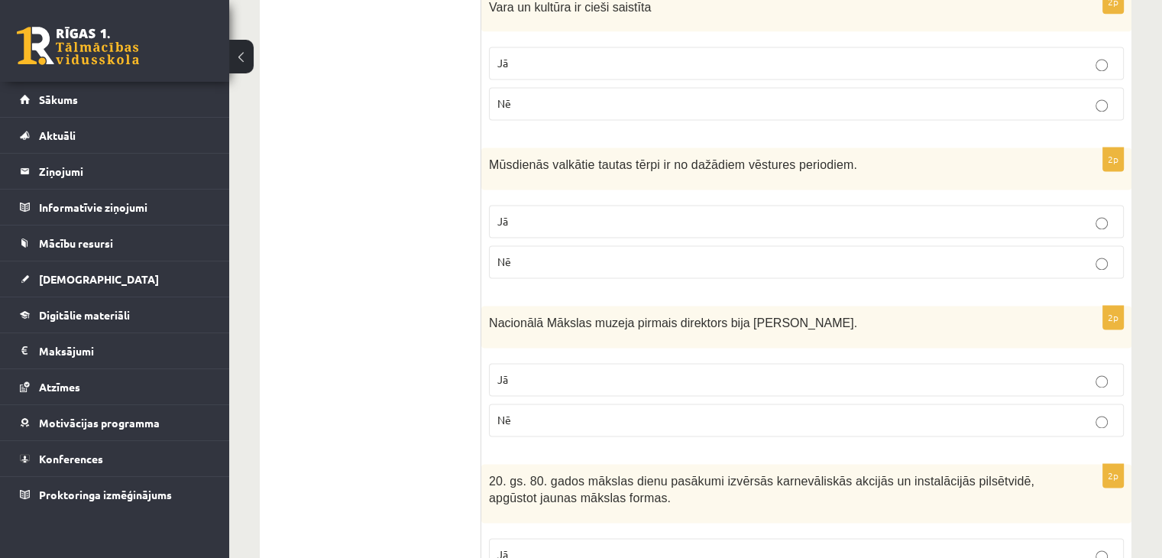
click at [653, 254] on p "Nē" at bounding box center [806, 262] width 618 height 16
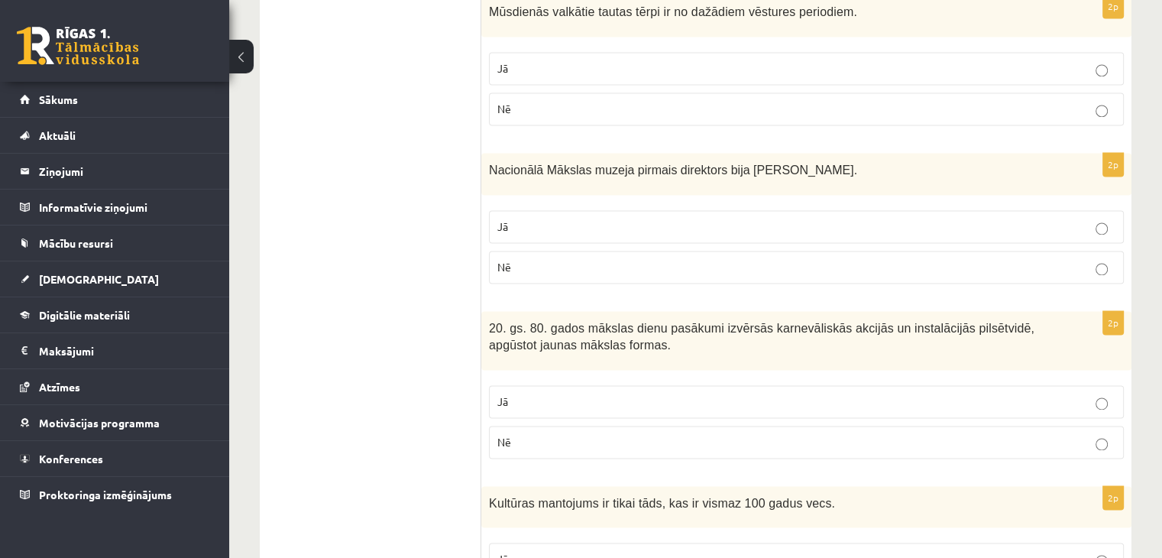
scroll to position [2216, 0]
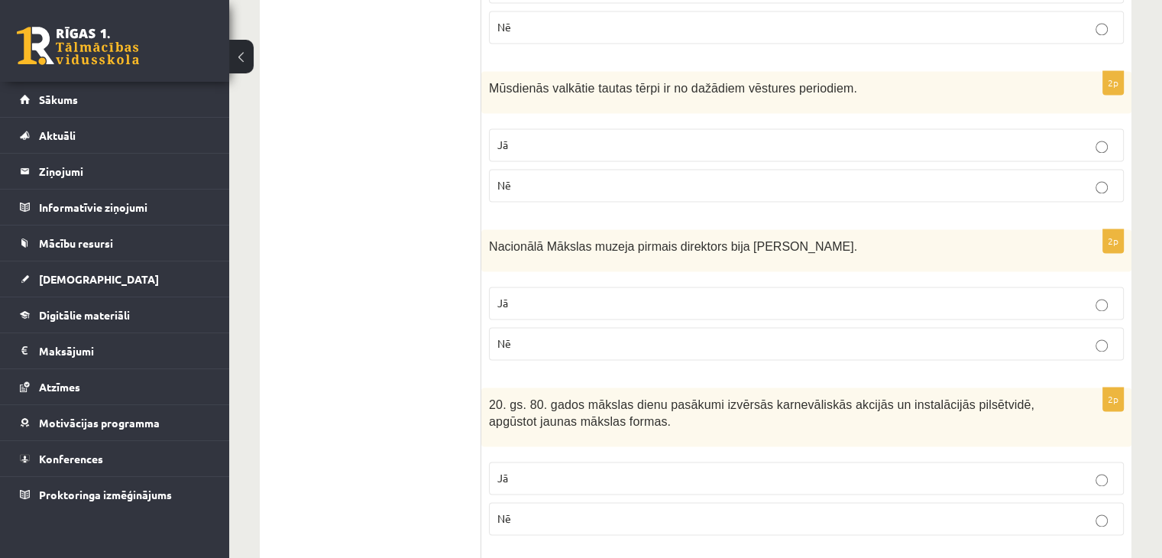
click at [801, 137] on p "Jā" at bounding box center [806, 145] width 618 height 16
click at [617, 295] on p "Jā" at bounding box center [806, 303] width 618 height 16
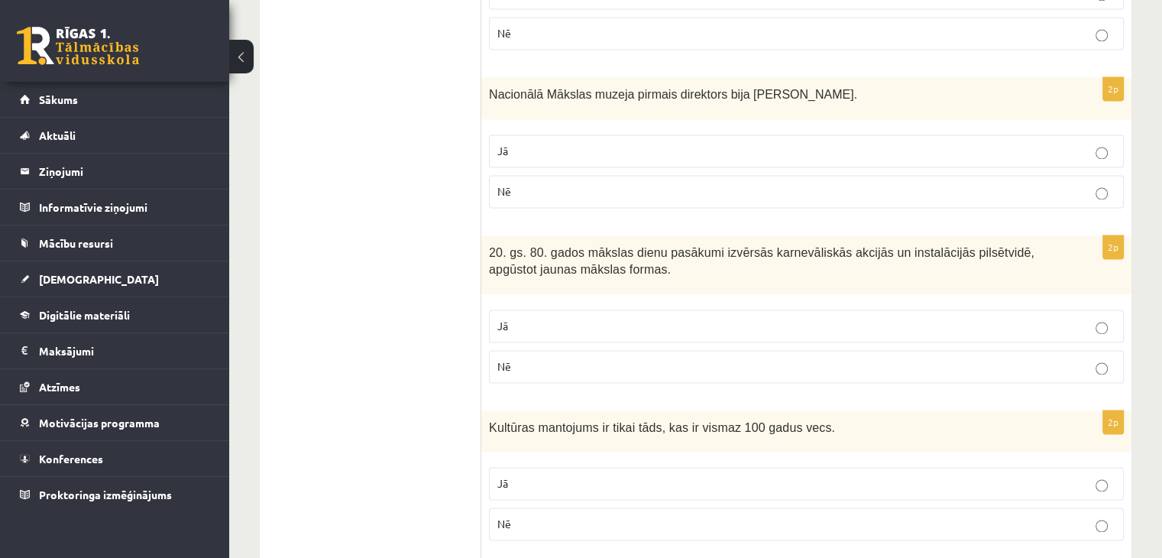
scroll to position [2369, 0]
click at [610, 317] on p "Jā" at bounding box center [806, 325] width 618 height 16
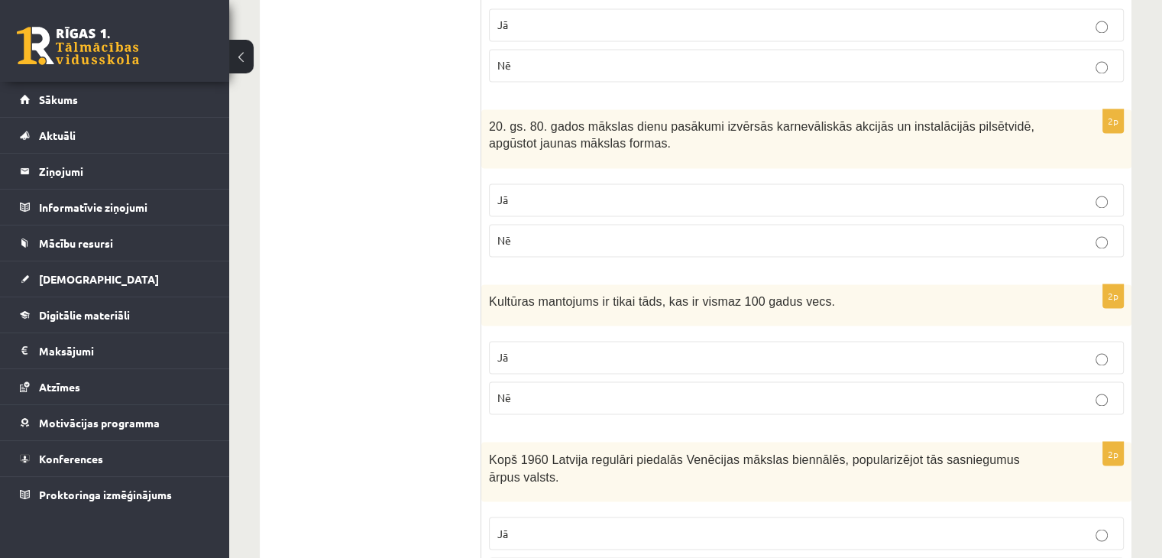
scroll to position [2521, 0]
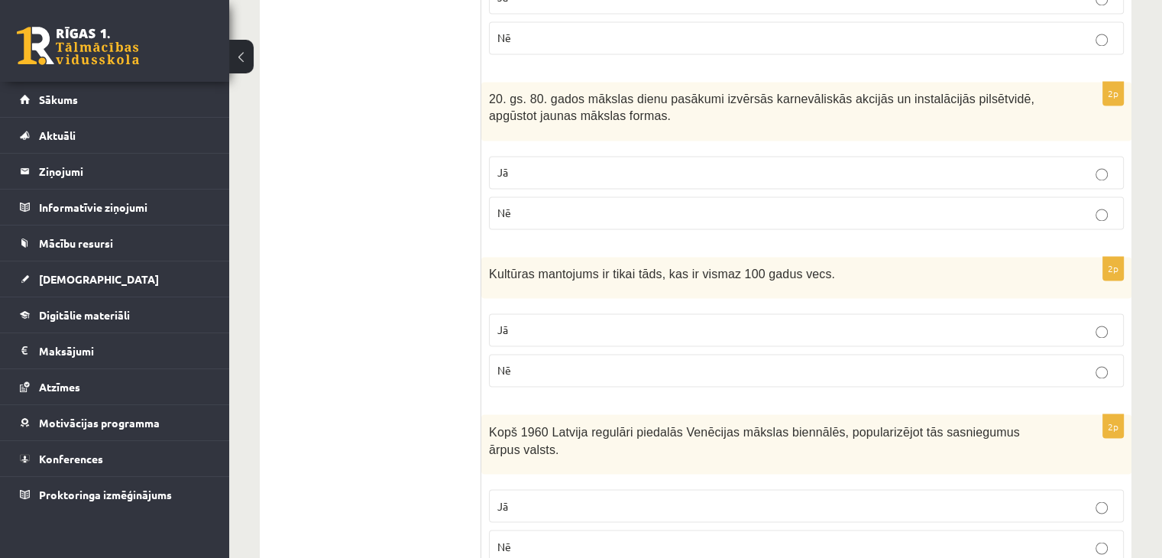
click at [587, 362] on p "Nē" at bounding box center [806, 370] width 618 height 16
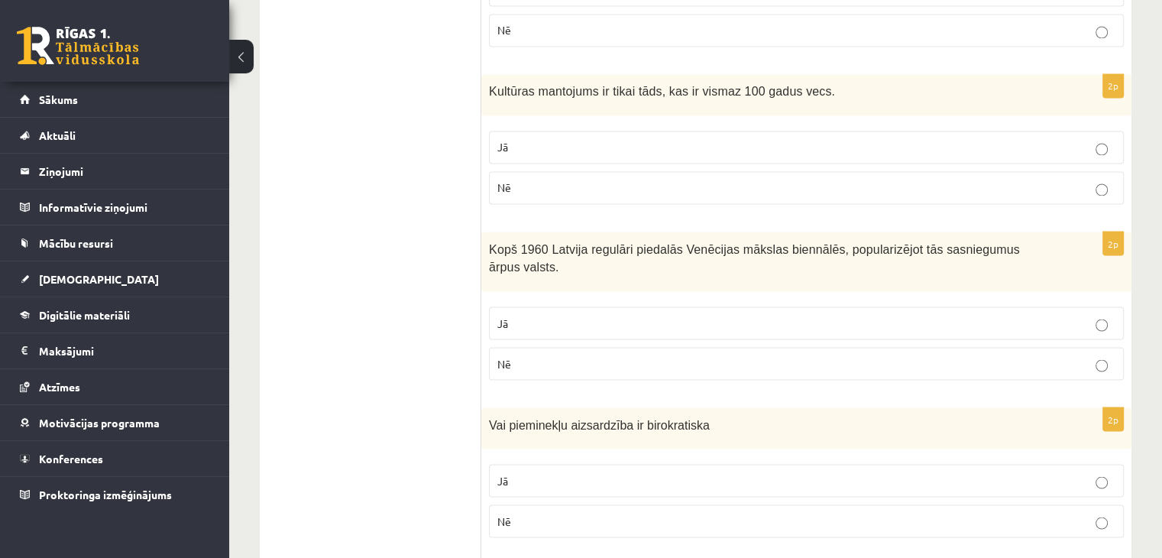
scroll to position [2702, 0]
click at [585, 317] on p "Jā" at bounding box center [806, 325] width 618 height 16
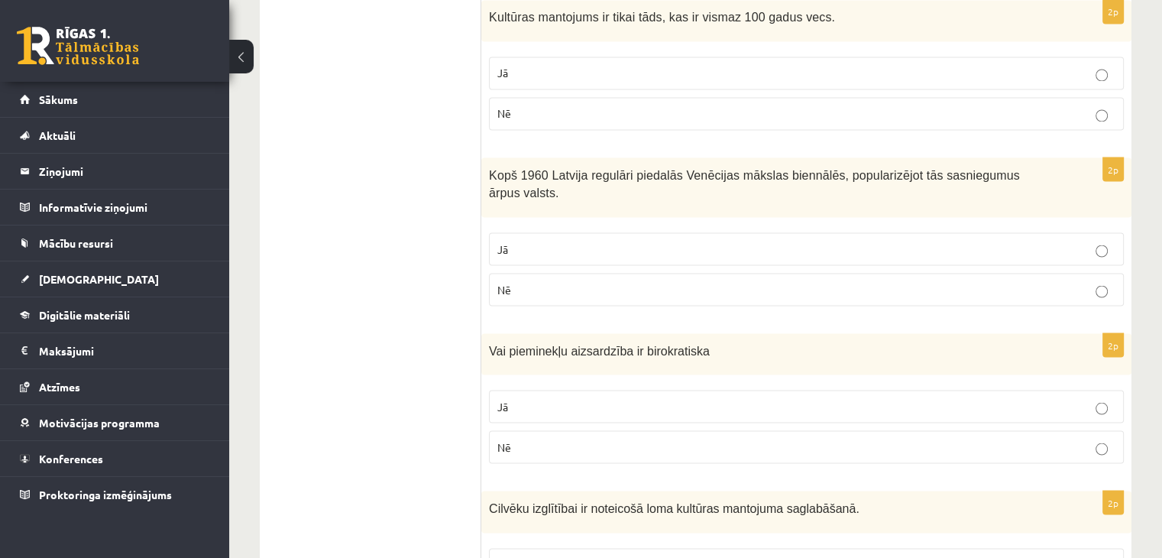
click at [553, 439] on p "Nē" at bounding box center [806, 447] width 618 height 16
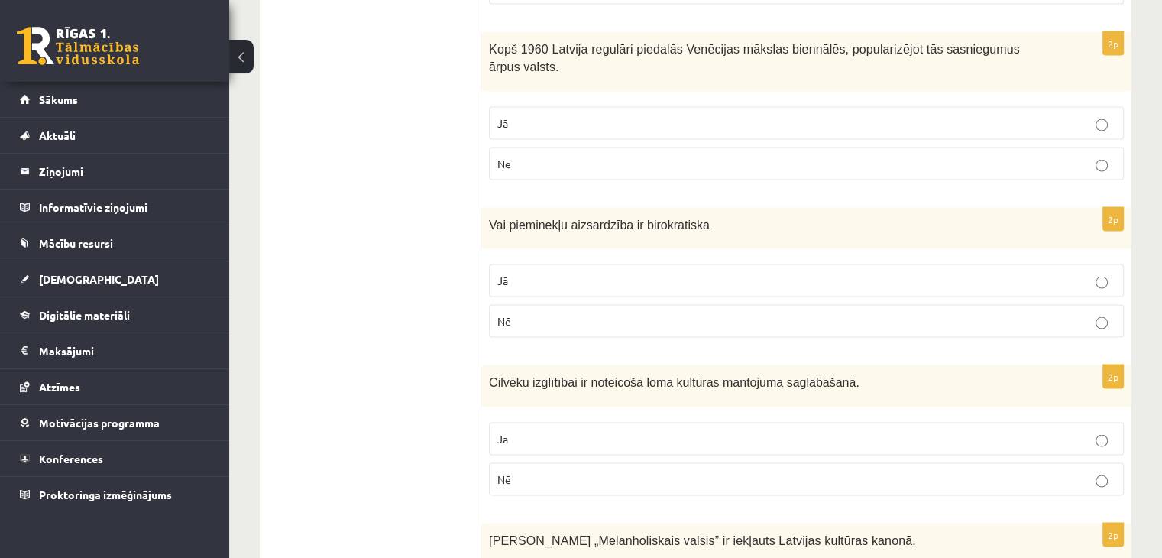
scroll to position [2931, 0]
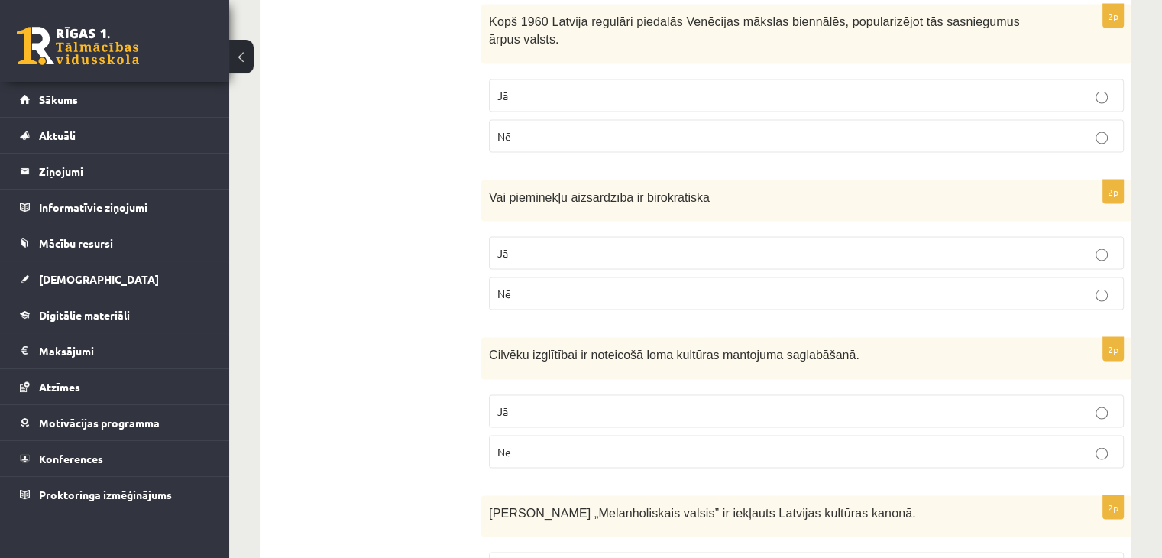
click at [575, 403] on p "Jā" at bounding box center [806, 411] width 618 height 16
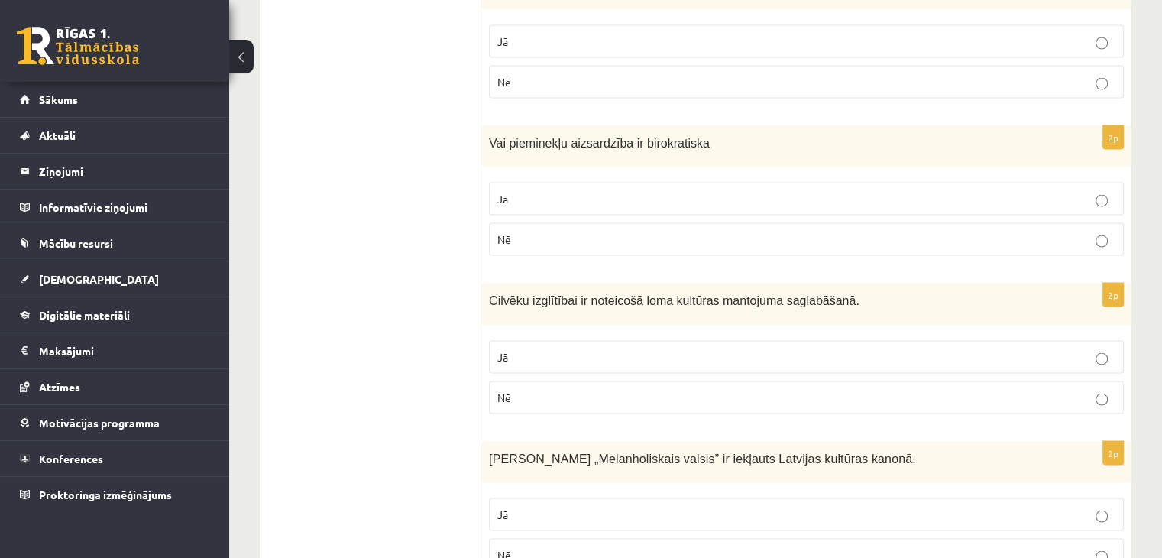
scroll to position [3007, 0]
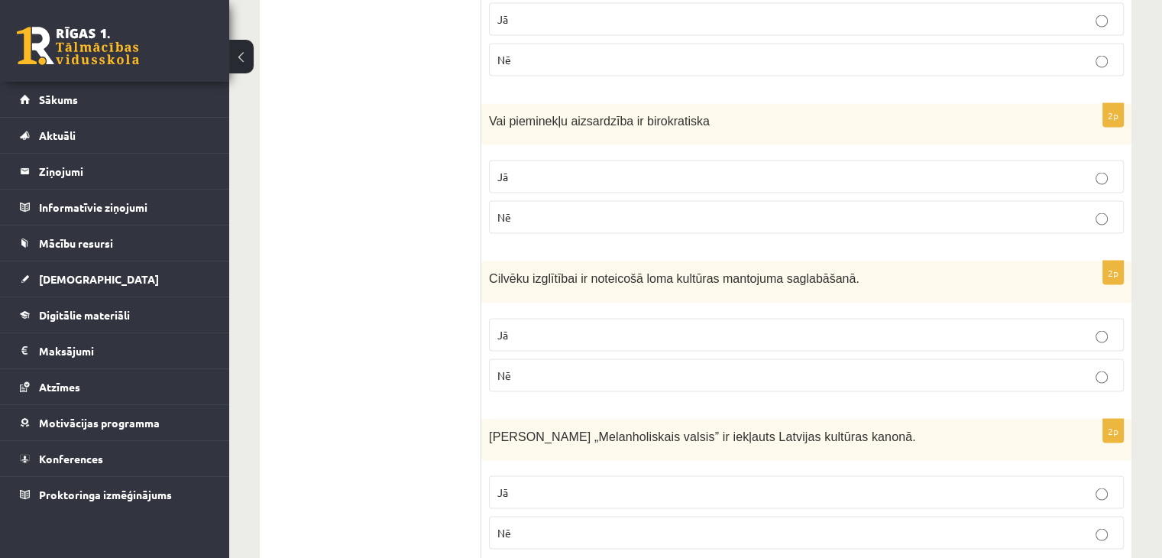
click at [556, 484] on p "Jā" at bounding box center [806, 492] width 618 height 16
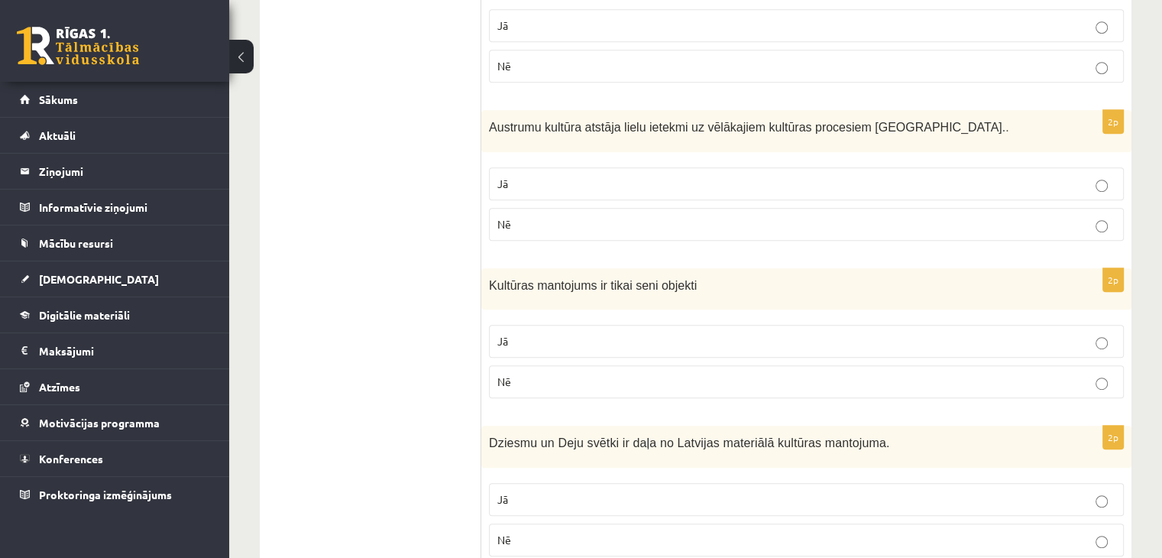
scroll to position [49, 0]
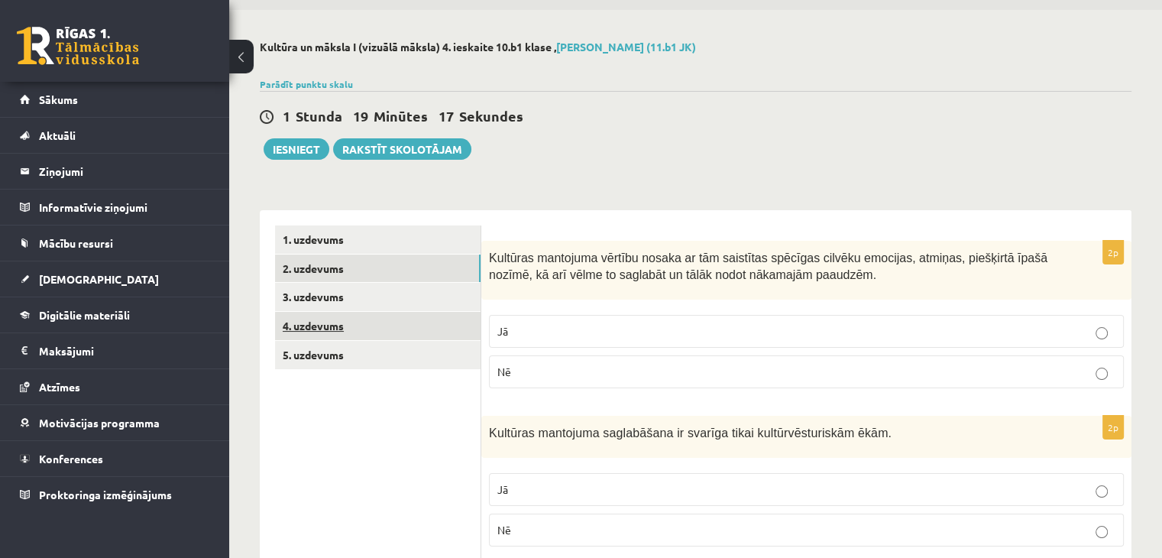
click at [300, 319] on link "4. uzdevums" at bounding box center [378, 326] width 206 height 28
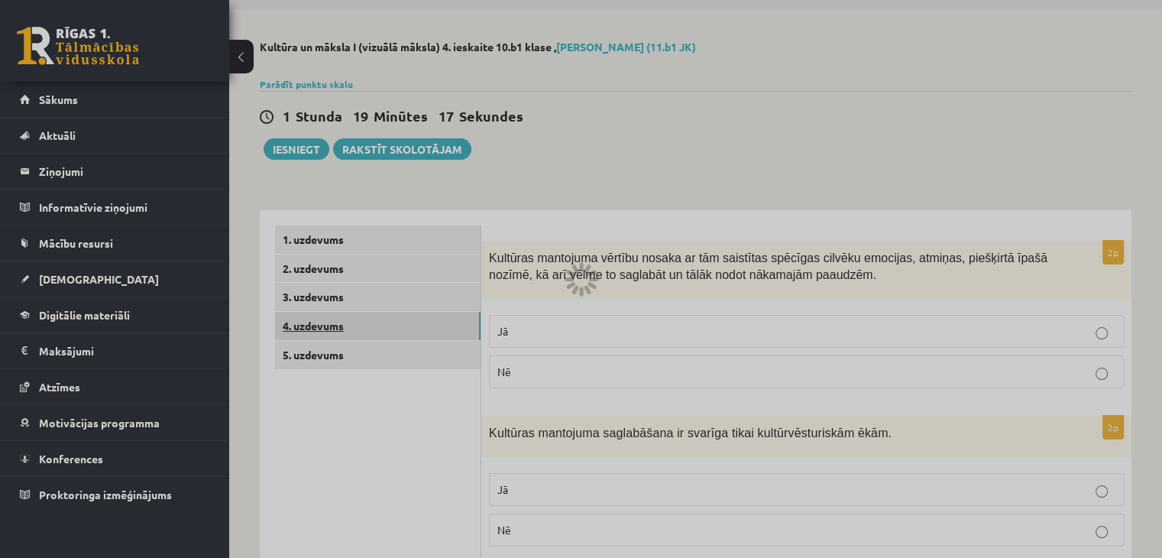
scroll to position [11, 0]
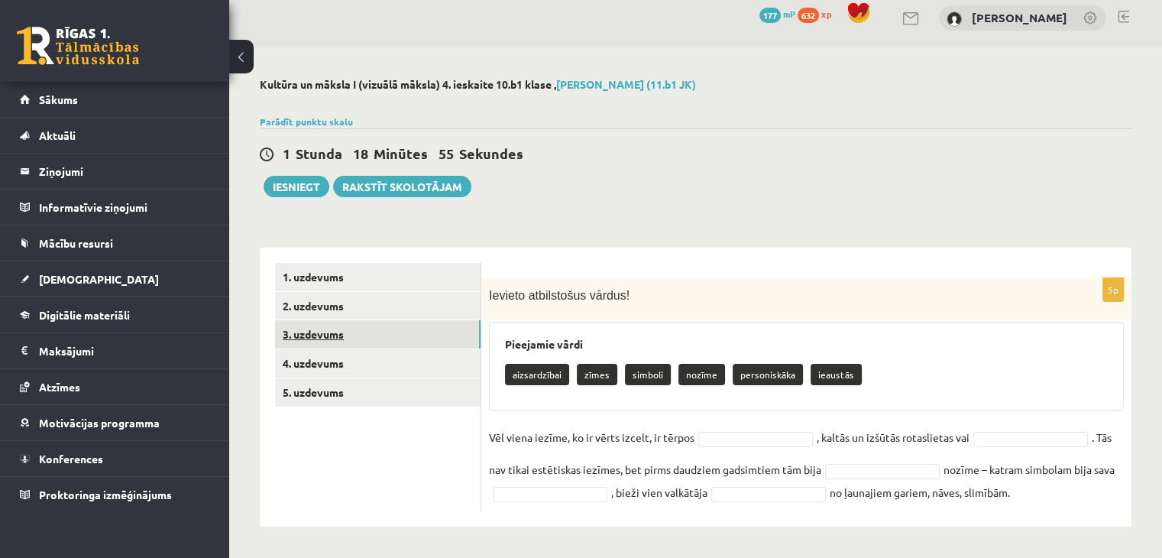
click at [299, 332] on link "3. uzdevums" at bounding box center [378, 334] width 206 height 28
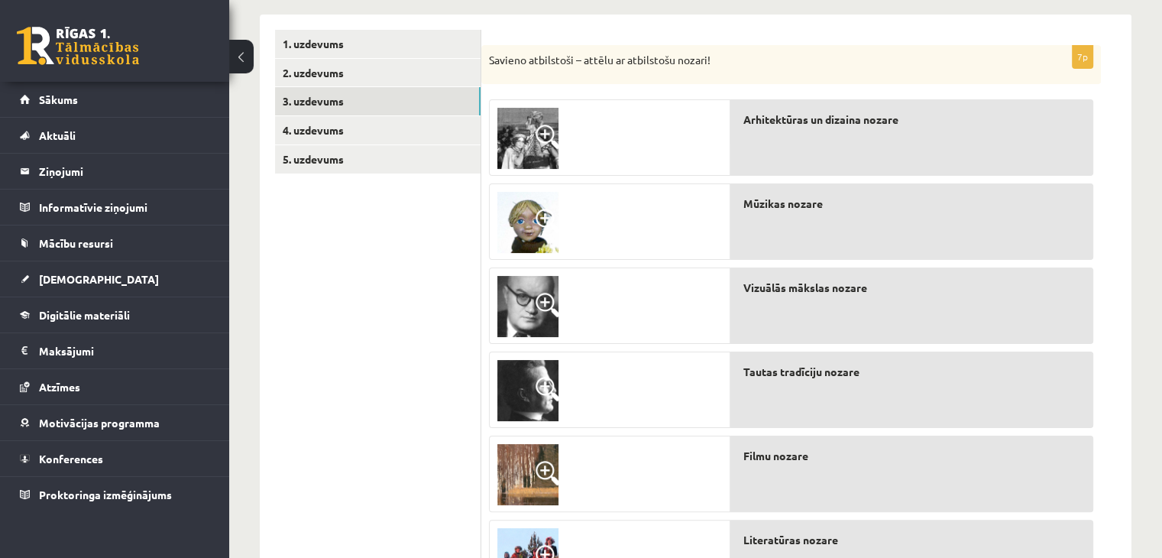
scroll to position [269, 0]
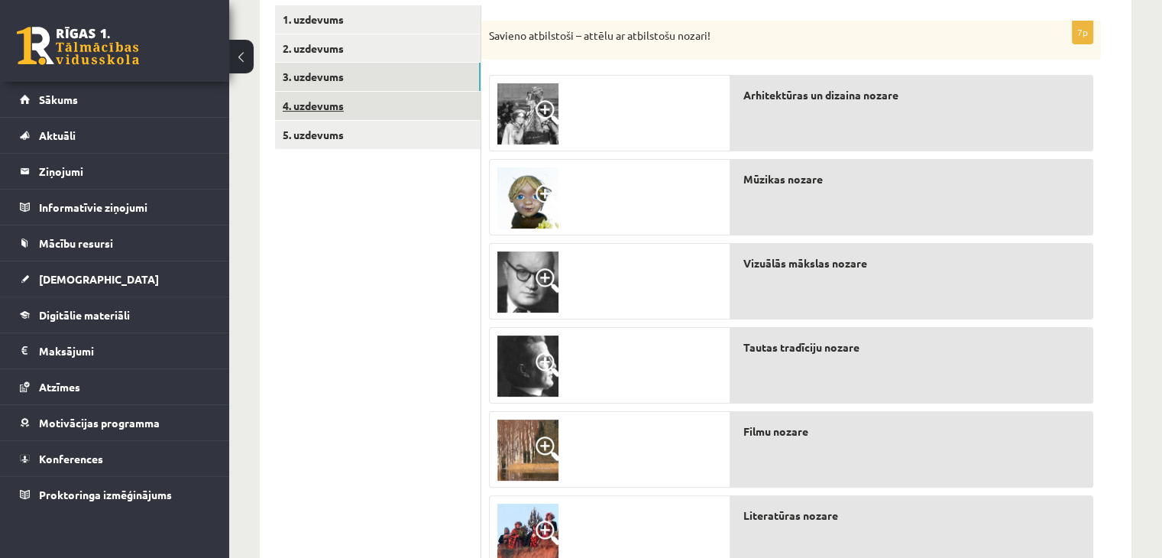
click at [327, 108] on link "4. uzdevums" at bounding box center [378, 106] width 206 height 28
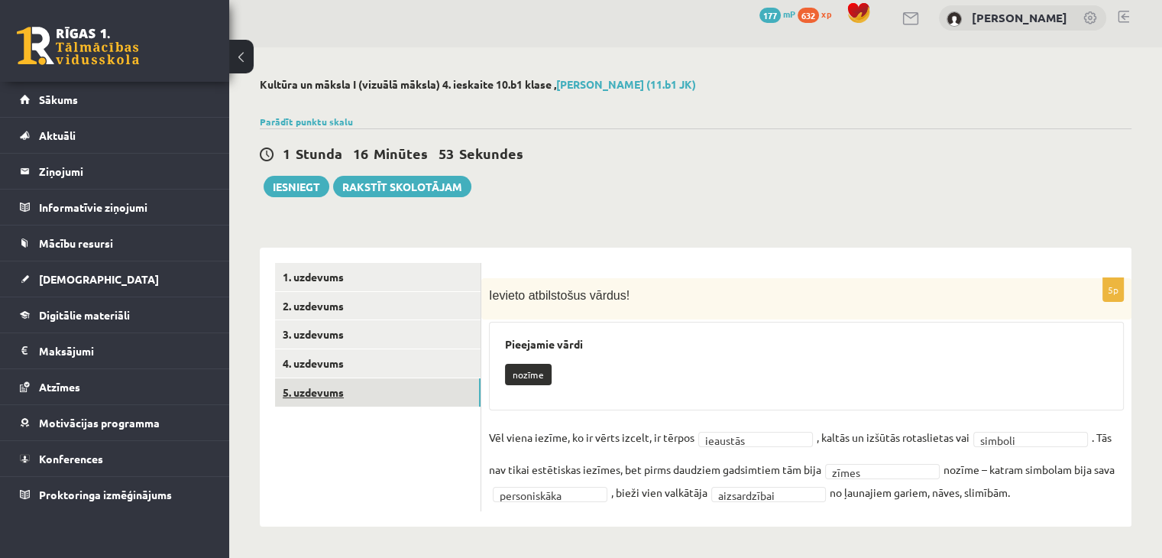
click at [327, 388] on link "5. uzdevums" at bounding box center [378, 392] width 206 height 28
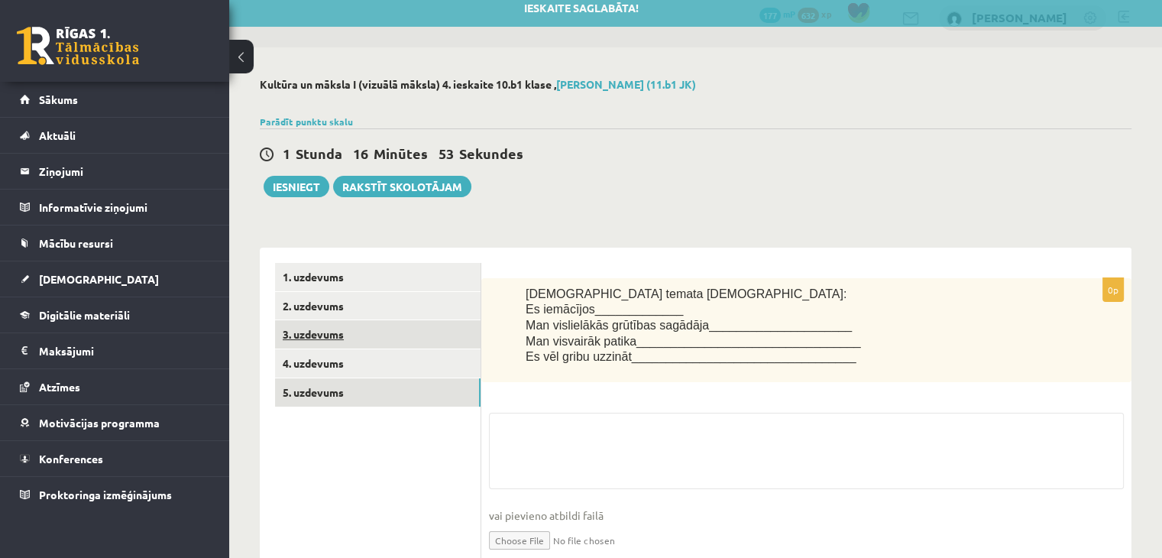
click at [315, 324] on link "3. uzdevums" at bounding box center [378, 334] width 206 height 28
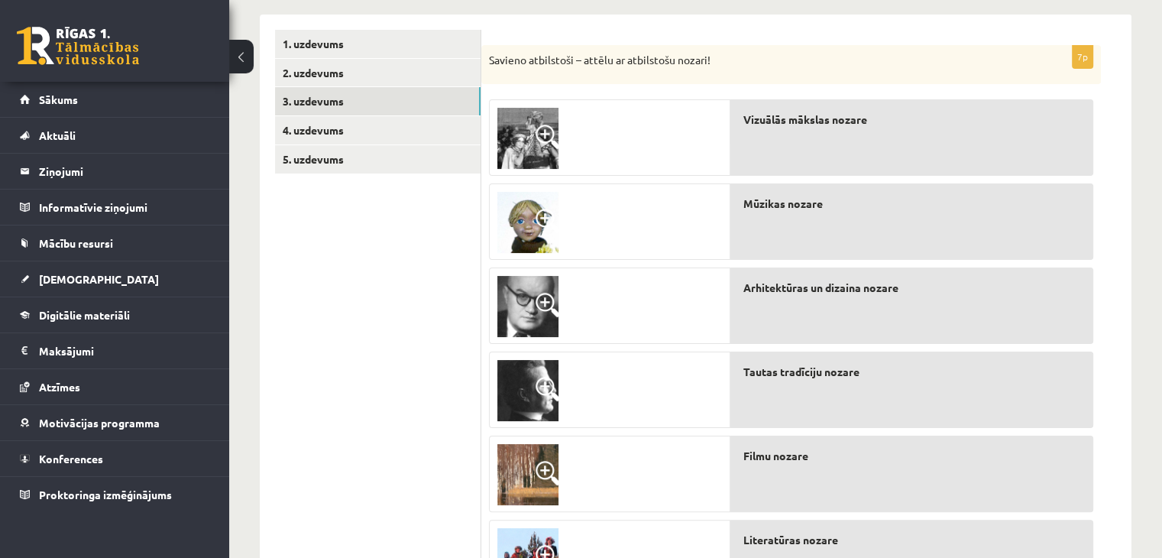
scroll to position [269, 0]
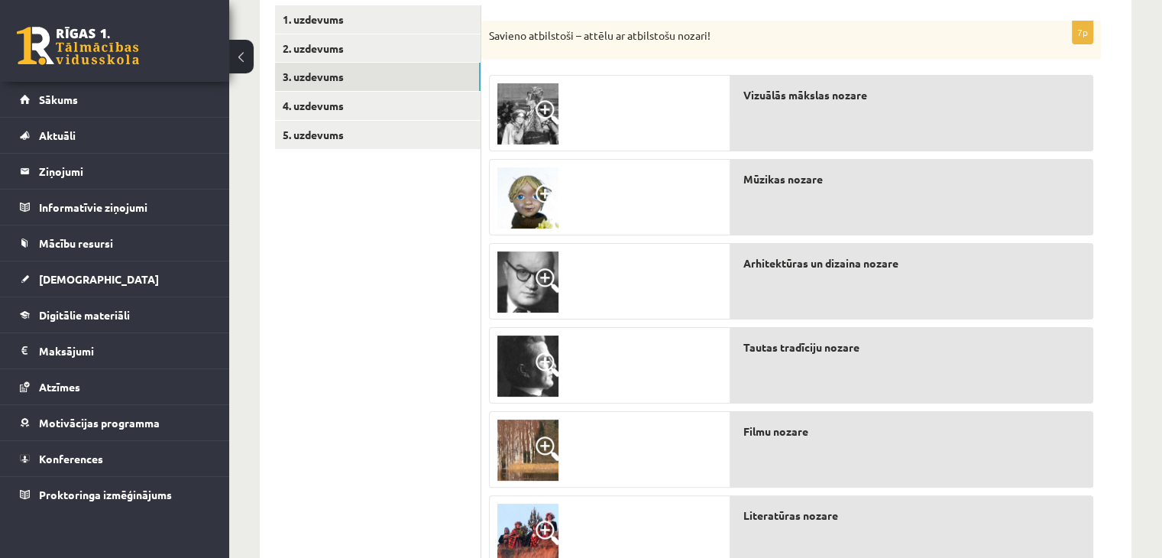
click at [531, 282] on img at bounding box center [527, 281] width 61 height 61
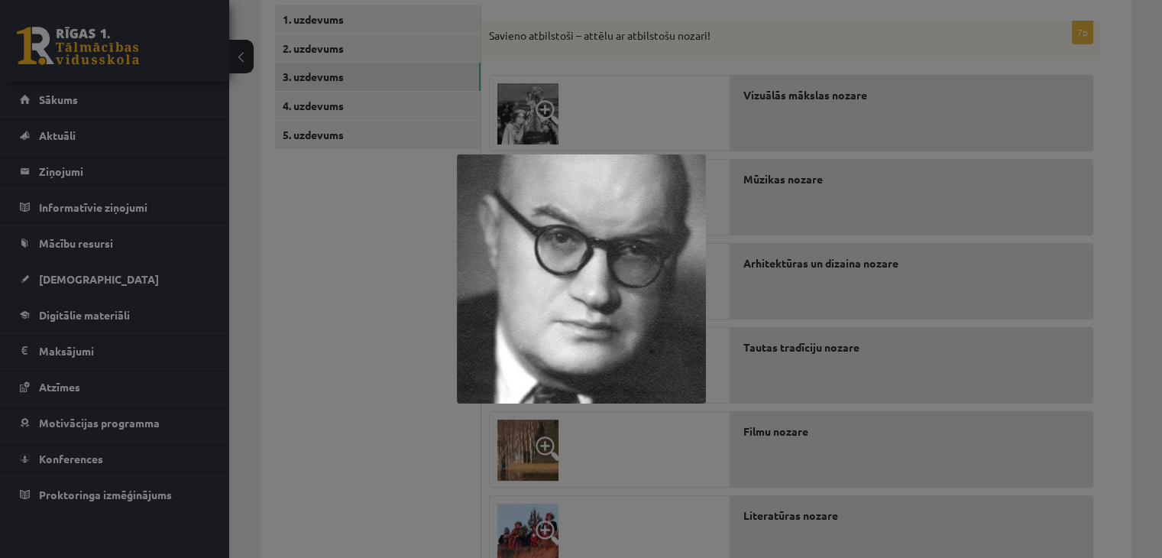
click at [357, 343] on div at bounding box center [581, 279] width 1162 height 558
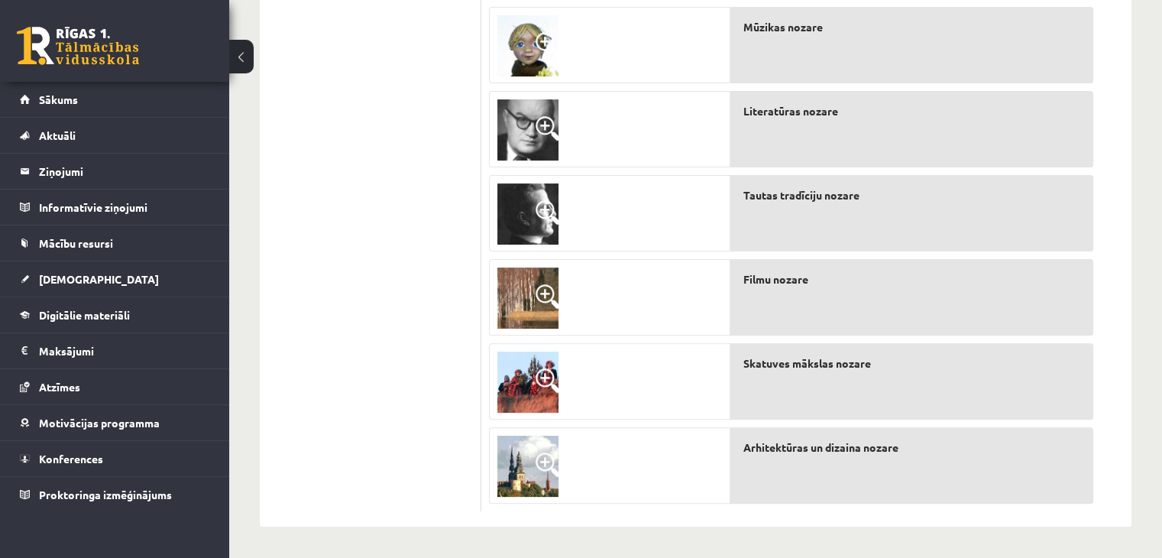
scroll to position [345, 0]
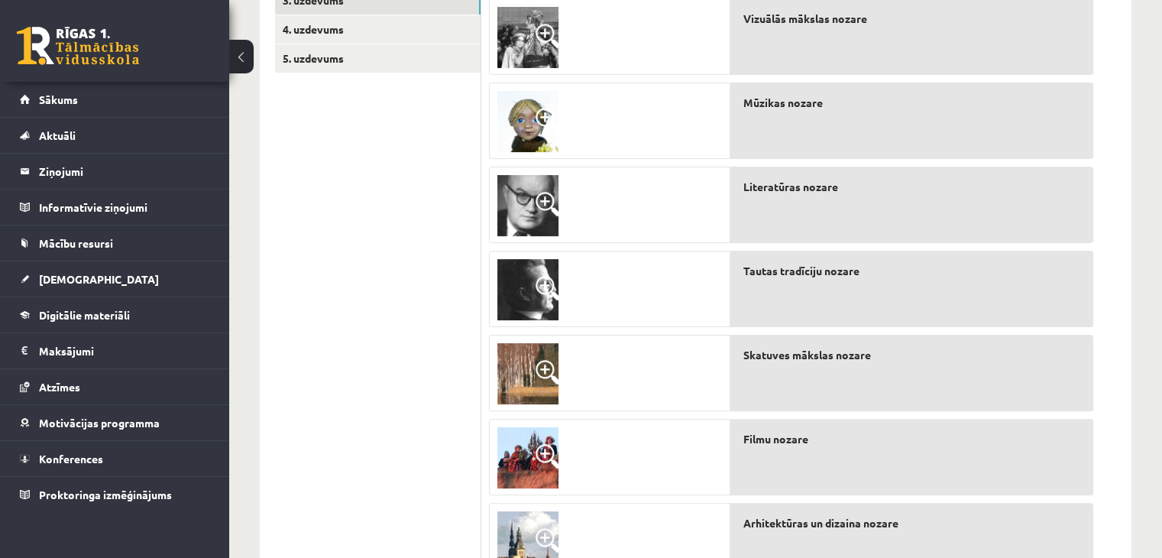
click at [517, 458] on img at bounding box center [527, 457] width 61 height 61
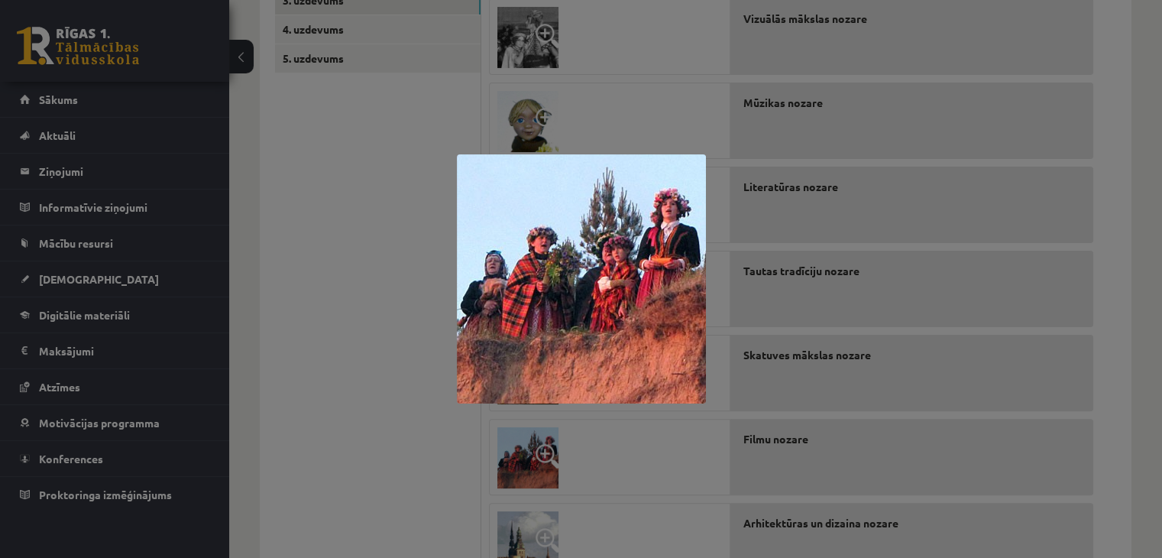
click at [452, 425] on div at bounding box center [581, 279] width 1162 height 558
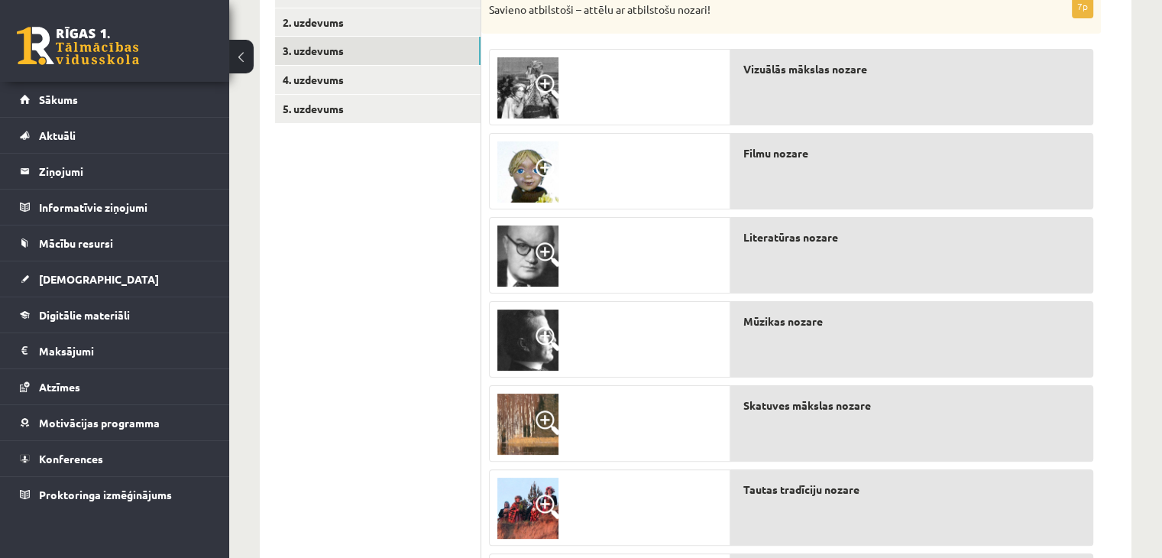
scroll to position [269, 0]
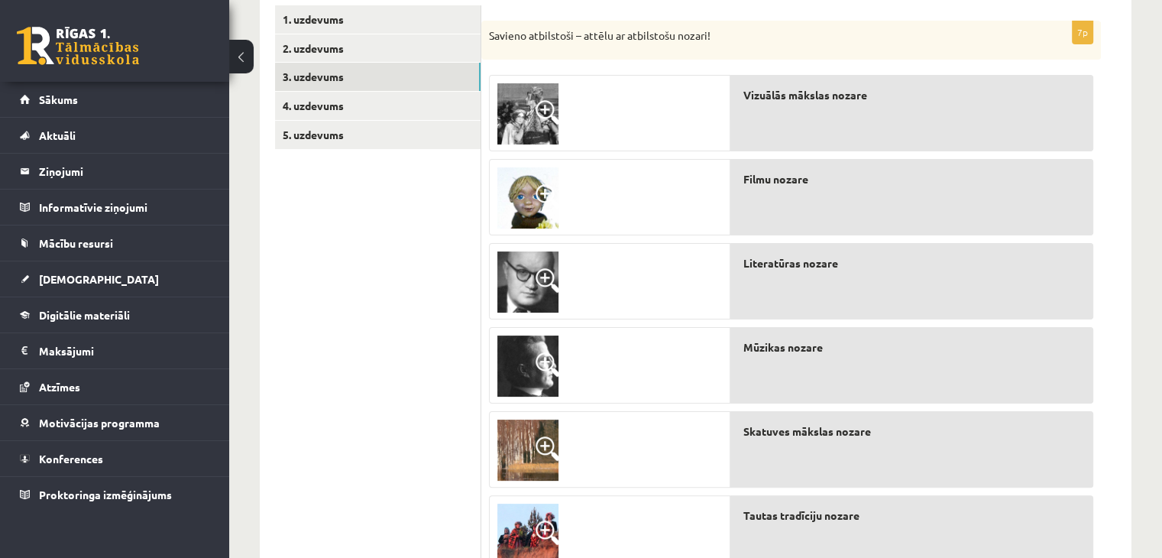
click at [541, 118] on span at bounding box center [548, 112] width 24 height 24
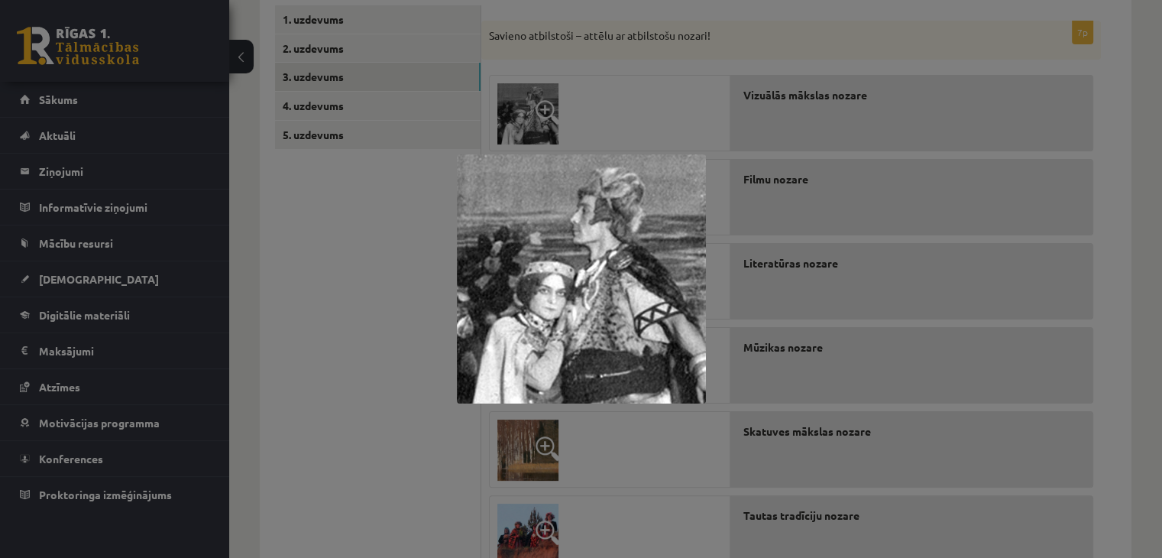
click at [412, 276] on div at bounding box center [581, 279] width 1162 height 558
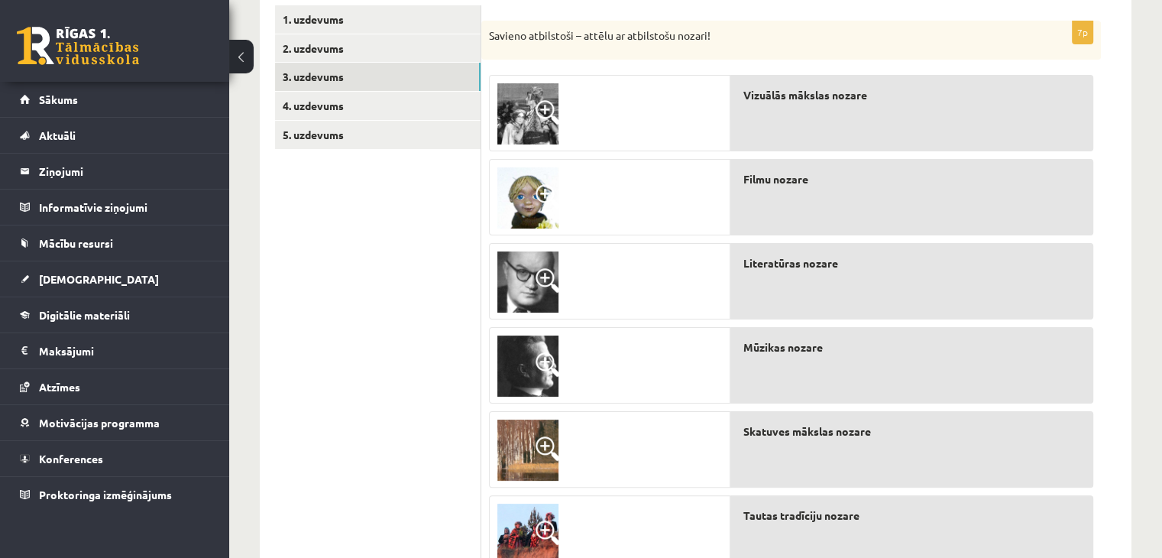
click at [529, 196] on img at bounding box center [527, 197] width 61 height 61
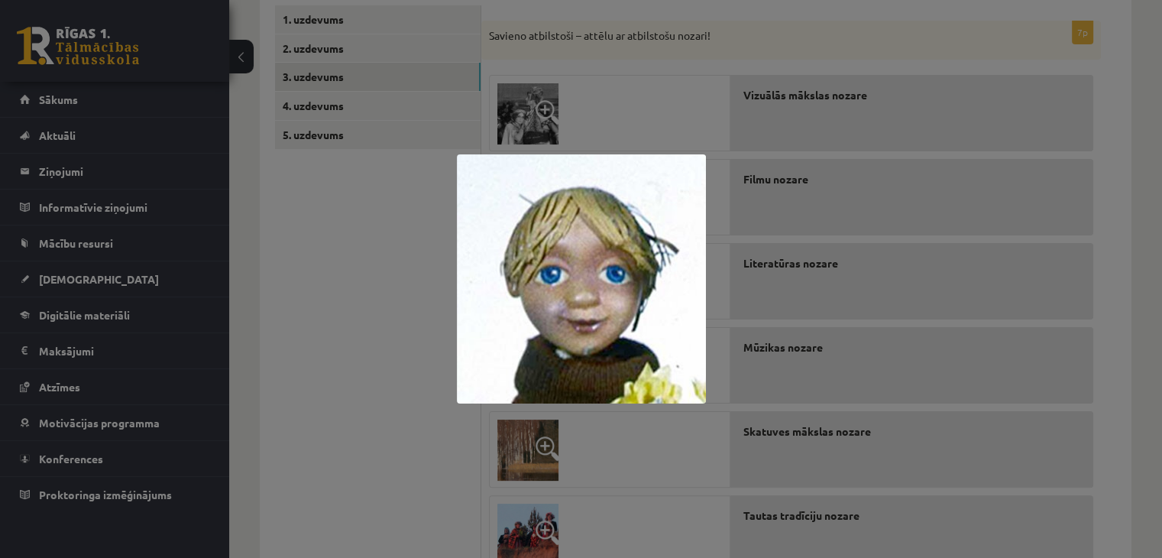
click at [416, 257] on div at bounding box center [581, 279] width 1162 height 558
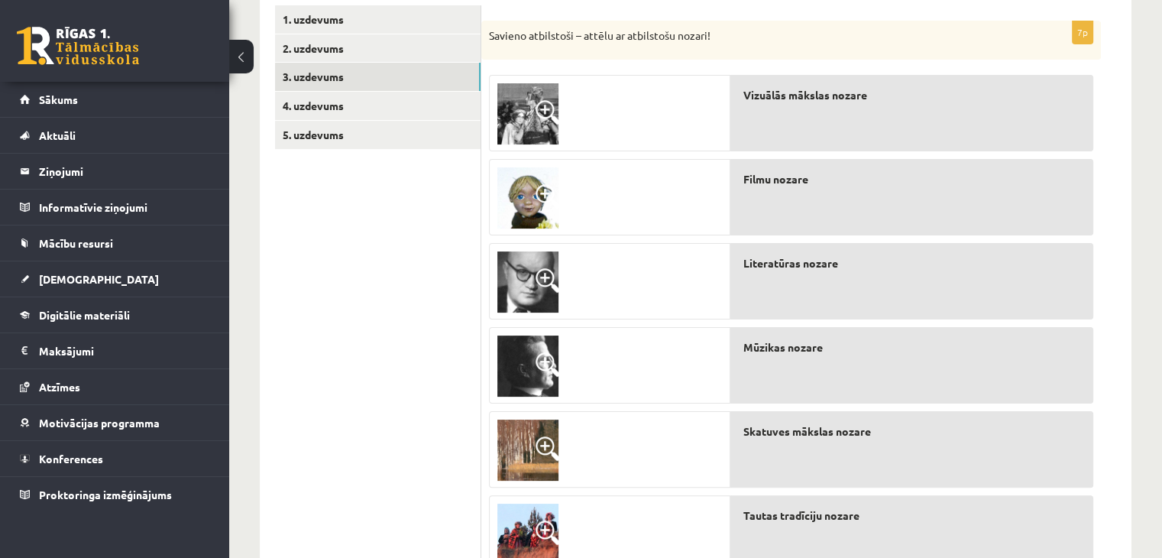
scroll to position [345, 0]
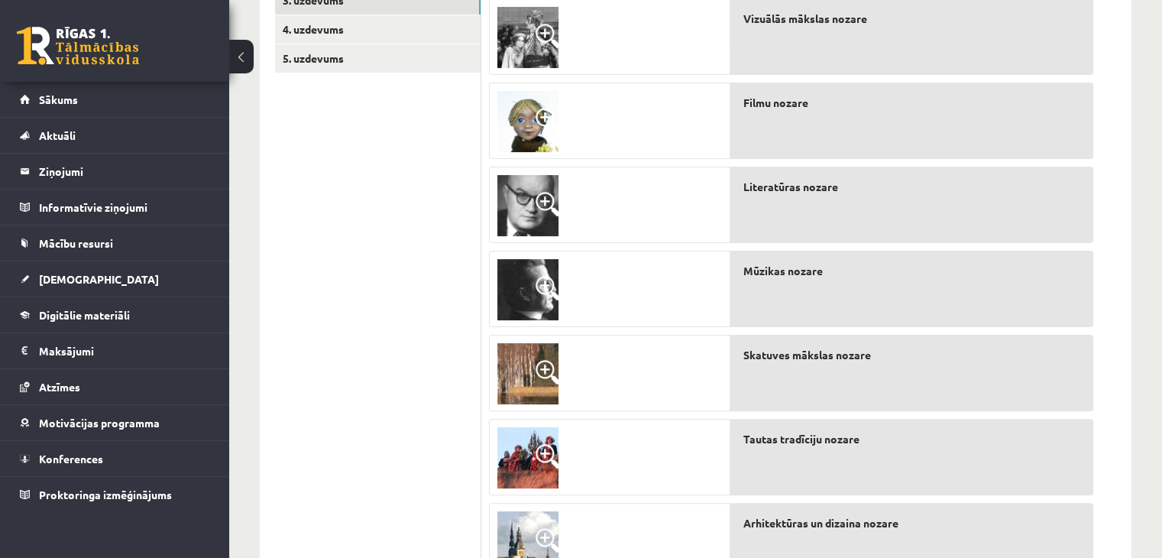
click at [532, 367] on img at bounding box center [527, 373] width 61 height 61
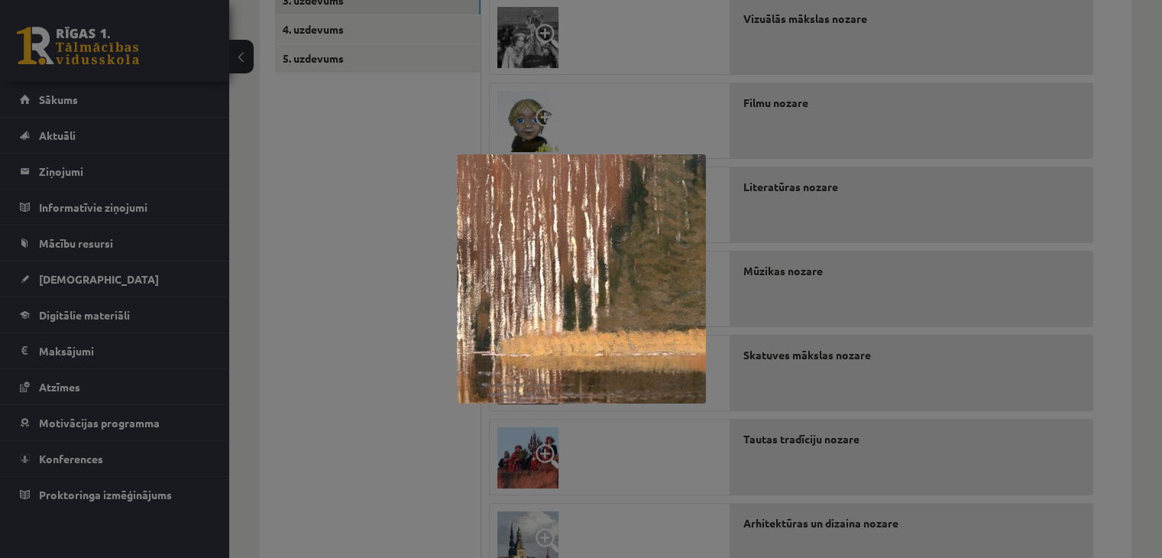
click at [439, 372] on div at bounding box center [581, 279] width 1162 height 558
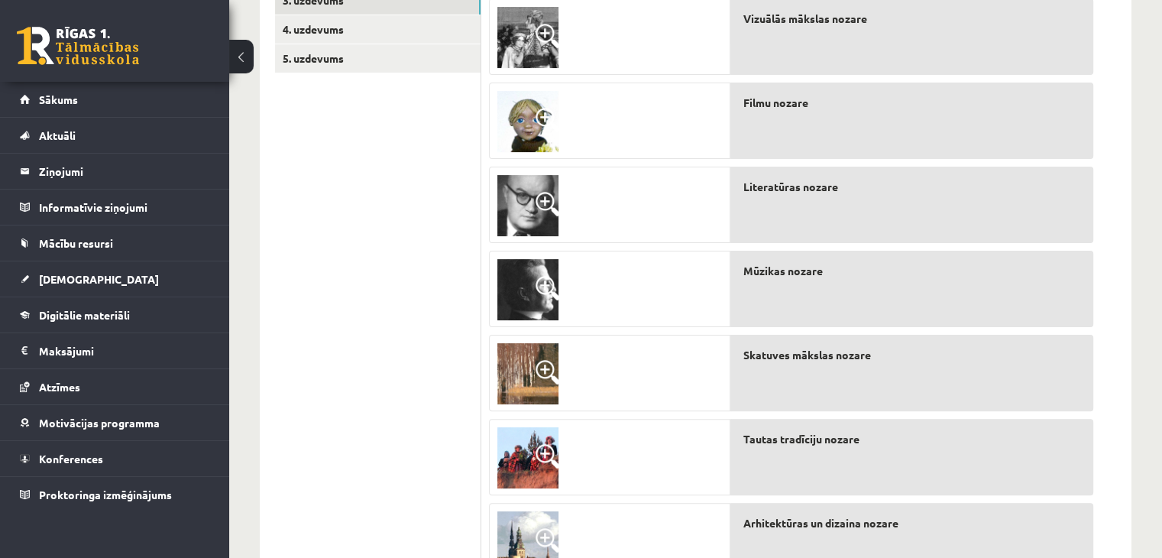
click at [524, 368] on img at bounding box center [527, 373] width 61 height 61
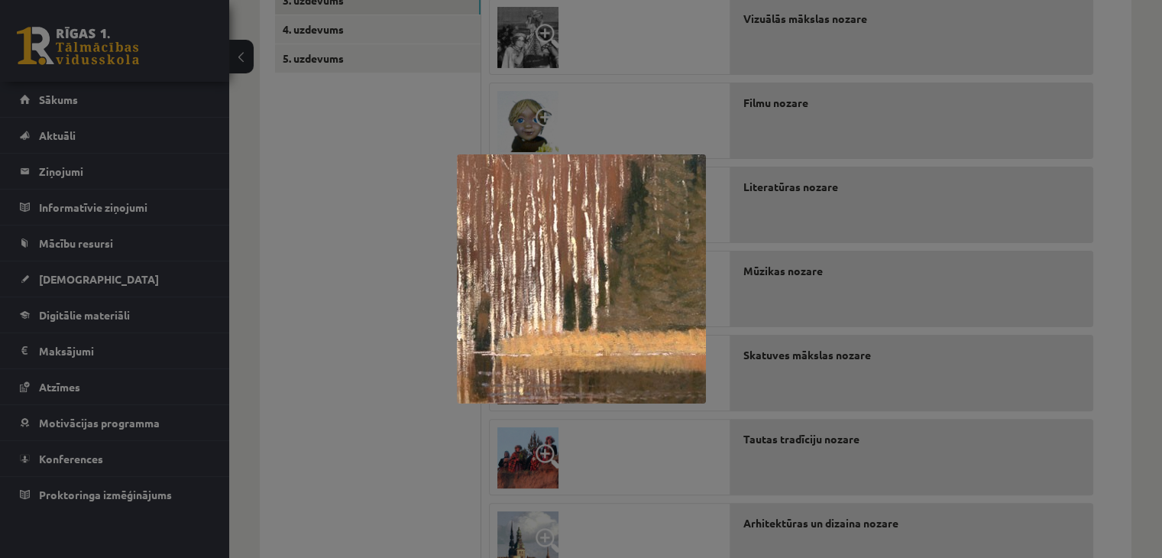
click at [422, 382] on div at bounding box center [581, 279] width 1162 height 558
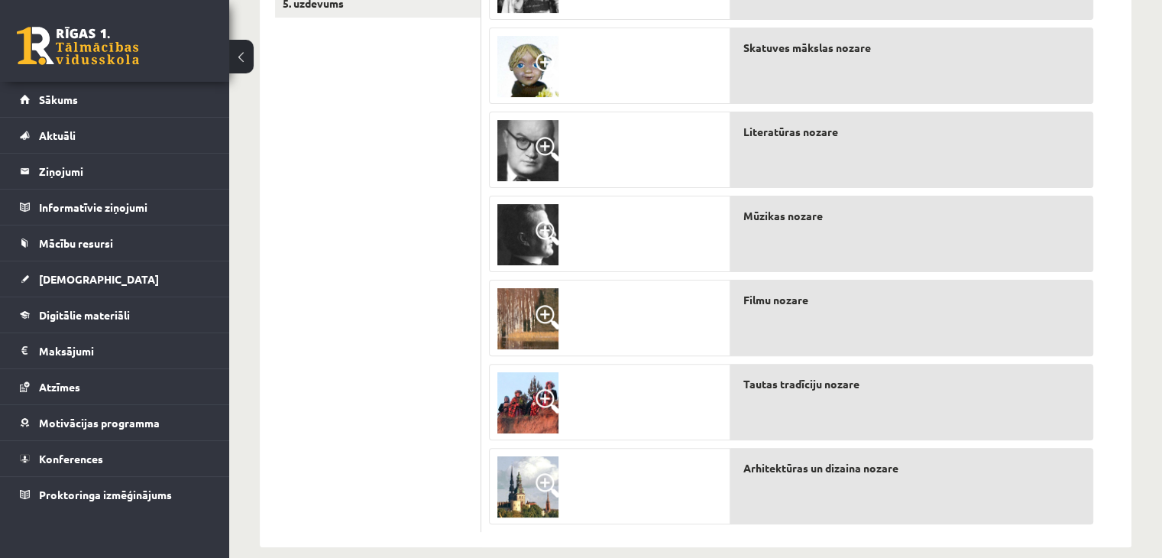
scroll to position [422, 0]
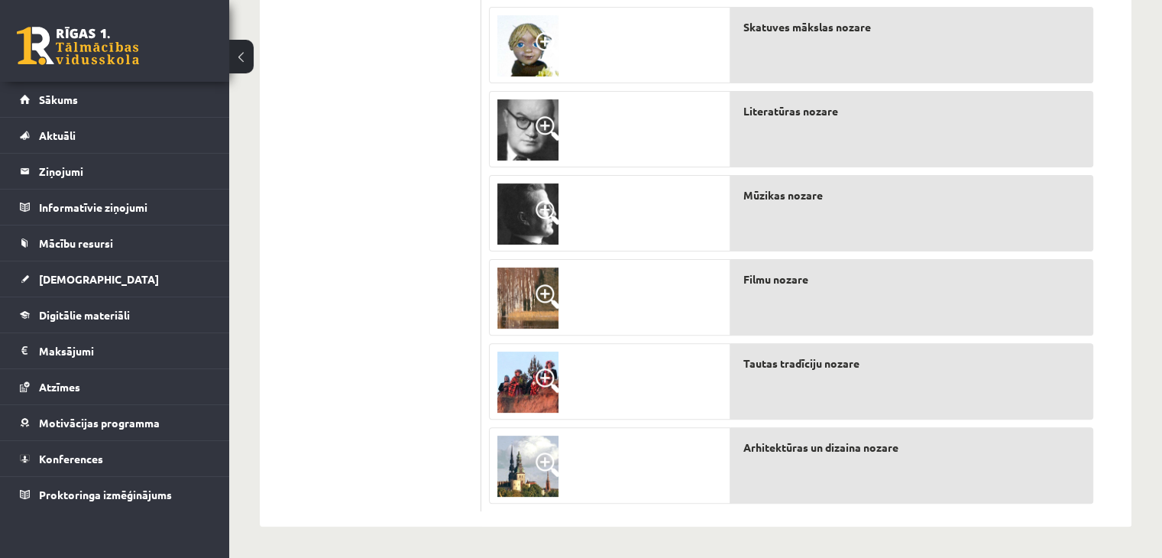
click at [542, 292] on span at bounding box center [548, 296] width 24 height 24
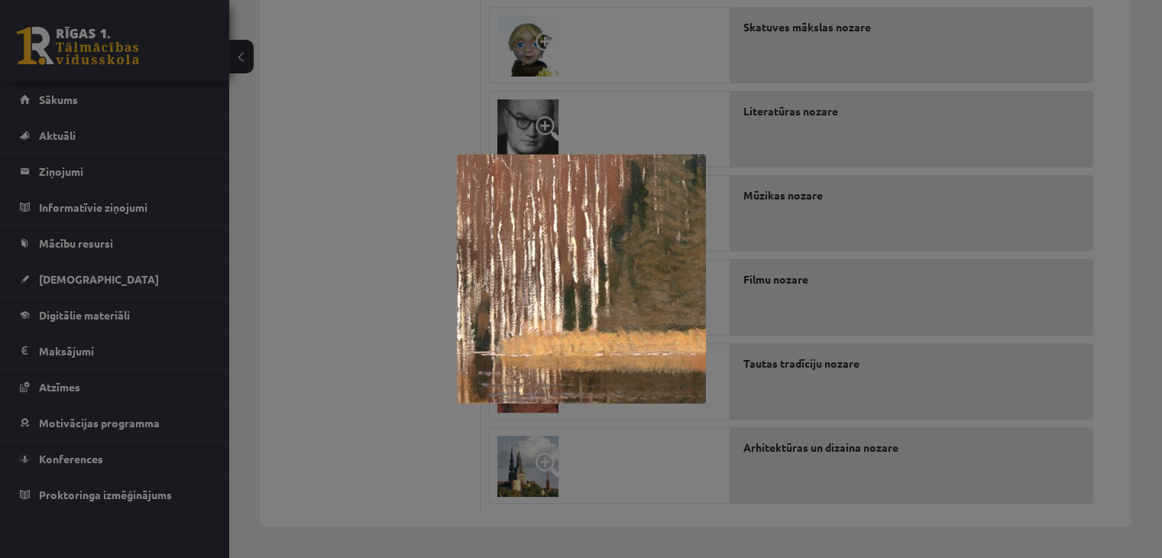
click at [397, 291] on div at bounding box center [581, 279] width 1162 height 558
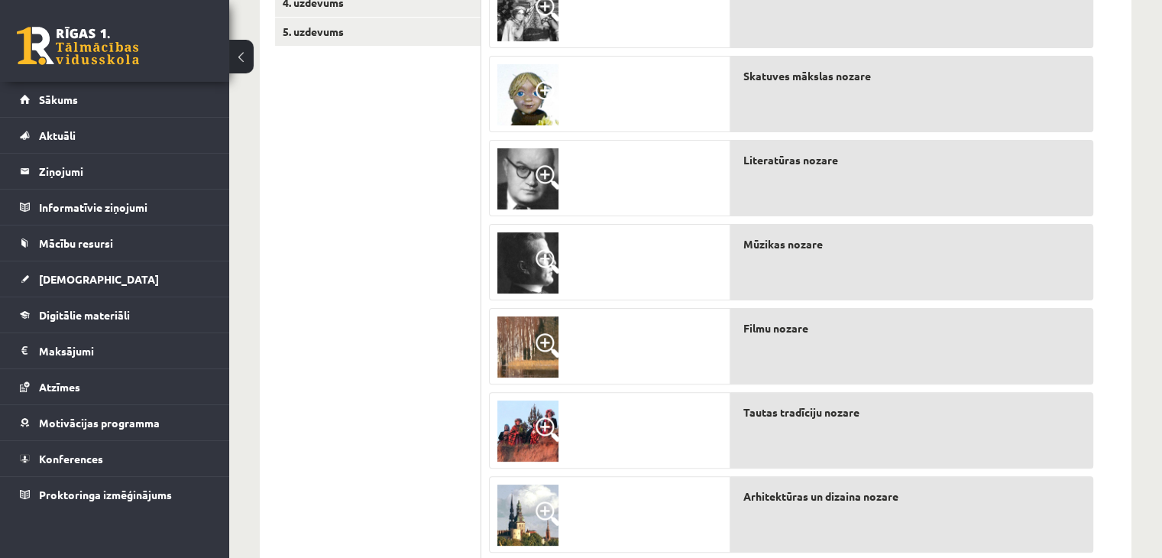
scroll to position [345, 0]
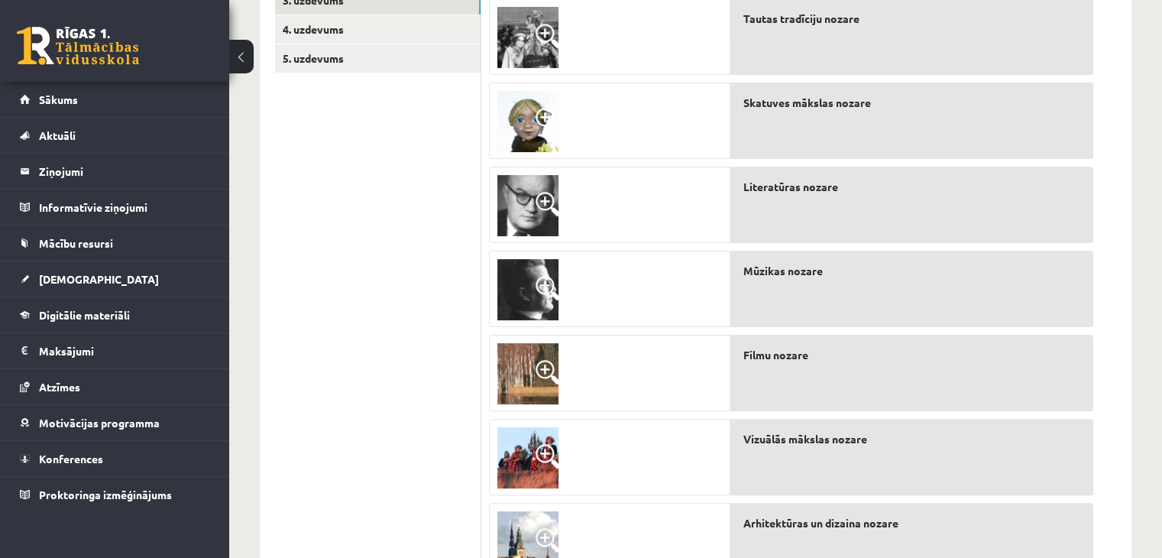
click at [533, 370] on img at bounding box center [527, 373] width 61 height 61
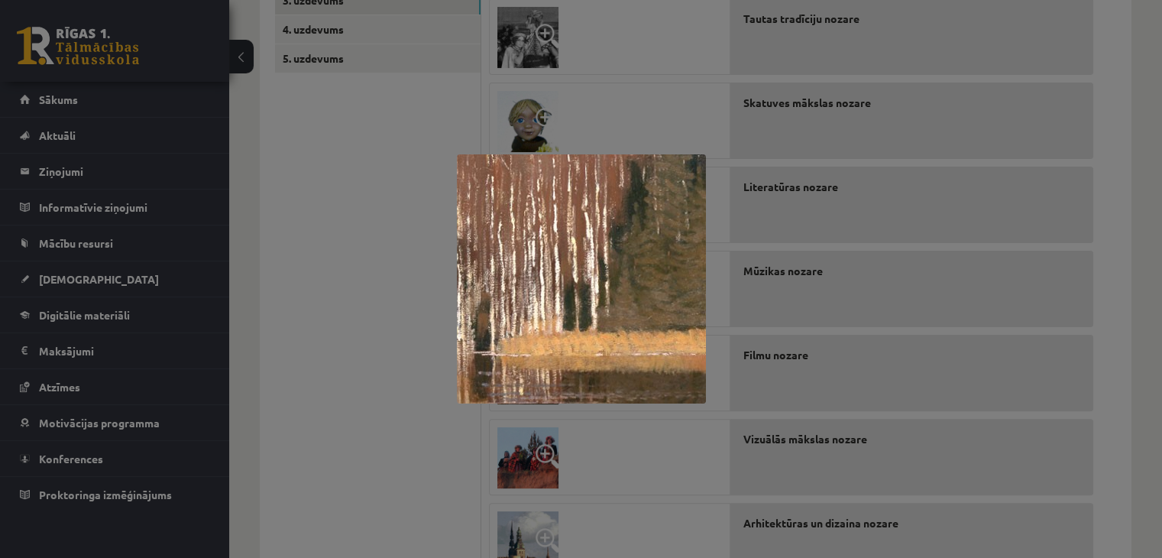
click at [446, 371] on div at bounding box center [581, 279] width 1162 height 558
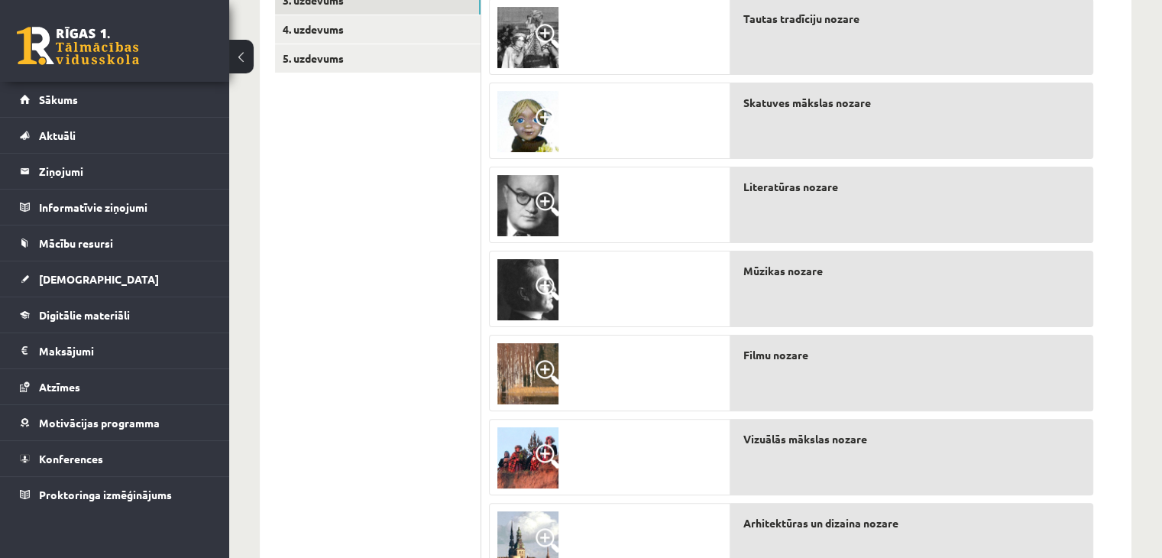
scroll to position [269, 0]
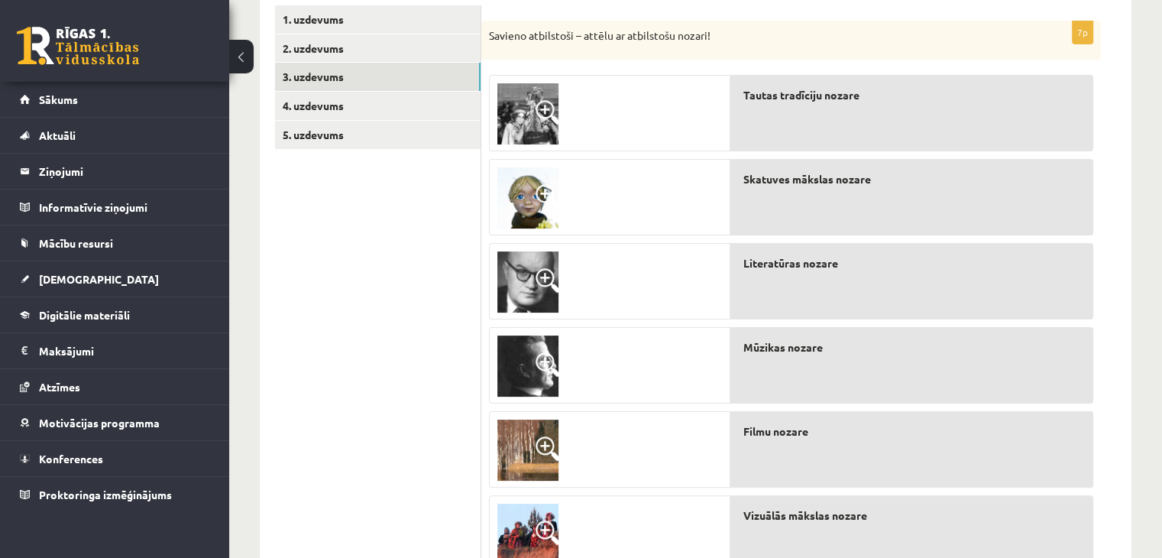
click at [551, 446] on span at bounding box center [548, 448] width 24 height 24
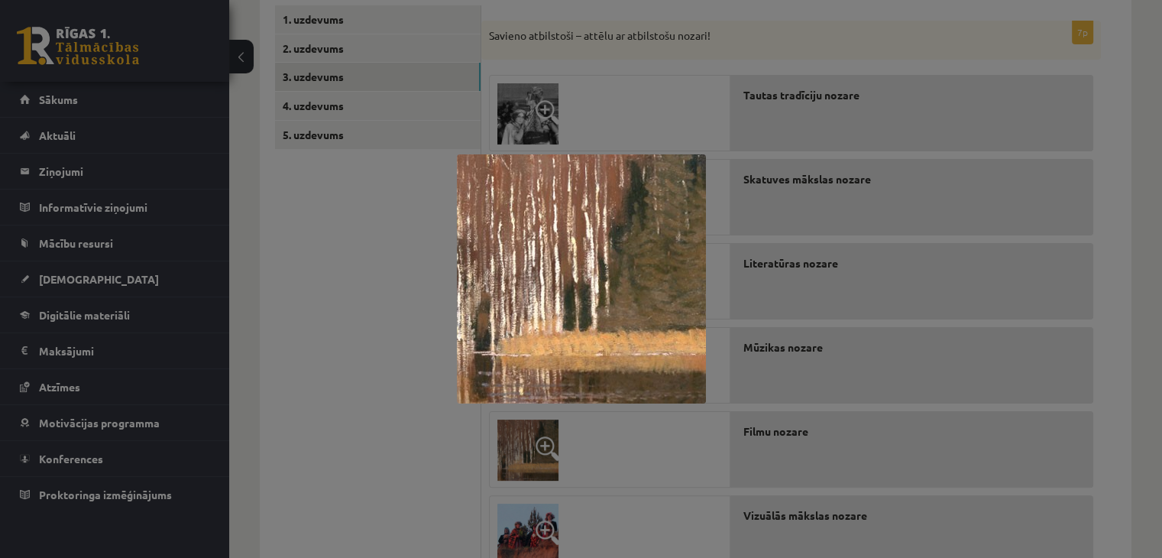
click at [415, 432] on div at bounding box center [581, 279] width 1162 height 558
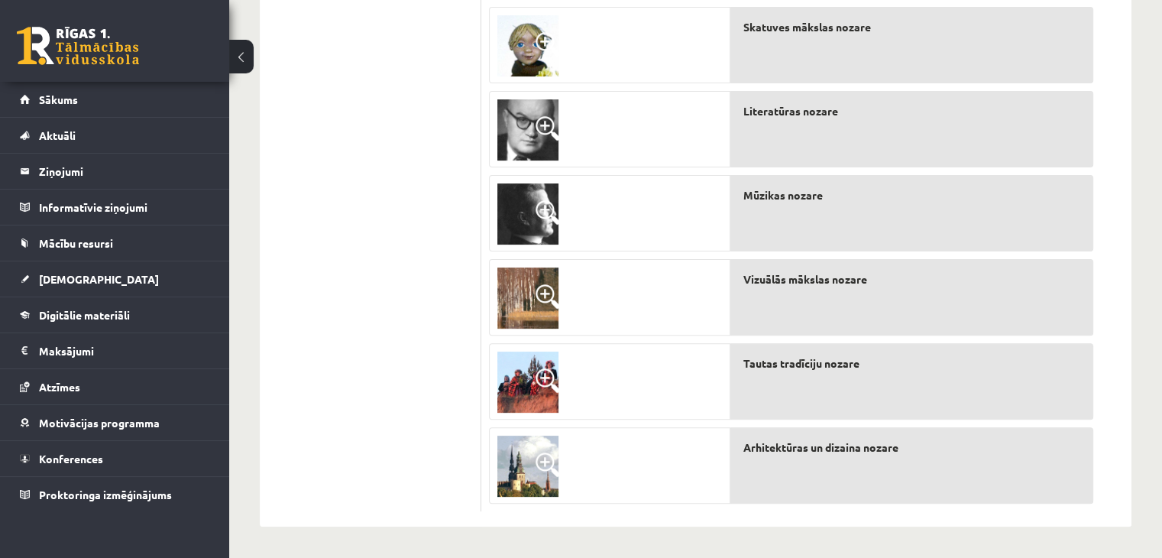
scroll to position [116, 0]
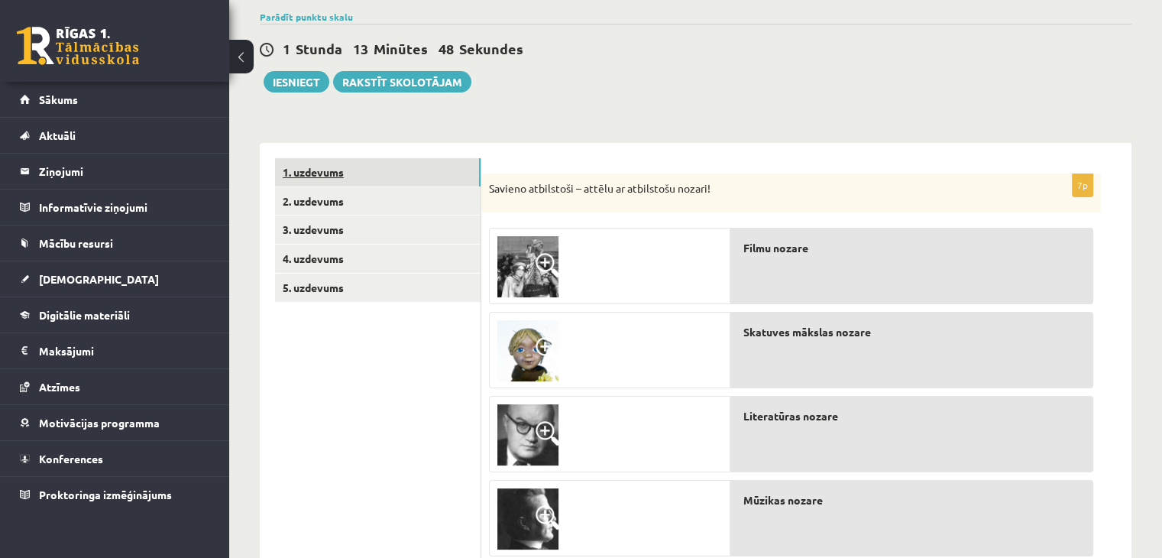
click at [322, 172] on link "1. uzdevums" at bounding box center [378, 172] width 206 height 28
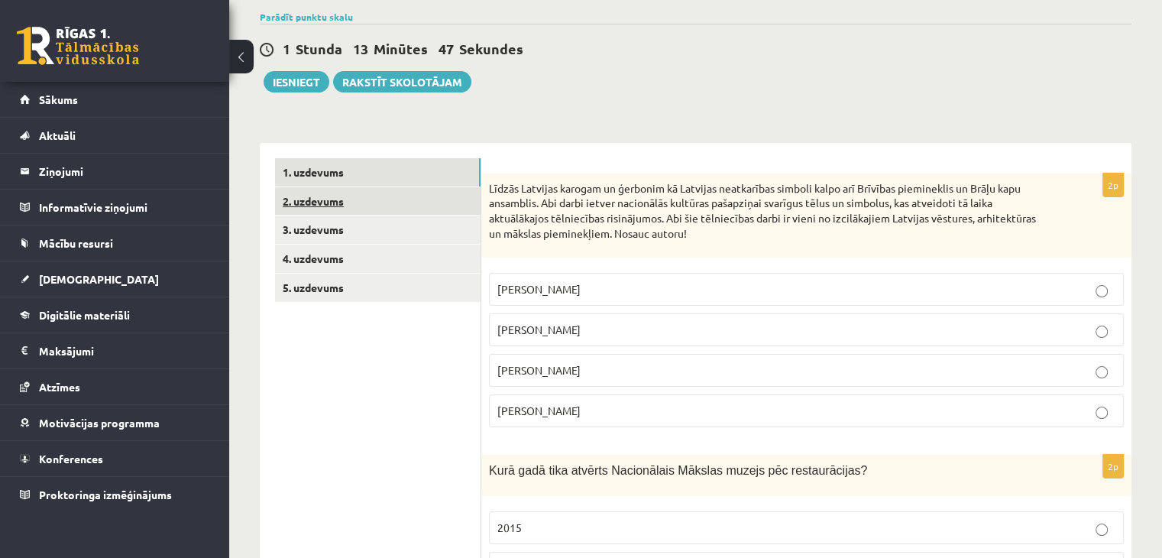
click at [321, 199] on link "2. uzdevums" at bounding box center [378, 201] width 206 height 28
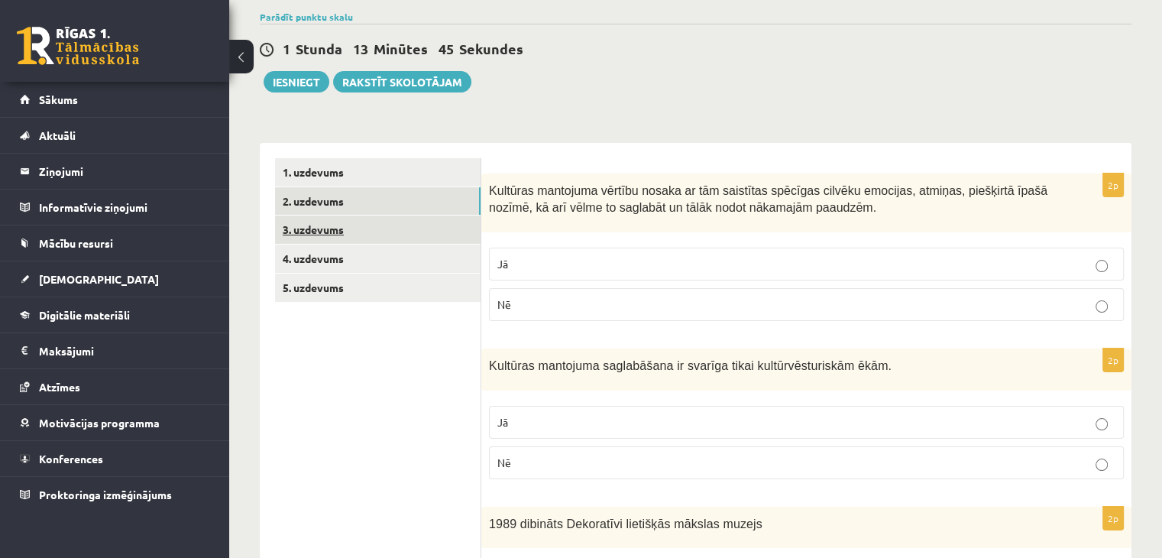
click at [317, 232] on link "3. uzdevums" at bounding box center [378, 229] width 206 height 28
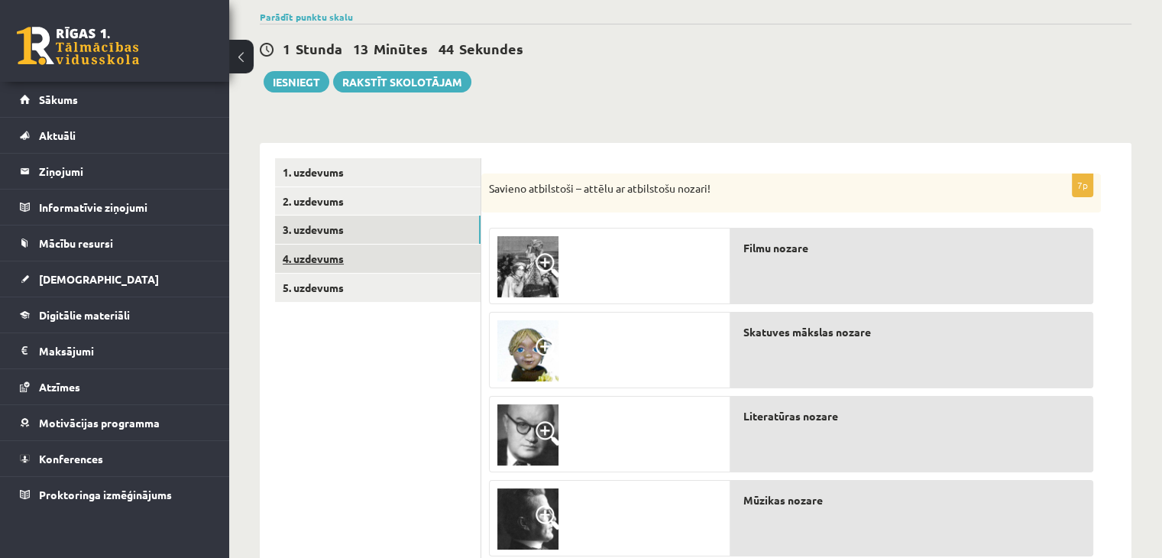
click at [319, 255] on link "4. uzdevums" at bounding box center [378, 259] width 206 height 28
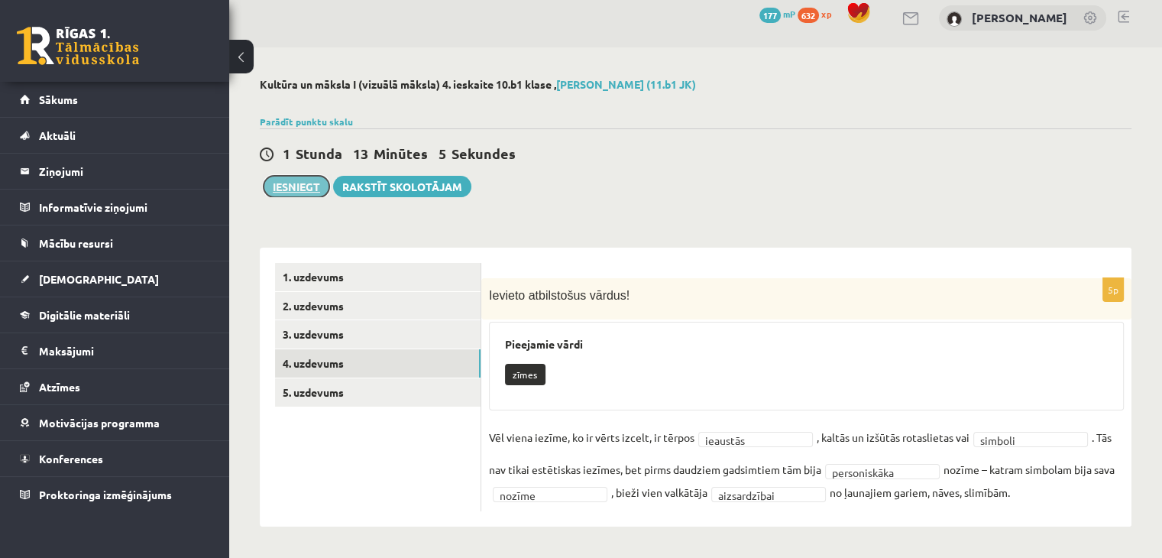
click at [301, 184] on button "Iesniegt" at bounding box center [297, 186] width 66 height 21
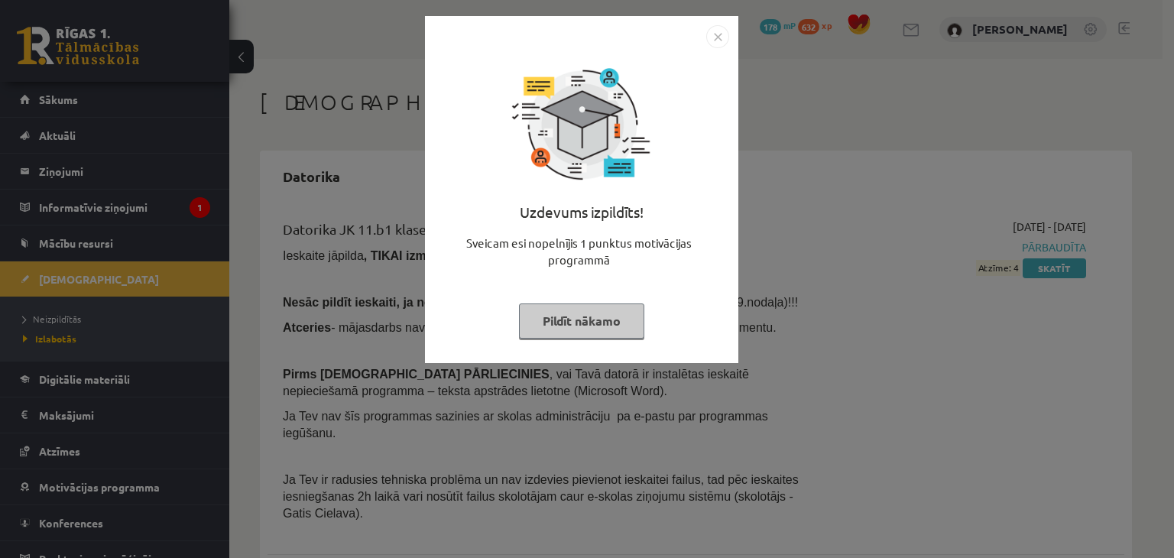
click at [565, 323] on button "Pildīt nākamo" at bounding box center [581, 320] width 125 height 35
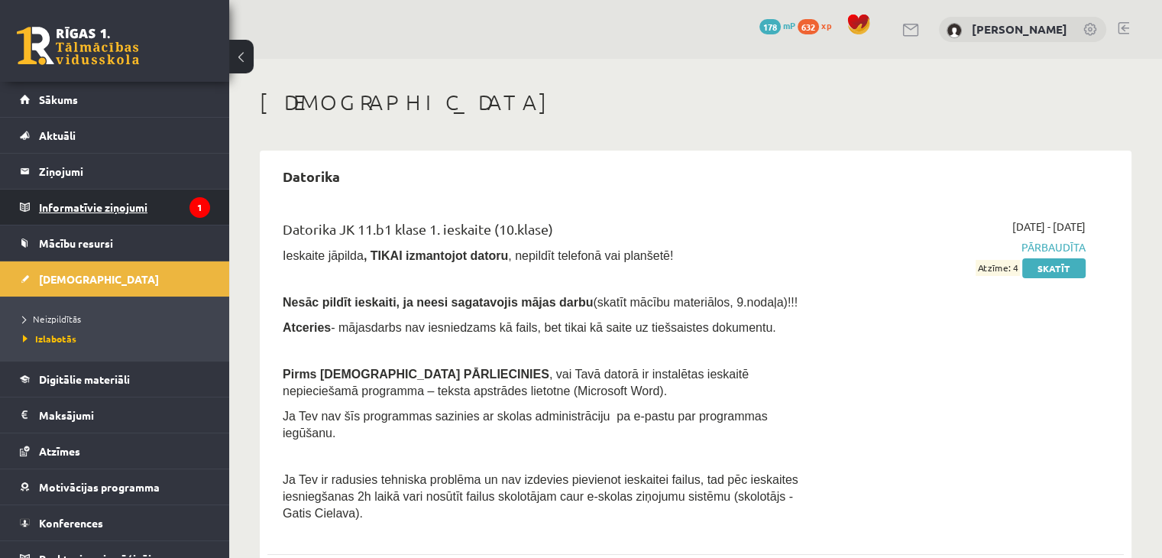
click at [73, 202] on legend "Informatīvie ziņojumi 1" at bounding box center [124, 206] width 171 height 35
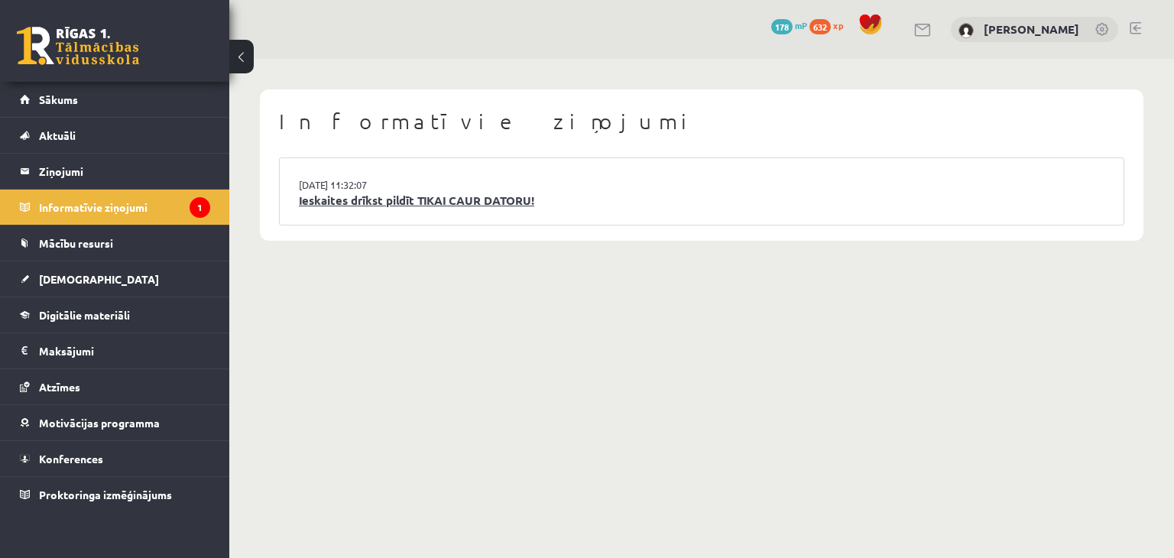
click at [458, 196] on link "Ieskaites drīkst pildīt TIKAI CAUR DATORU!" at bounding box center [701, 201] width 805 height 18
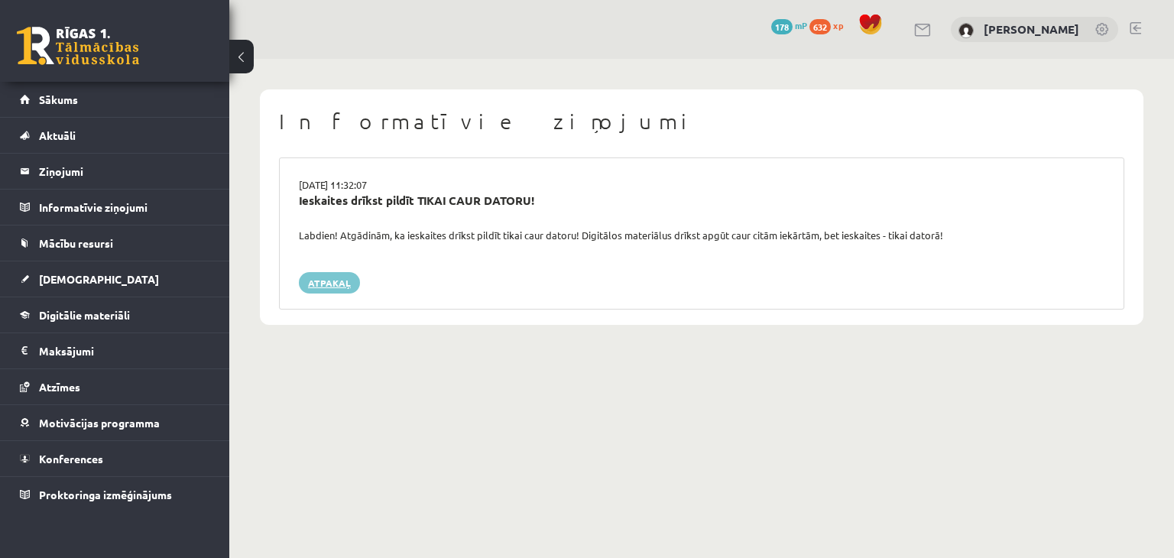
click at [319, 278] on link "Atpakaļ" at bounding box center [329, 282] width 61 height 21
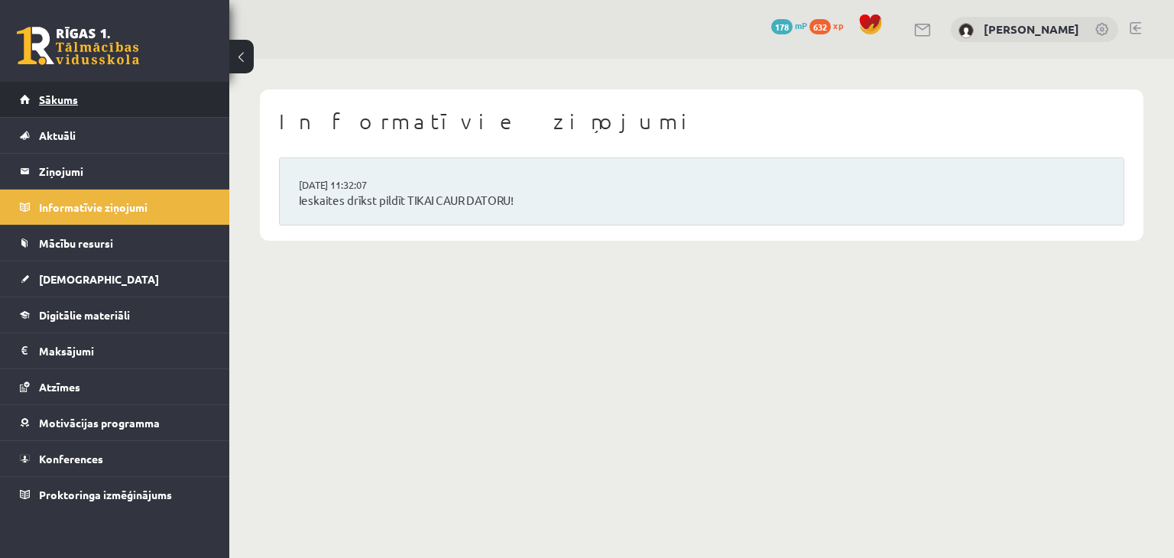
click at [66, 101] on span "Sākums" at bounding box center [58, 99] width 39 height 14
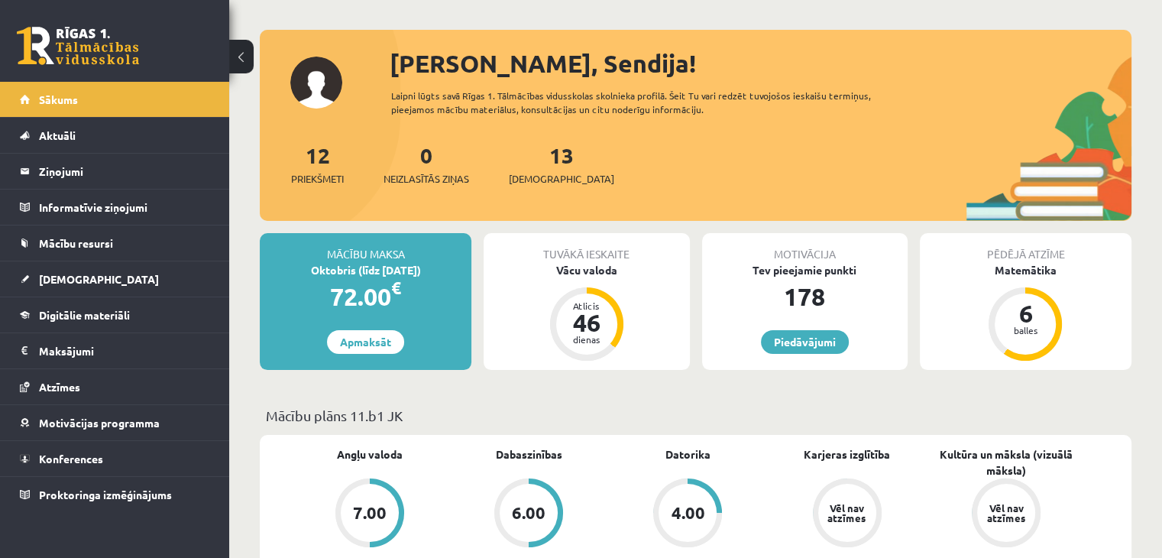
scroll to position [229, 0]
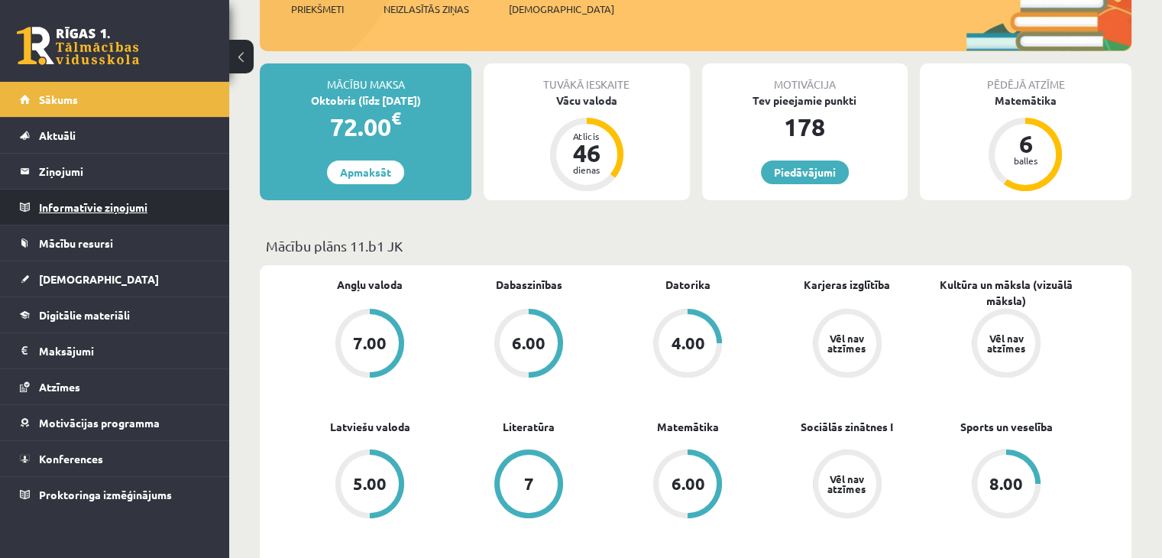
click at [92, 204] on legend "Informatīvie ziņojumi 0" at bounding box center [124, 206] width 171 height 35
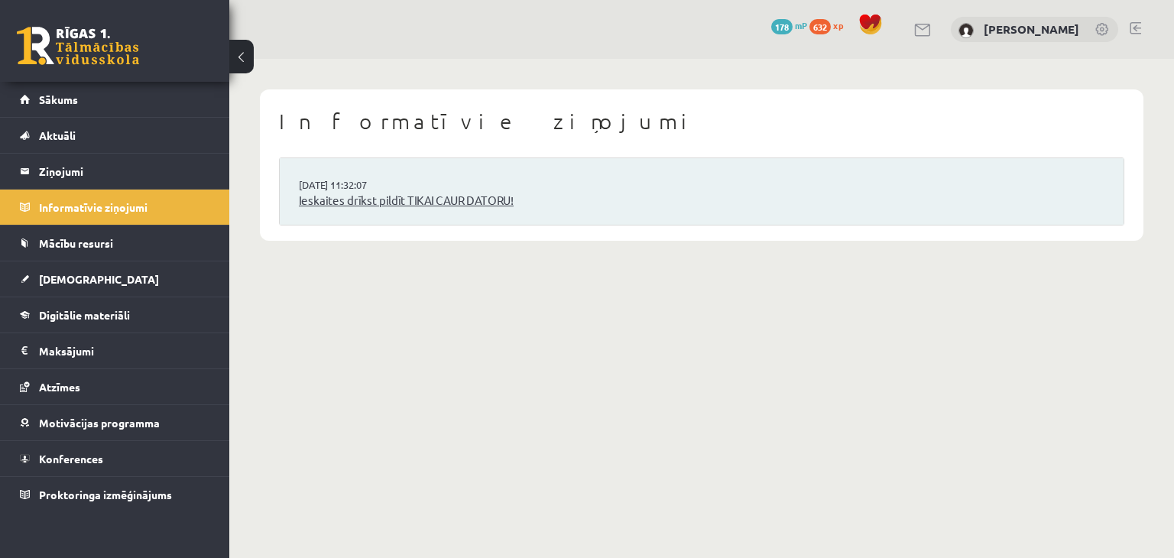
click at [455, 204] on link "Ieskaites drīkst pildīt TIKAI CAUR DATORU!" at bounding box center [701, 201] width 805 height 18
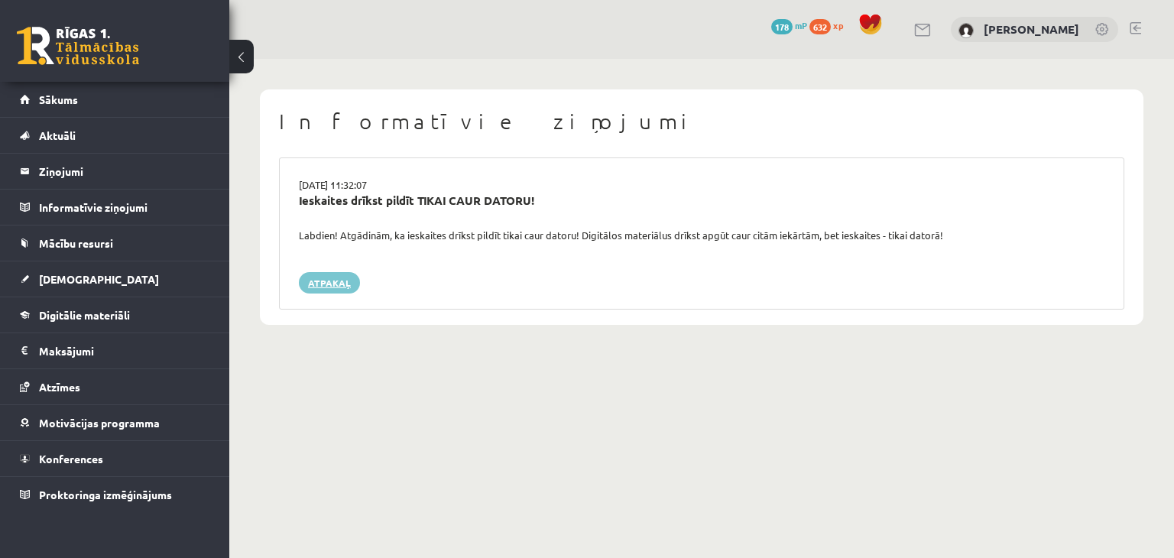
click at [338, 277] on link "Atpakaļ" at bounding box center [329, 282] width 61 height 21
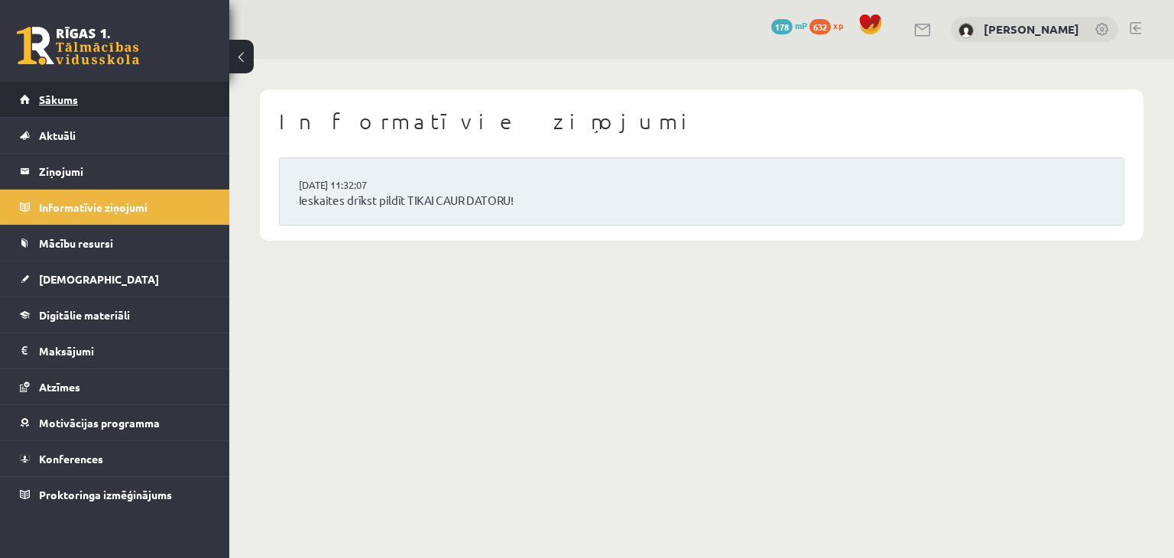
click at [68, 99] on span "Sākums" at bounding box center [58, 99] width 39 height 14
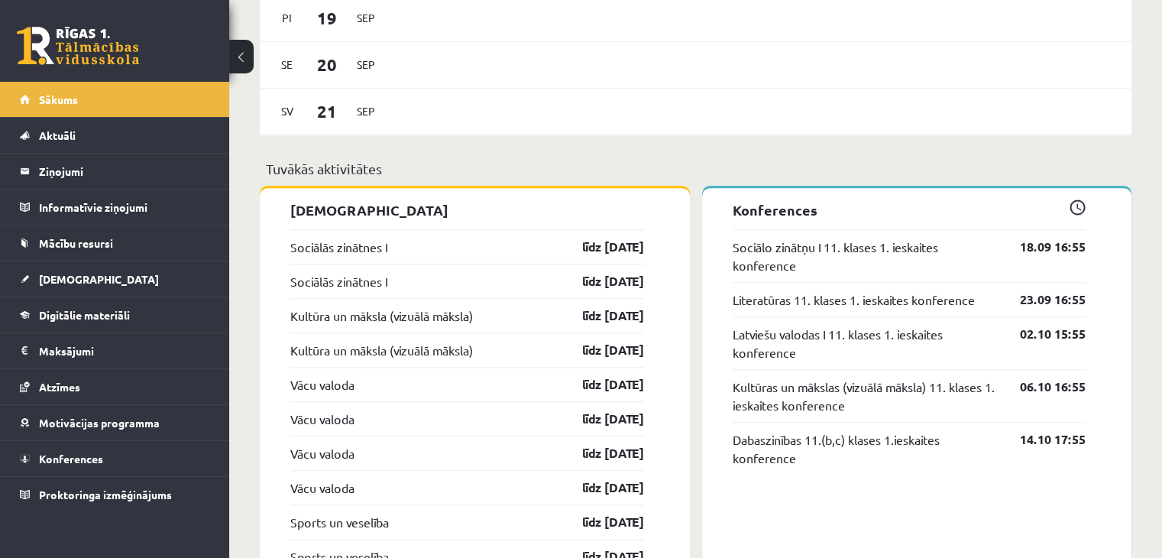
scroll to position [993, 0]
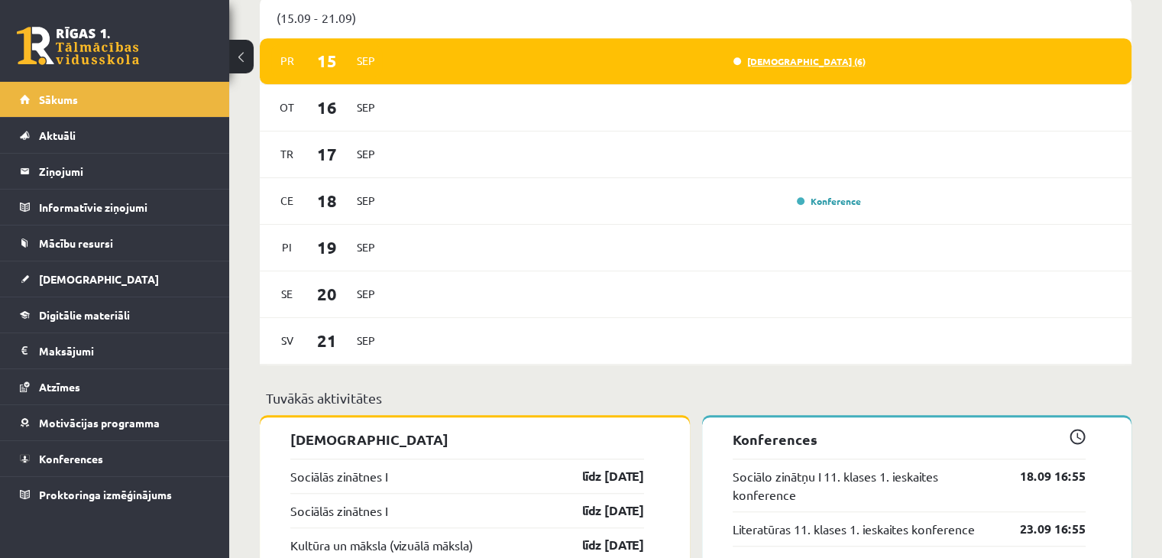
click at [832, 63] on link "[DEMOGRAPHIC_DATA] (6)" at bounding box center [800, 61] width 132 height 12
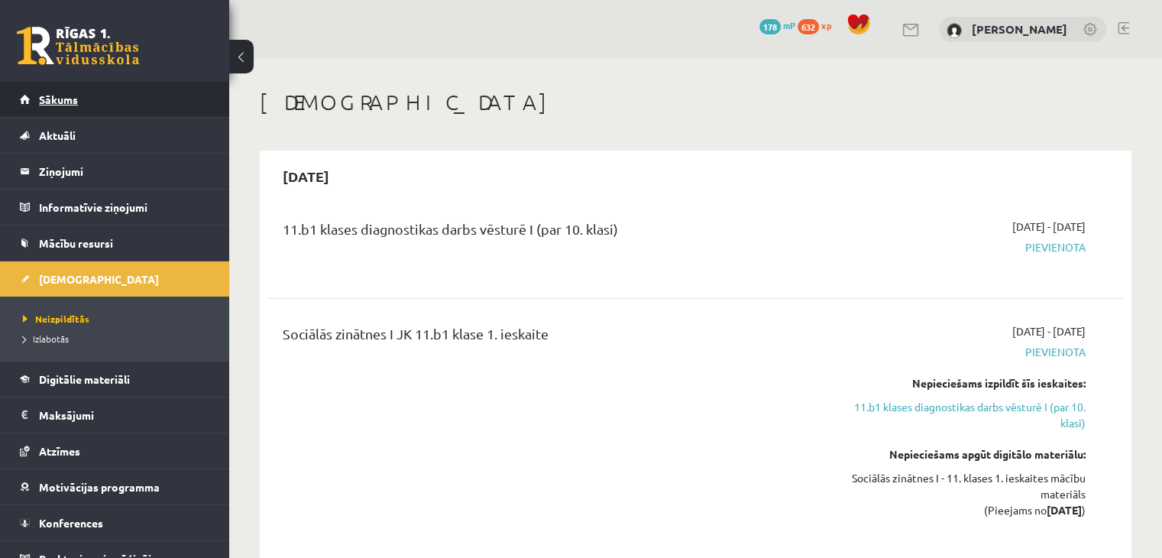
click at [49, 98] on span "Sākums" at bounding box center [58, 99] width 39 height 14
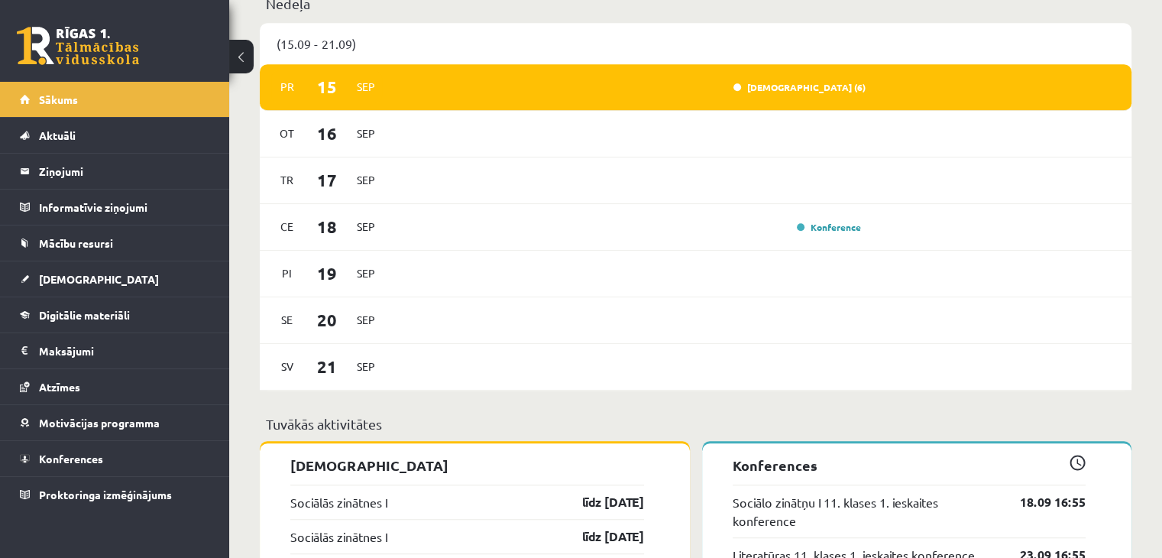
scroll to position [993, 0]
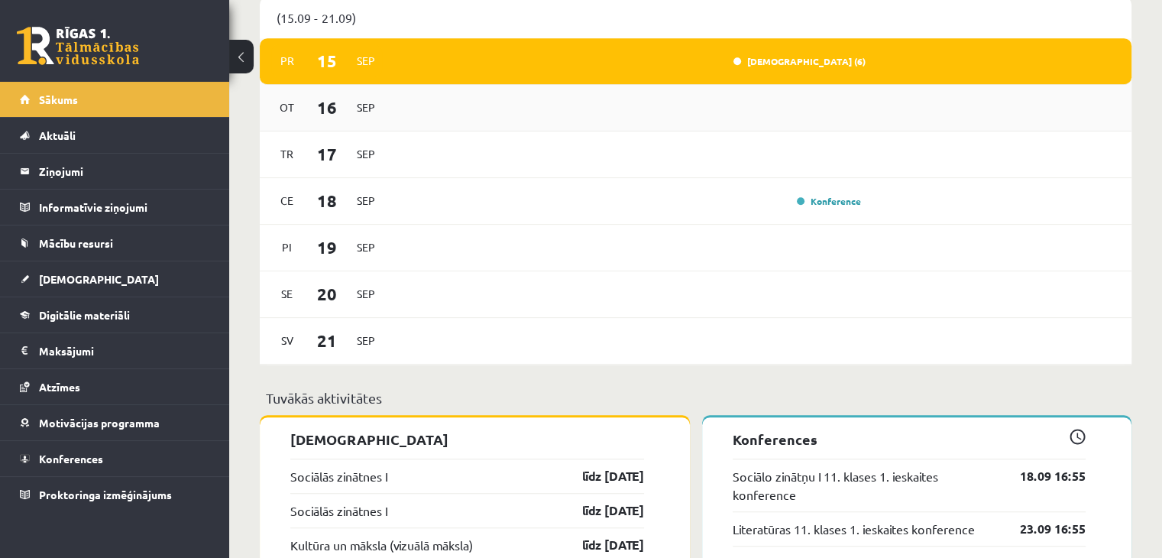
drag, startPoint x: 838, startPoint y: 62, endPoint x: 779, endPoint y: 115, distance: 79.5
click at [779, 115] on div "Ot 16 Sep" at bounding box center [696, 108] width 872 height 47
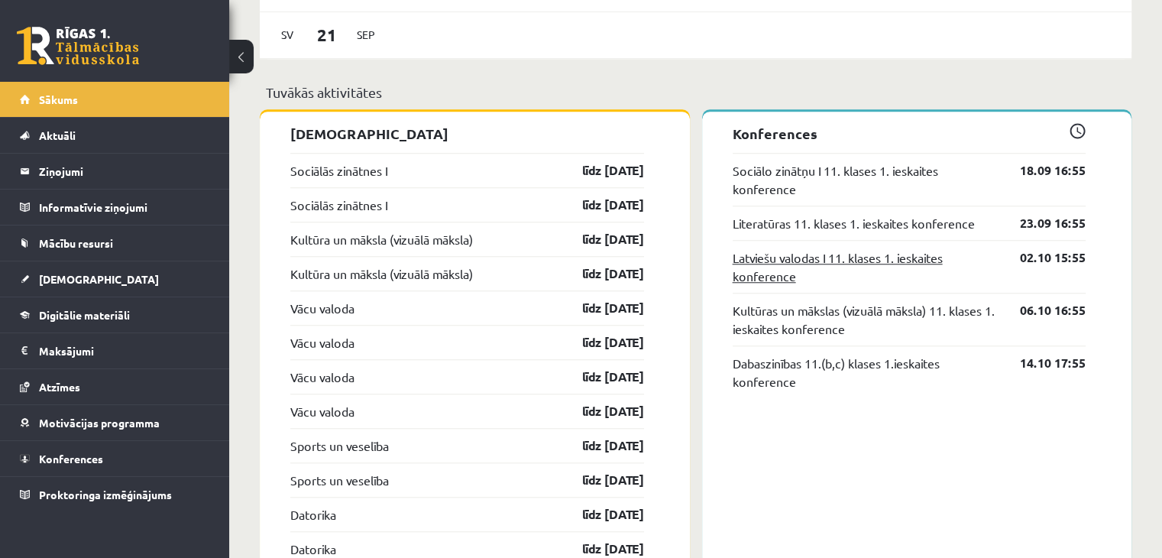
scroll to position [1375, 0]
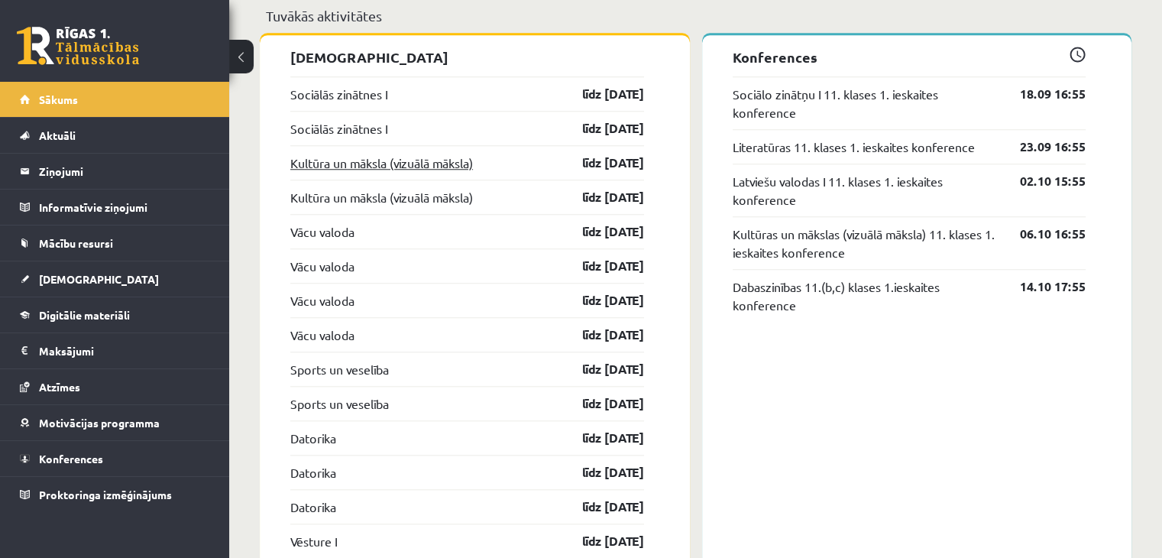
click at [468, 165] on link "Kultūra un māksla (vizuālā māksla)" at bounding box center [381, 163] width 183 height 18
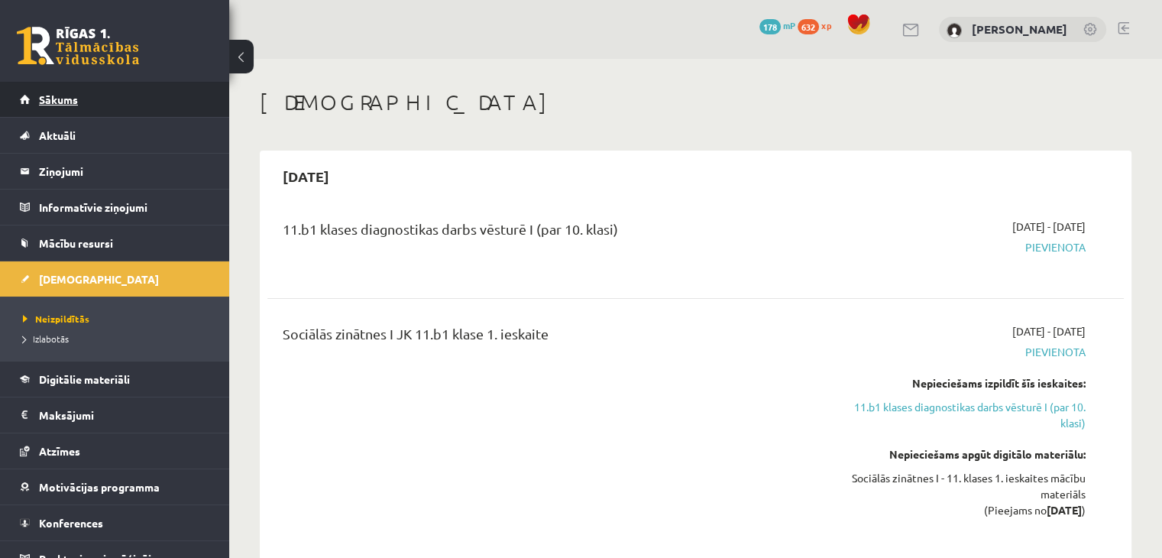
click at [34, 98] on link "Sākums" at bounding box center [115, 99] width 190 height 35
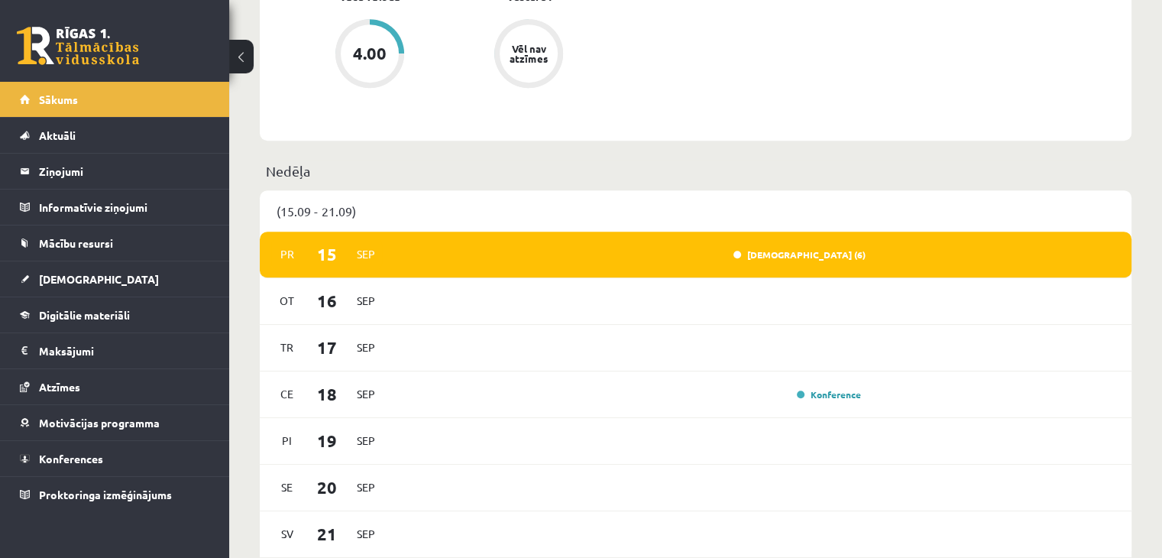
scroll to position [917, 0]
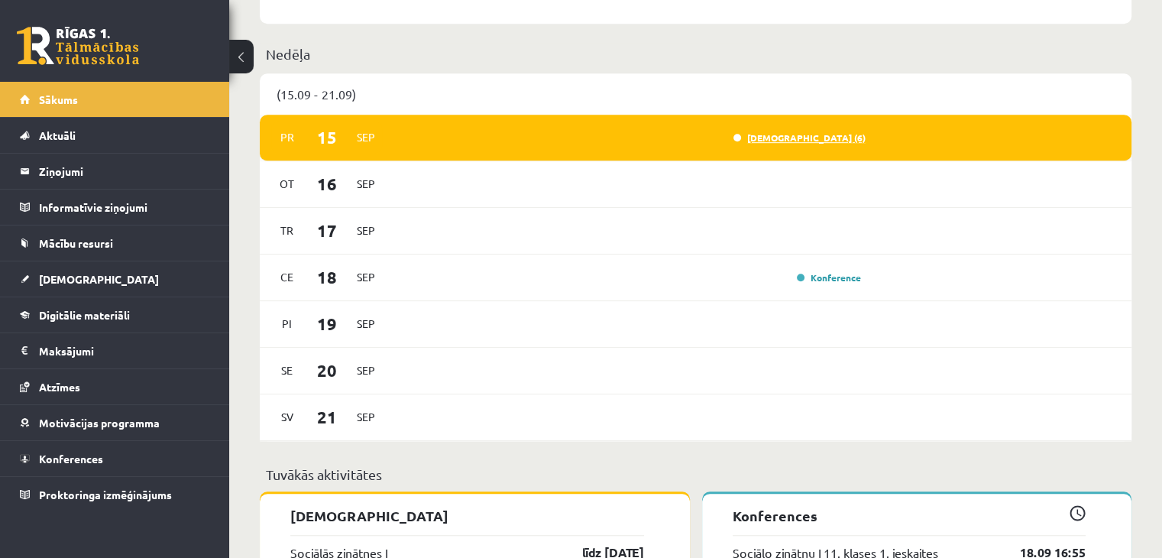
click at [840, 141] on link "[DEMOGRAPHIC_DATA] (6)" at bounding box center [800, 137] width 132 height 12
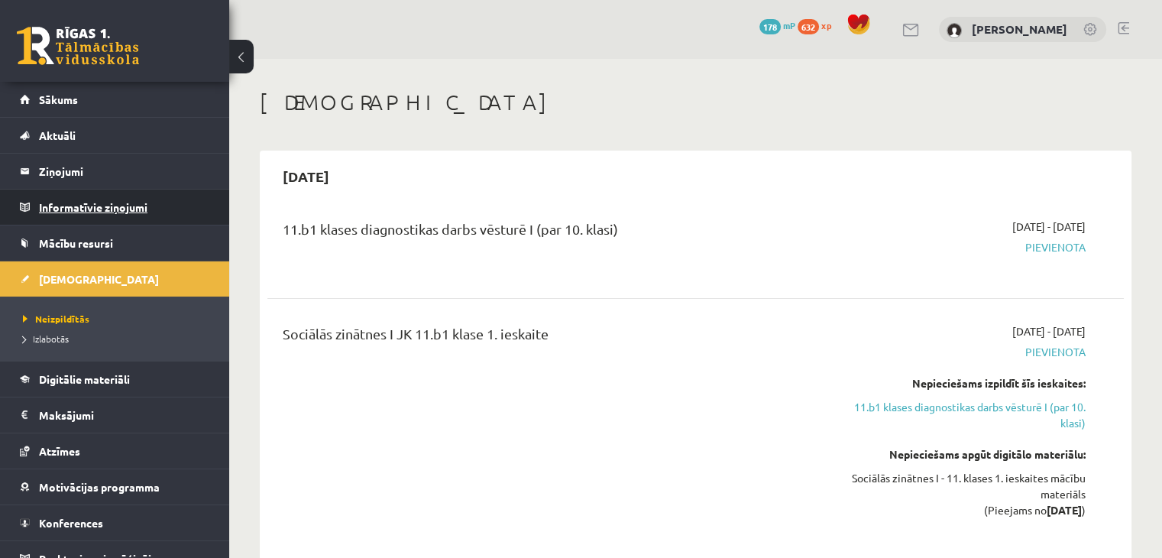
click at [95, 202] on legend "Informatīvie ziņojumi 0" at bounding box center [124, 206] width 171 height 35
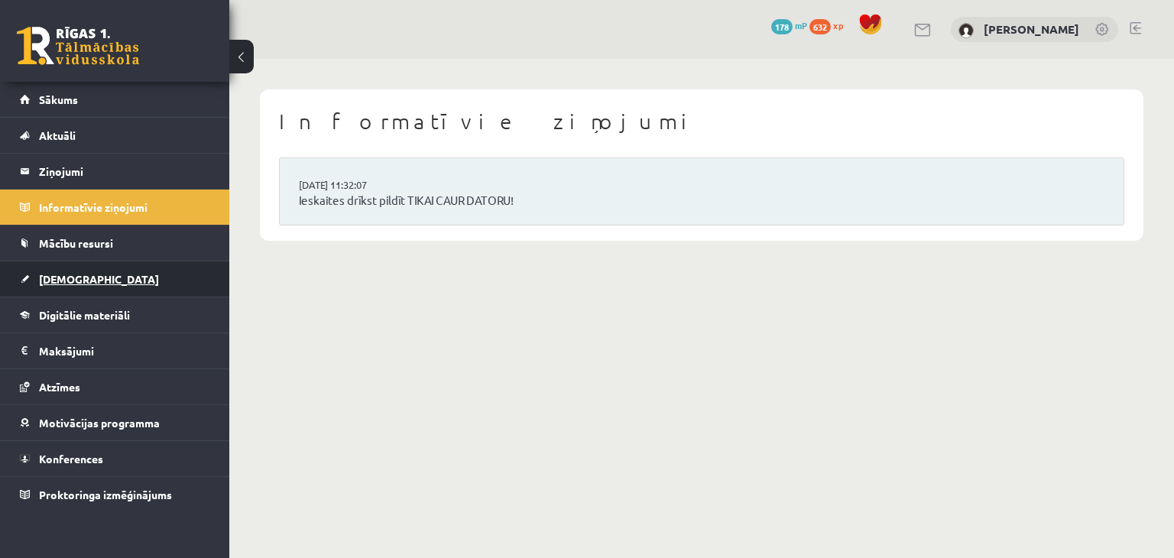
click at [68, 276] on span "[DEMOGRAPHIC_DATA]" at bounding box center [99, 279] width 120 height 14
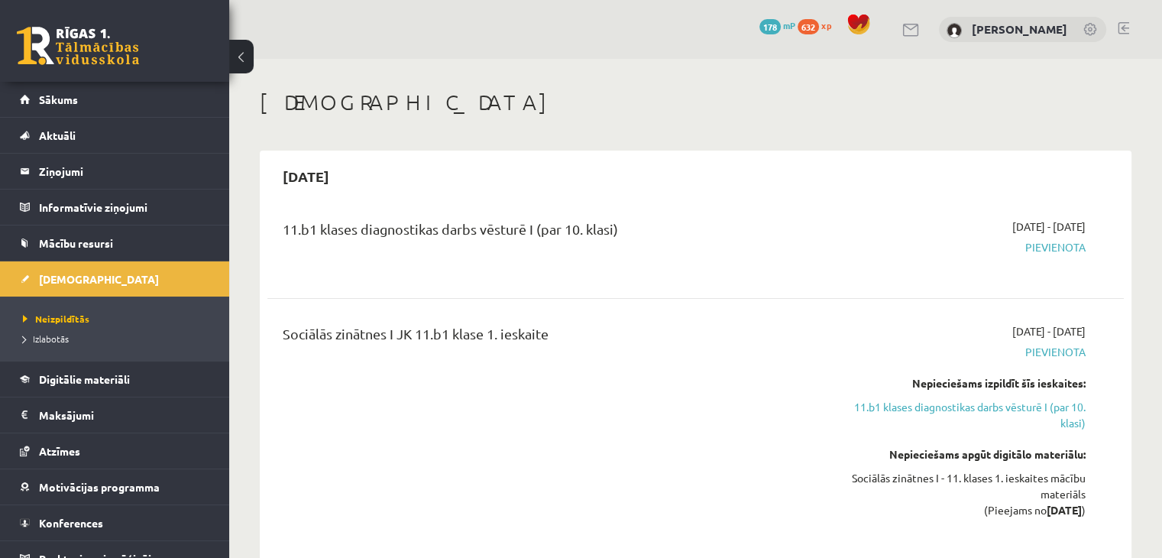
click at [1095, 30] on link at bounding box center [1090, 30] width 15 height 15
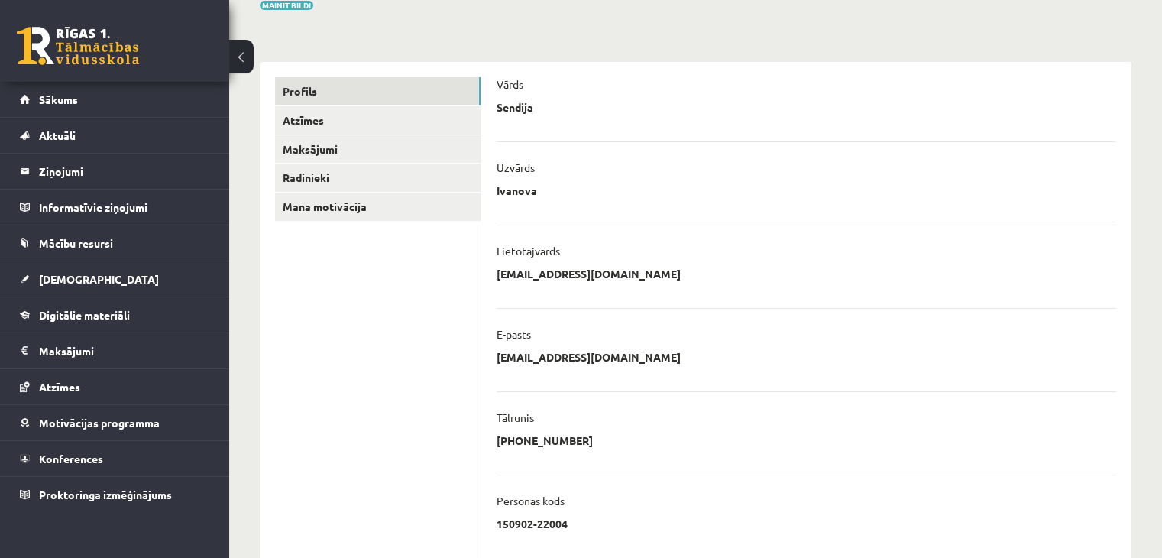
scroll to position [134, 0]
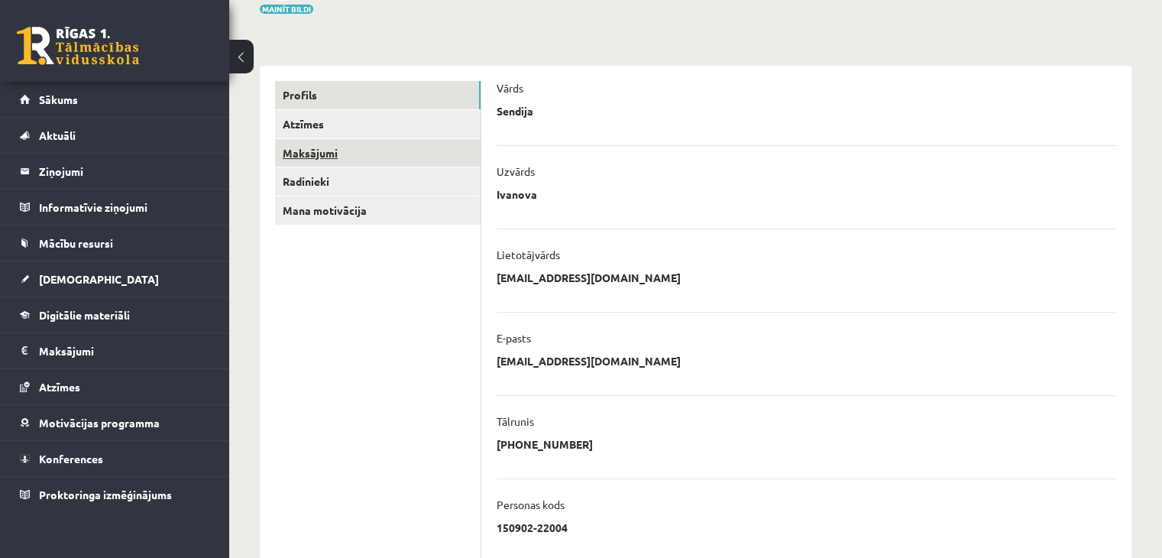
click at [312, 156] on link "Maksājumi" at bounding box center [378, 153] width 206 height 28
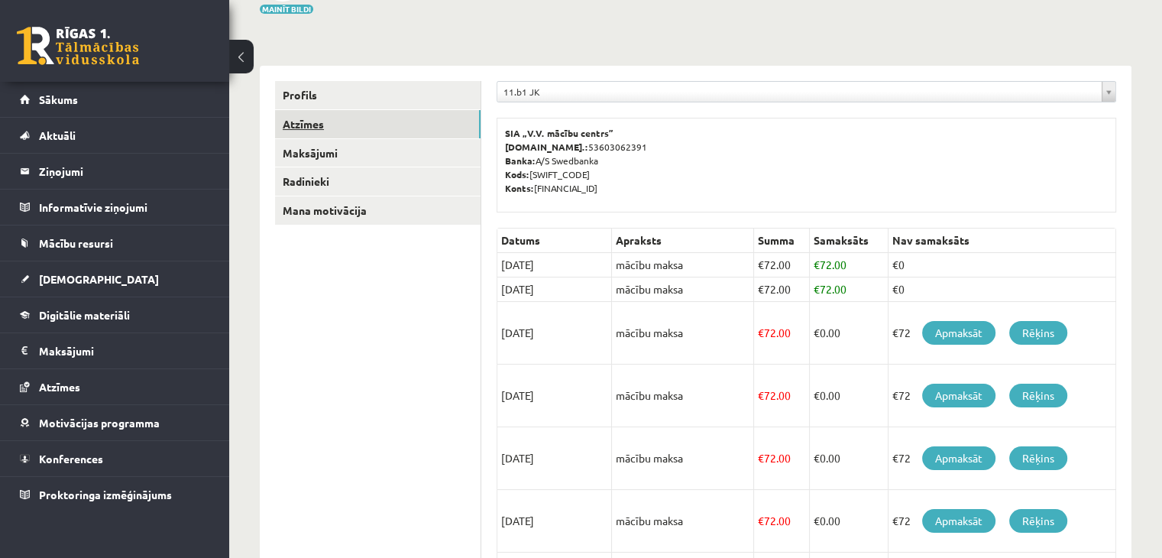
click at [307, 132] on link "Atzīmes" at bounding box center [378, 124] width 206 height 28
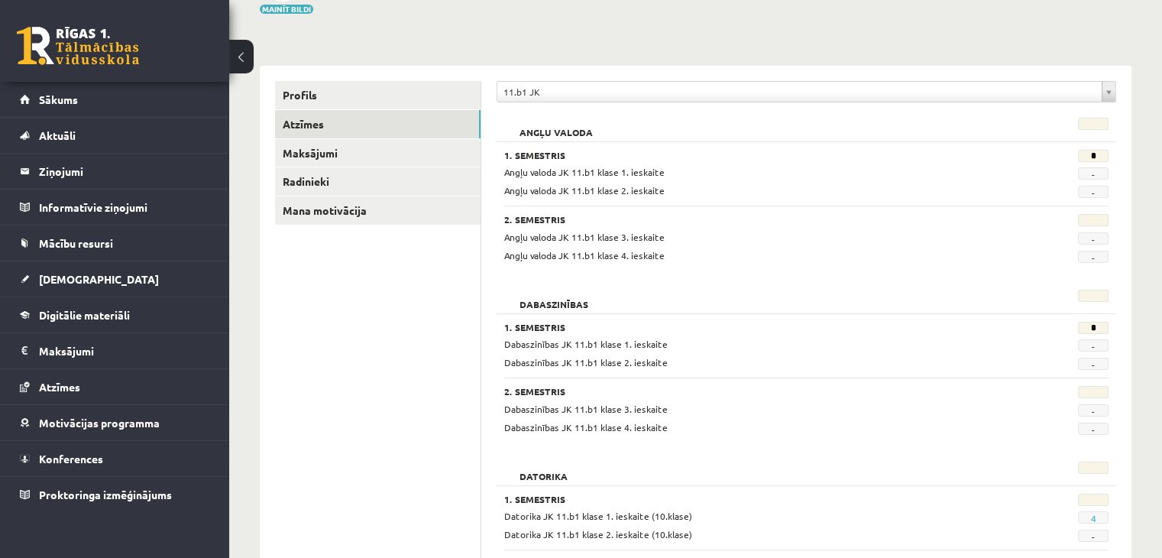
scroll to position [210, 0]
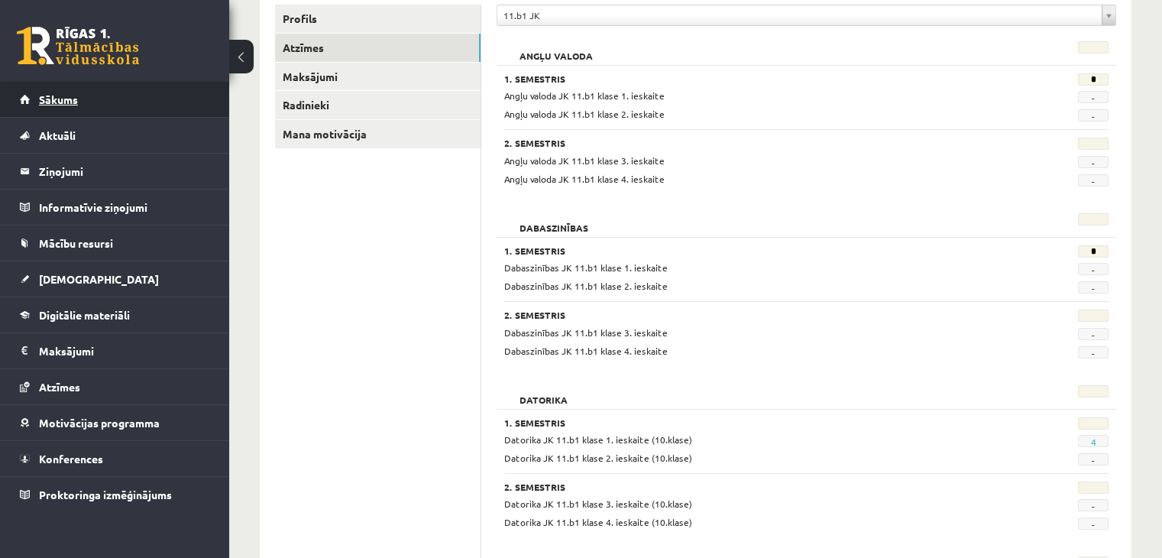
click at [41, 101] on span "Sākums" at bounding box center [58, 99] width 39 height 14
